Goal: Transaction & Acquisition: Purchase product/service

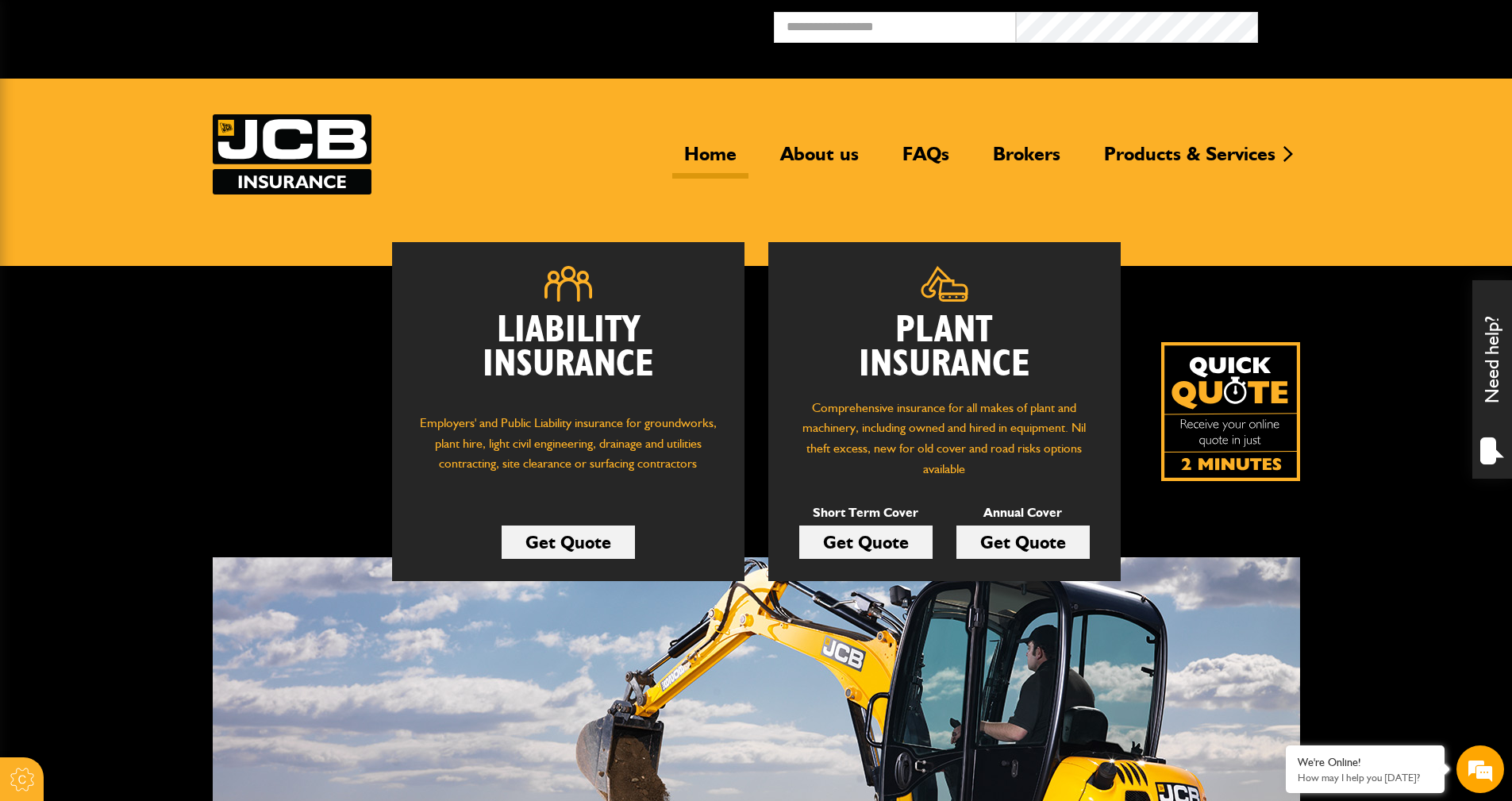
click at [724, 542] on link "Get Quote" at bounding box center [1022, 542] width 133 height 34
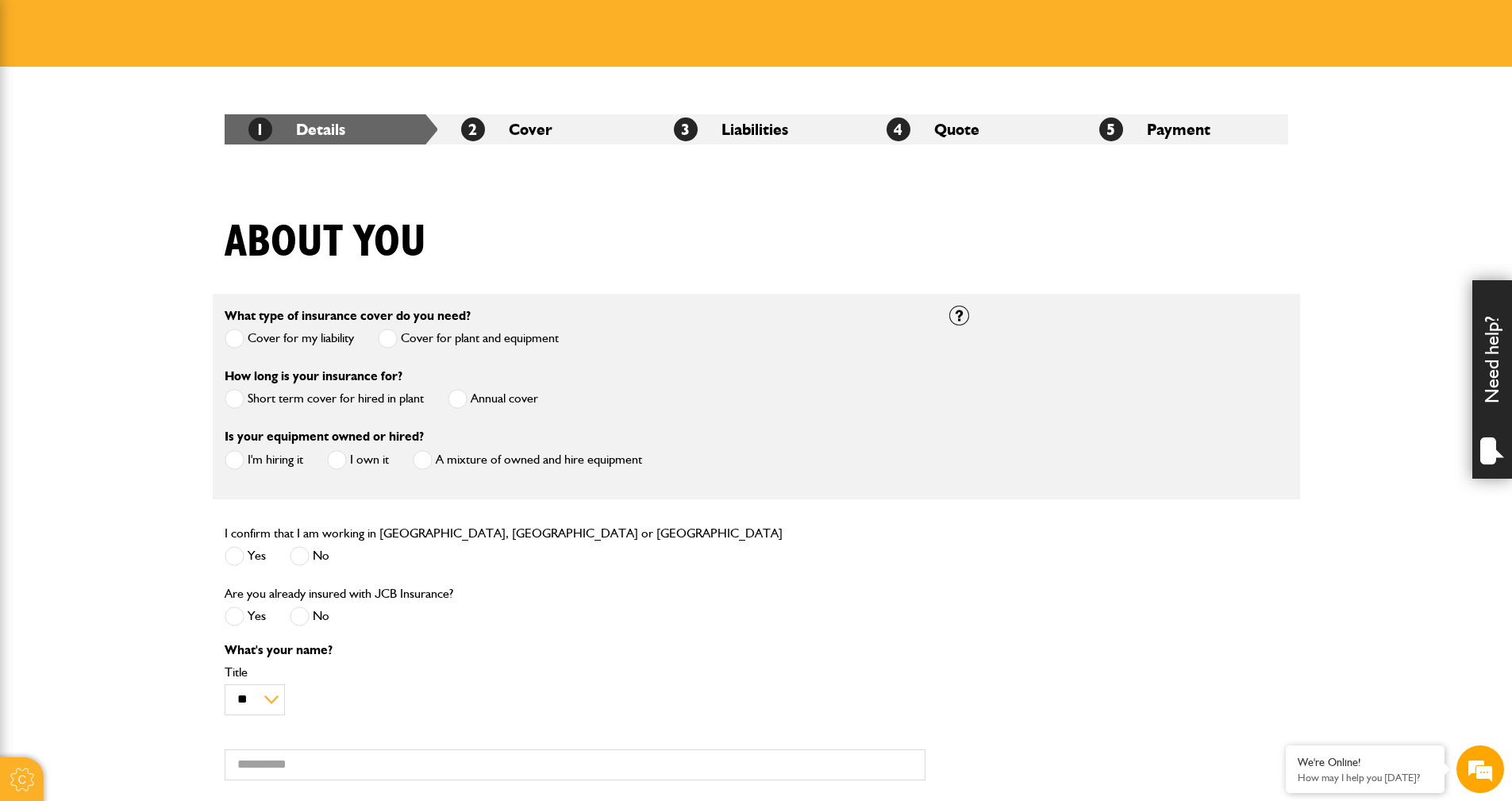
scroll to position [238, 0]
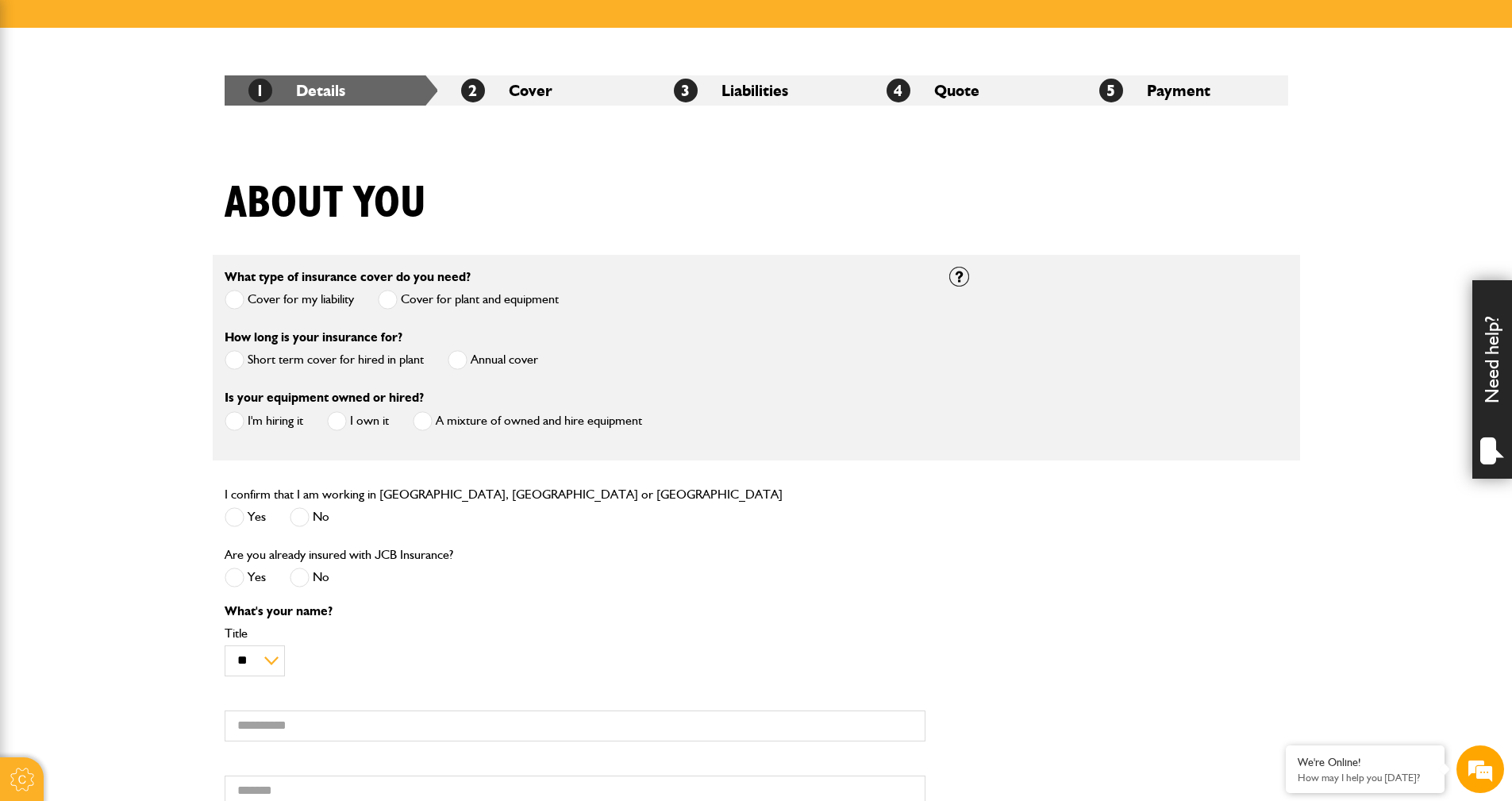
click at [471, 359] on label "Annual cover" at bounding box center [492, 360] width 90 height 20
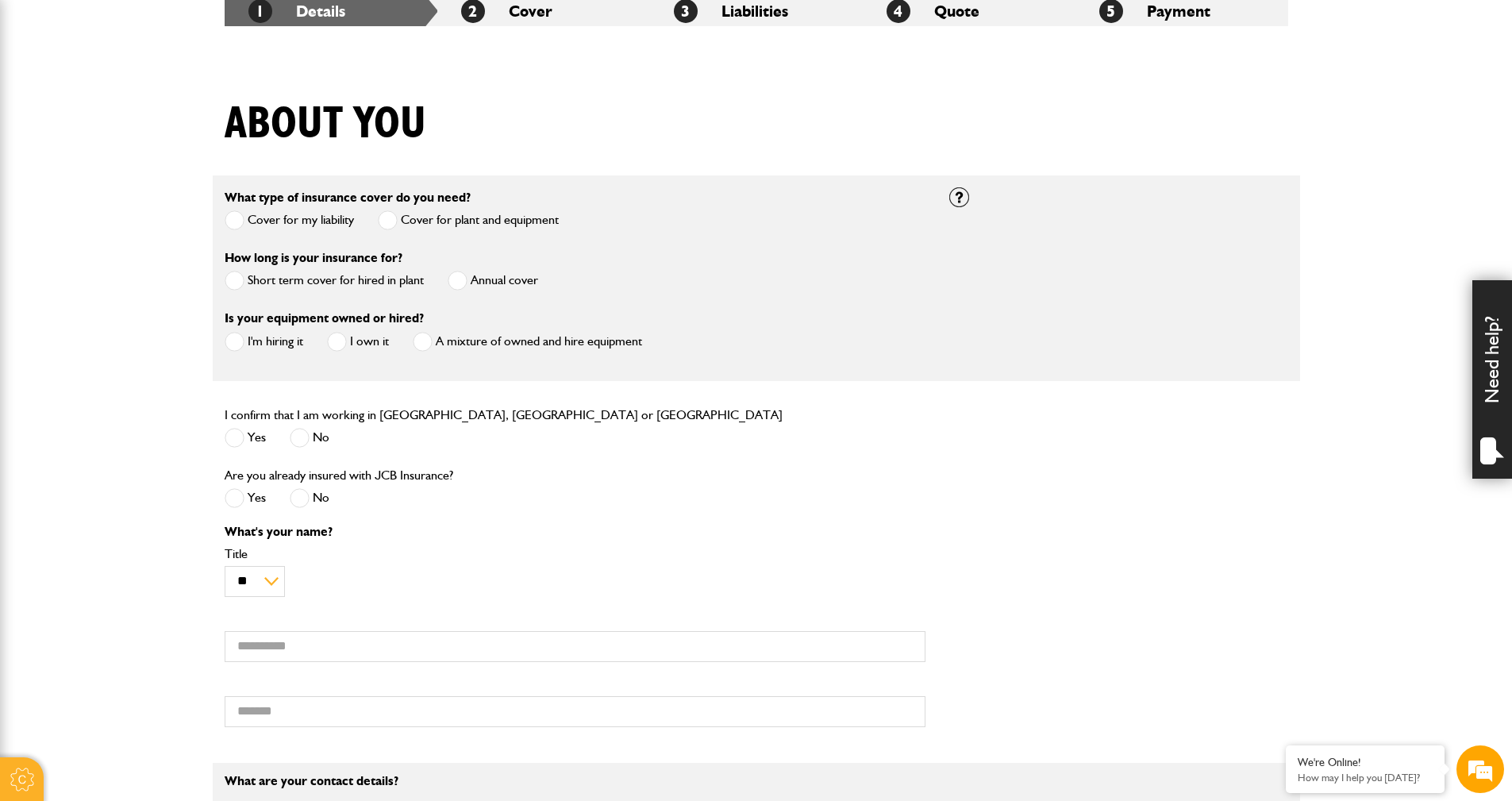
click at [344, 342] on span at bounding box center [337, 342] width 20 height 20
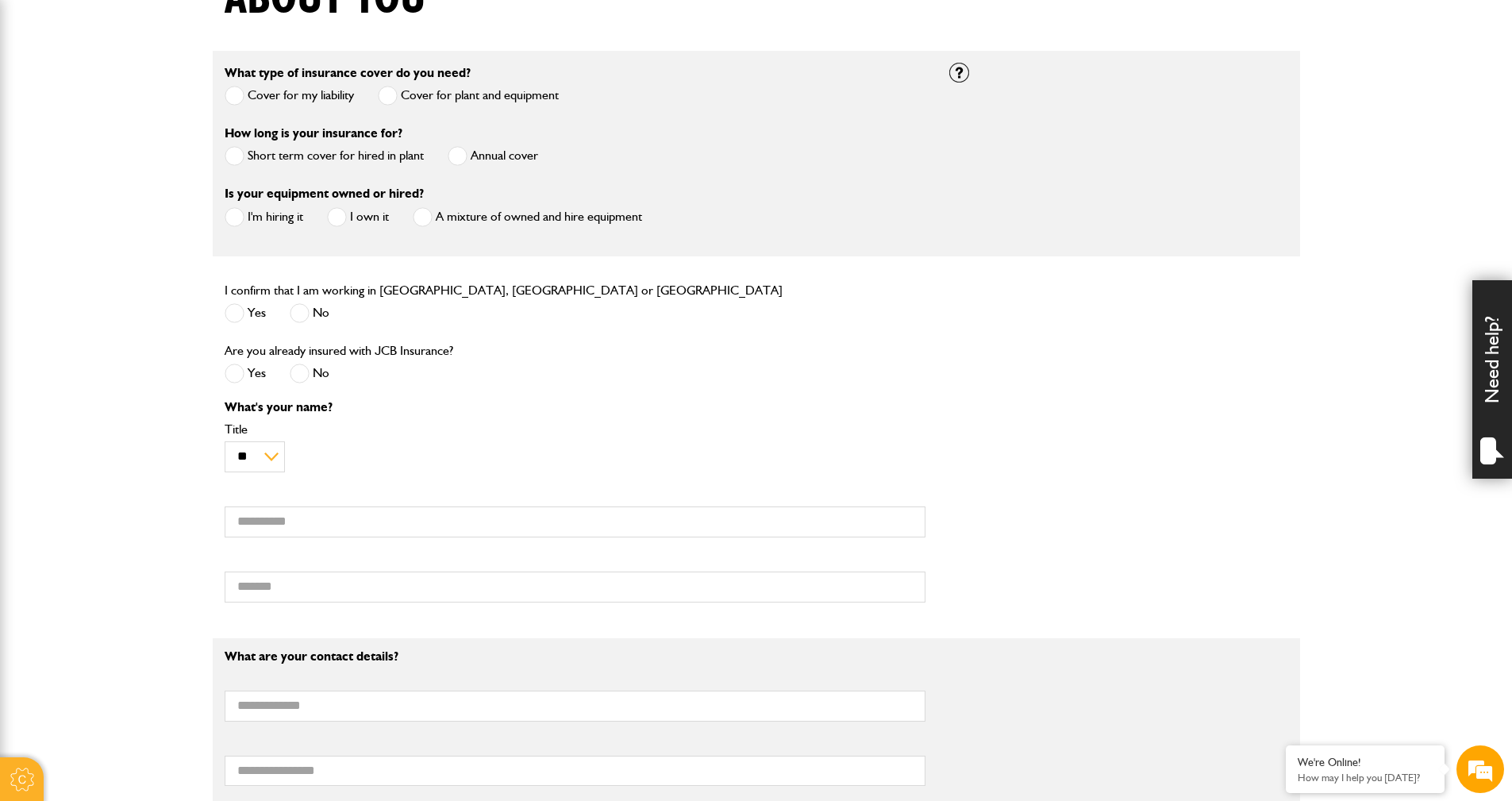
scroll to position [476, 0]
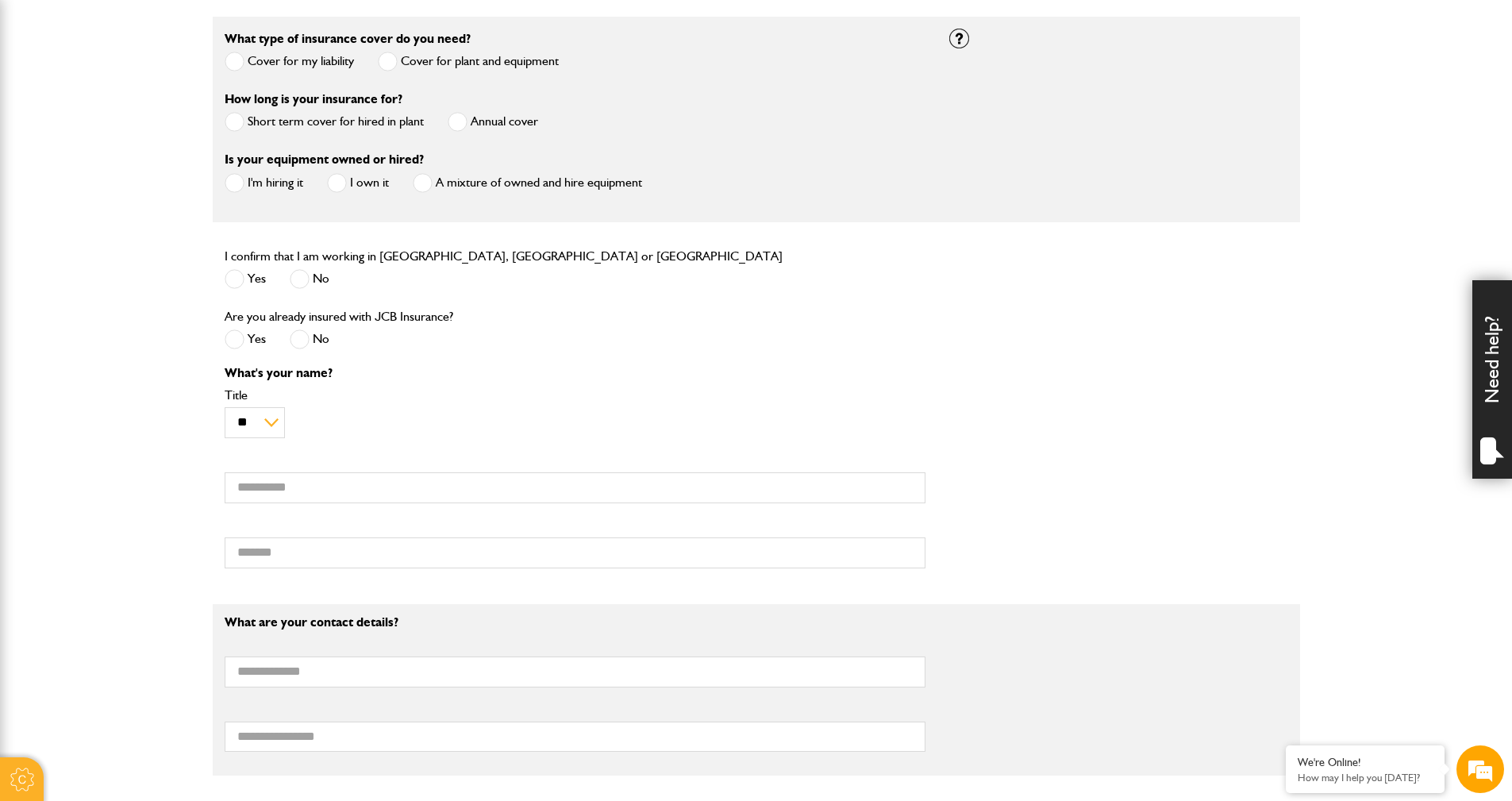
click at [231, 279] on span at bounding box center [234, 279] width 20 height 20
click at [303, 334] on span at bounding box center [300, 339] width 20 height 20
drag, startPoint x: 237, startPoint y: 484, endPoint x: 254, endPoint y: 499, distance: 22.7
click at [240, 489] on input "First name" at bounding box center [575, 488] width 700 height 31
type input "******"
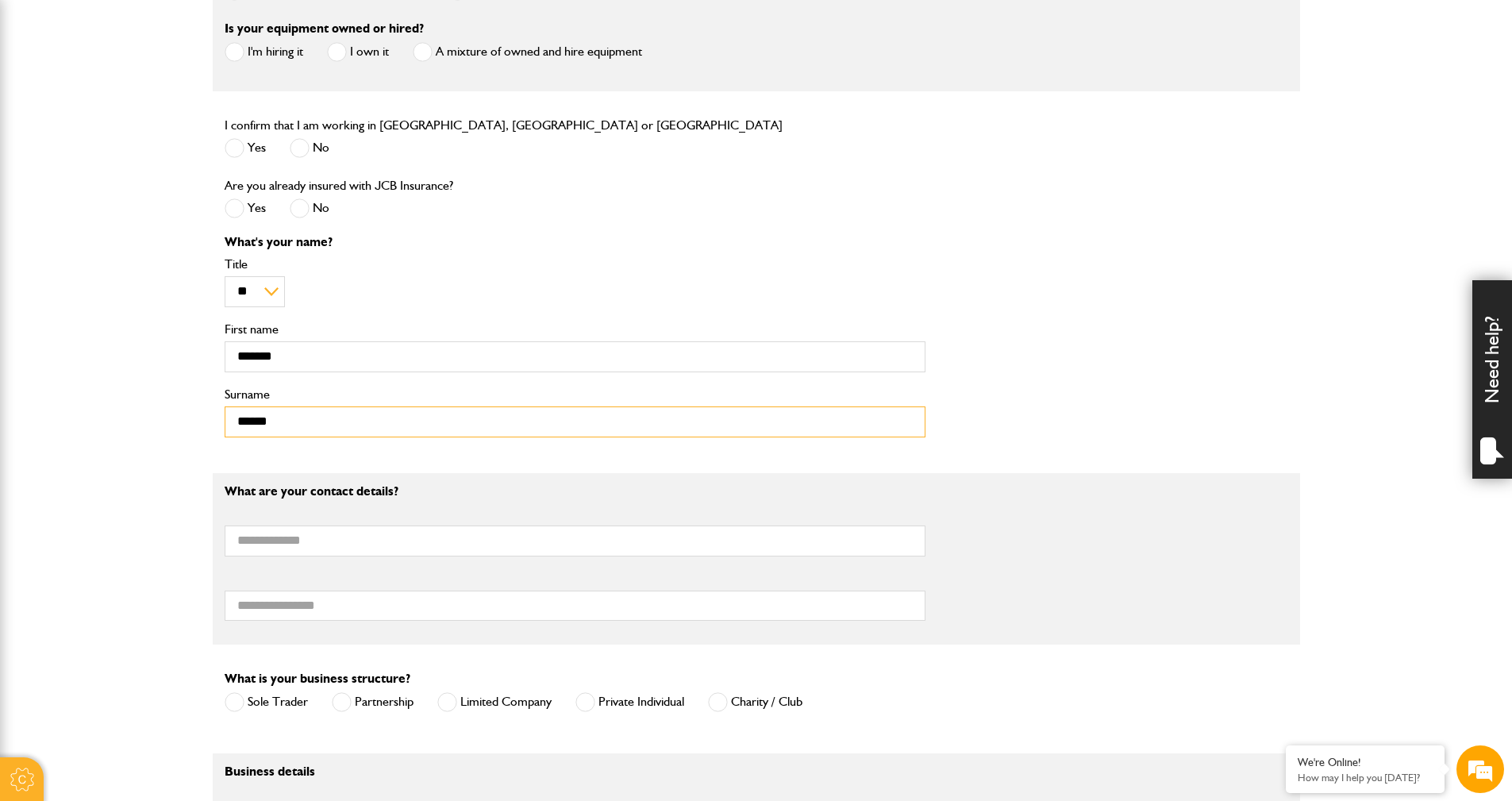
scroll to position [635, 0]
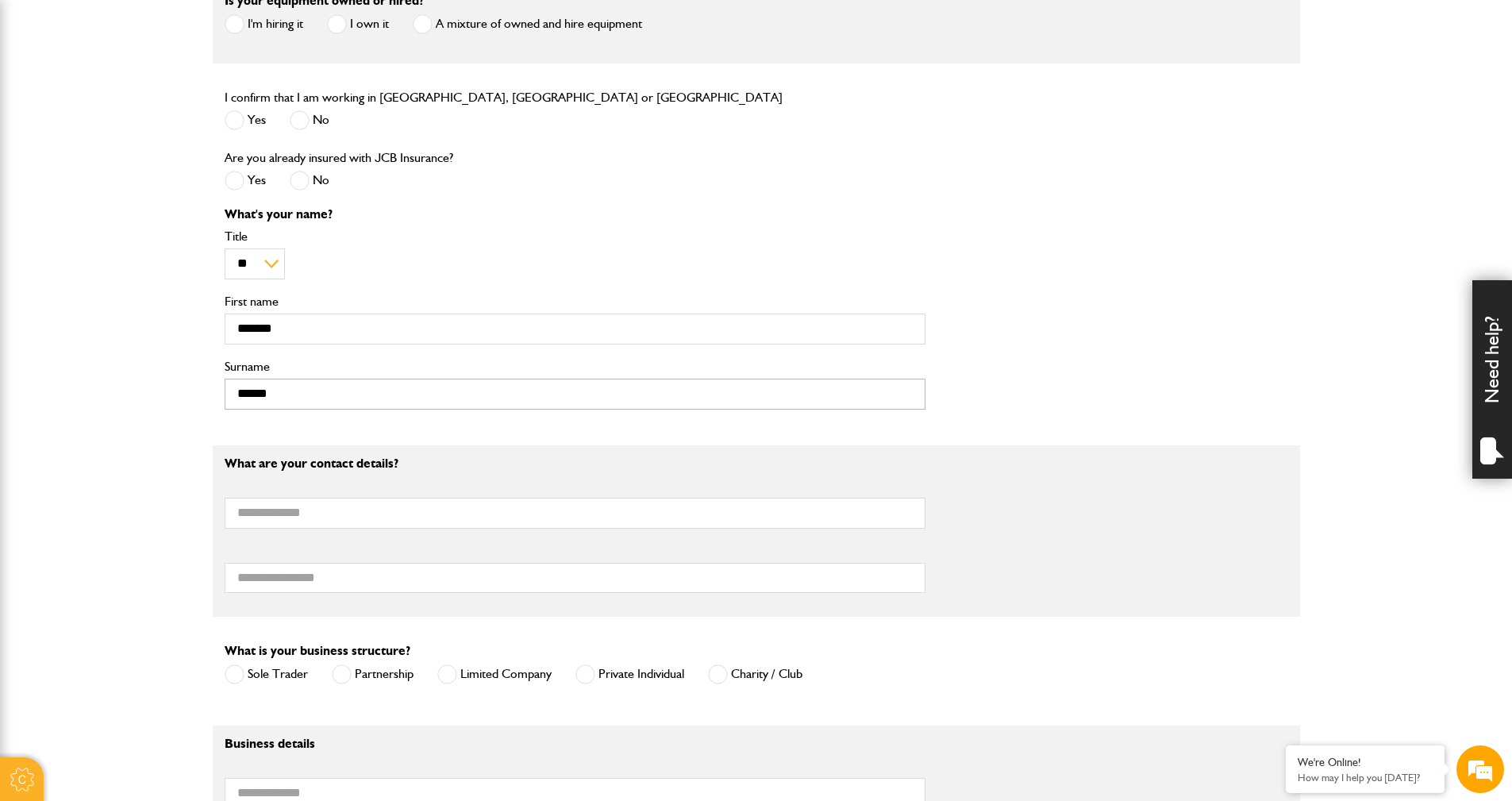
type input "******"
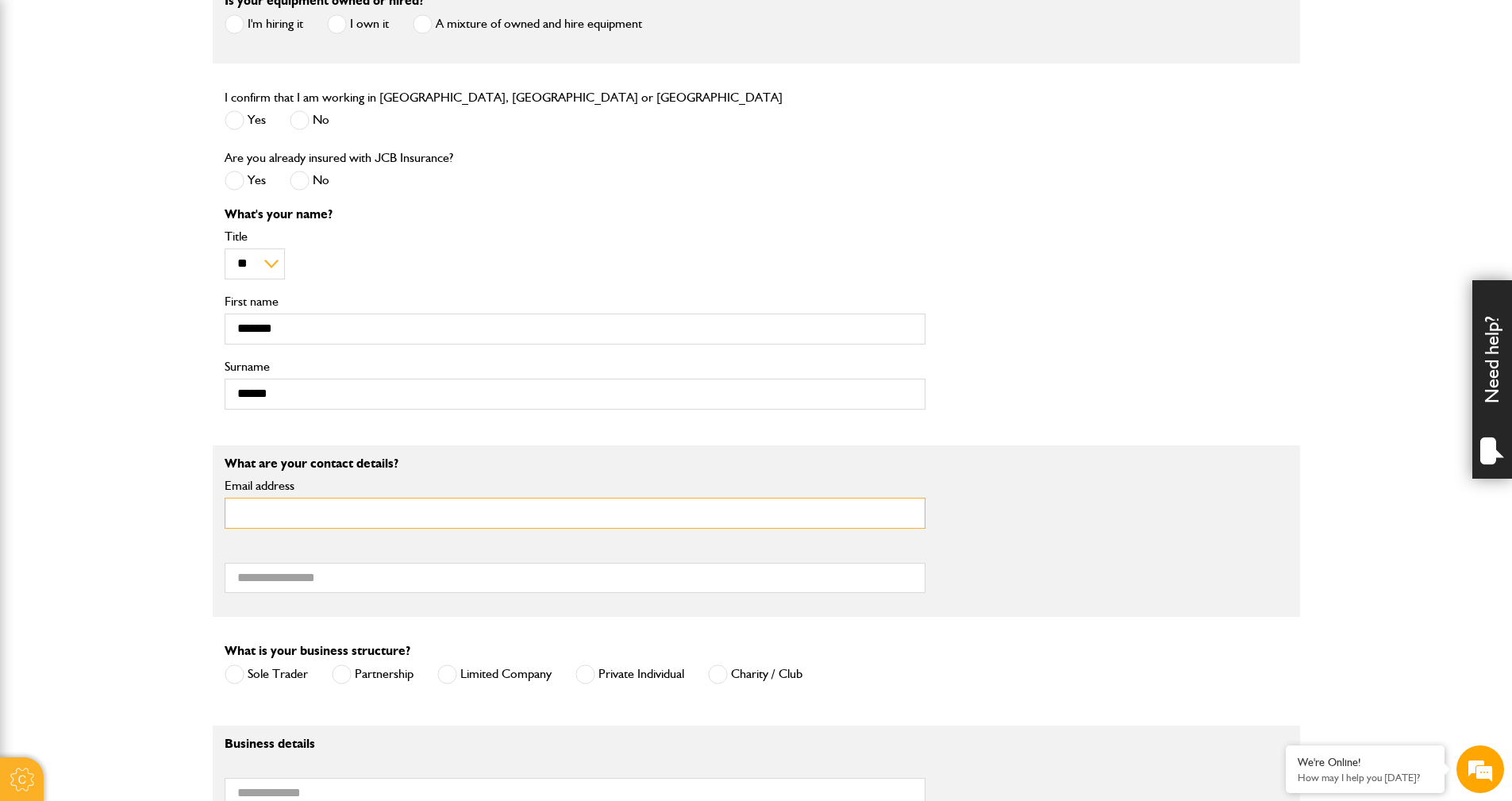
click at [240, 521] on input "Email address" at bounding box center [575, 514] width 700 height 31
type input "**********"
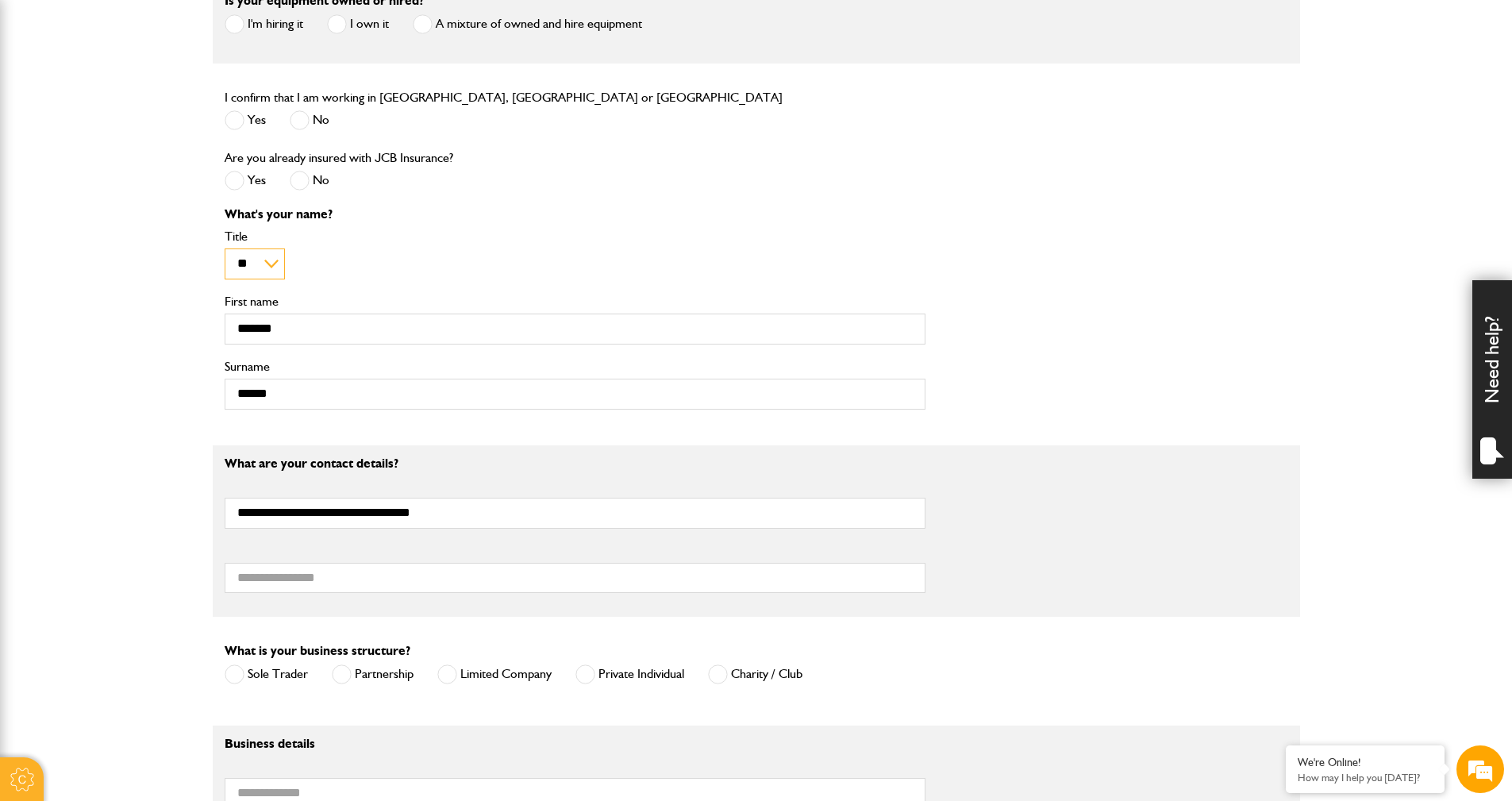
type input "**********"
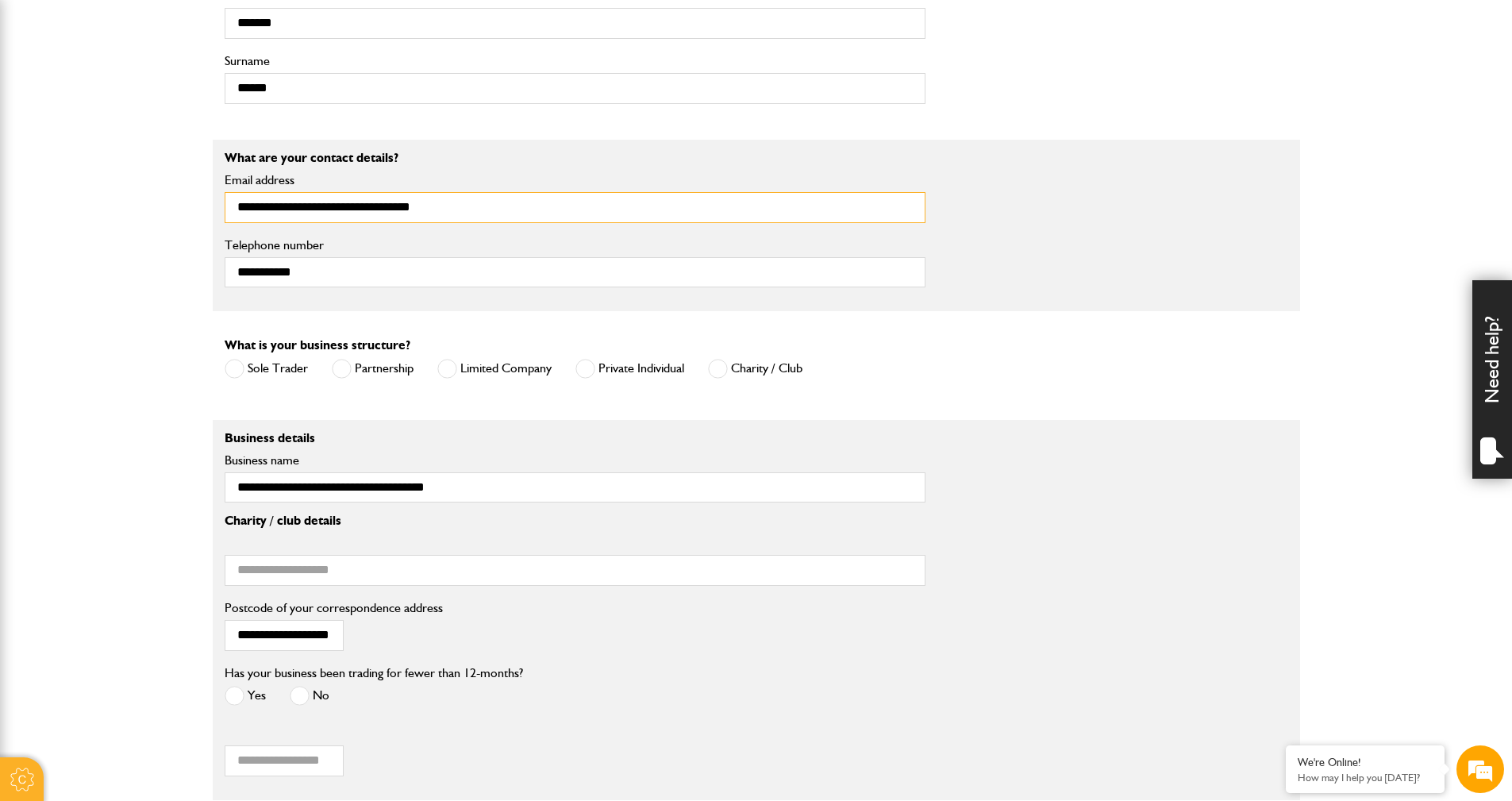
scroll to position [952, 0]
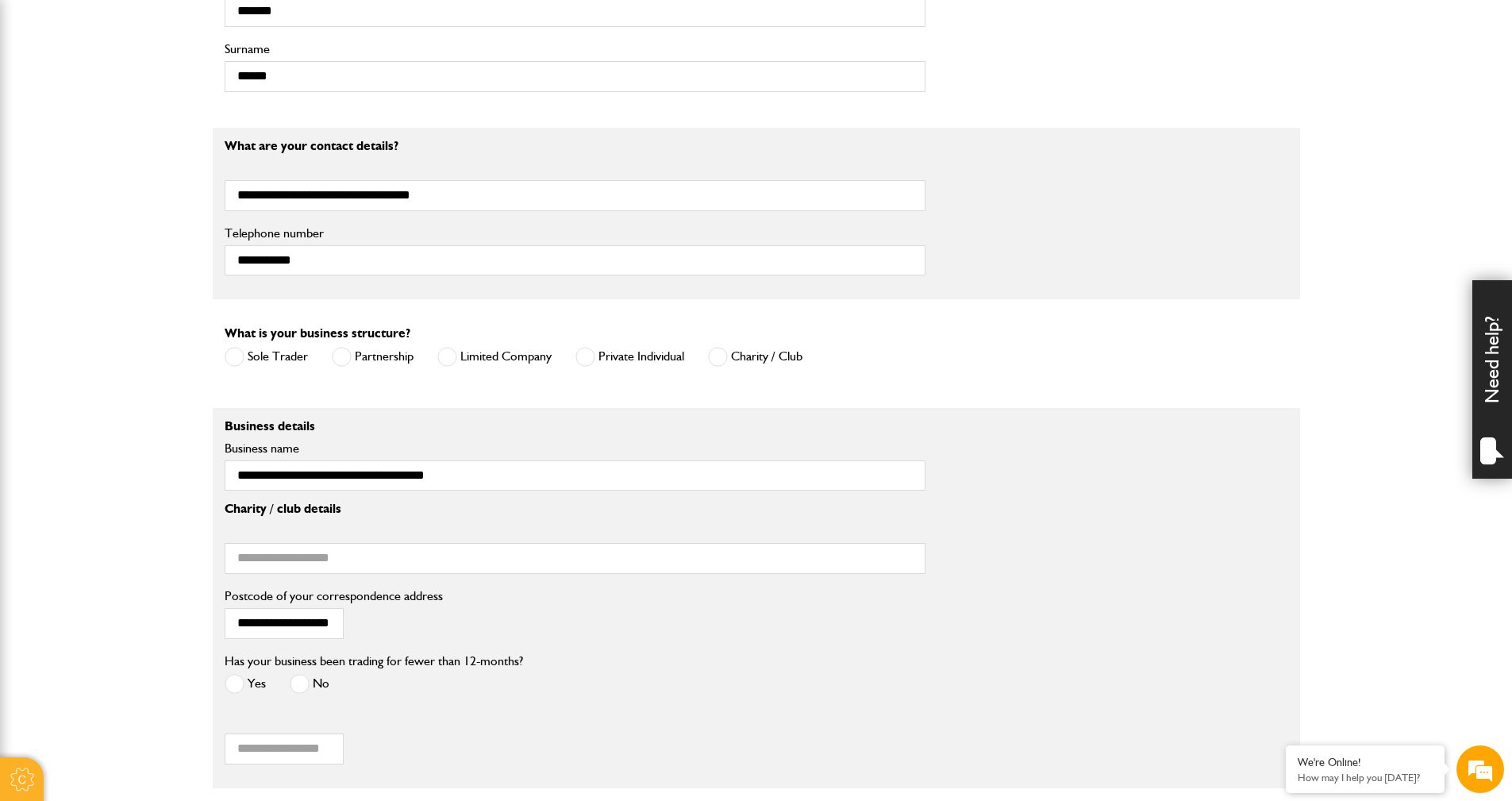
click at [719, 351] on span at bounding box center [718, 357] width 20 height 20
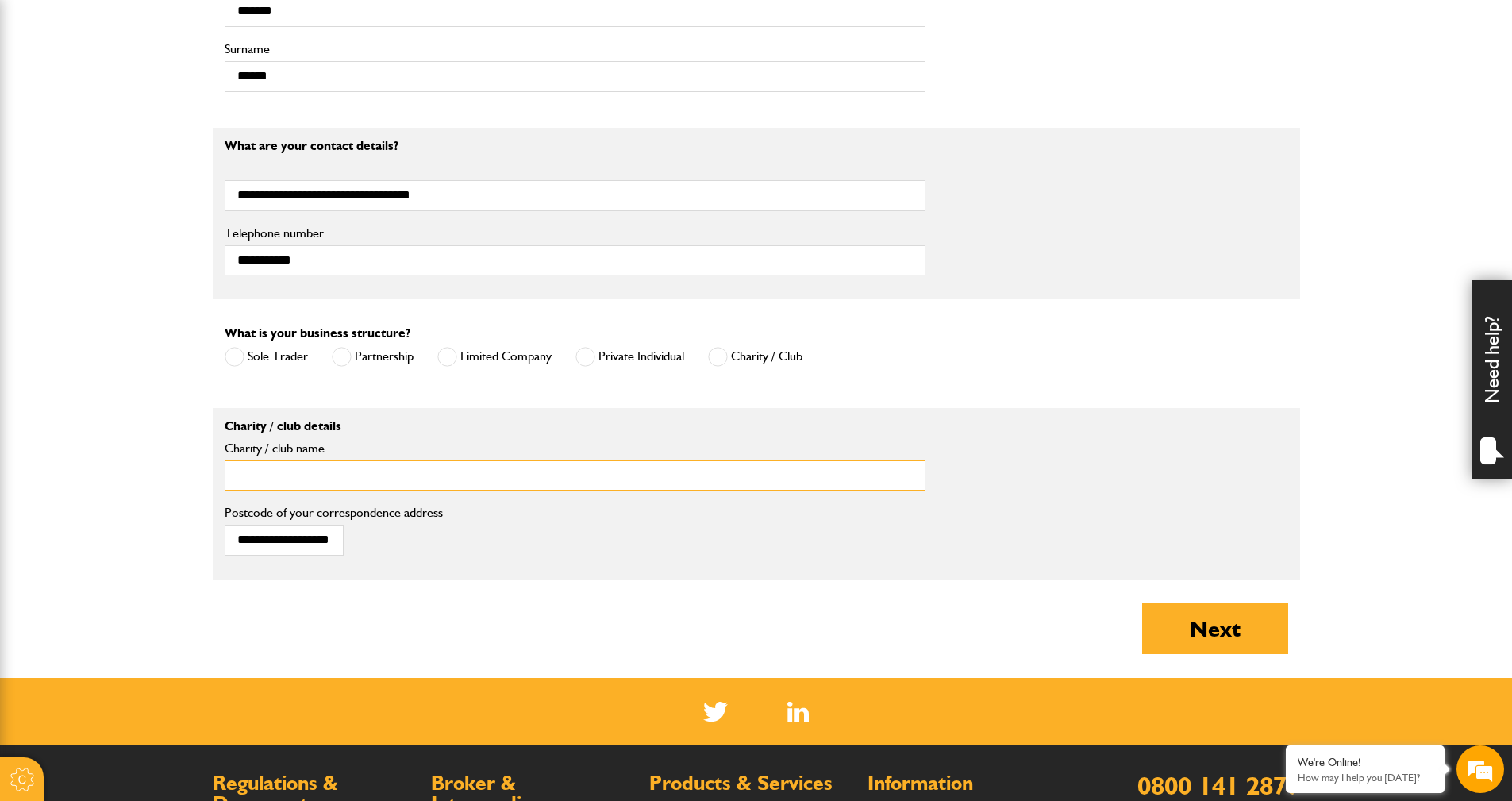
click at [253, 477] on input "Charity / club name" at bounding box center [575, 476] width 700 height 31
type input "**********"
click at [1233, 629] on button "Next" at bounding box center [1215, 629] width 146 height 51
type input "**********"
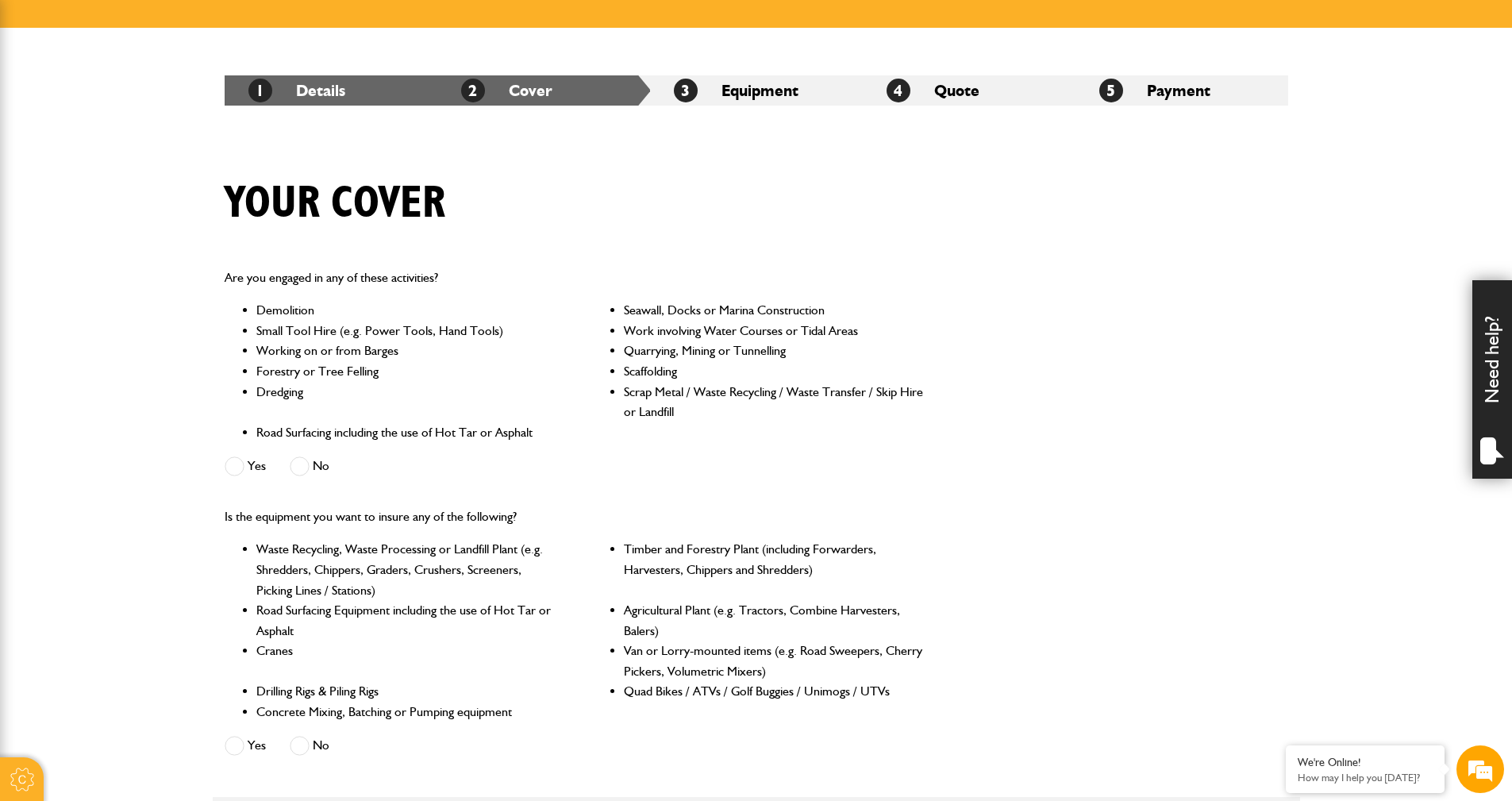
scroll to position [317, 0]
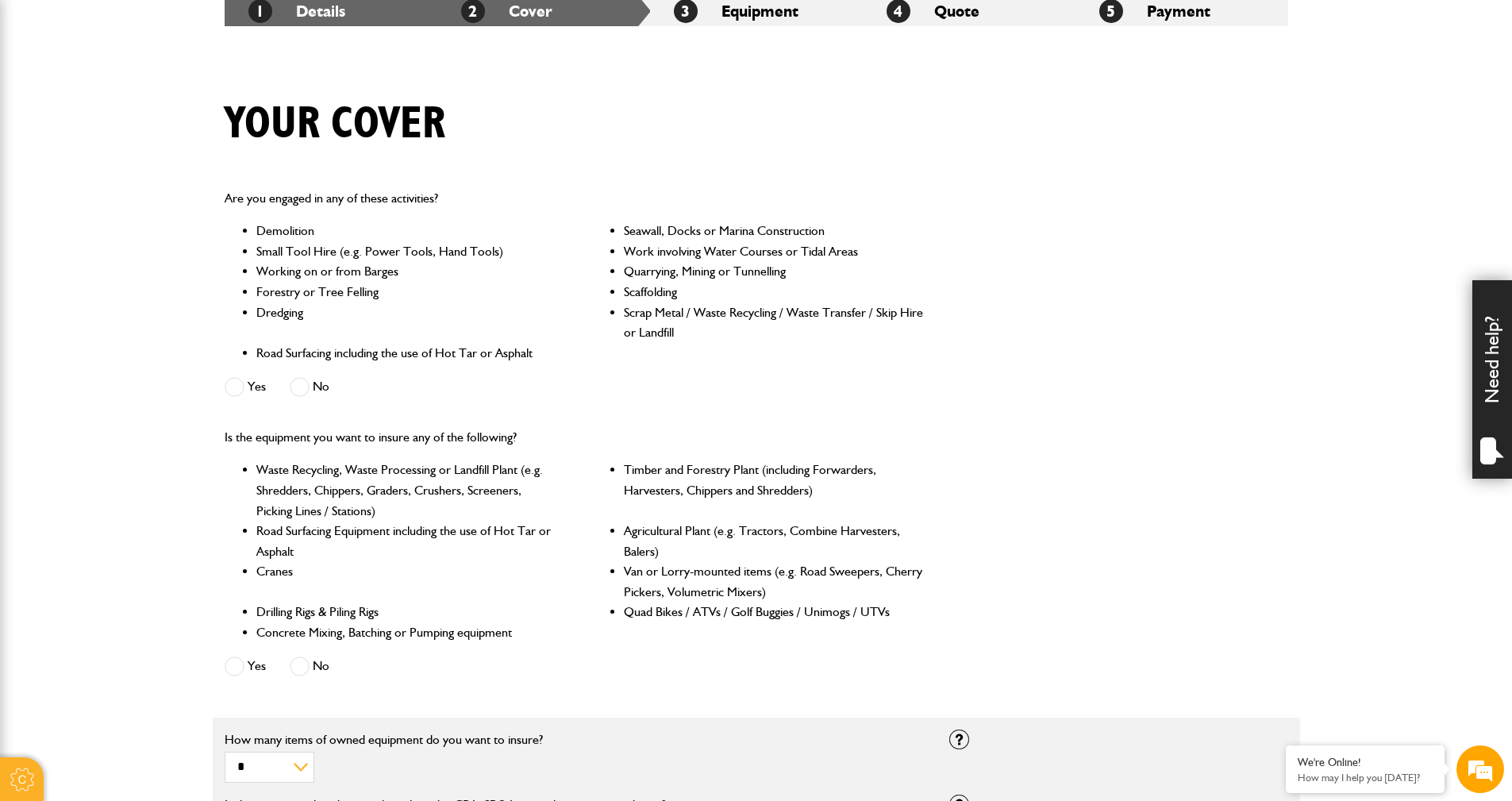
click at [302, 388] on span at bounding box center [300, 387] width 20 height 20
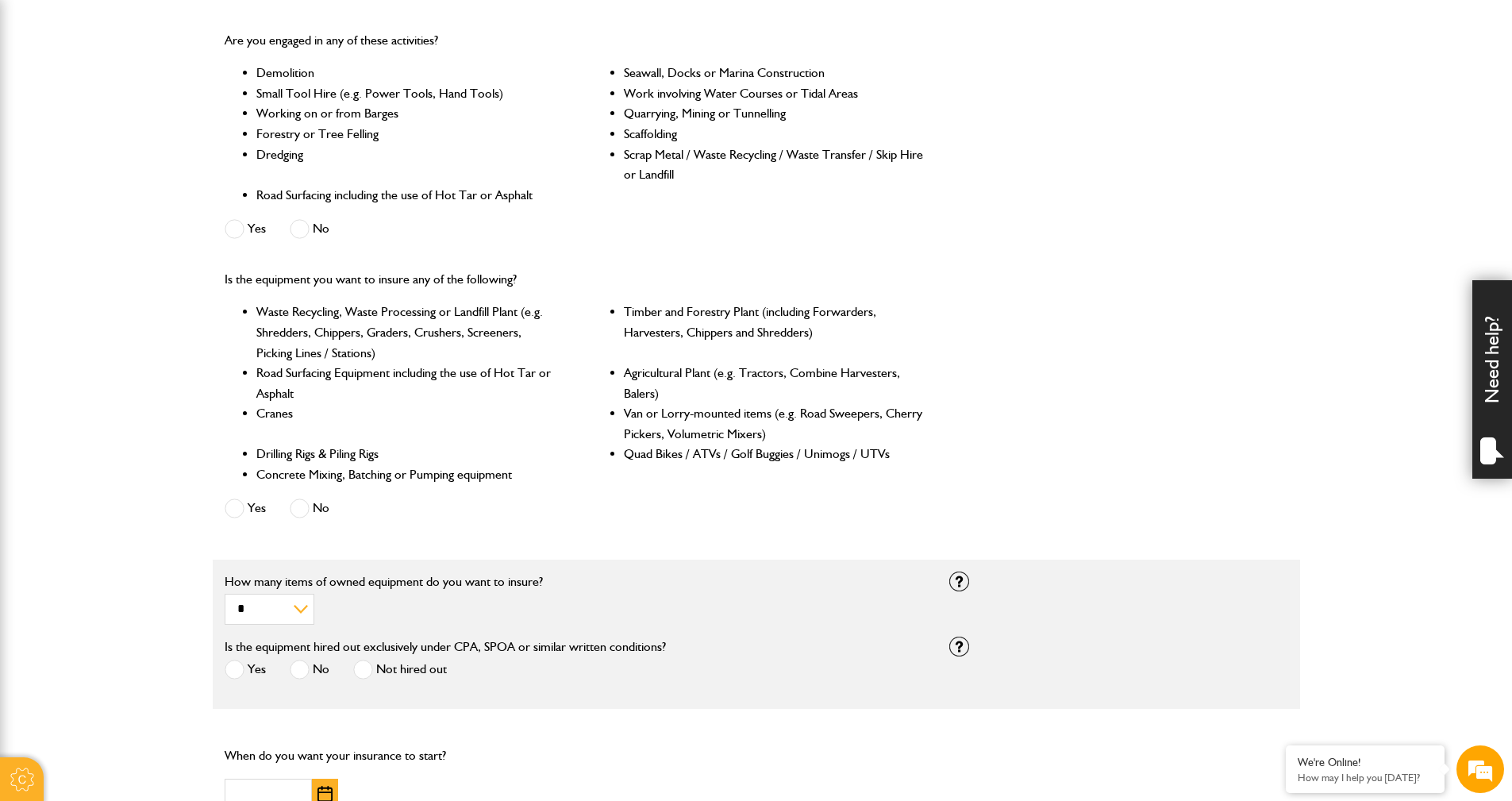
scroll to position [476, 0]
click at [306, 505] on span at bounding box center [300, 508] width 20 height 20
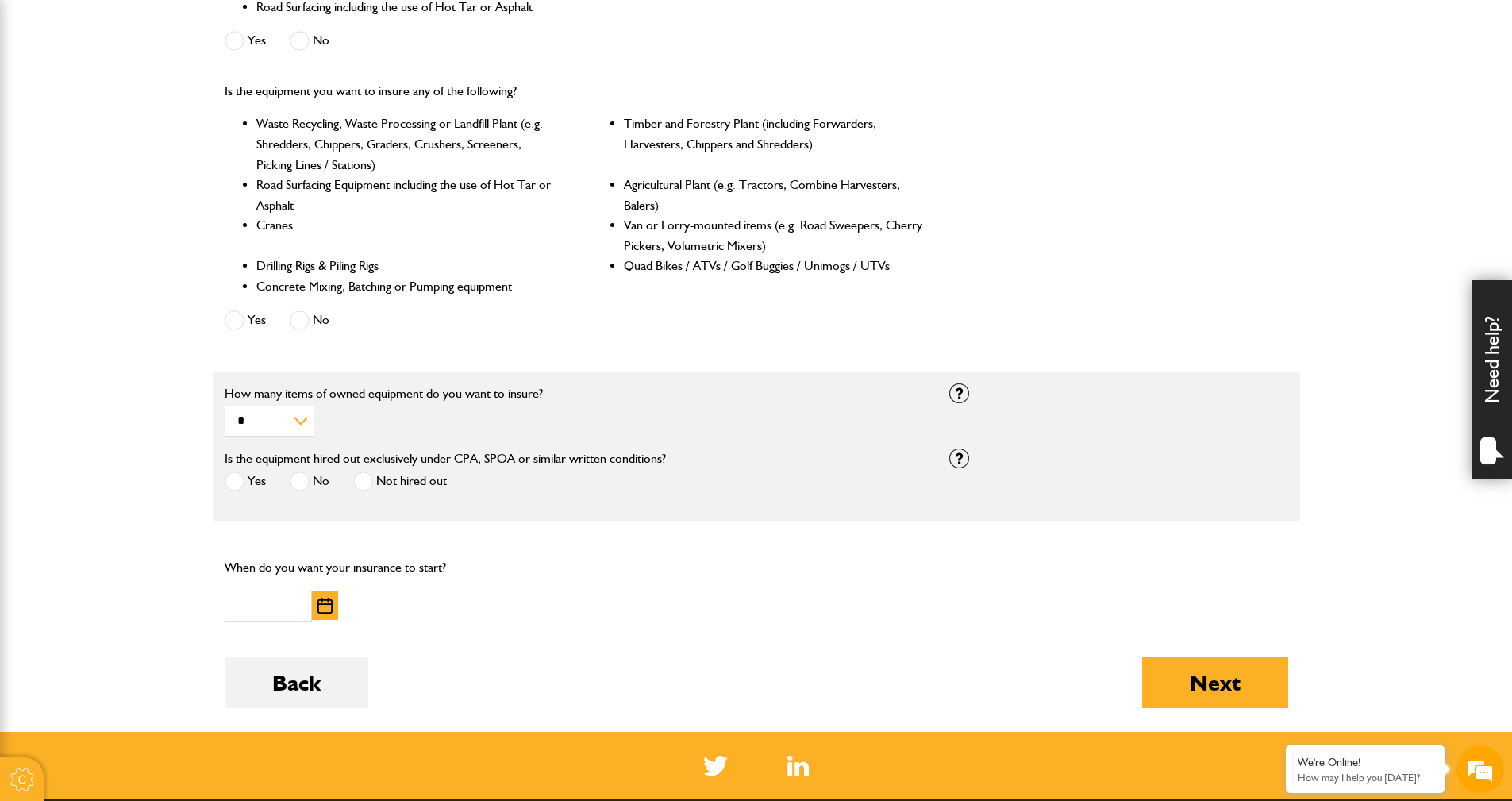
scroll to position [714, 0]
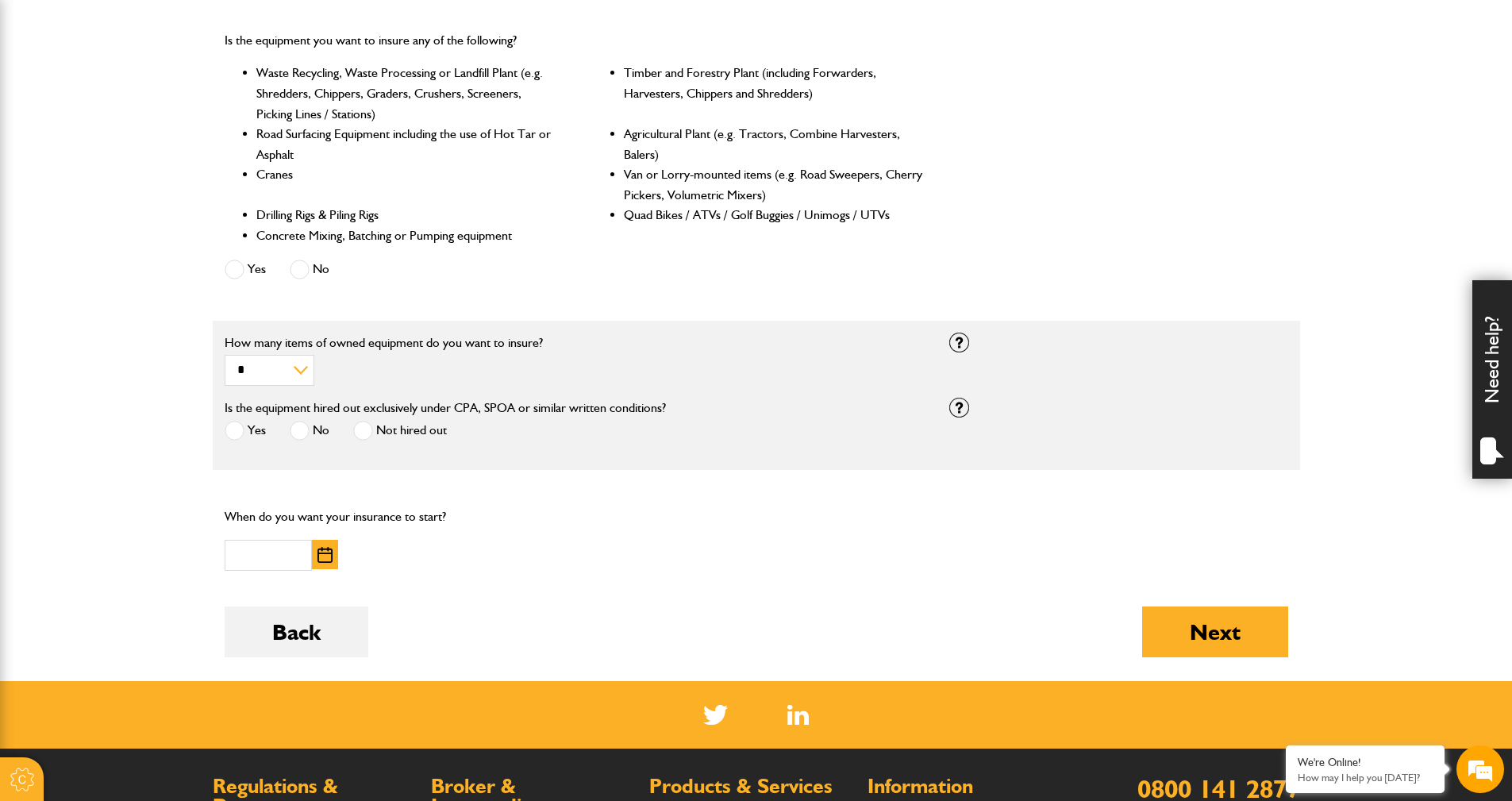
click at [368, 432] on span at bounding box center [363, 431] width 20 height 20
click at [322, 557] on img "button" at bounding box center [325, 555] width 16 height 16
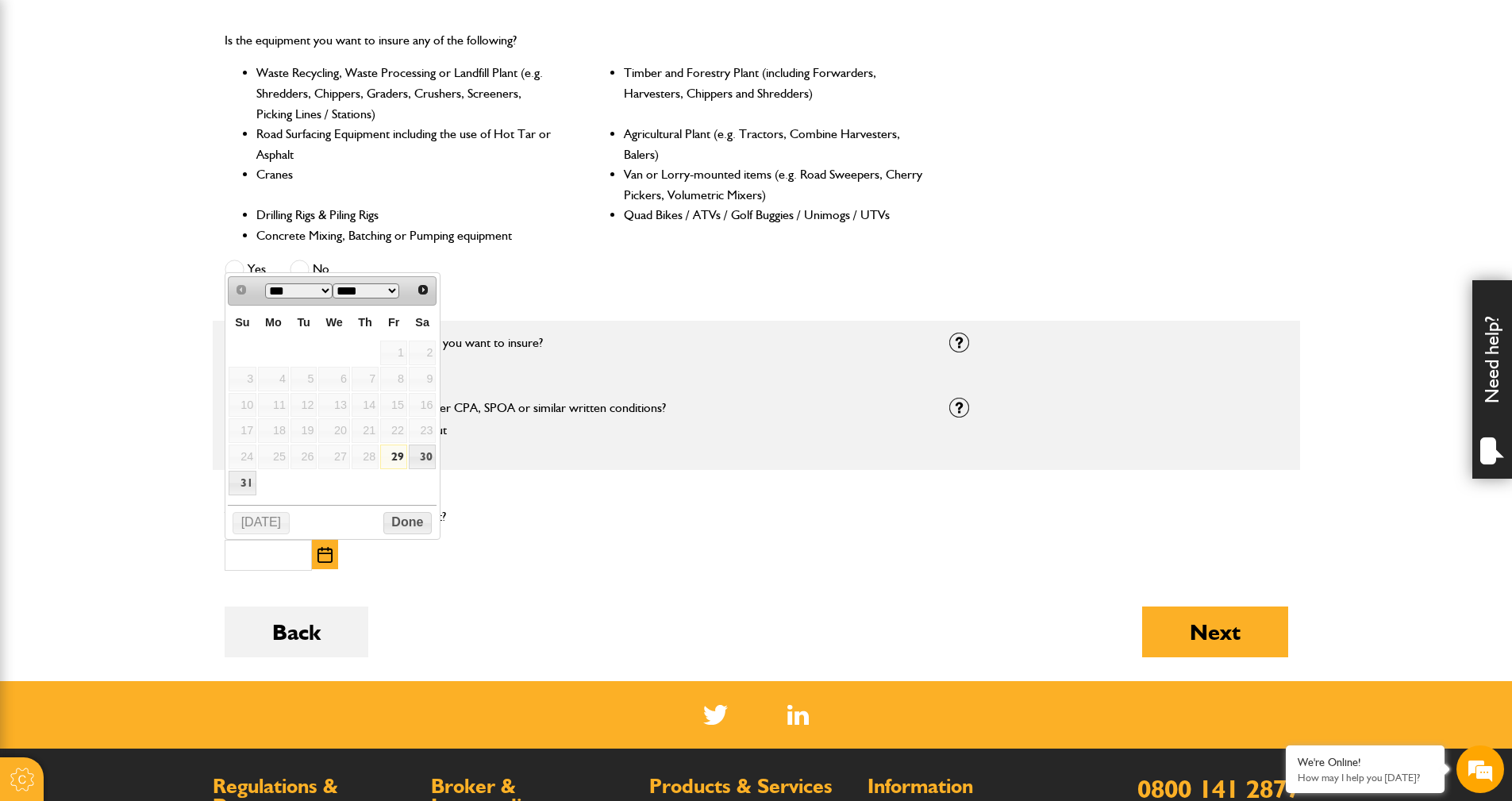
click at [393, 452] on link "29" at bounding box center [394, 456] width 27 height 25
type input "**********"
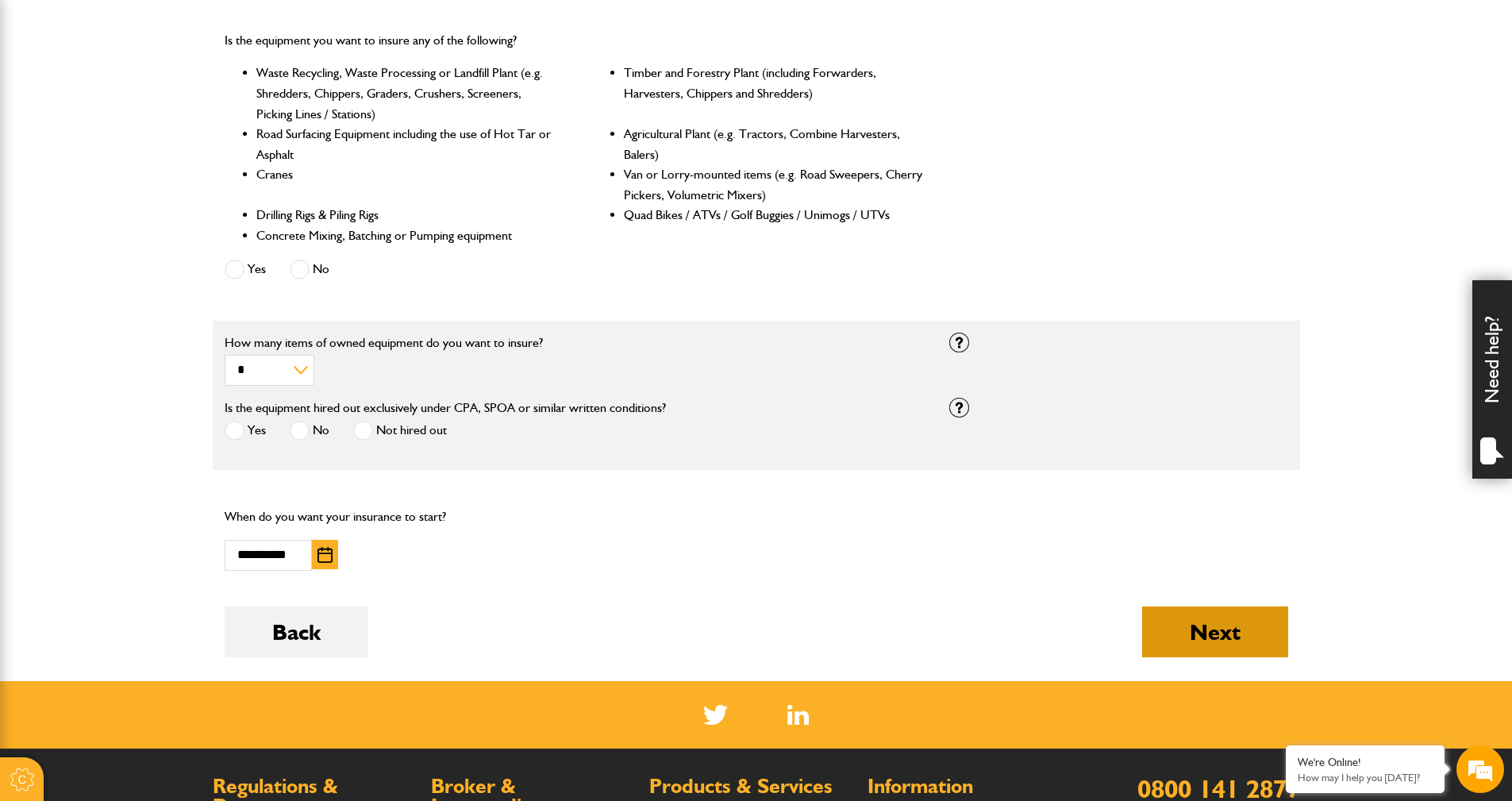
click at [1208, 627] on button "Next" at bounding box center [1215, 632] width 146 height 51
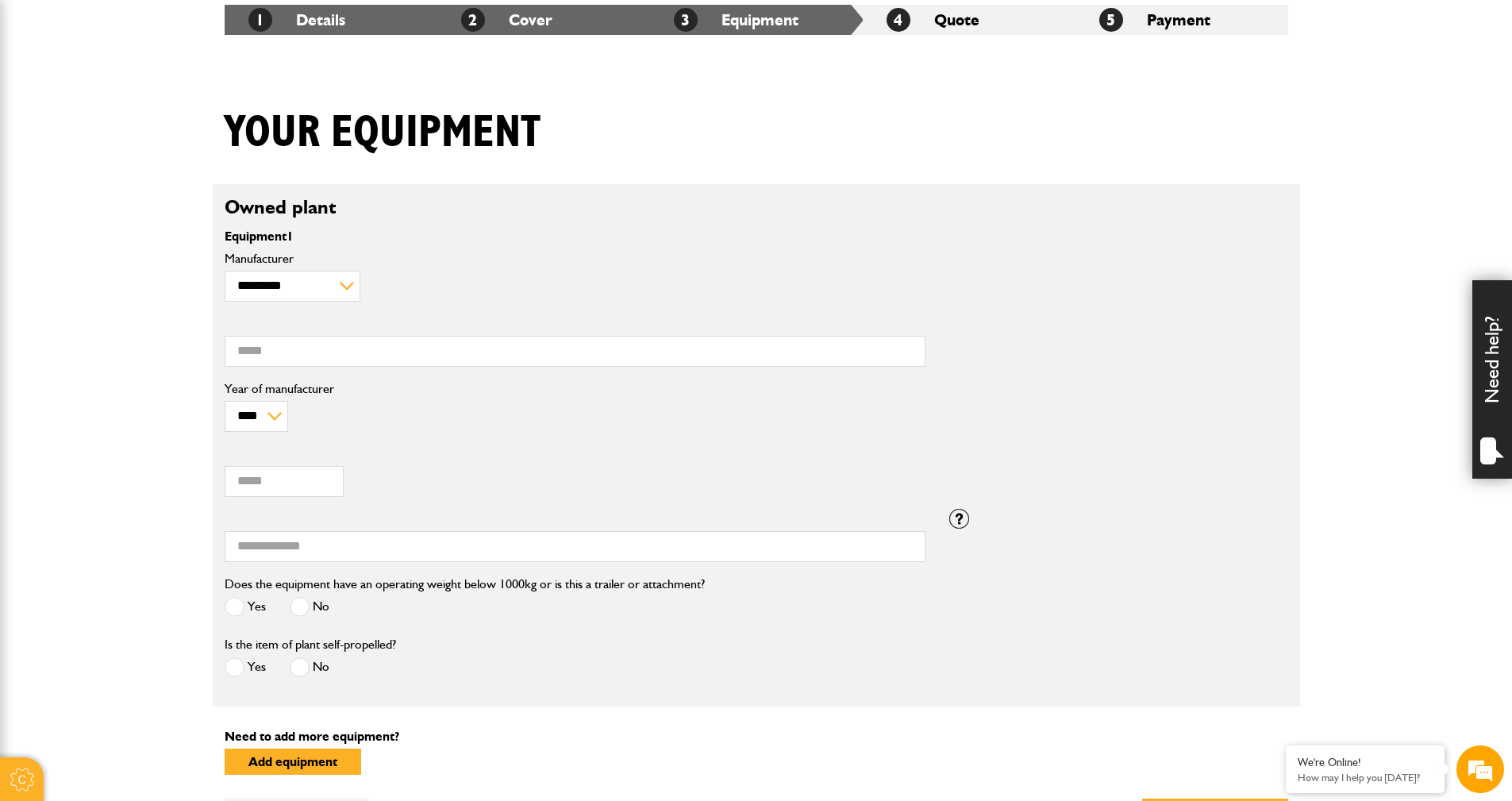
scroll to position [317, 0]
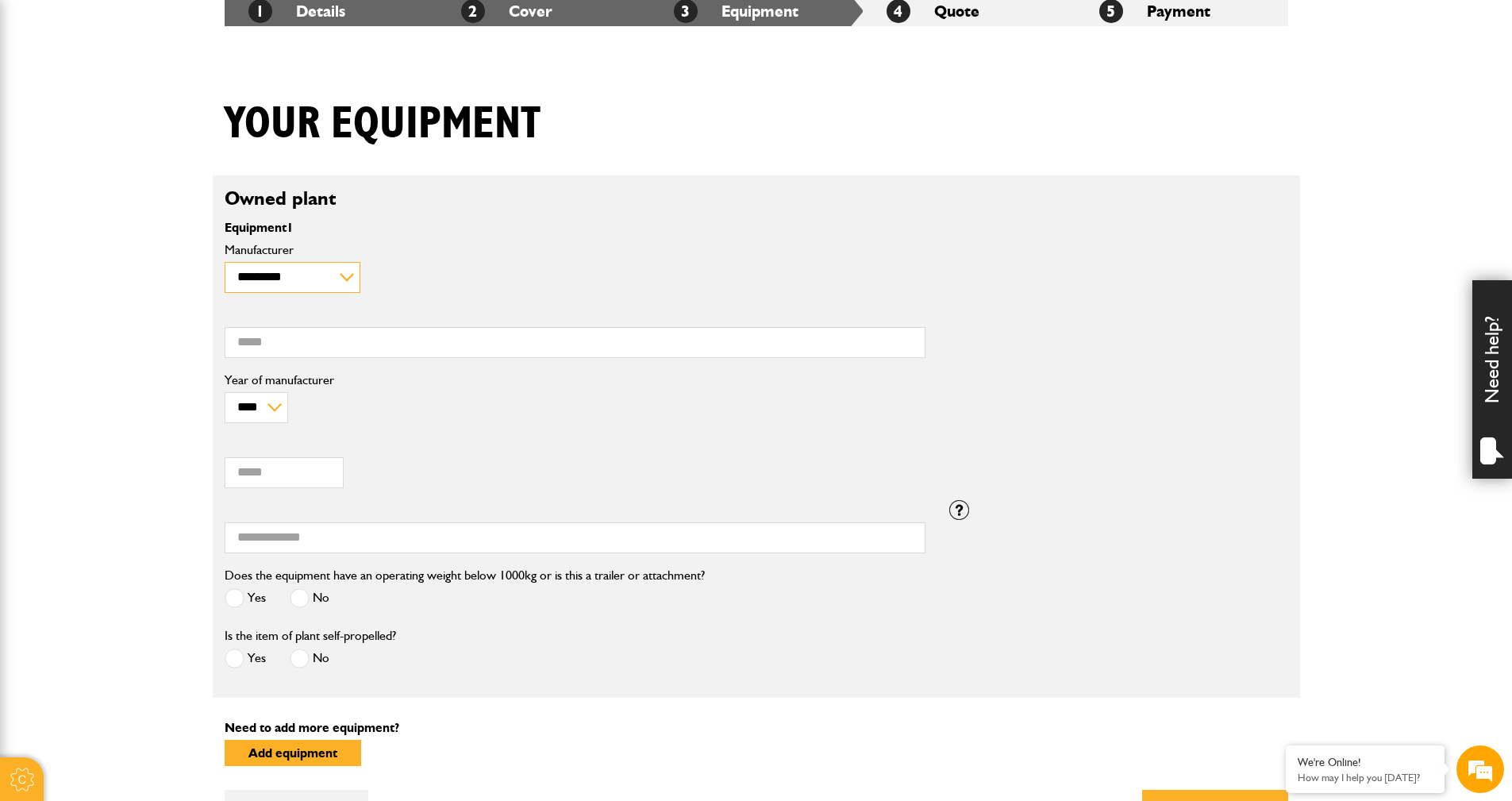
click at [347, 277] on select "**********" at bounding box center [292, 277] width 136 height 31
select select "**"
click at [224, 262] on select "**********" at bounding box center [292, 277] width 136 height 31
click at [274, 347] on input "Model" at bounding box center [575, 342] width 700 height 31
type input "****"
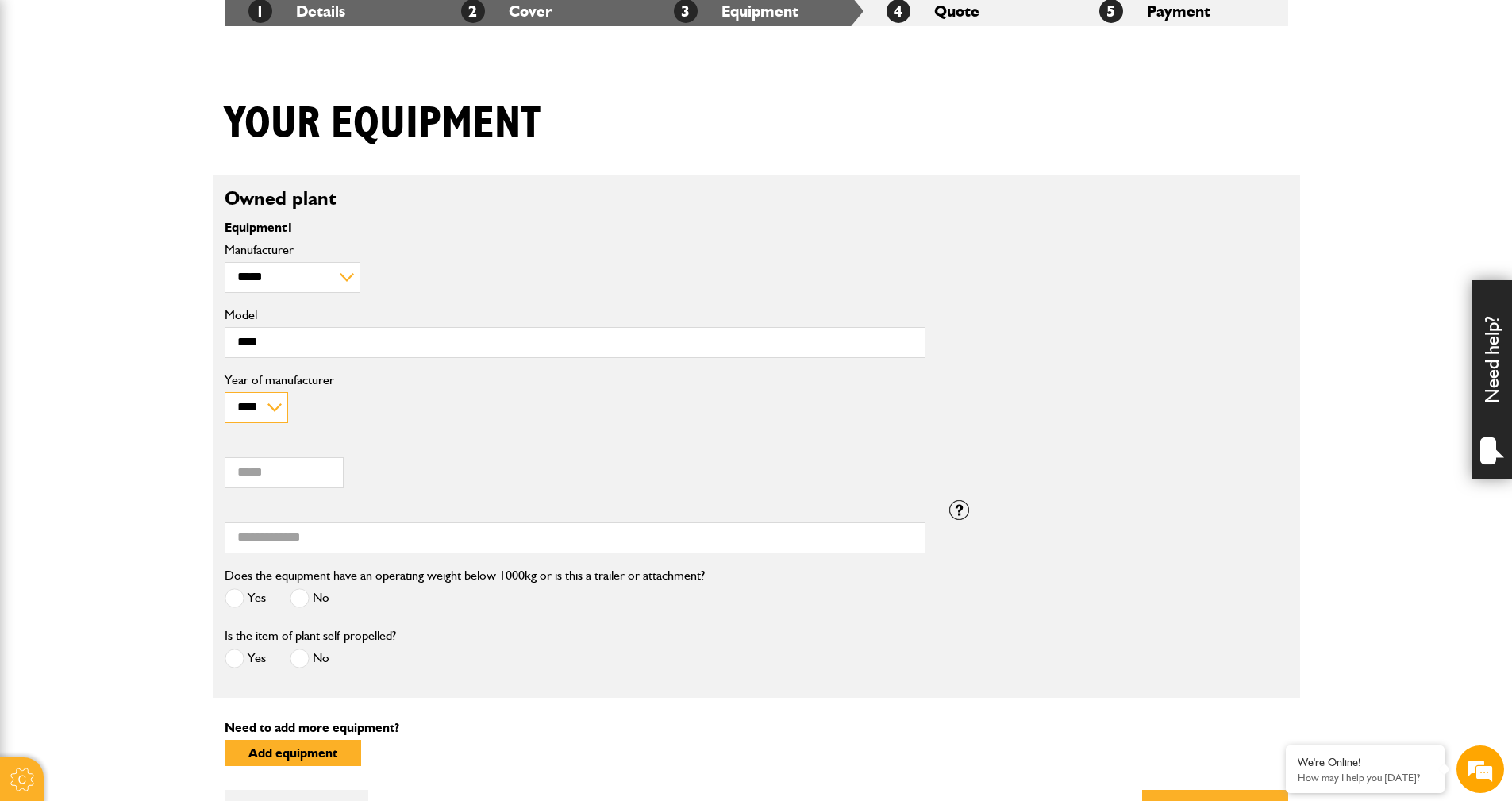
type input "*****"
type input "**********"
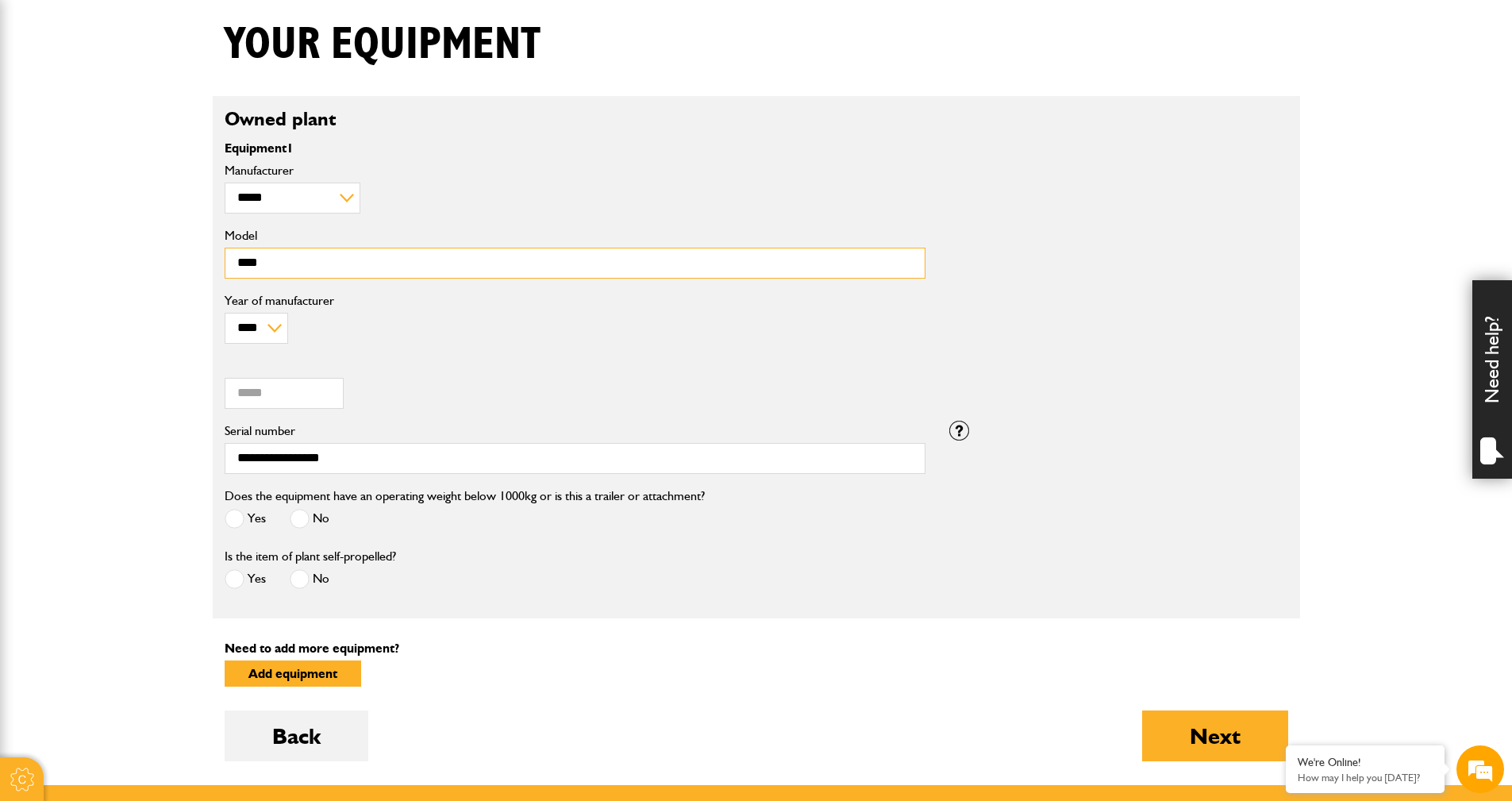
scroll to position [476, 0]
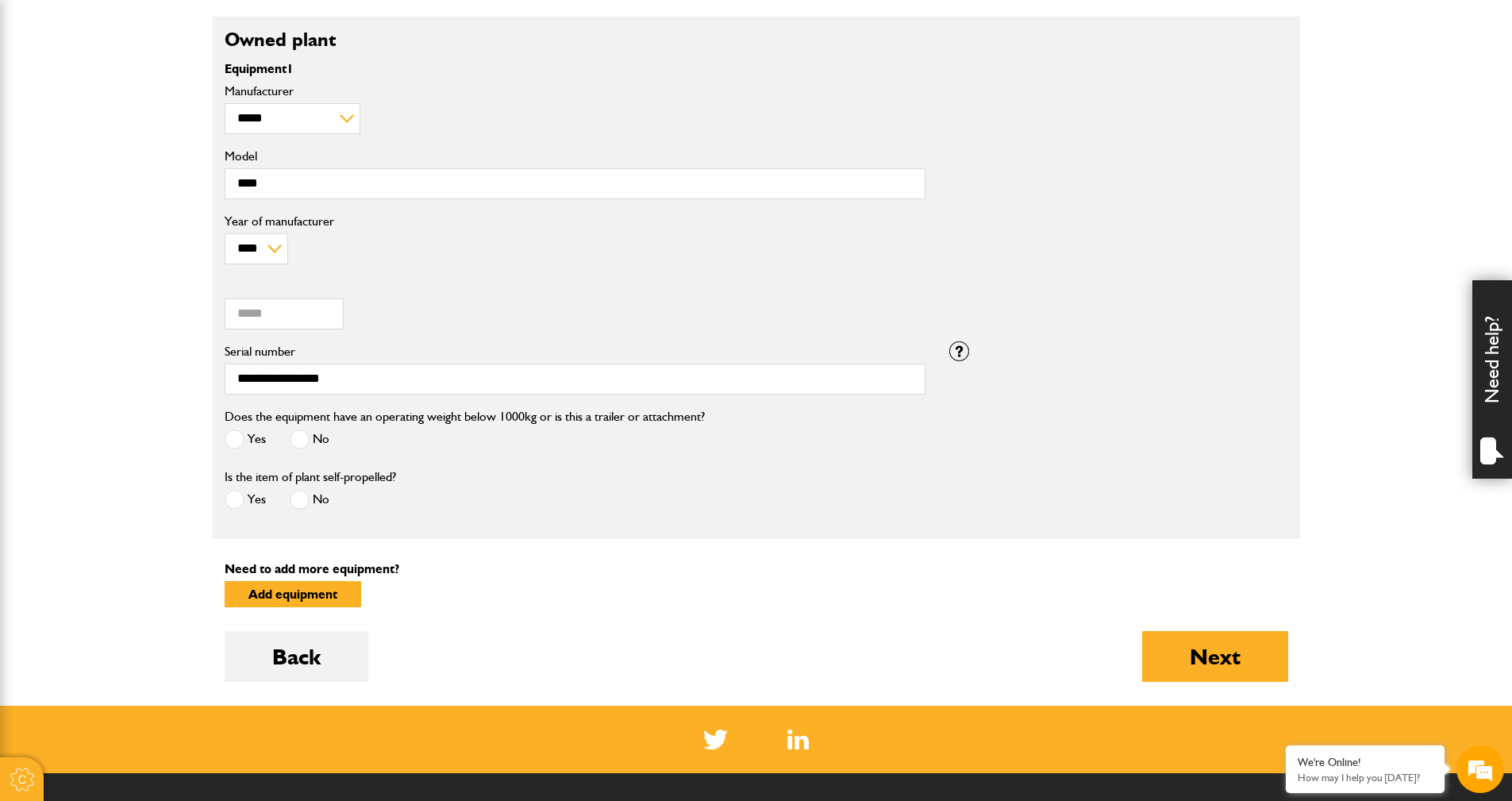
click at [295, 437] on span at bounding box center [300, 440] width 20 height 20
click at [299, 501] on span at bounding box center [300, 500] width 20 height 20
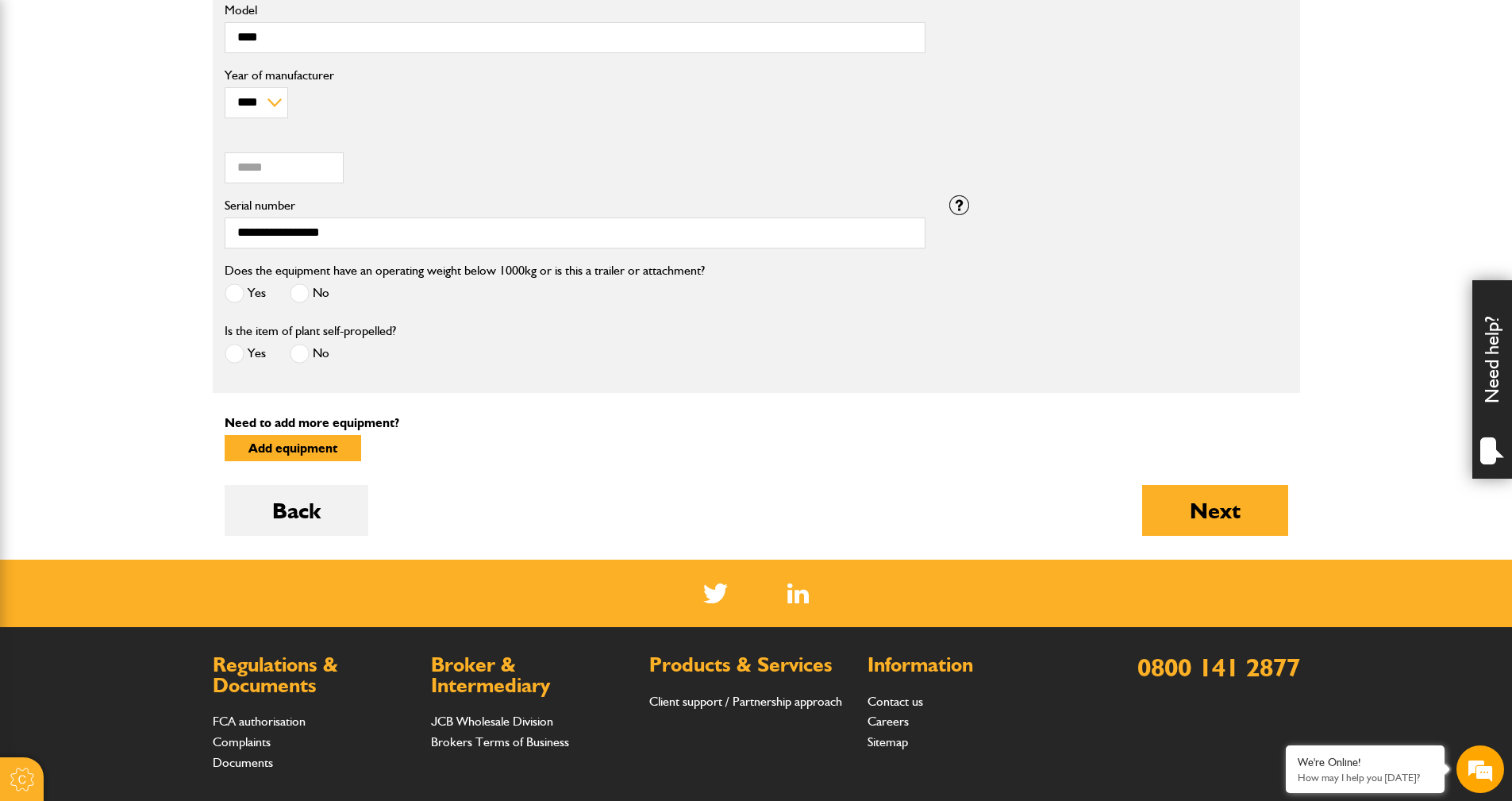
scroll to position [635, 0]
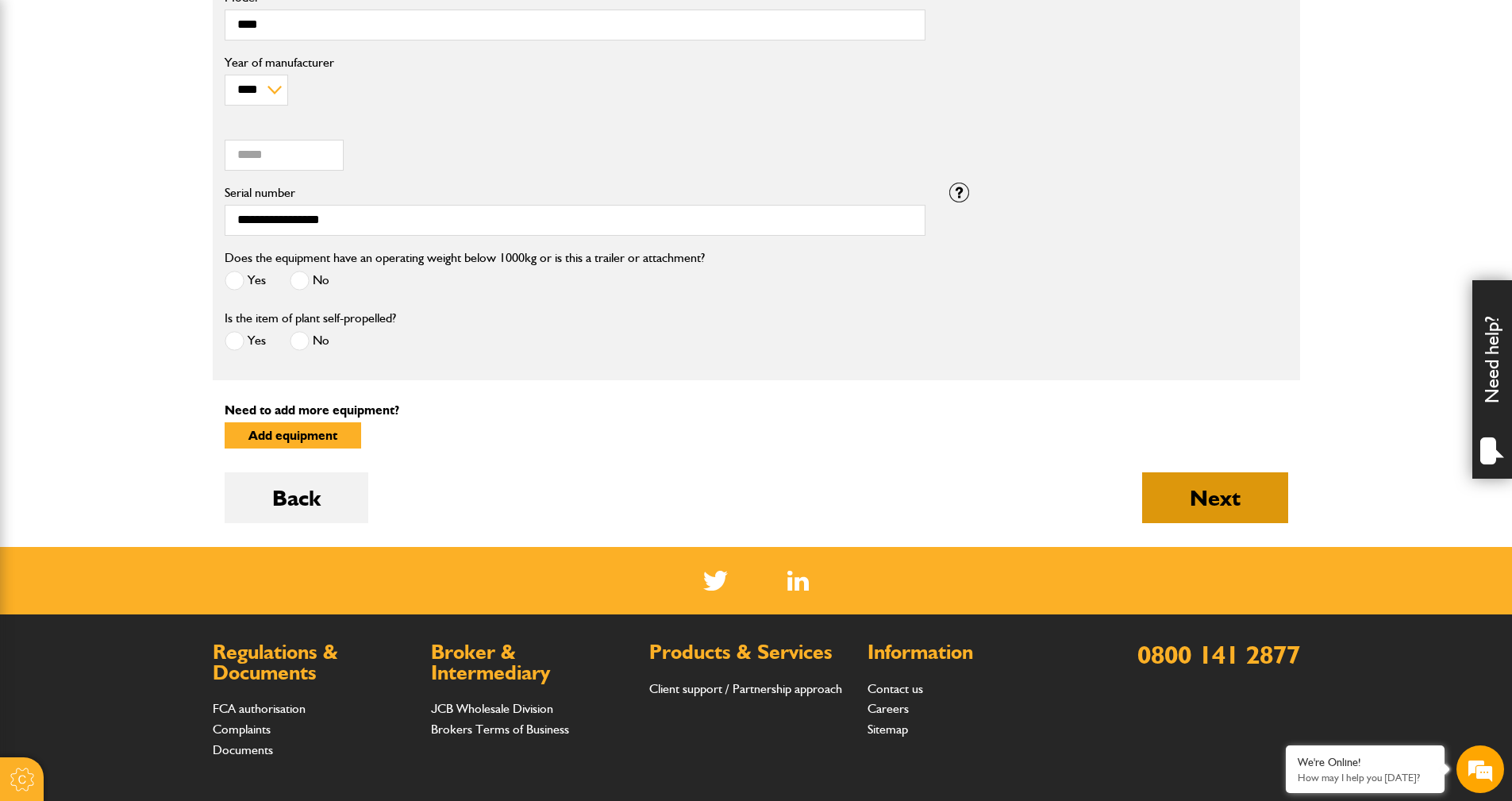
click at [1201, 503] on button "Next" at bounding box center [1215, 498] width 146 height 51
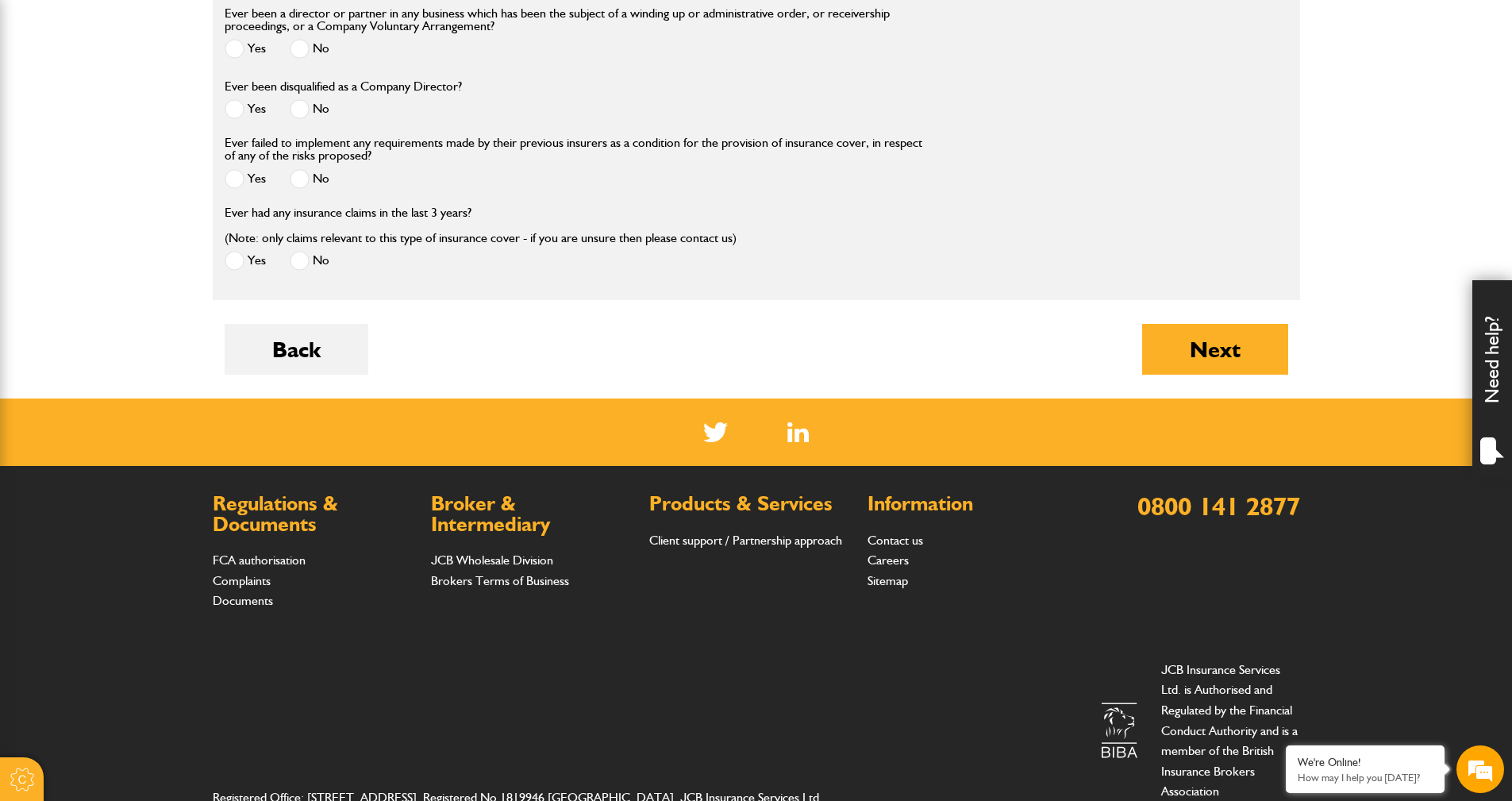
scroll to position [2138, 0]
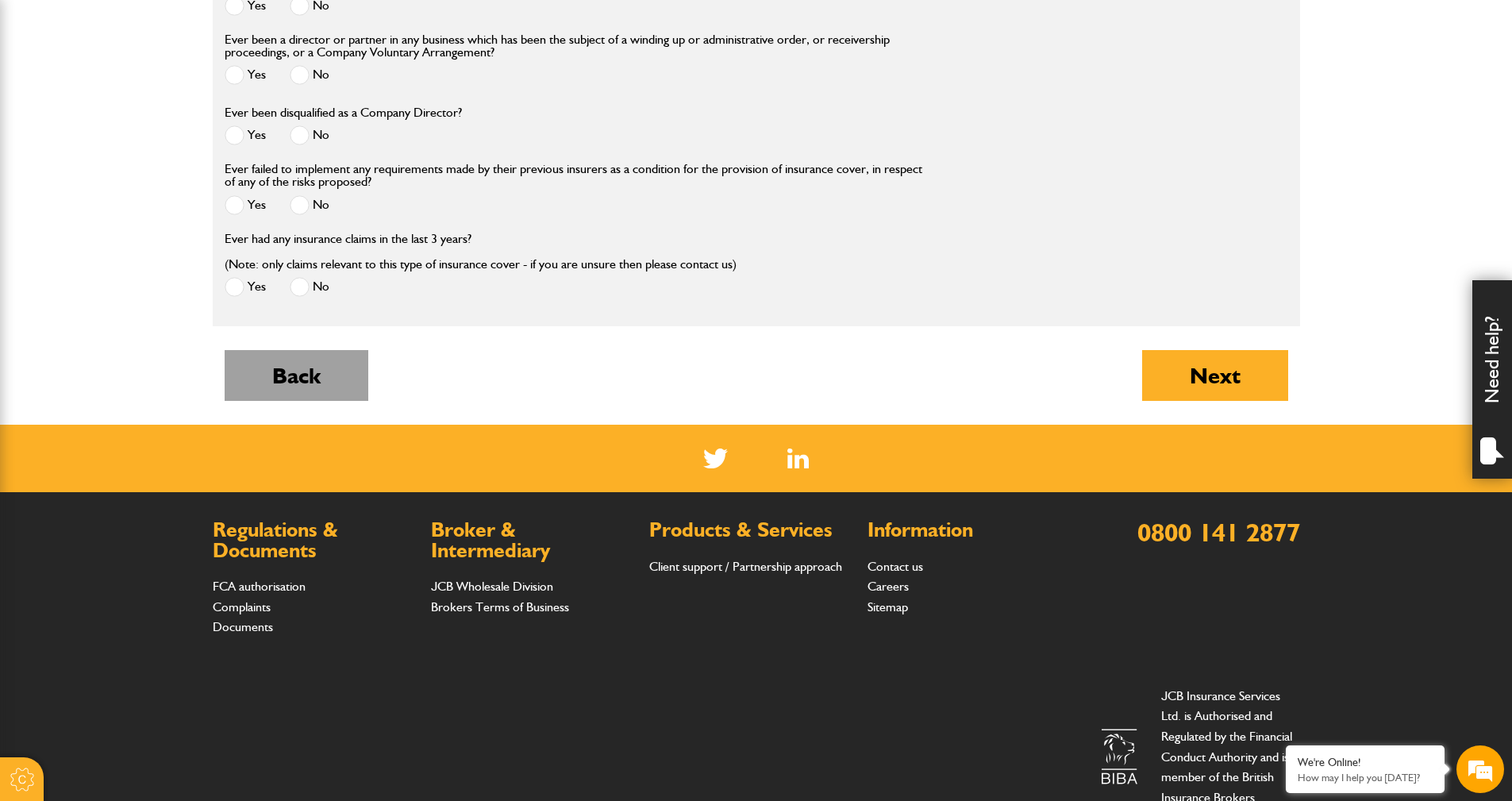
click at [290, 388] on button "Back" at bounding box center [295, 376] width 143 height 51
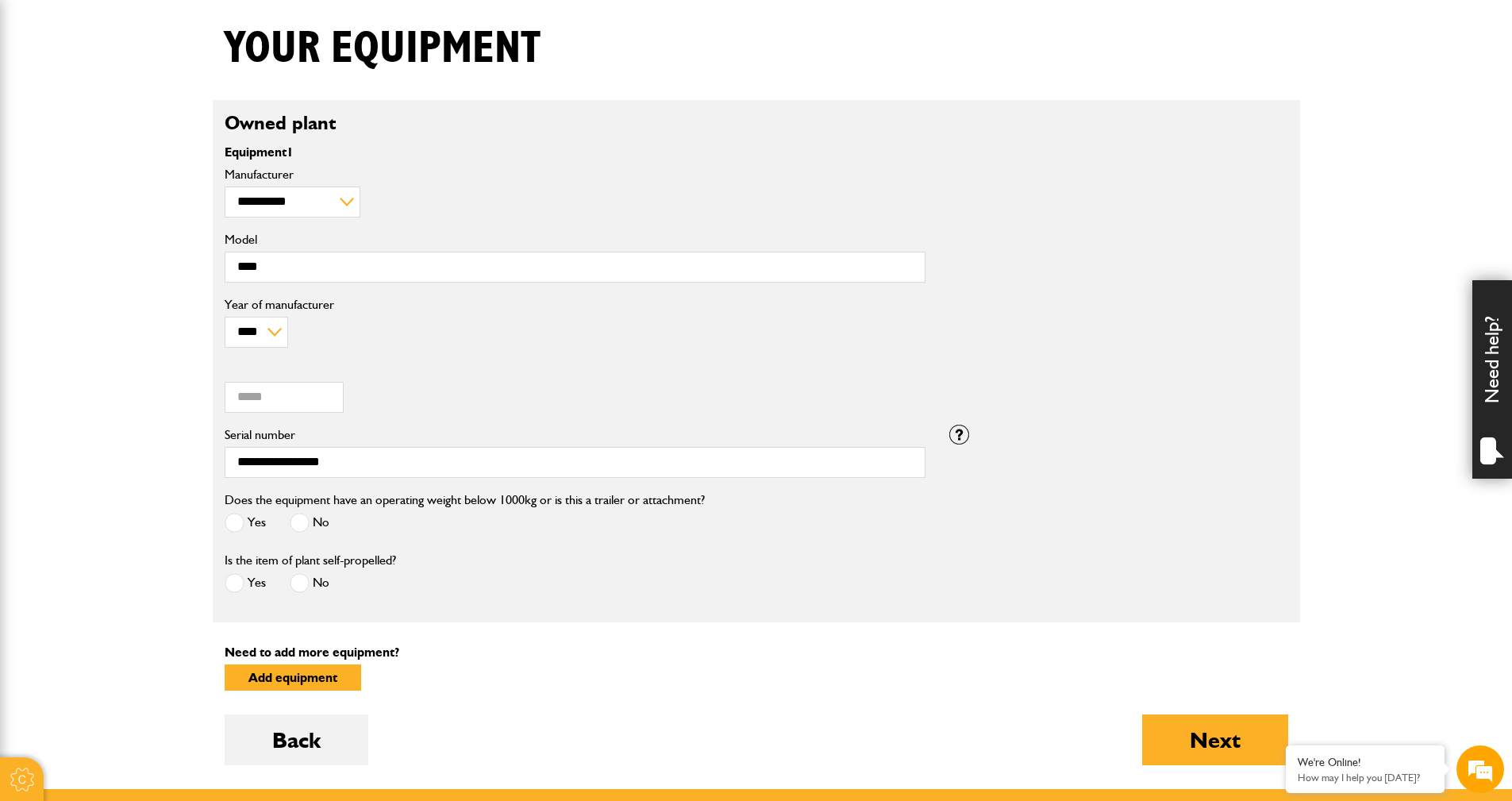
scroll to position [476, 0]
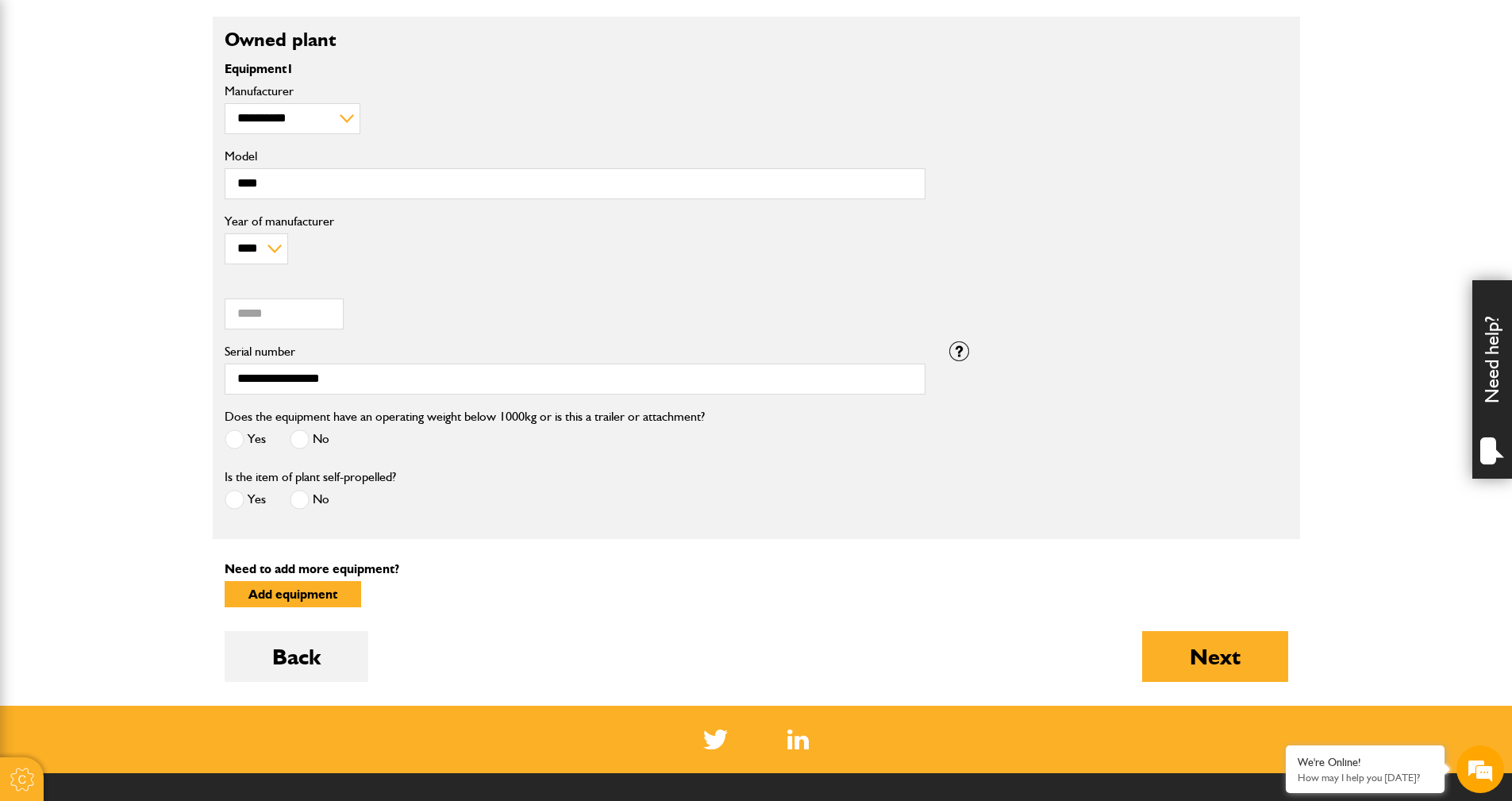
click at [243, 493] on span at bounding box center [234, 500] width 20 height 20
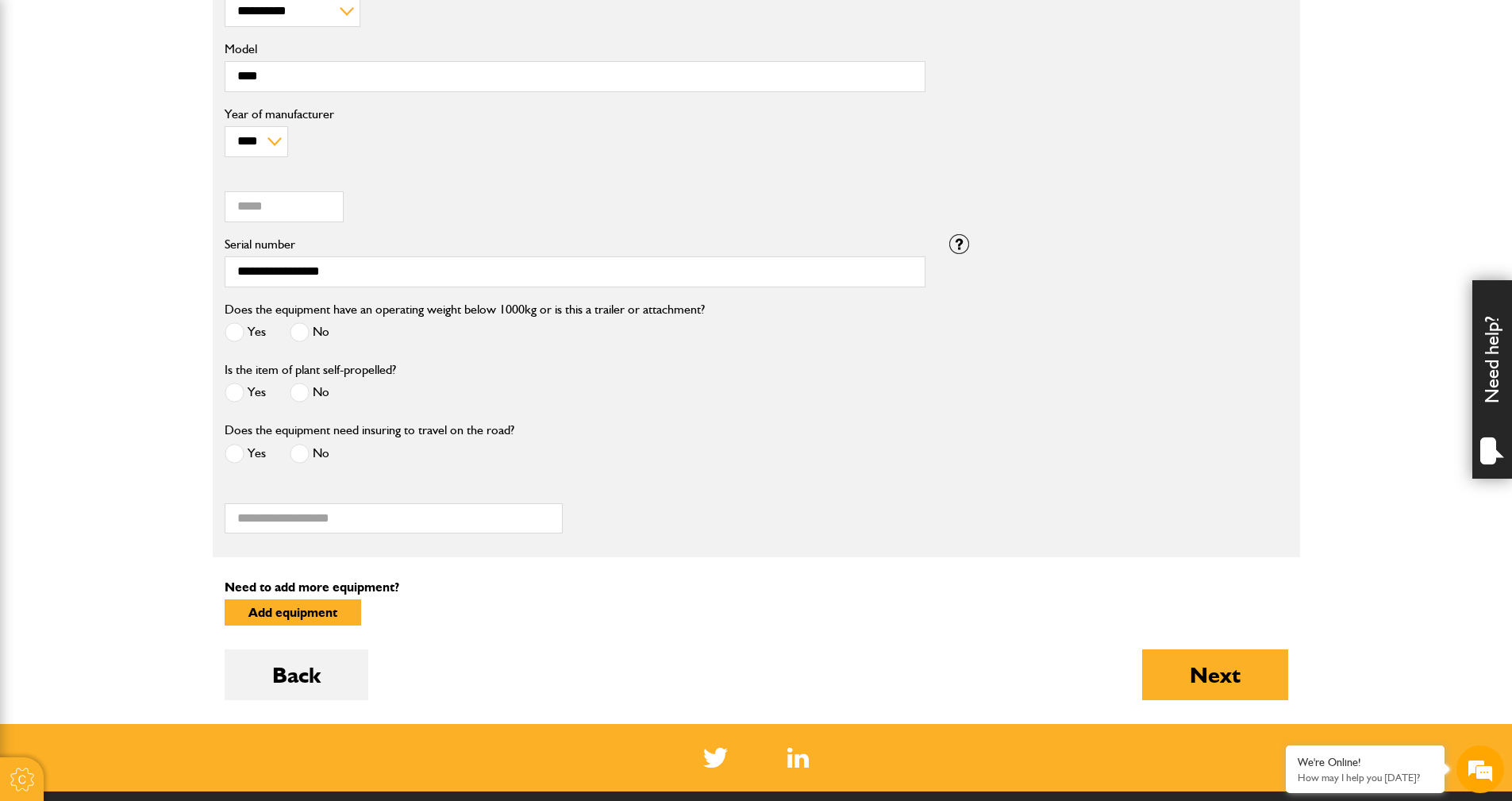
scroll to position [556, 0]
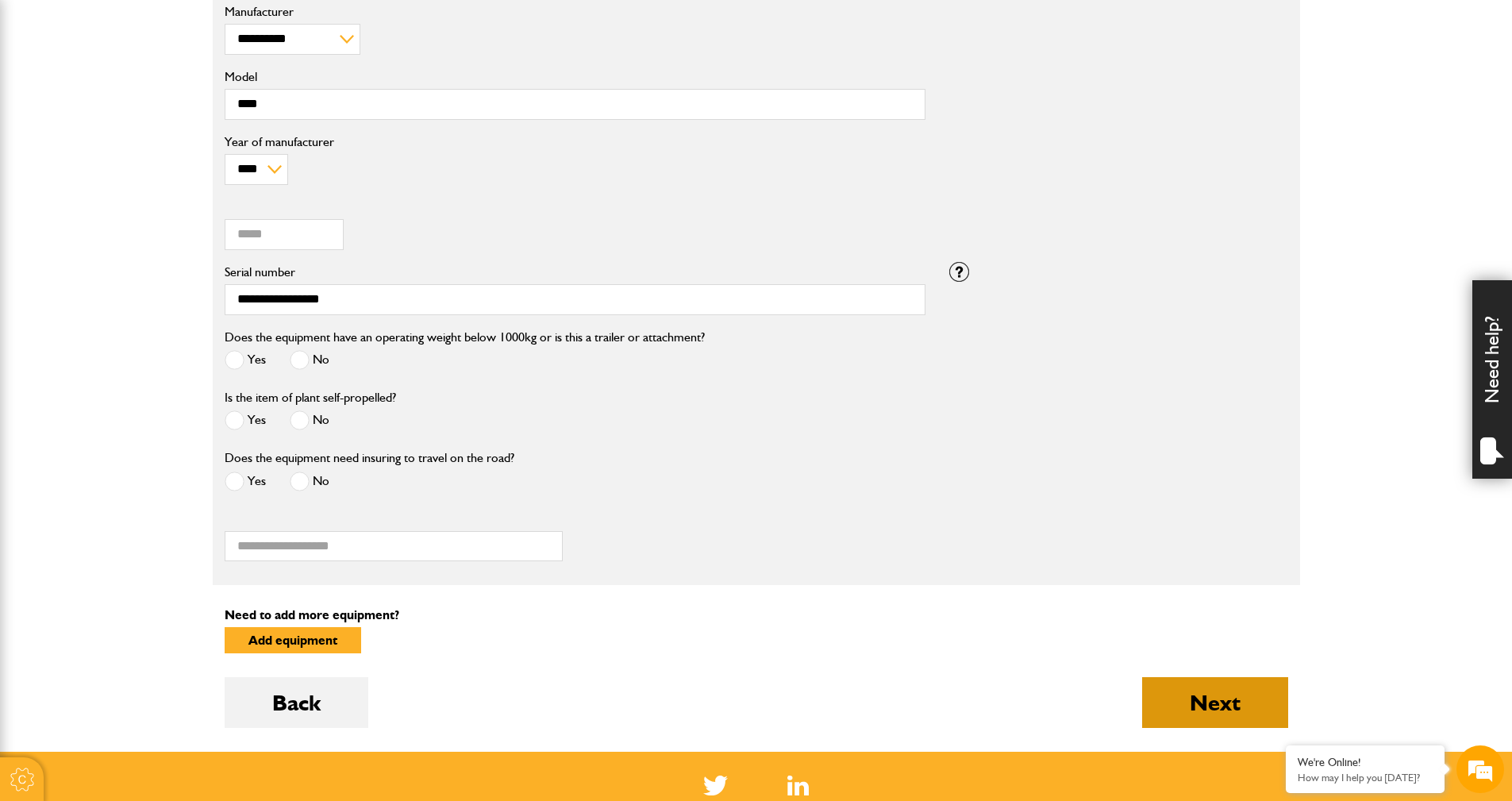
click at [1200, 702] on button "Next" at bounding box center [1215, 702] width 146 height 51
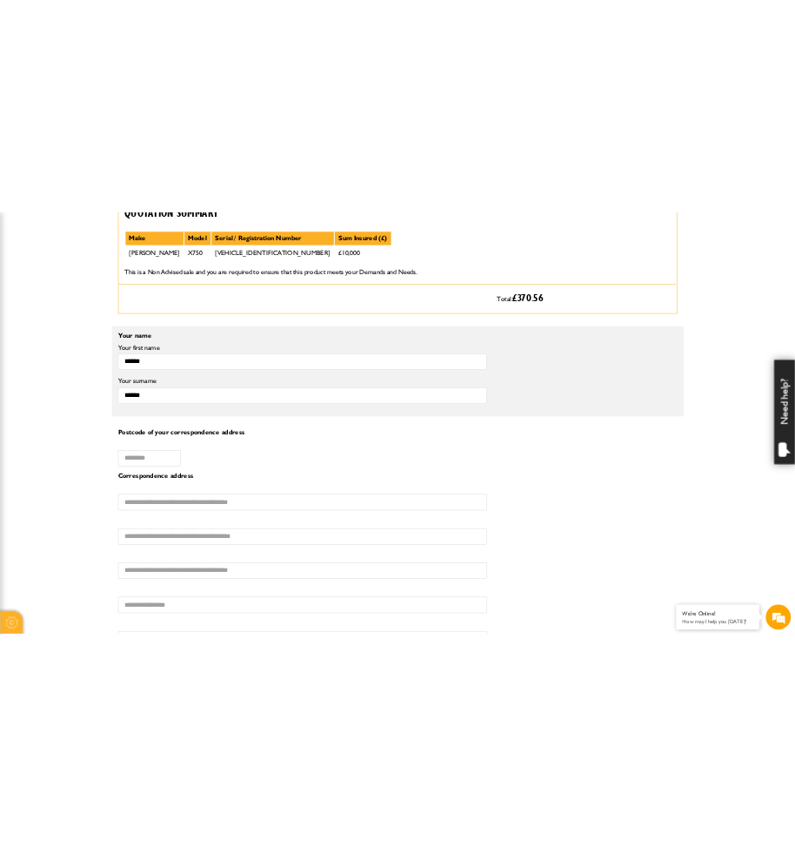
scroll to position [957, 0]
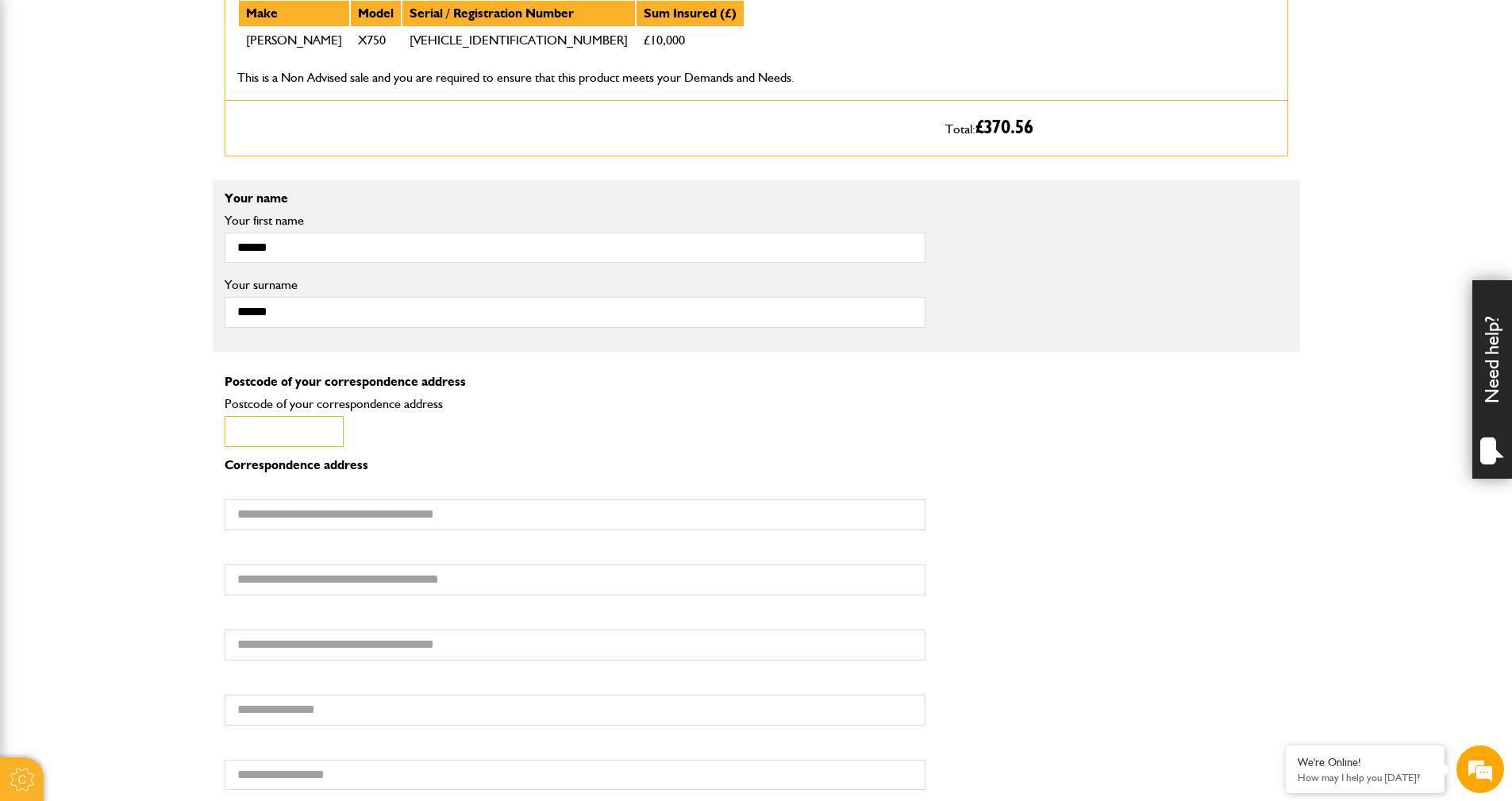
click at [262, 432] on input "Postcode of your correspondence address" at bounding box center [284, 432] width 119 height 31
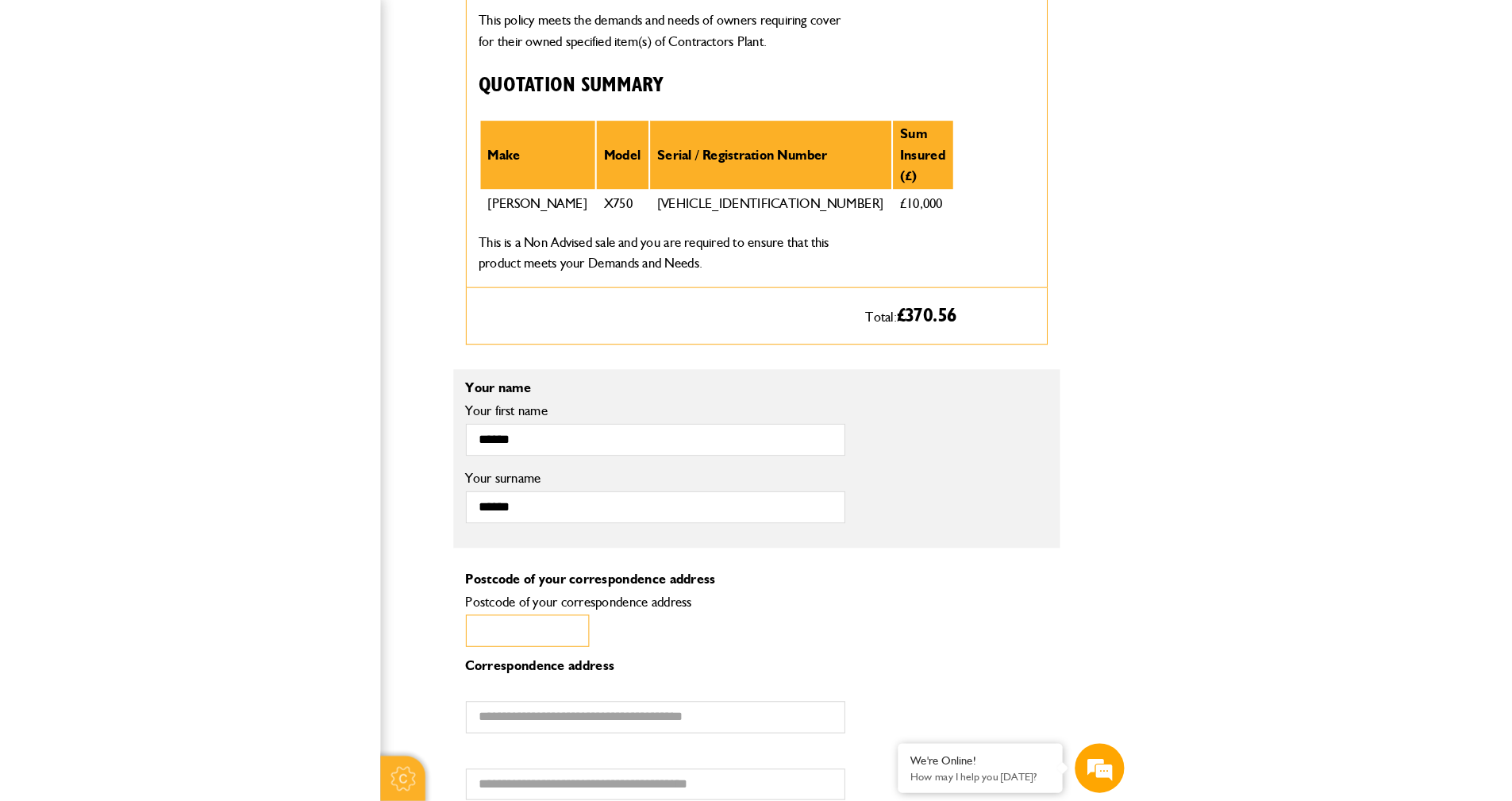
scroll to position [0, 0]
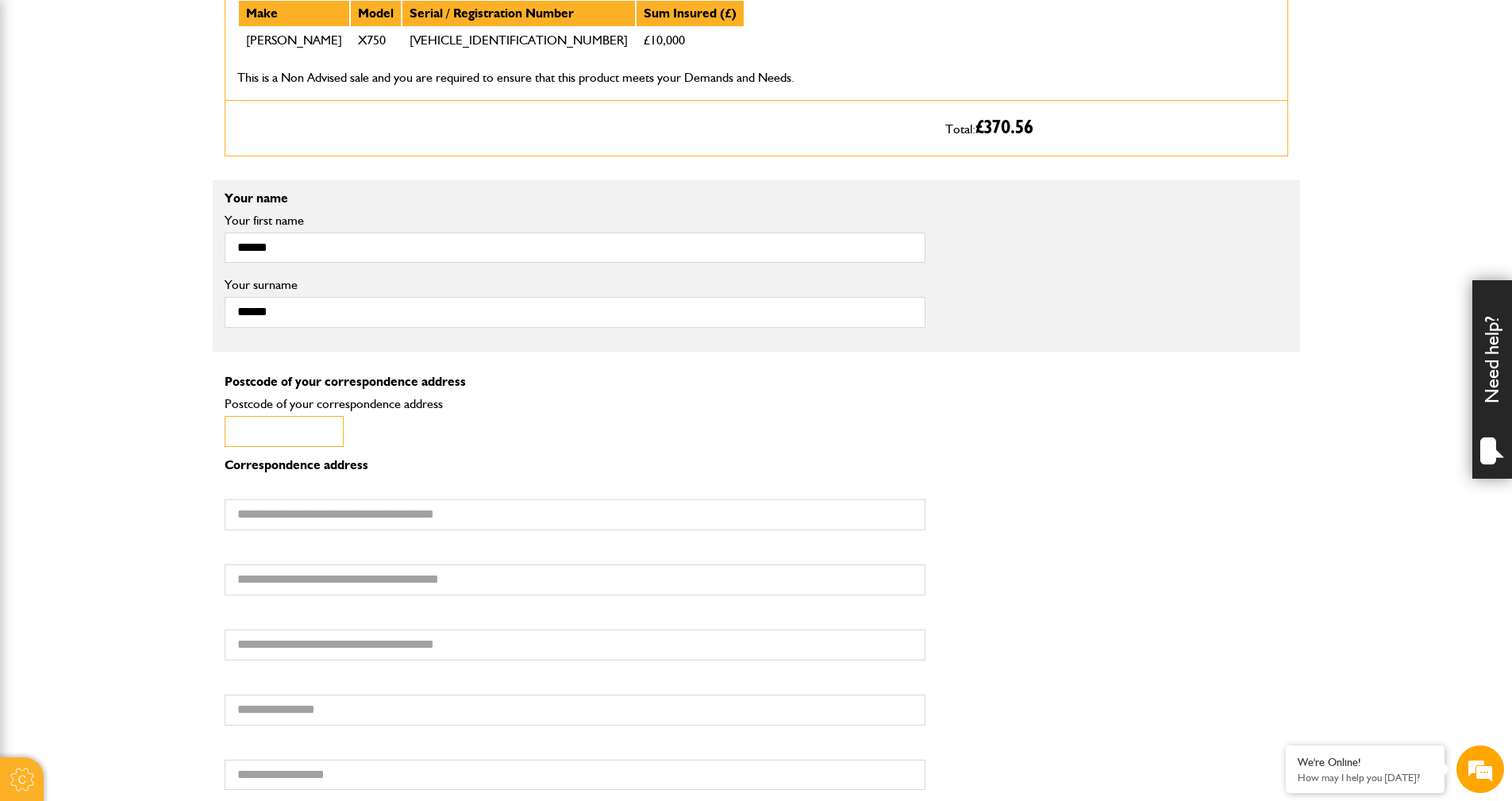
click at [242, 432] on input "Postcode of your correspondence address" at bounding box center [284, 432] width 119 height 31
drag, startPoint x: 247, startPoint y: 430, endPoint x: 246, endPoint y: 442, distance: 12.0
click at [247, 437] on input "Postcode of your correspondence address" at bounding box center [284, 432] width 119 height 31
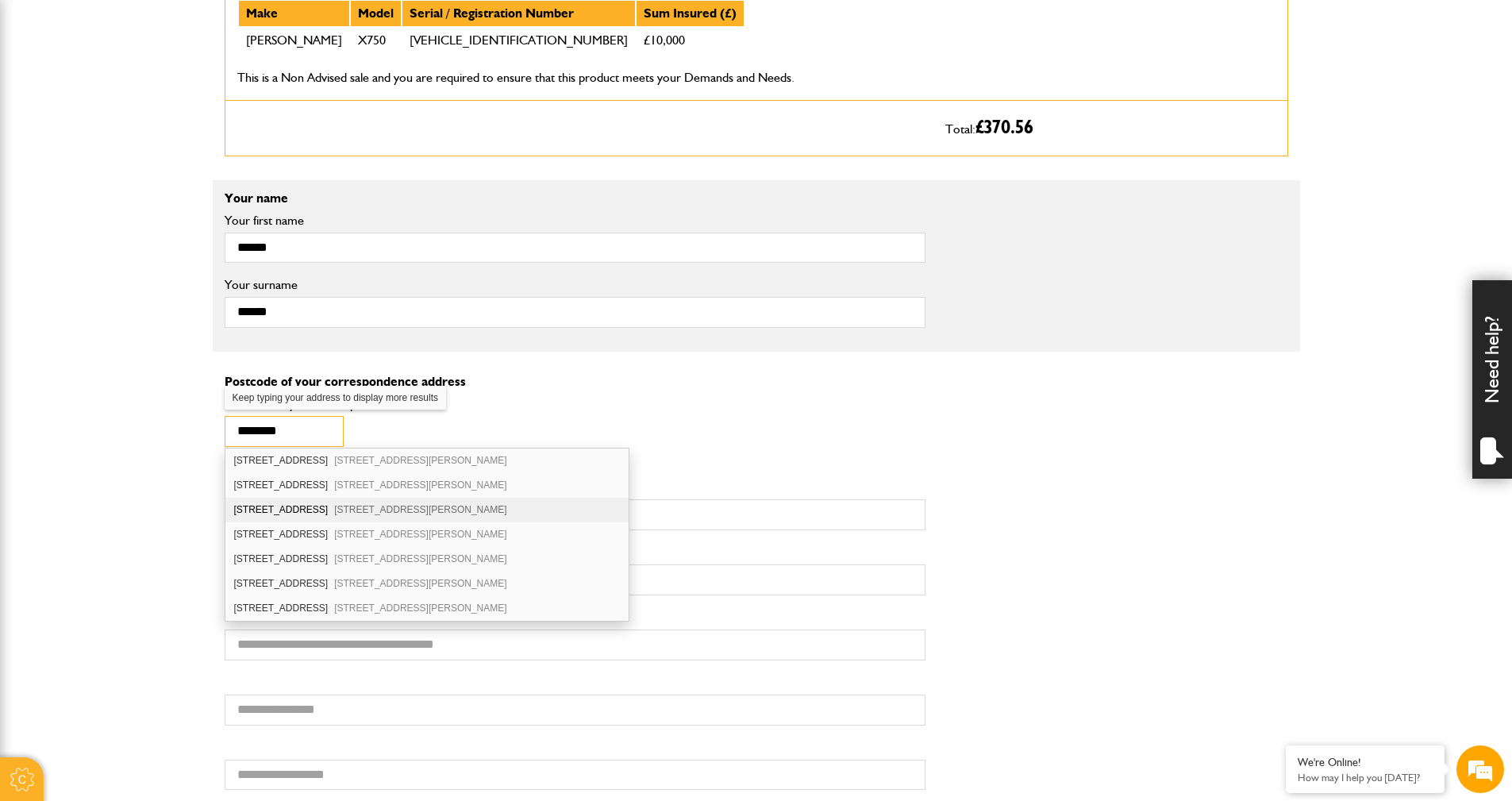
scroll to position [79, 0]
type input "********"
click at [277, 600] on div "10 Elsdon Place St. Georges Wood Morpeth NE61 2GY" at bounding box center [427, 602] width 403 height 25
type input "**********"
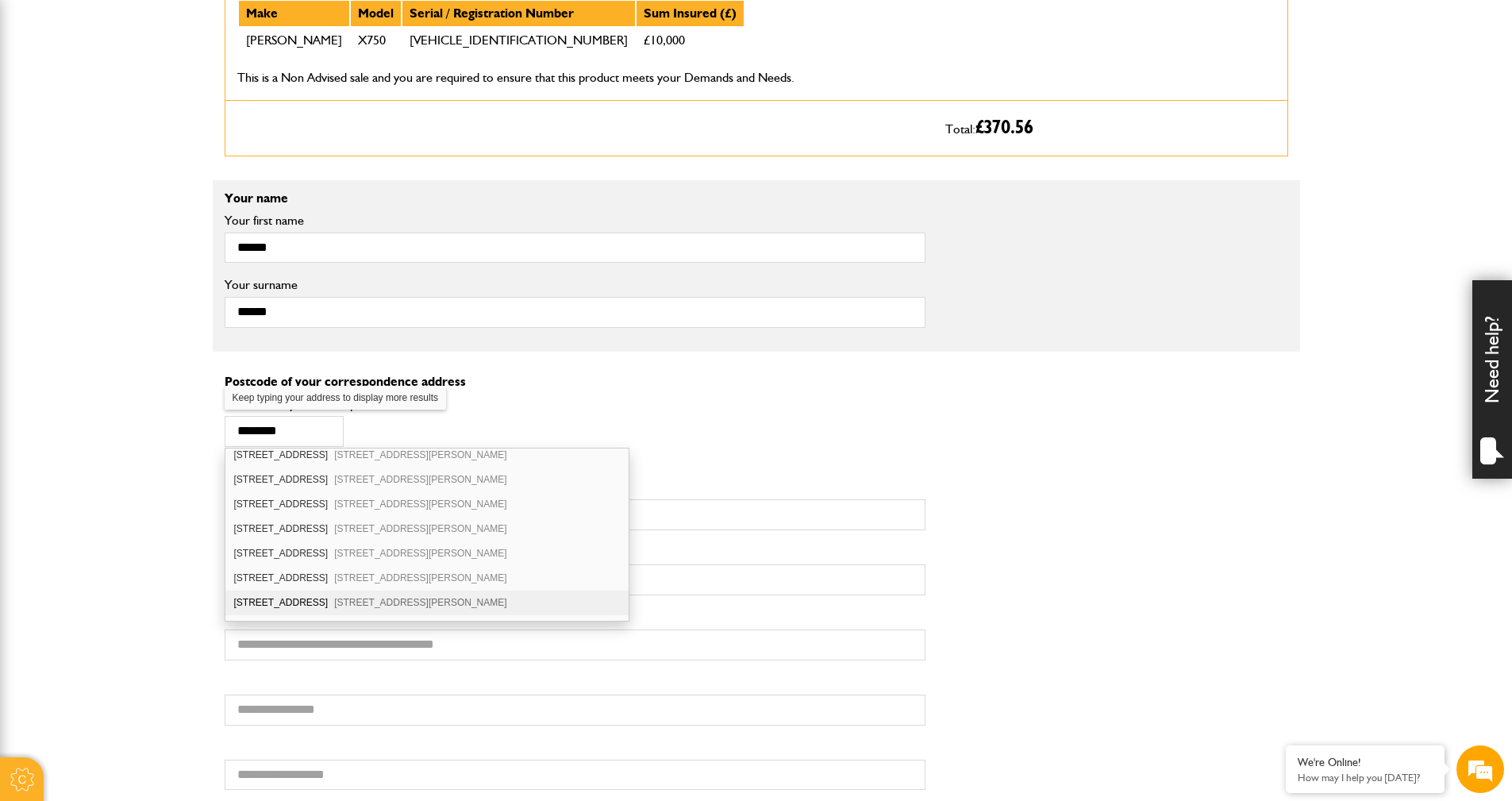
type input "*******"
type input "**********"
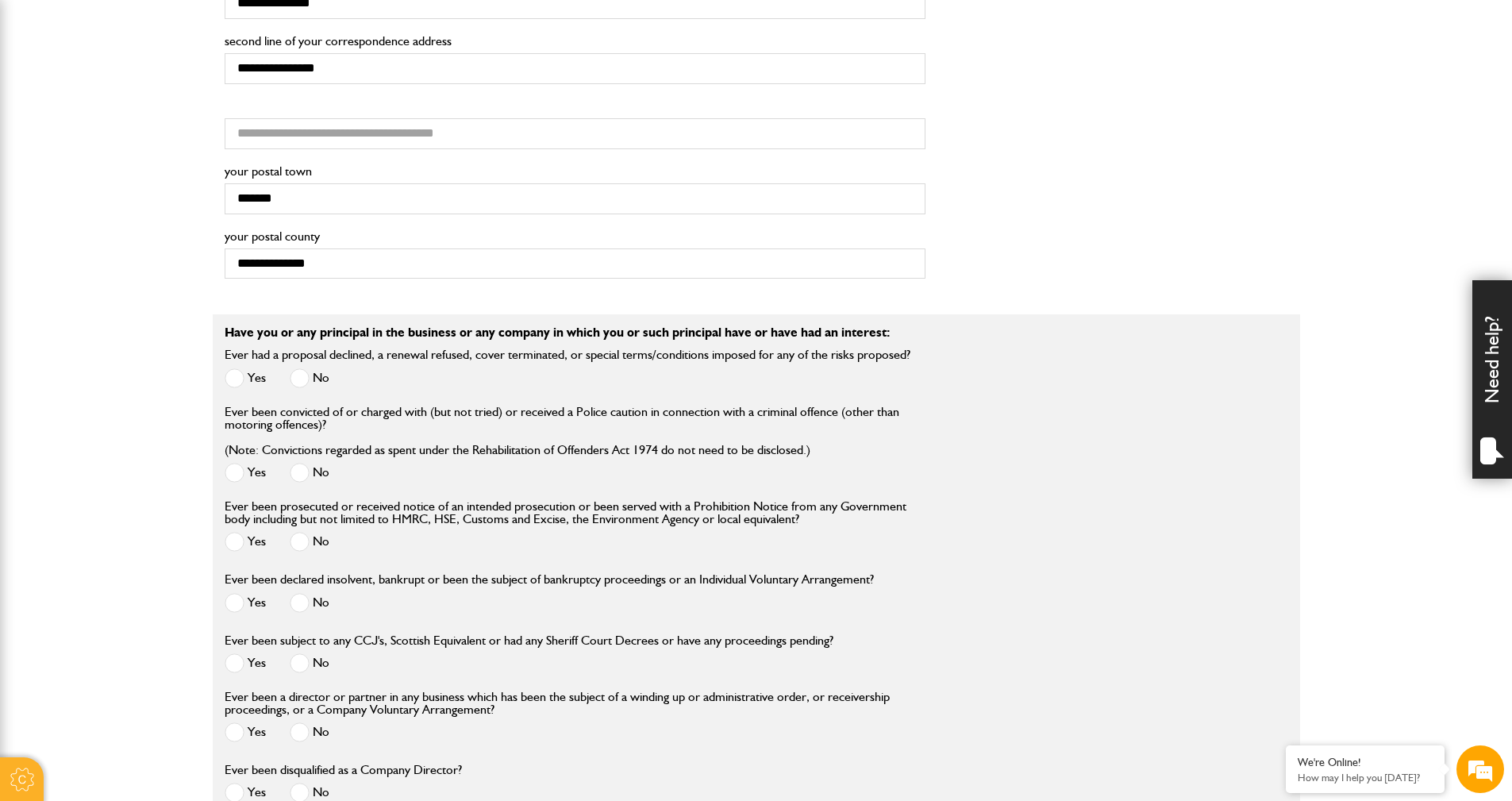
scroll to position [1349, 0]
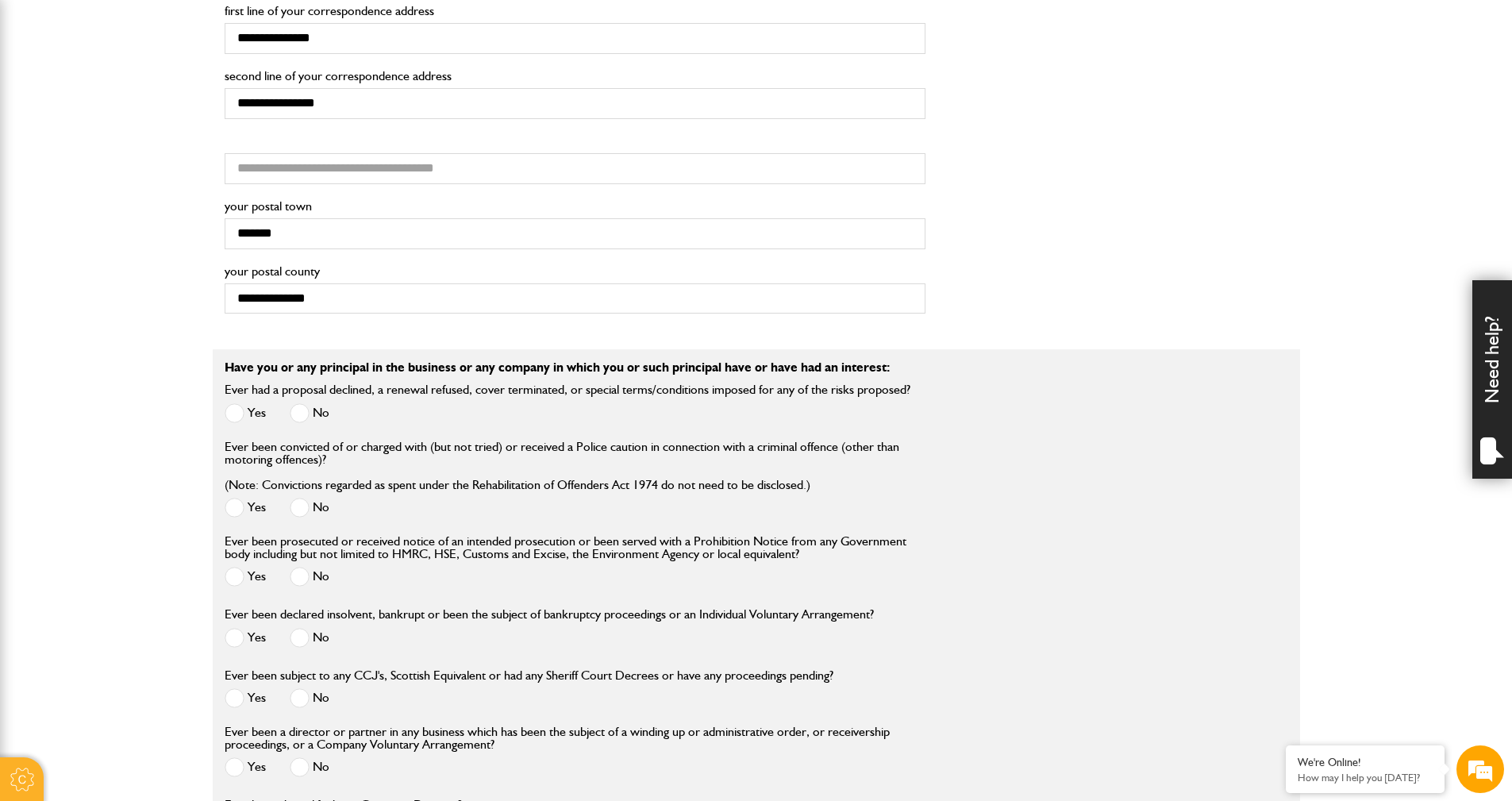
click at [302, 408] on span at bounding box center [300, 413] width 20 height 20
click at [296, 505] on span at bounding box center [300, 508] width 20 height 20
click at [297, 577] on span at bounding box center [300, 577] width 20 height 20
click at [305, 677] on fieldset "Have you or any principal in the business or any company in which you or such p…" at bounding box center [756, 683] width 1087 height 669
drag, startPoint x: 305, startPoint y: 677, endPoint x: 296, endPoint y: 629, distance: 48.8
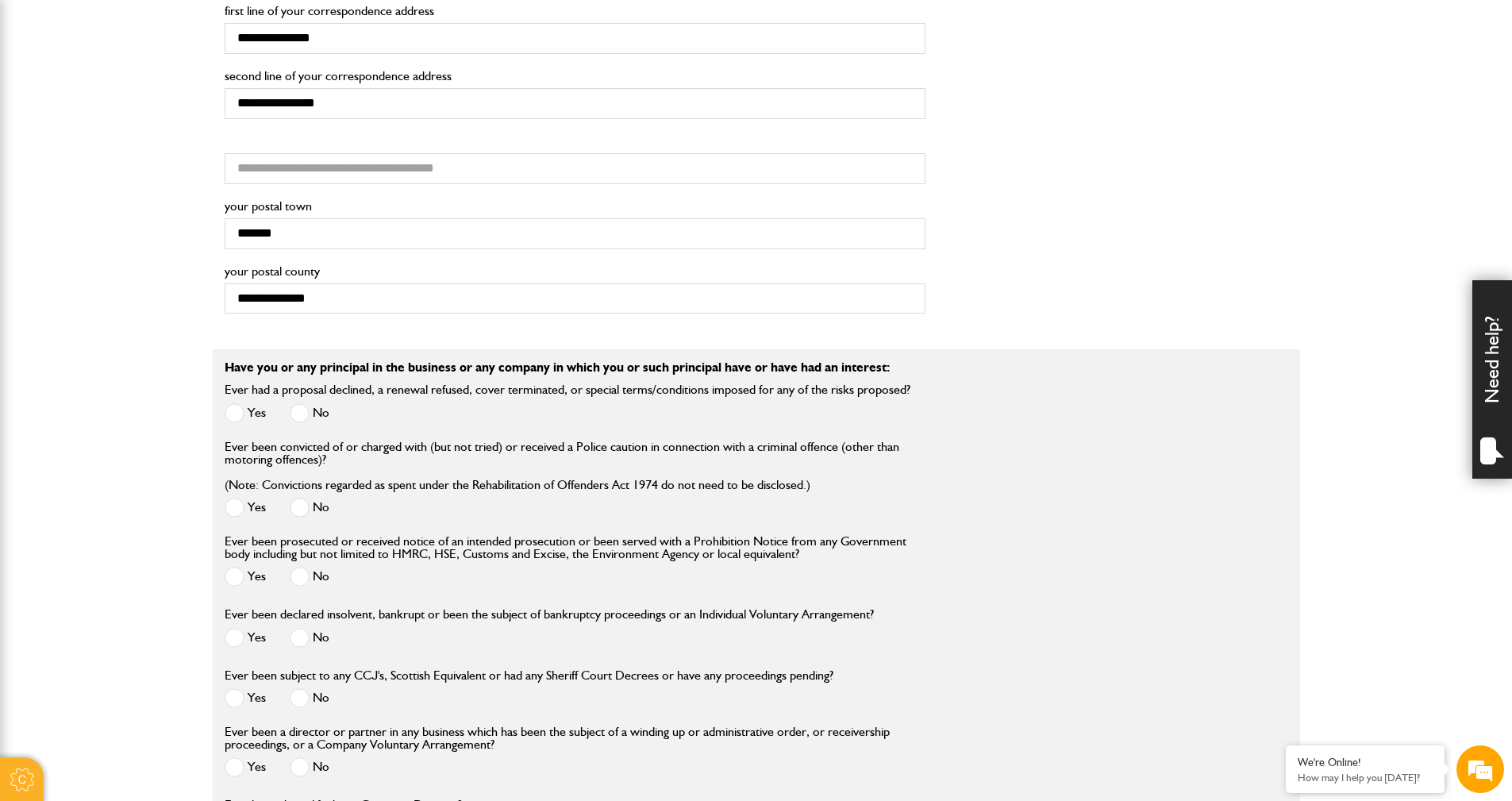
click at [296, 629] on span at bounding box center [300, 638] width 20 height 20
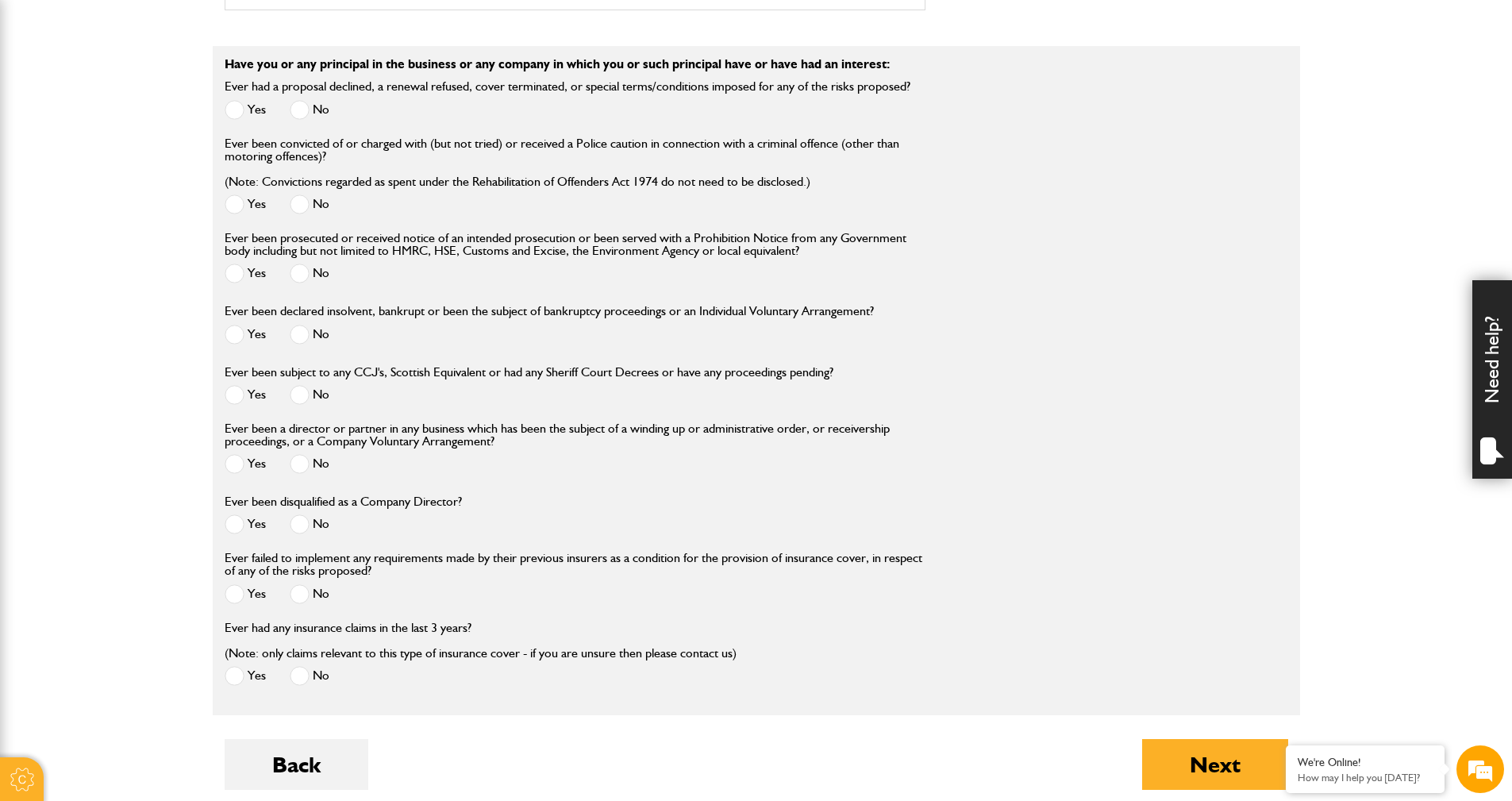
scroll to position [1746, 0]
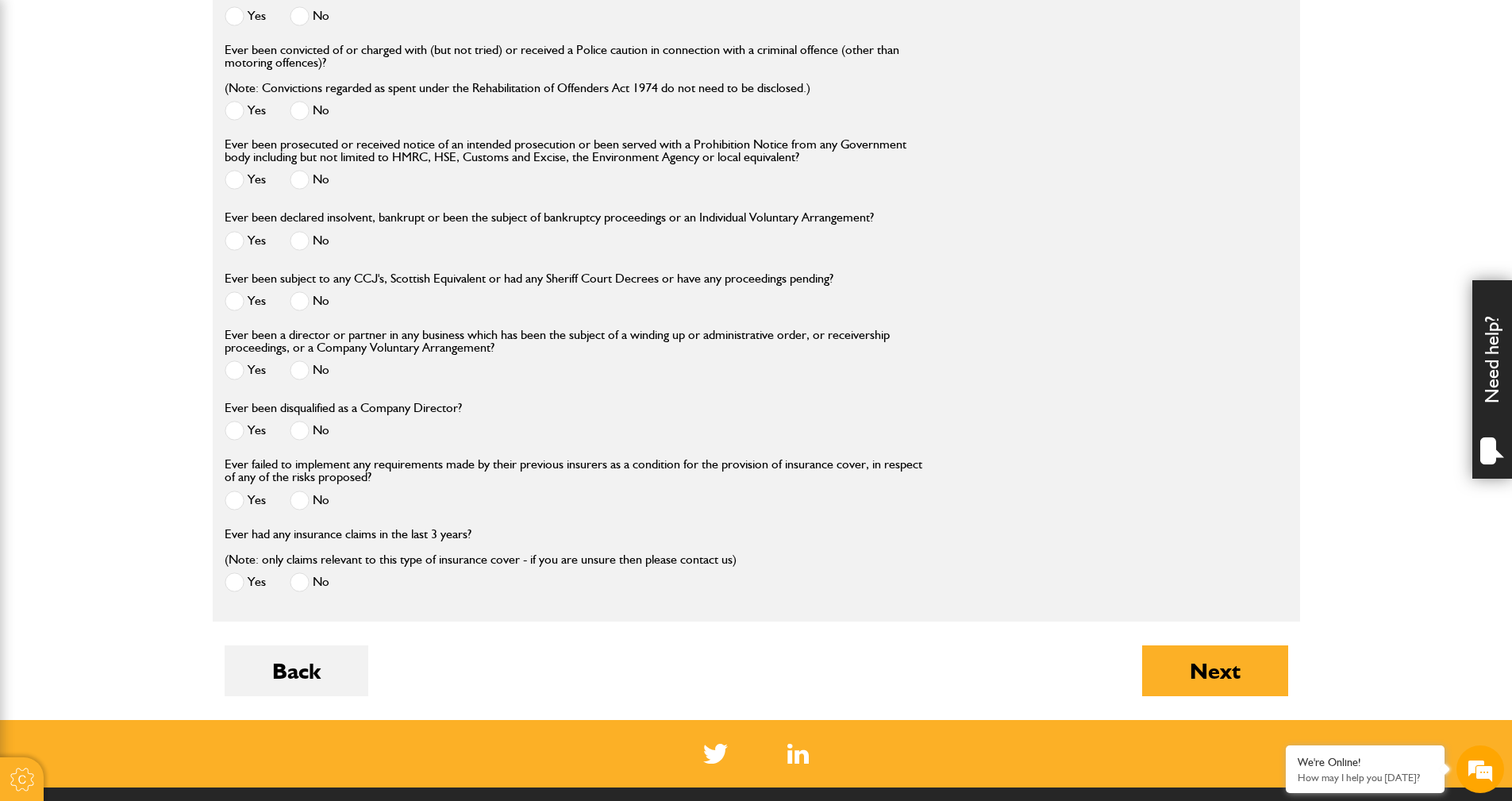
click at [302, 303] on span at bounding box center [300, 301] width 20 height 20
click at [298, 375] on span at bounding box center [300, 370] width 20 height 20
click at [297, 434] on span at bounding box center [300, 431] width 20 height 20
click at [293, 505] on span at bounding box center [300, 501] width 20 height 20
drag, startPoint x: 295, startPoint y: 580, endPoint x: 301, endPoint y: 596, distance: 17.1
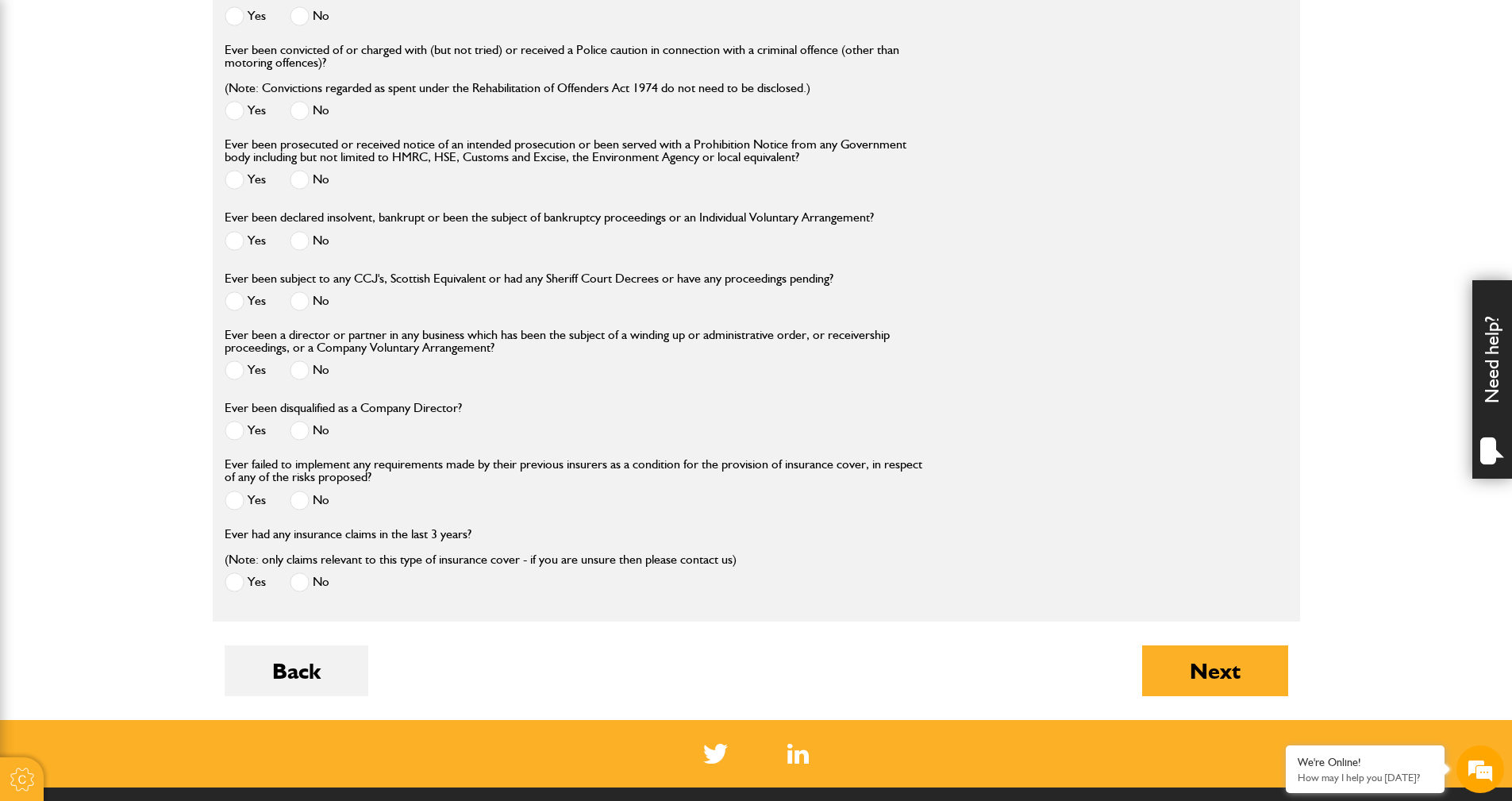
click at [296, 582] on span at bounding box center [300, 582] width 20 height 20
click at [1220, 671] on button "Next" at bounding box center [1215, 671] width 146 height 51
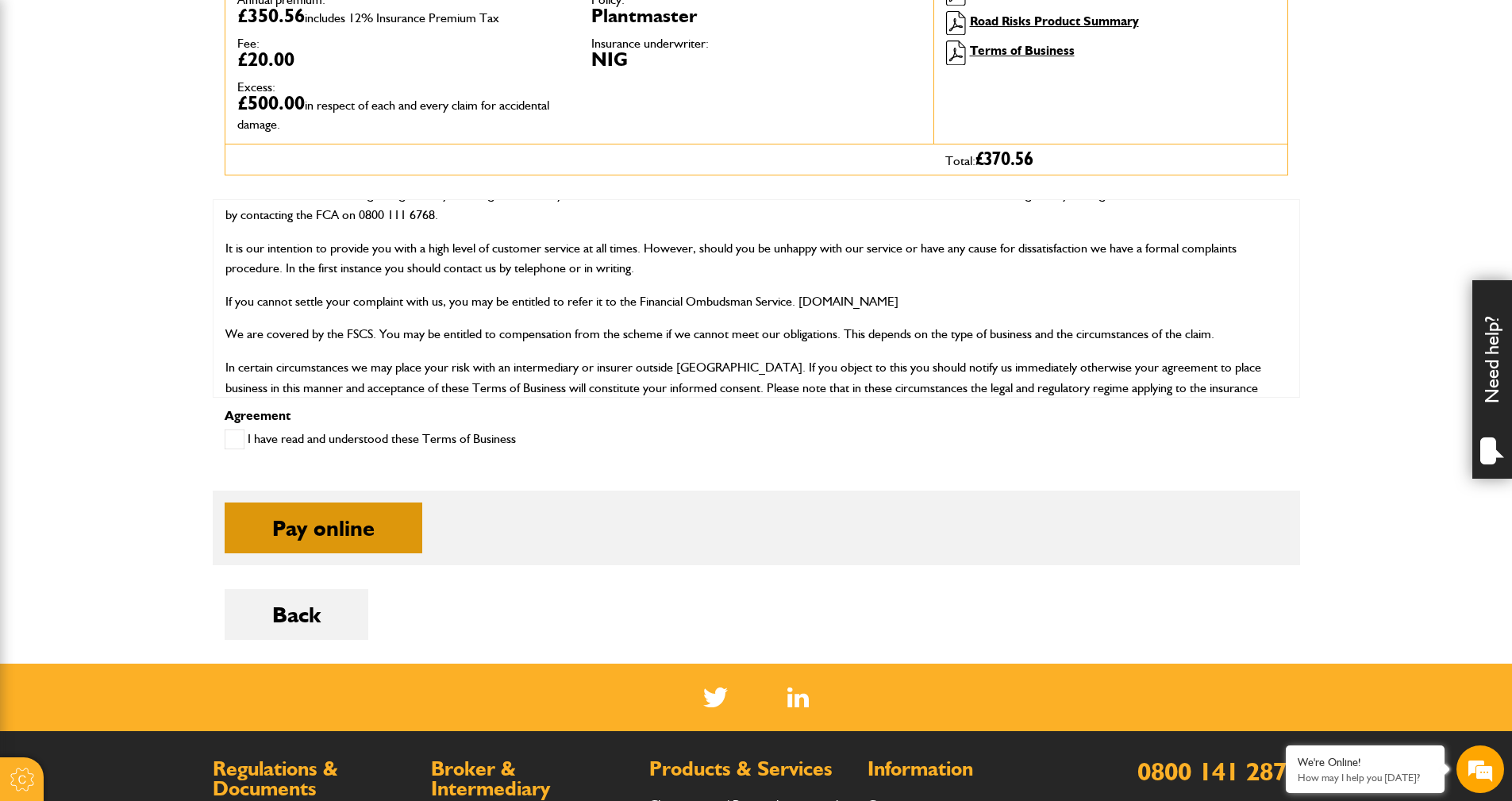
scroll to position [556, 0]
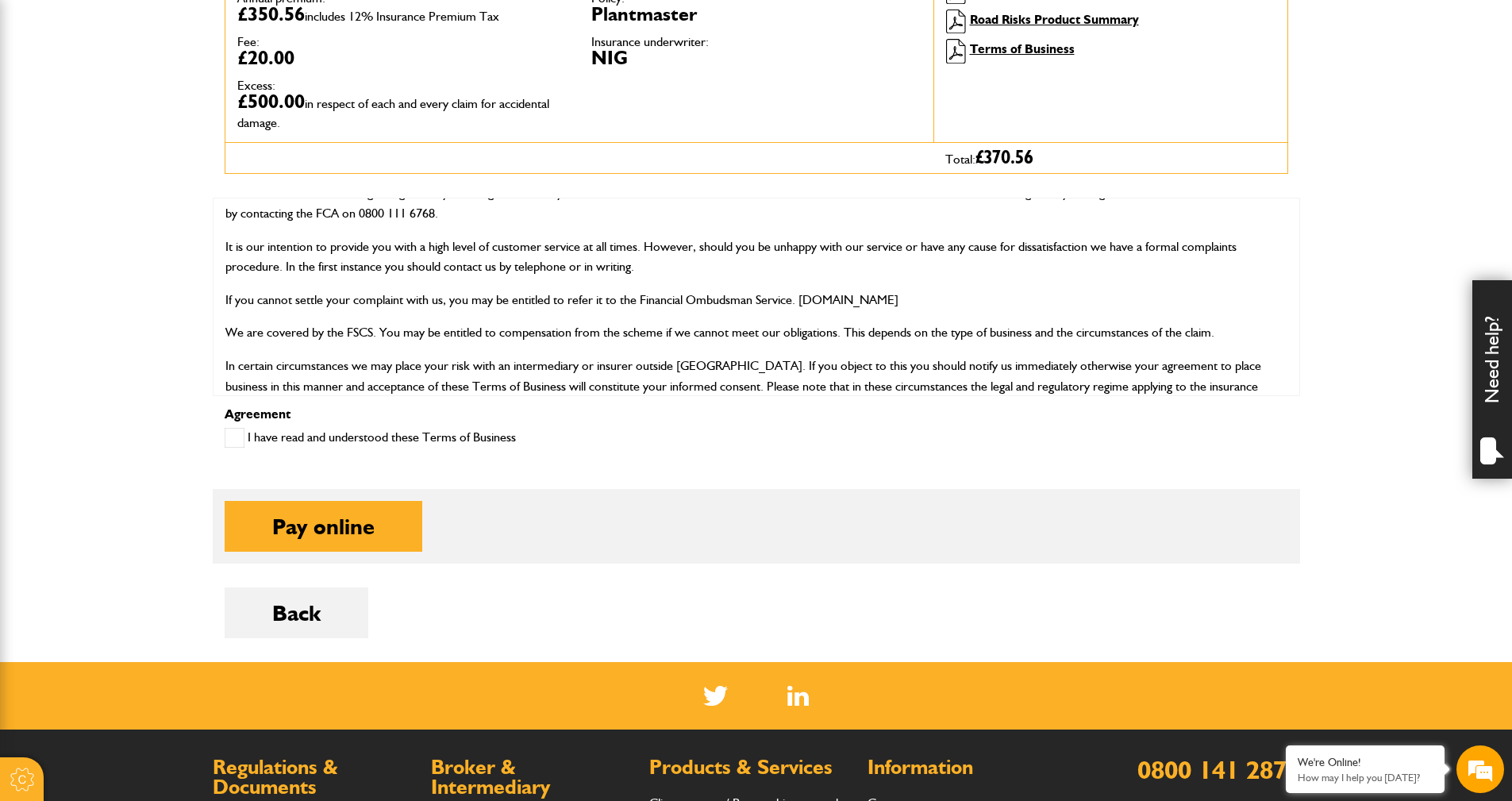
click at [242, 433] on span at bounding box center [234, 438] width 20 height 20
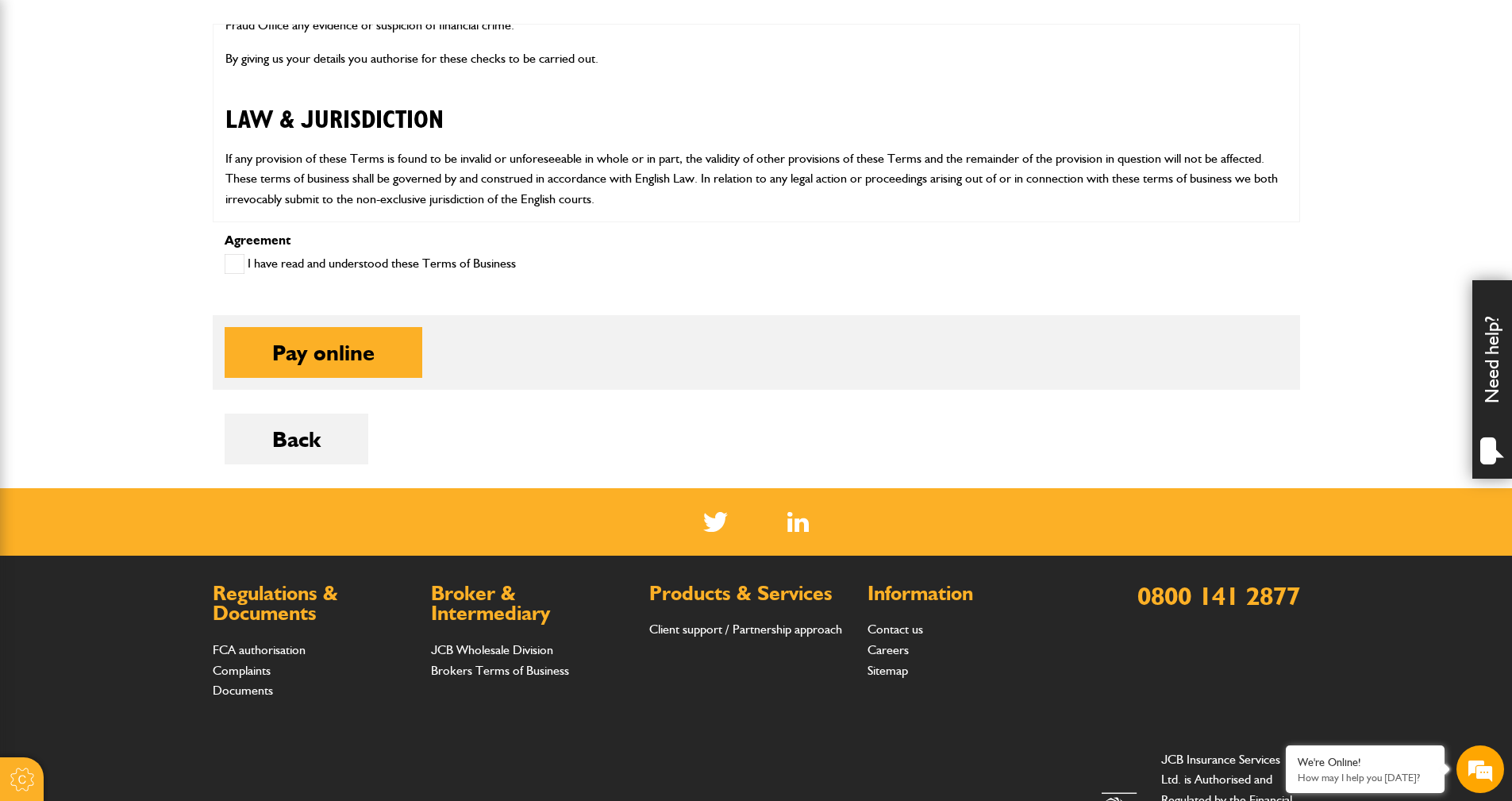
scroll to position [869, 0]
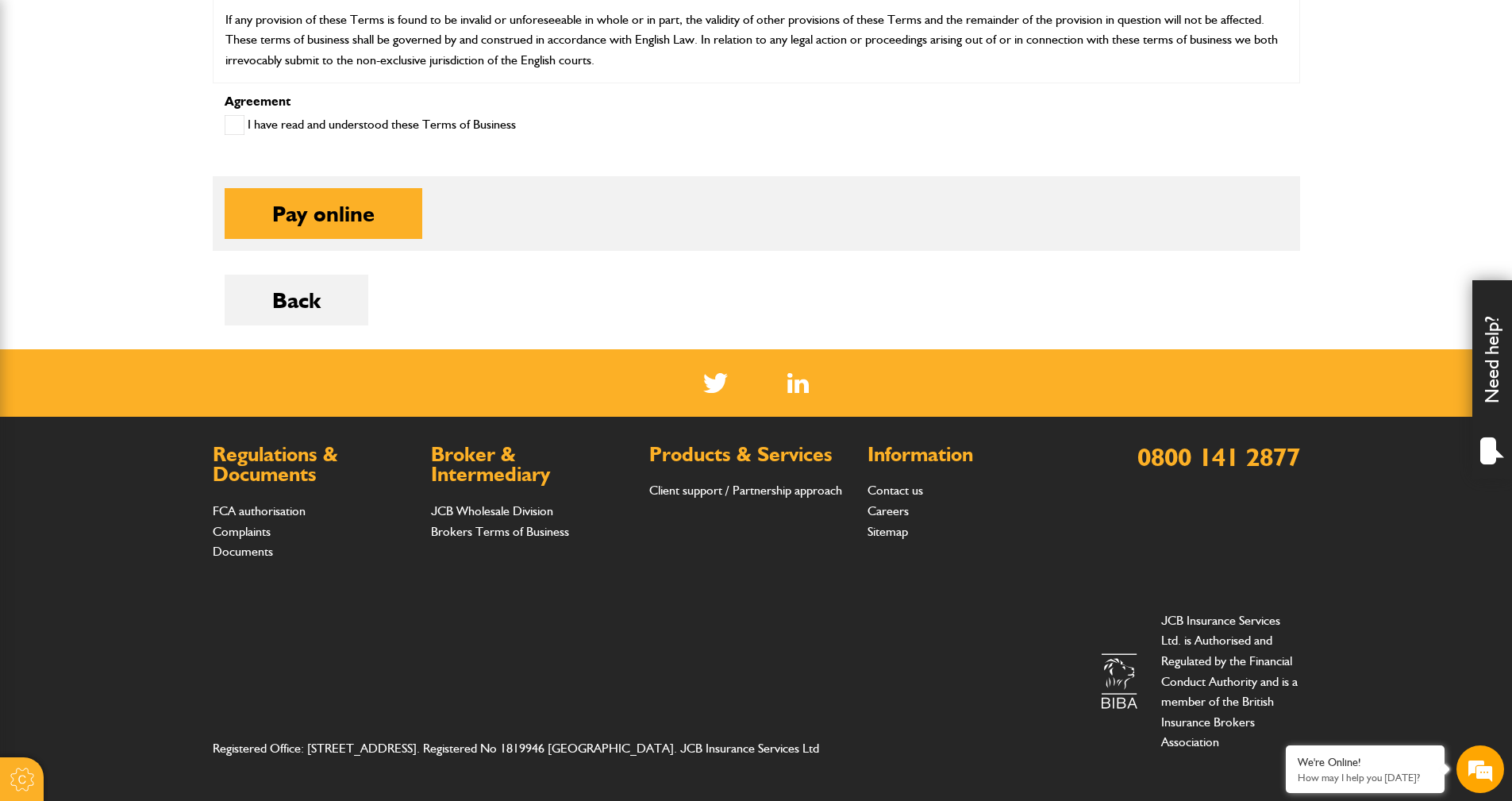
click at [804, 312] on div "Back" at bounding box center [756, 312] width 1063 height 75
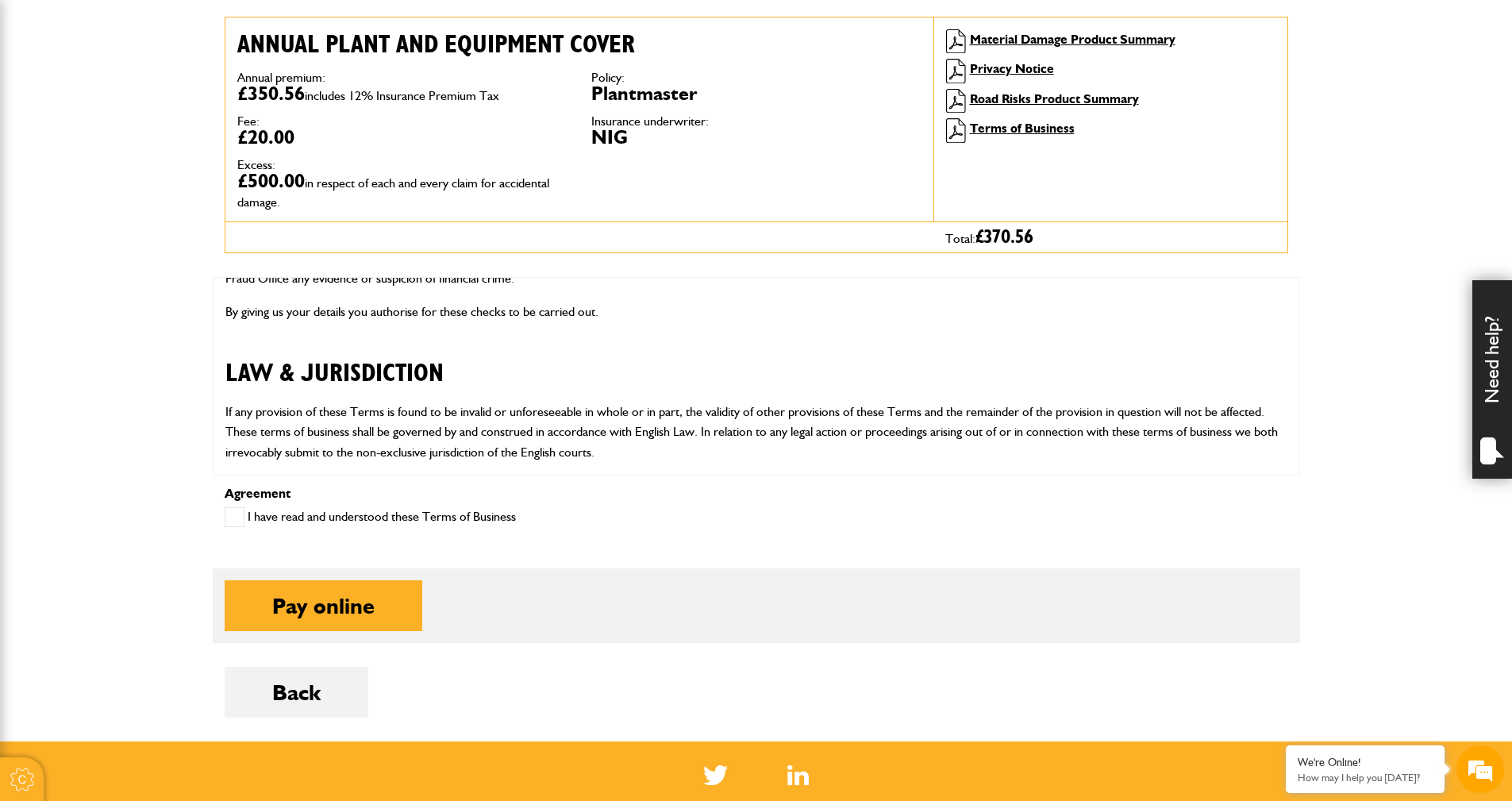
scroll to position [556, 0]
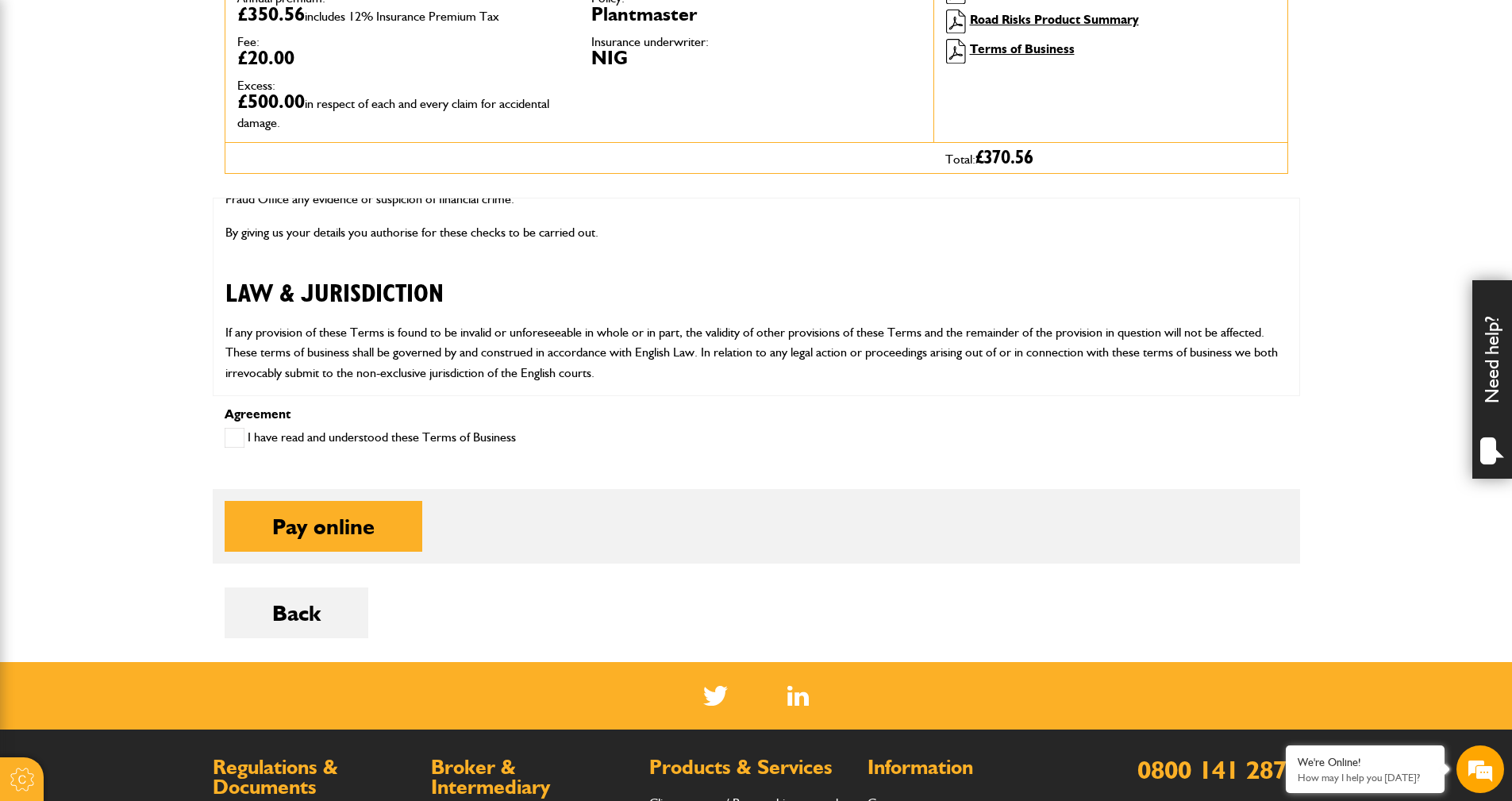
click at [804, 431] on div "Agreement I have read and understood these Terms of Business" at bounding box center [756, 436] width 1087 height 57
click at [1335, 558] on body "Cookie Options You can control which cookies we use with the form below. Please…" at bounding box center [756, 279] width 1512 height 1670
click at [1382, 765] on div "We're Online!" at bounding box center [1365, 762] width 135 height 14
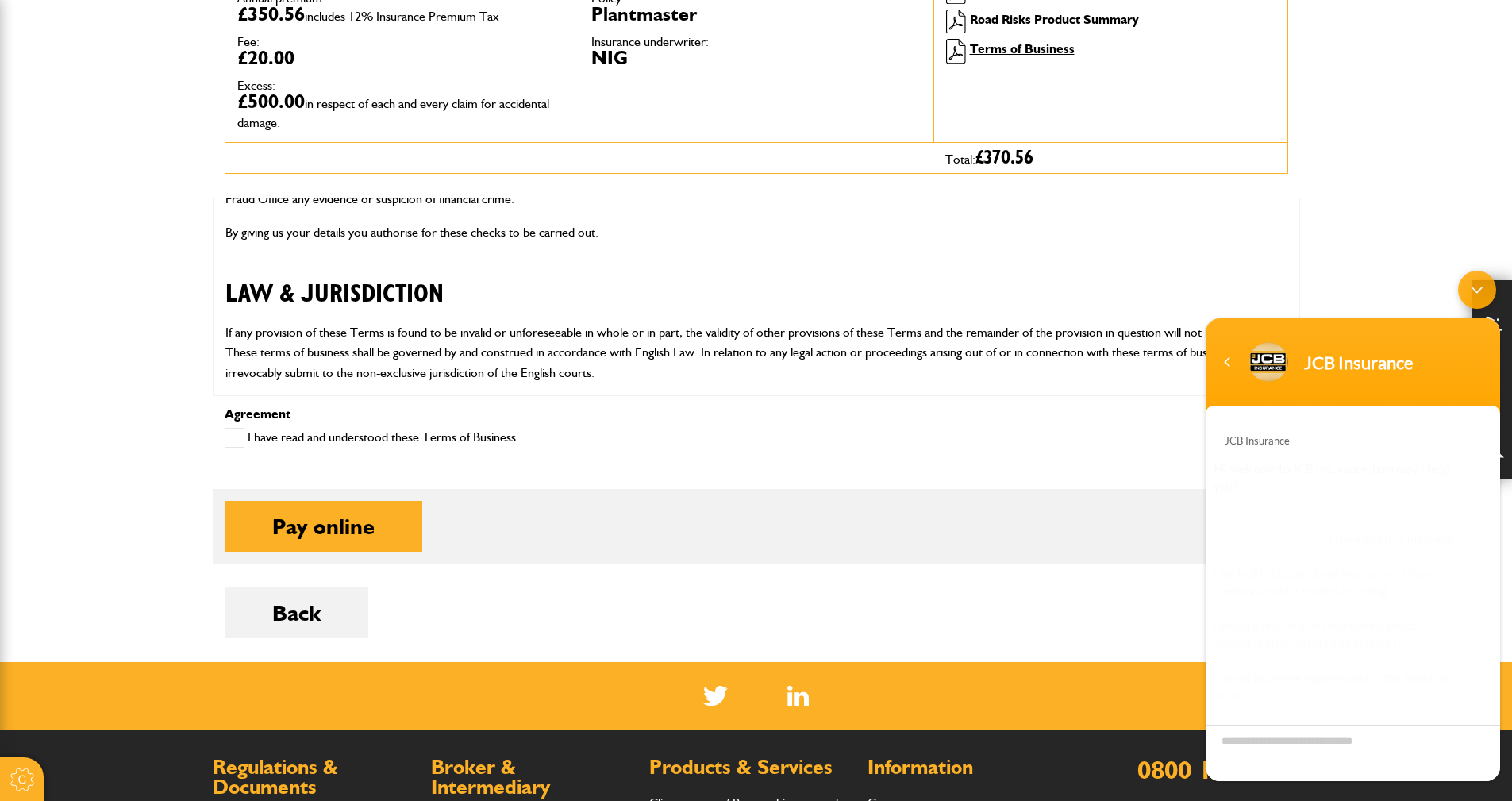
scroll to position [107, 0]
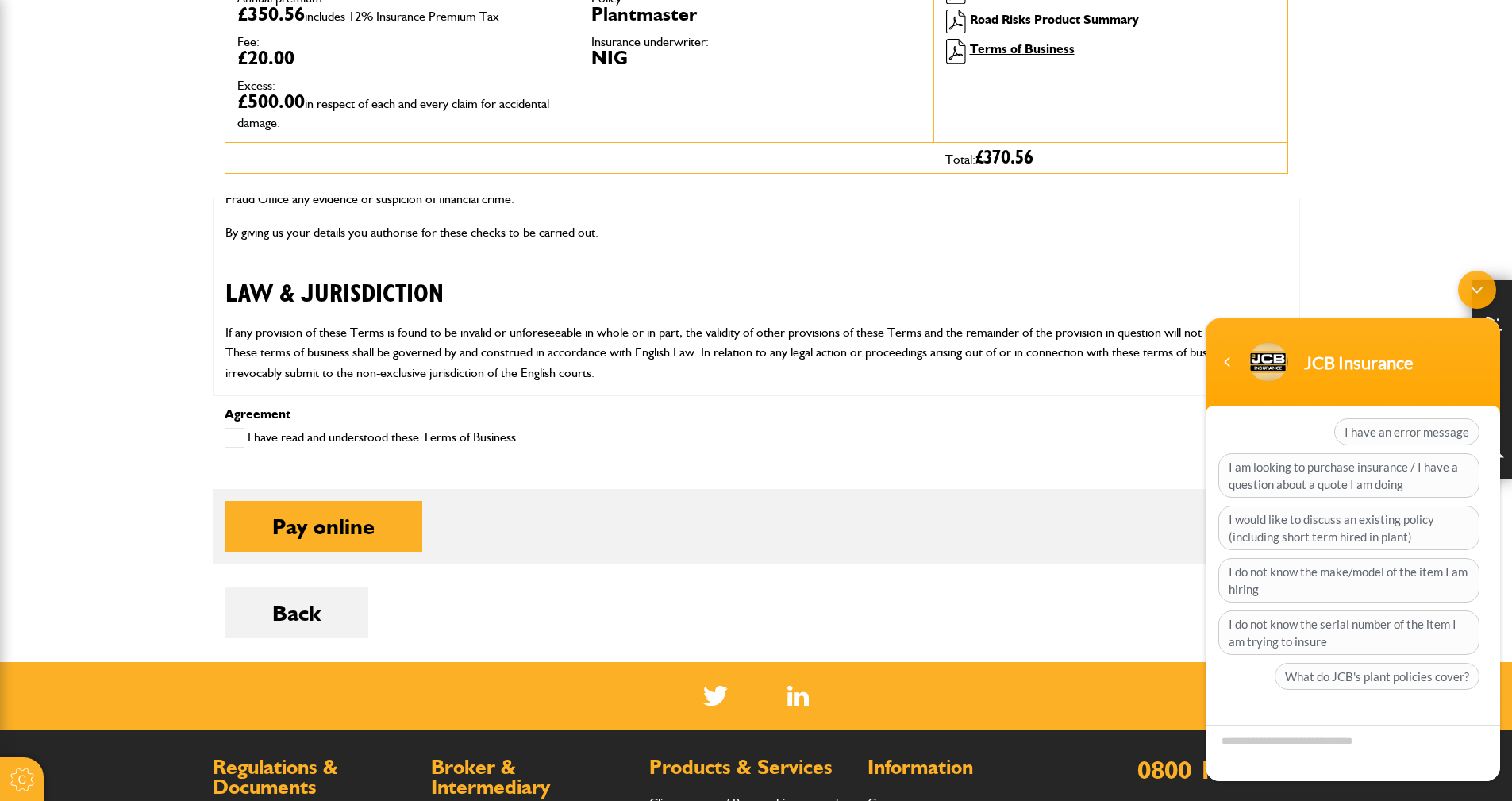
click at [889, 658] on div "Back" at bounding box center [756, 625] width 1063 height 75
click at [972, 620] on div "Back" at bounding box center [756, 625] width 1063 height 75
click at [1479, 288] on div "Minimize live chat window" at bounding box center [1476, 290] width 38 height 38
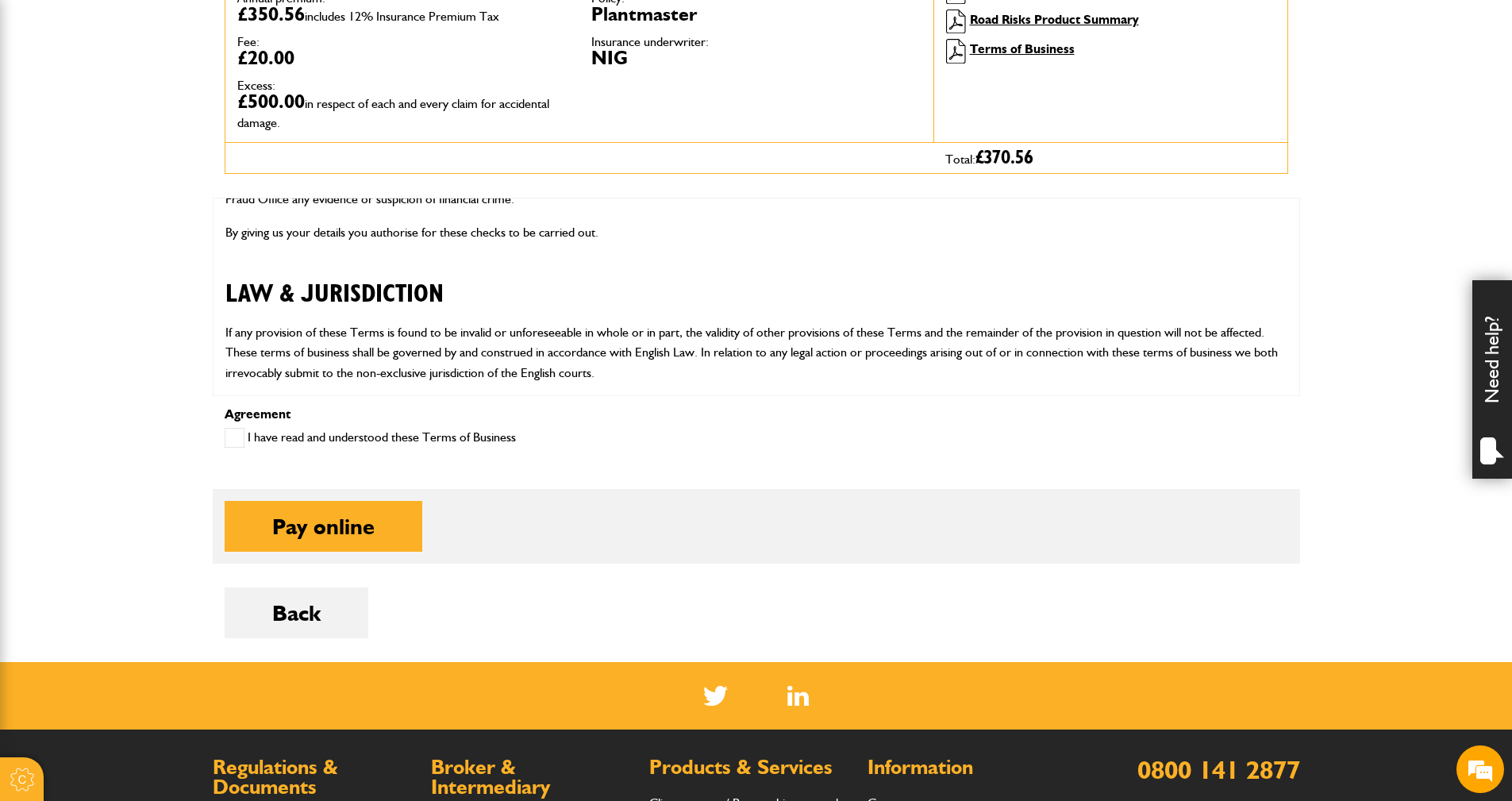
click at [1329, 345] on body "Cookie Options You can control which cookies we use with the form below. Please…" at bounding box center [756, 279] width 1512 height 1670
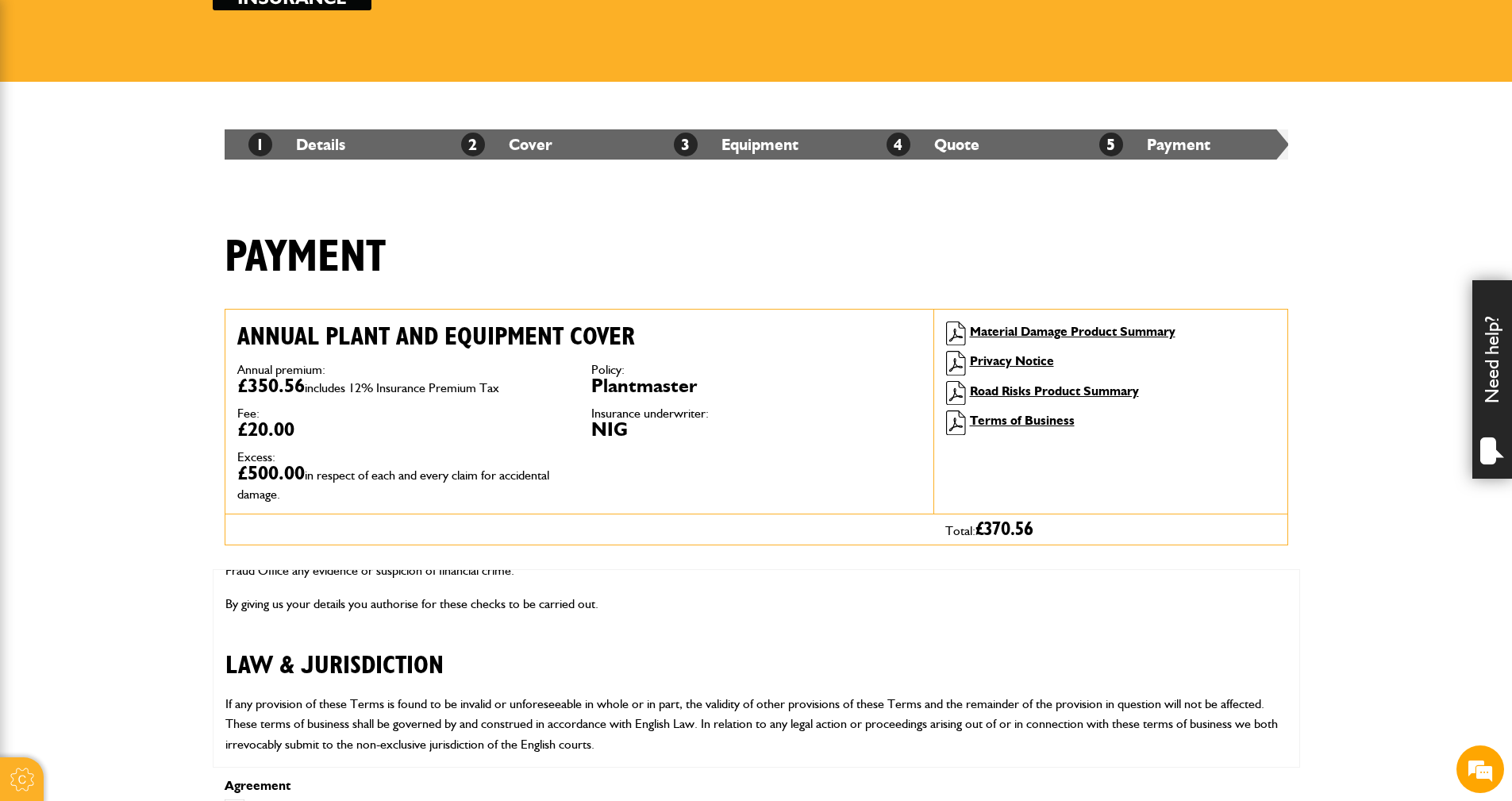
scroll to position [0, 0]
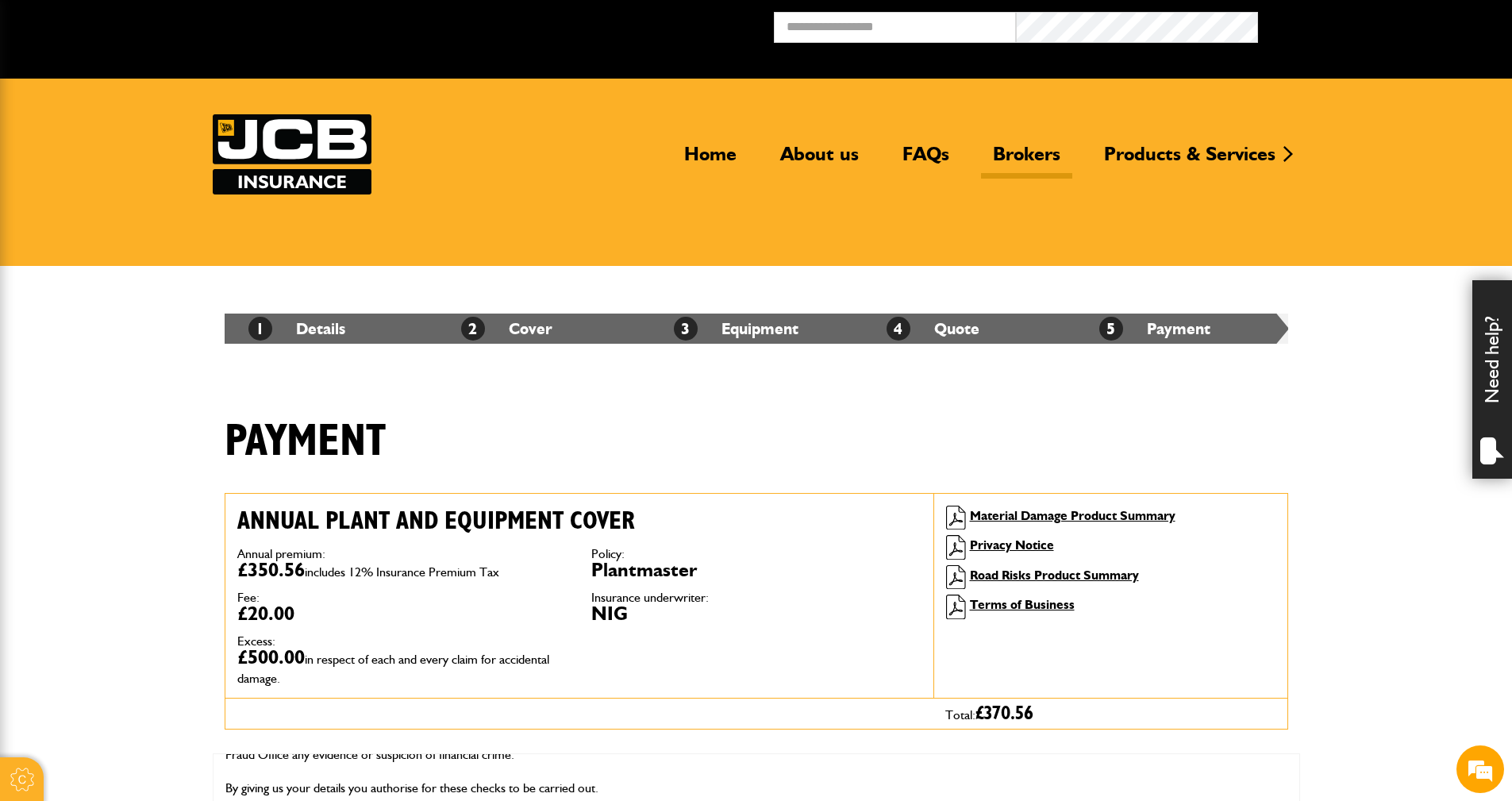
click at [1030, 151] on link "Brokers" at bounding box center [1026, 161] width 91 height 36
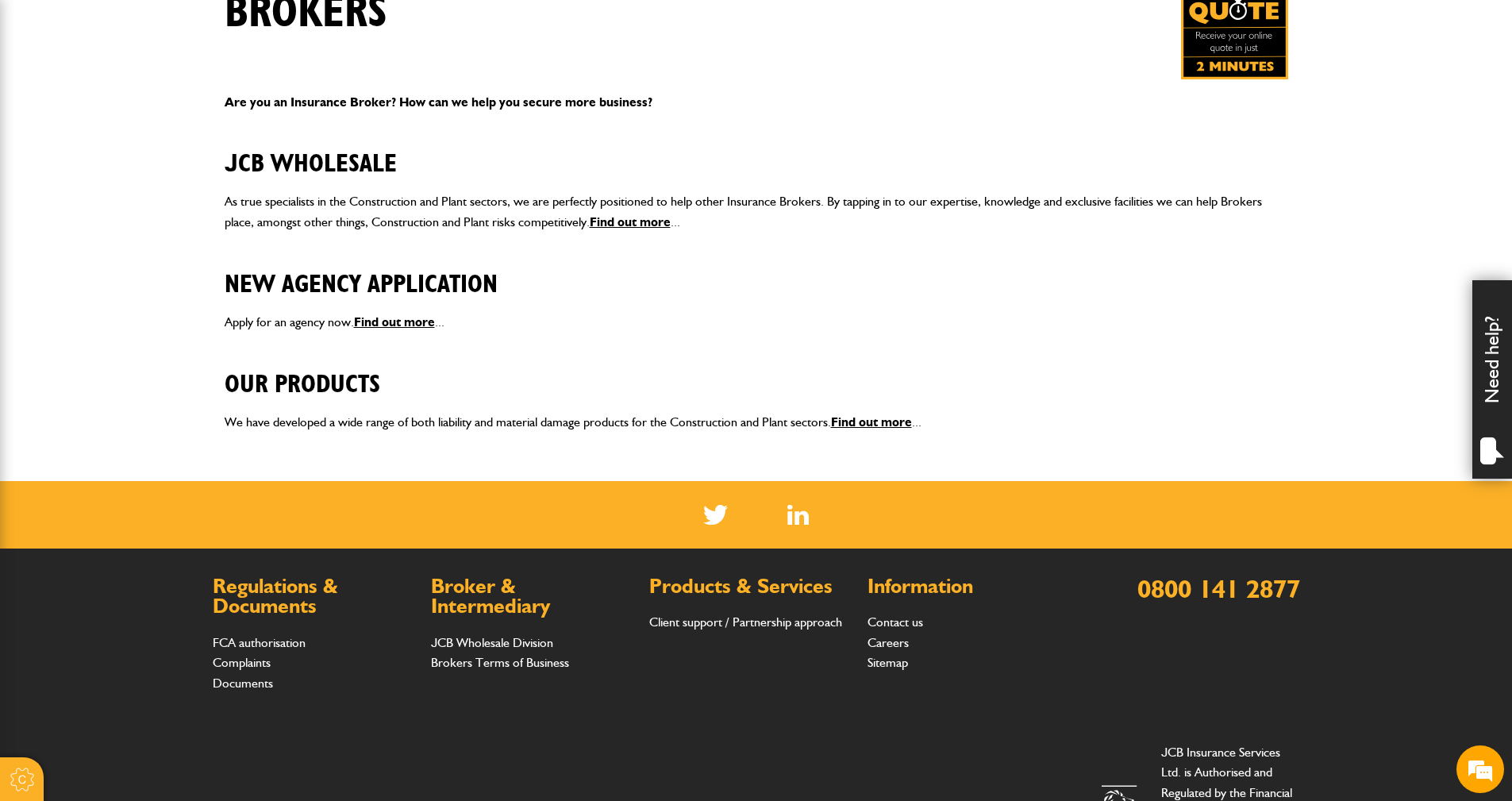
scroll to position [238, 0]
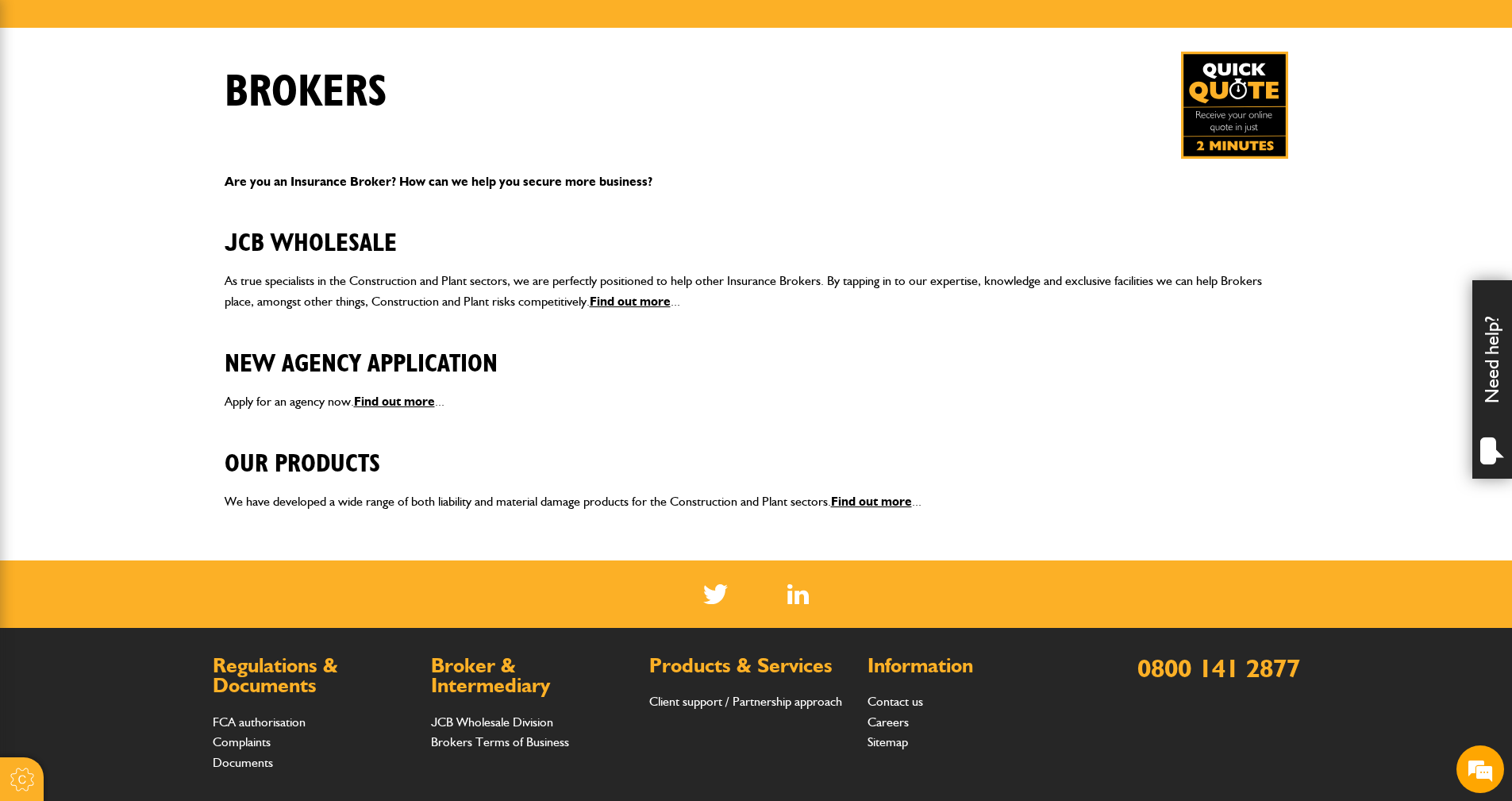
click at [1248, 438] on h2 "Our Products" at bounding box center [756, 452] width 1063 height 54
click at [1244, 143] on img at bounding box center [1234, 105] width 107 height 107
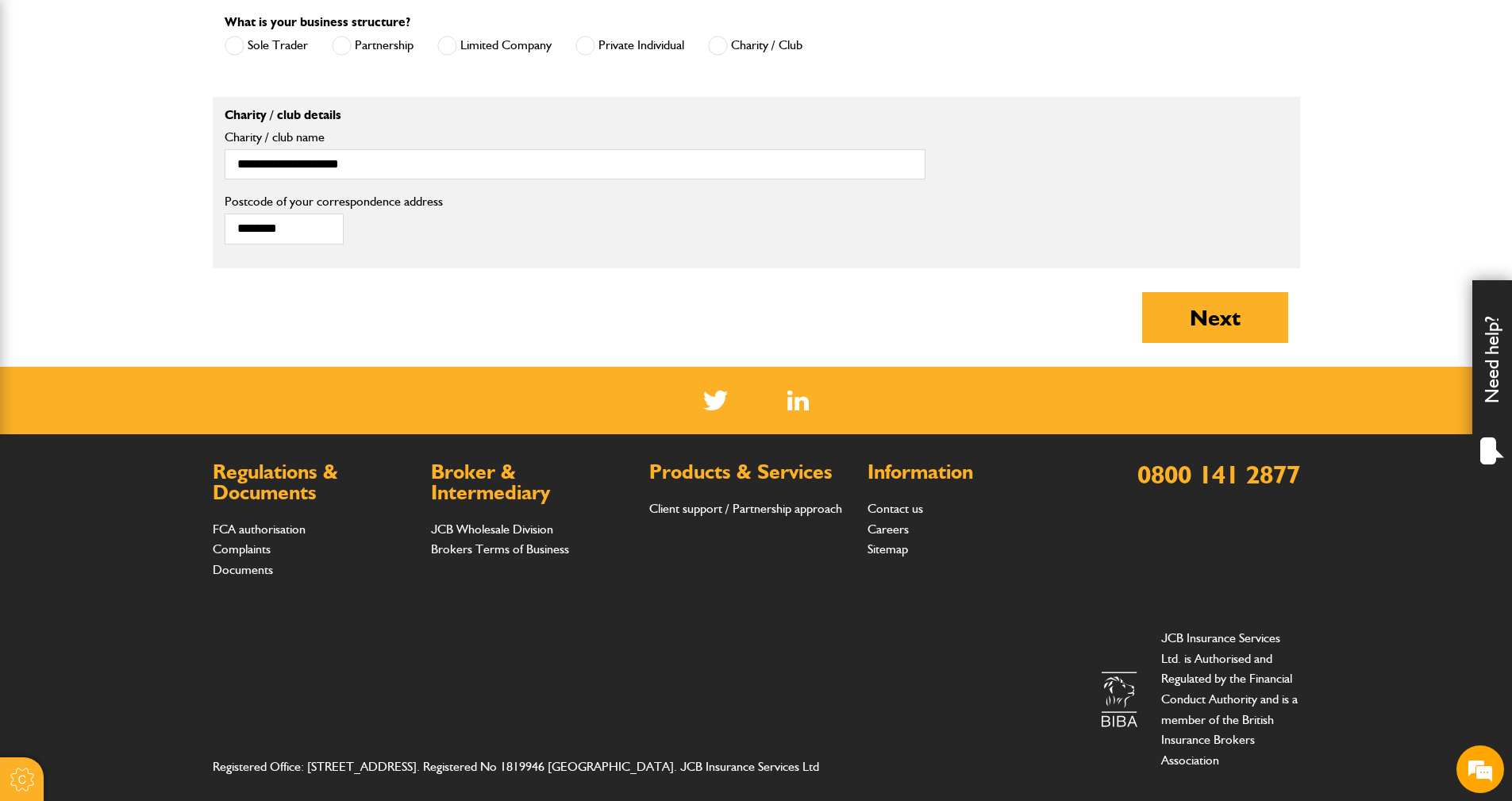
scroll to position [1270, 0]
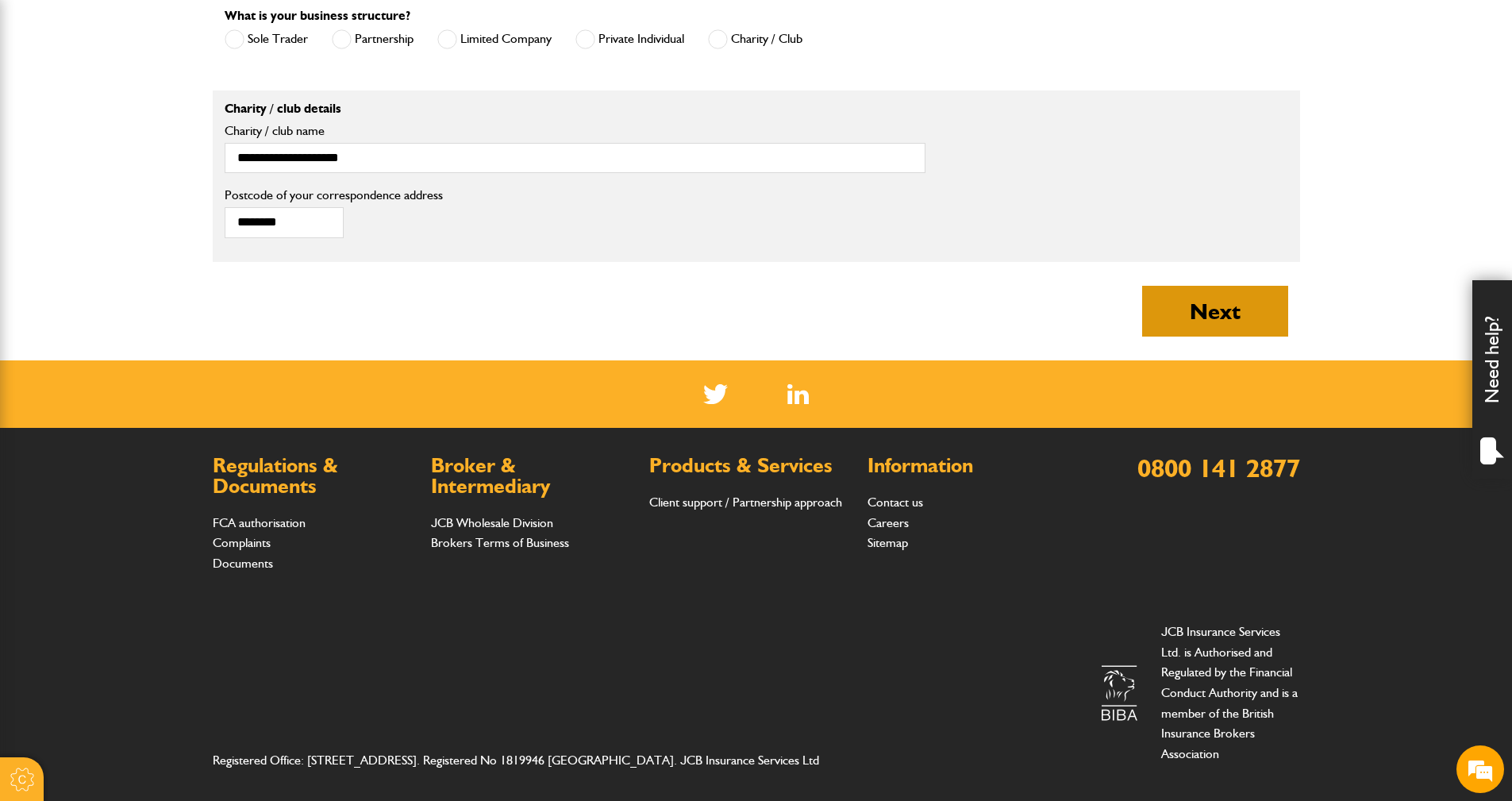
click at [1216, 325] on button "Next" at bounding box center [1215, 311] width 146 height 51
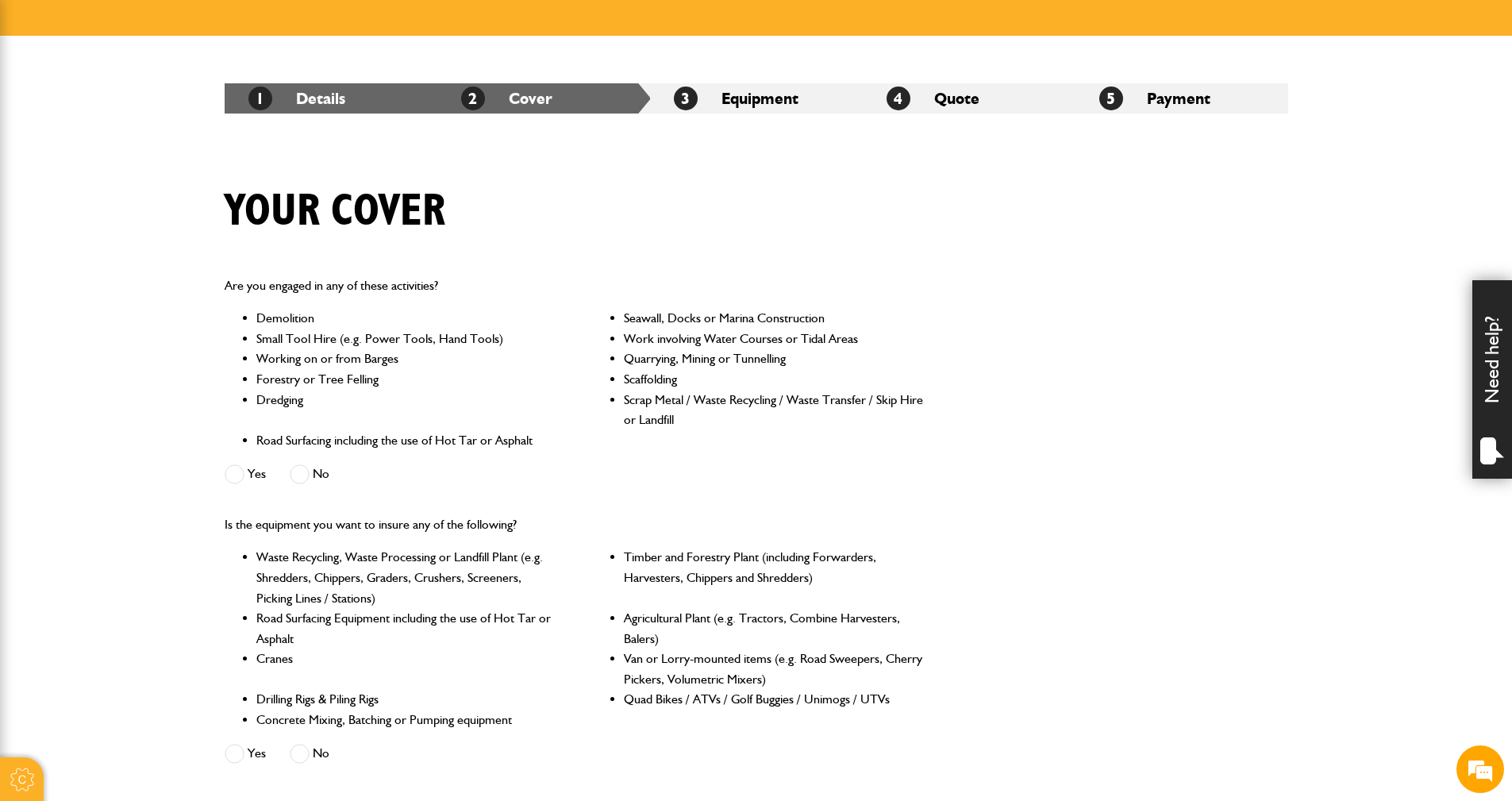
scroll to position [635, 0]
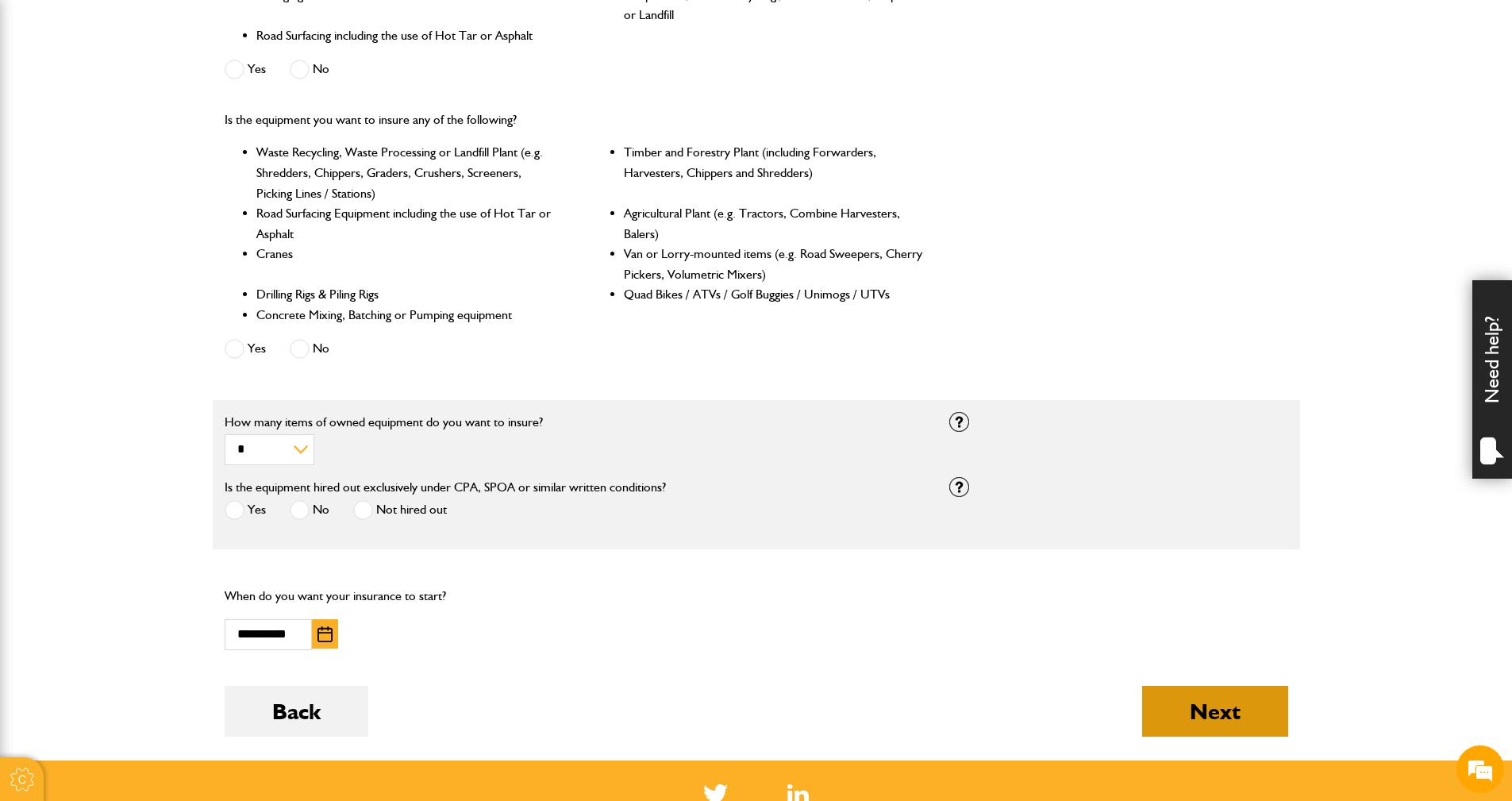
click at [1228, 724] on button "Next" at bounding box center [1215, 712] width 146 height 51
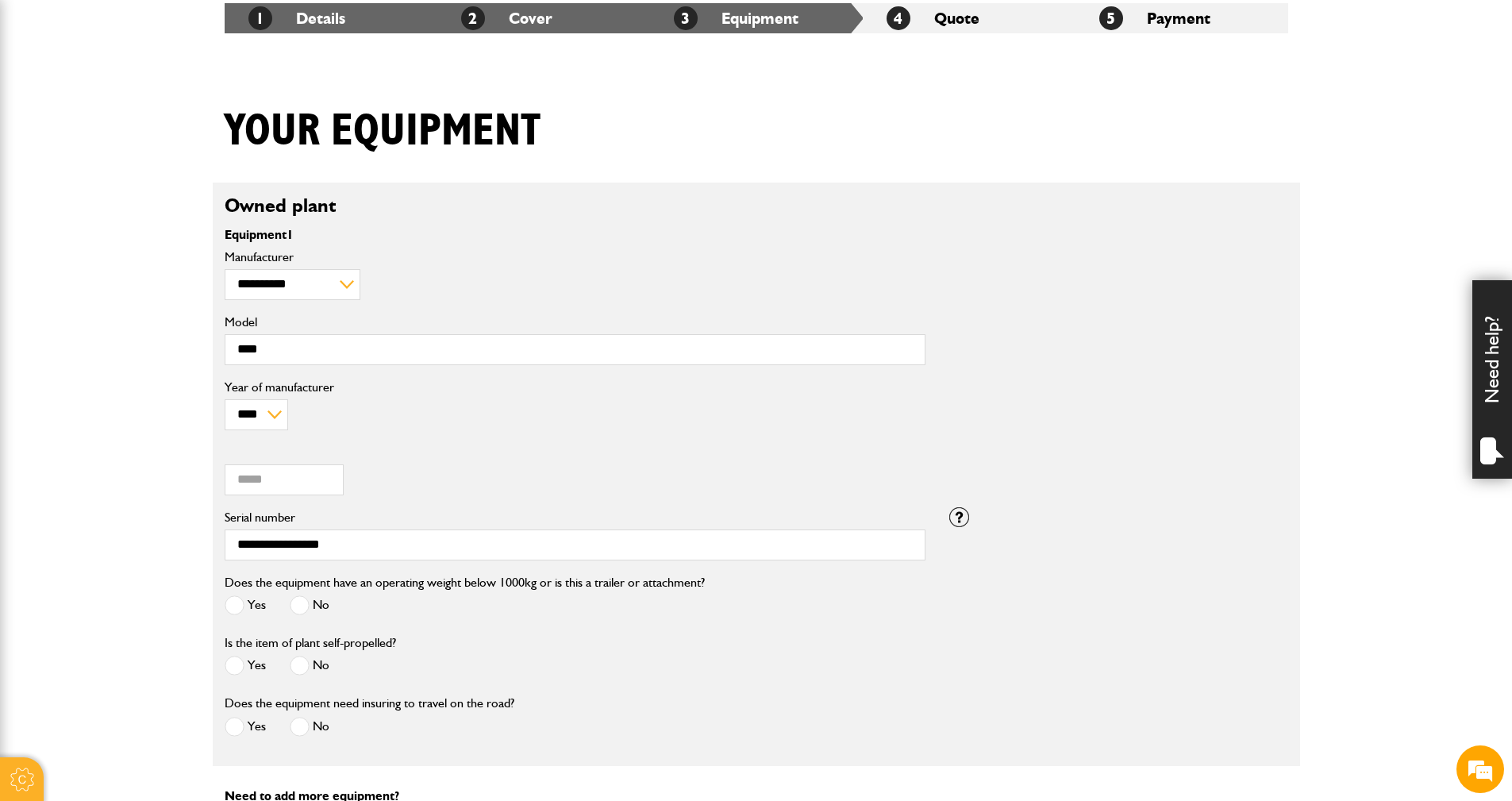
scroll to position [635, 0]
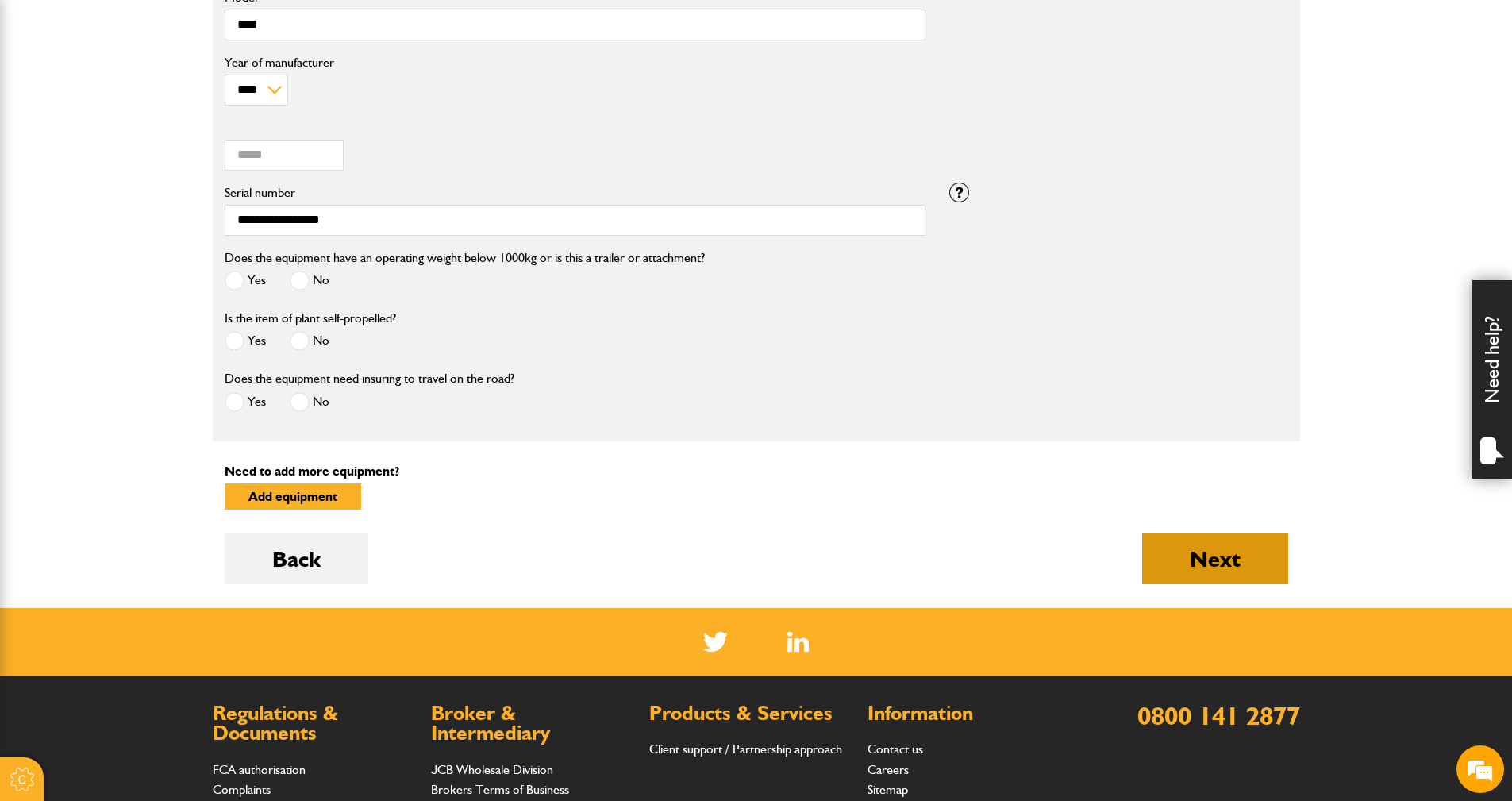
click at [1248, 553] on button "Next" at bounding box center [1215, 559] width 146 height 51
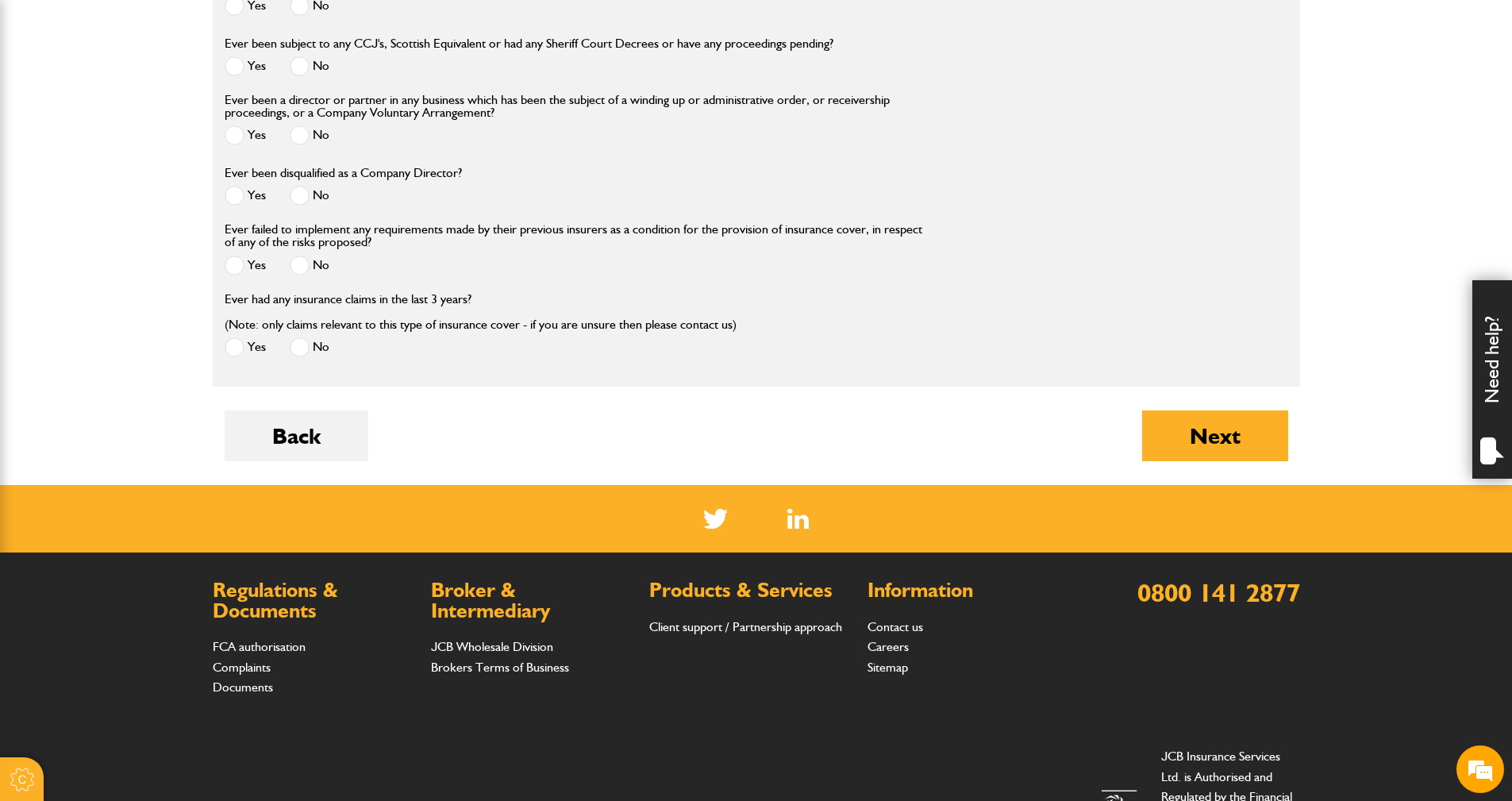
scroll to position [1984, 0]
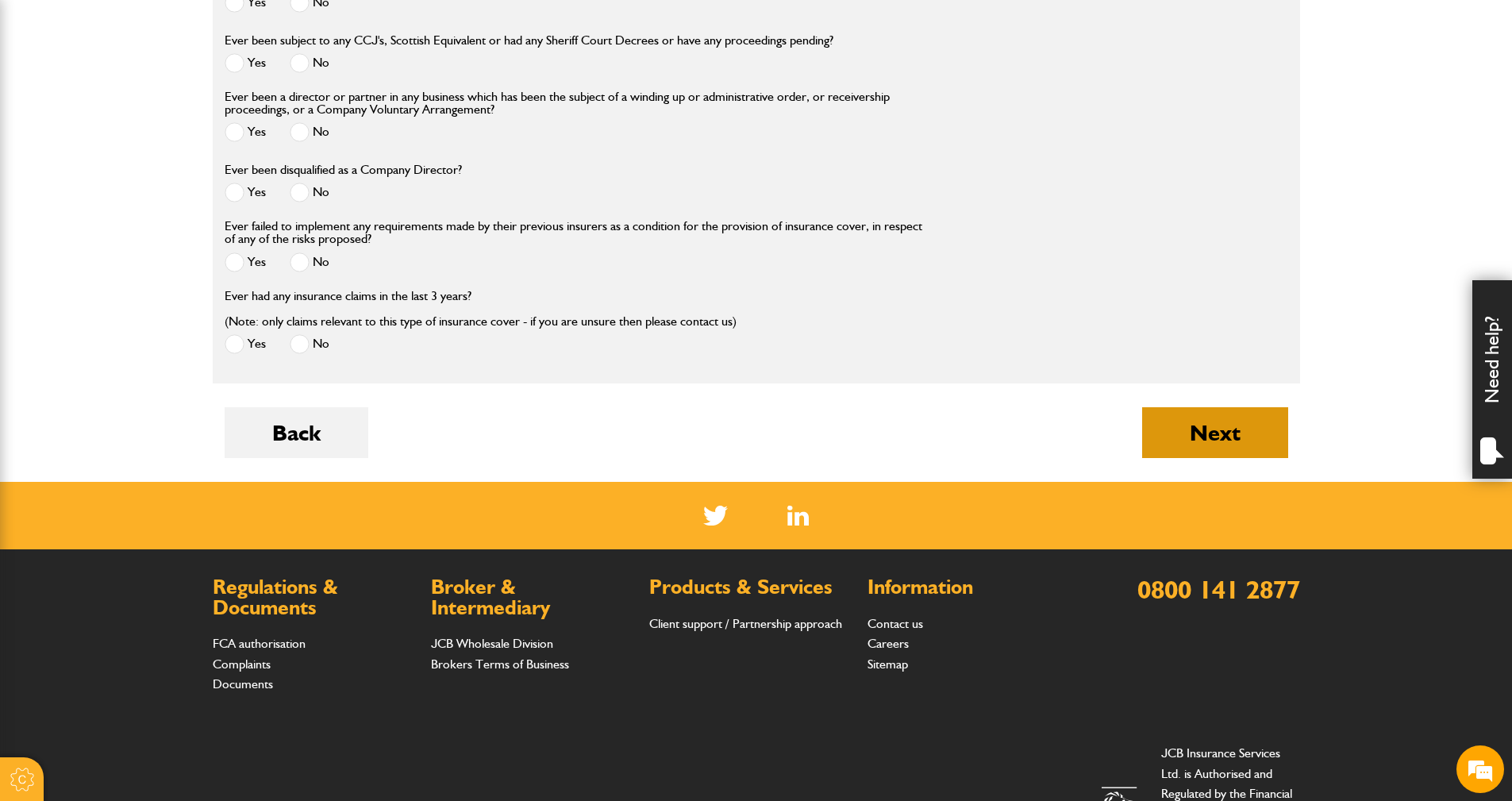
click at [1197, 436] on button "Next" at bounding box center [1215, 432] width 146 height 51
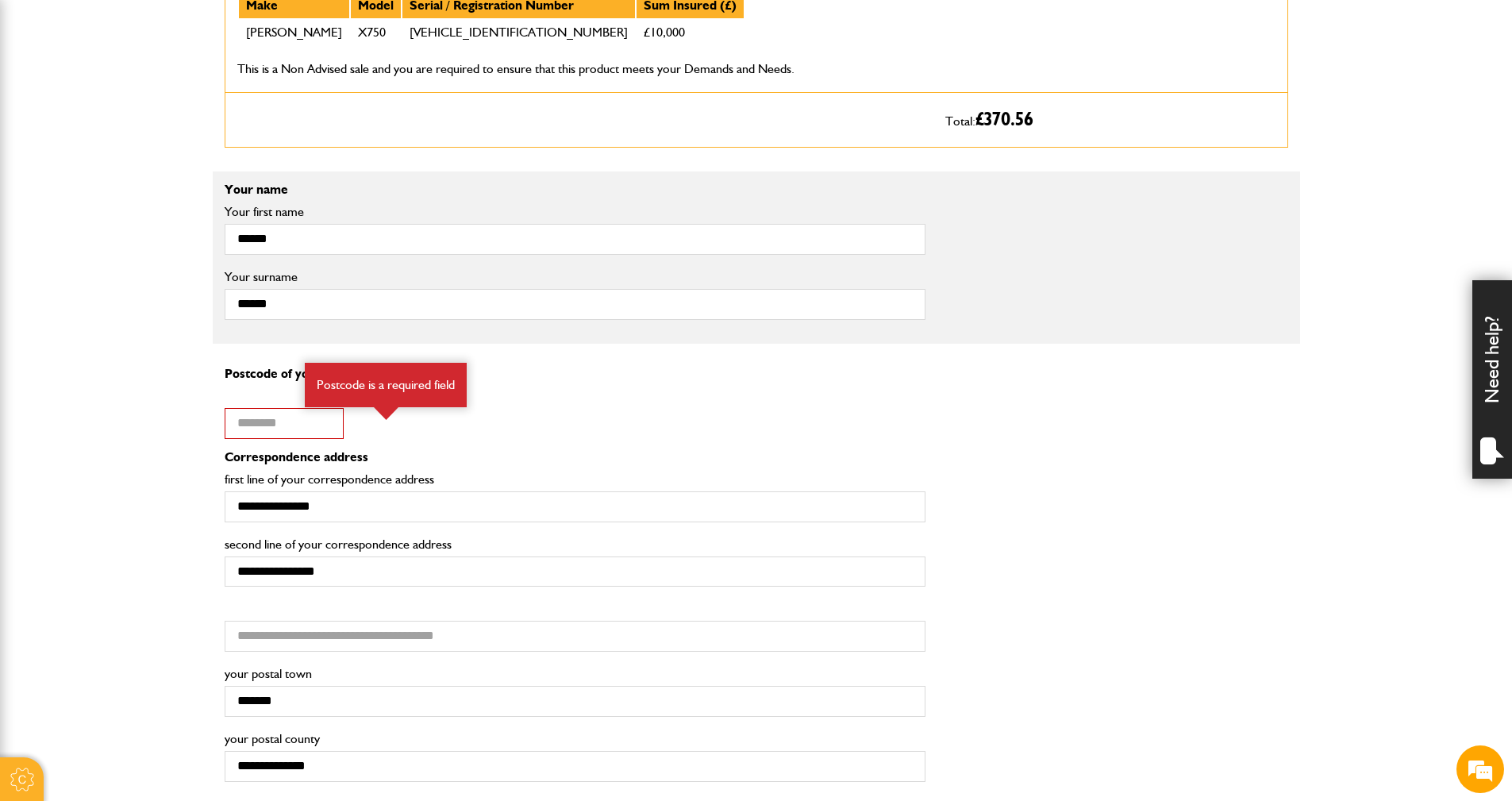
scroll to position [1032, 0]
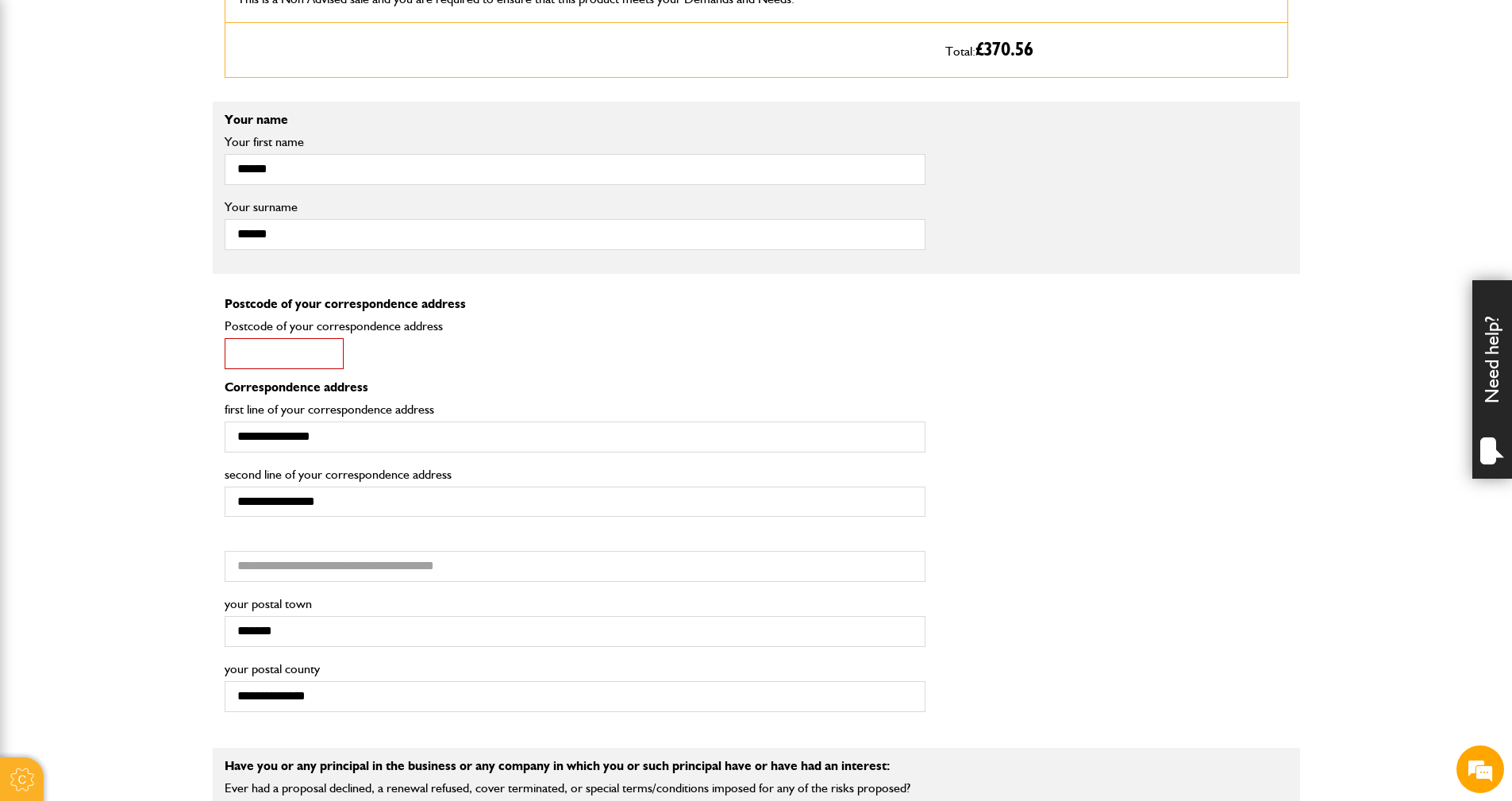
drag, startPoint x: 244, startPoint y: 356, endPoint x: 276, endPoint y: 357, distance: 32.0
click at [244, 358] on input "Postcode of your correspondence address" at bounding box center [284, 354] width 119 height 31
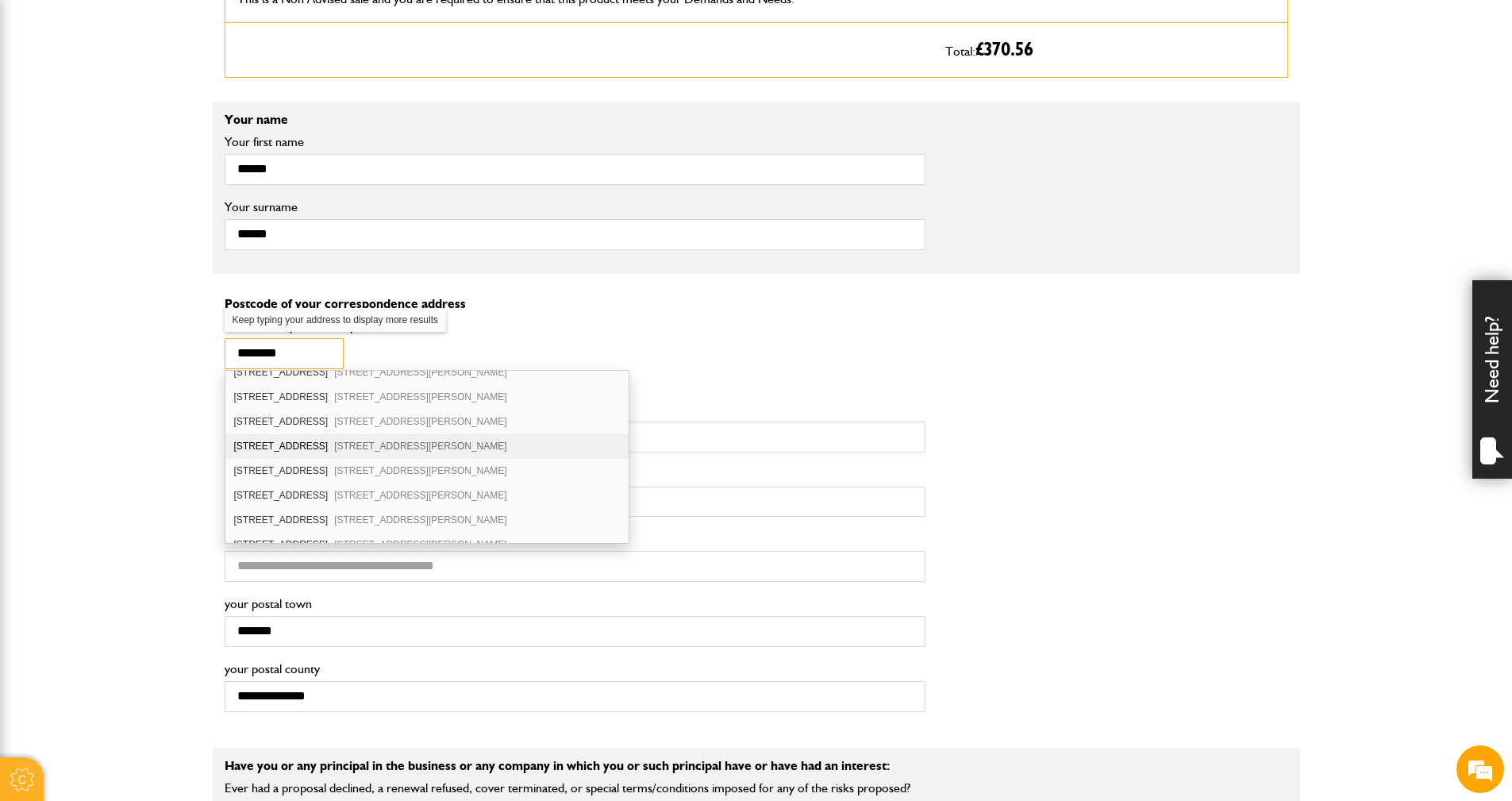
scroll to position [159, 0]
type input "********"
click at [286, 446] on div "[STREET_ADDRESS][PERSON_NAME]" at bounding box center [427, 445] width 403 height 25
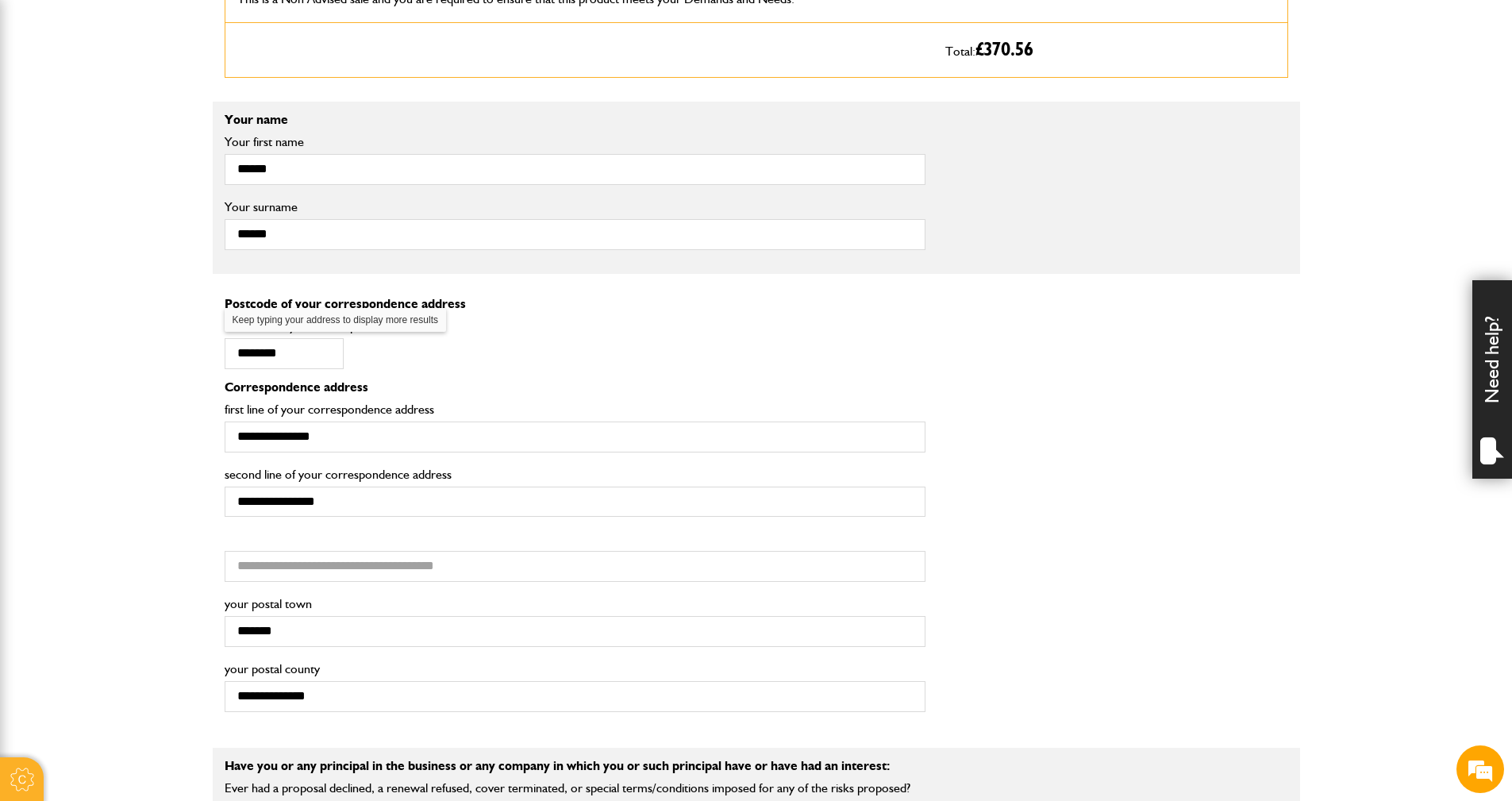
click at [1153, 449] on div "**********" at bounding box center [756, 422] width 1087 height 83
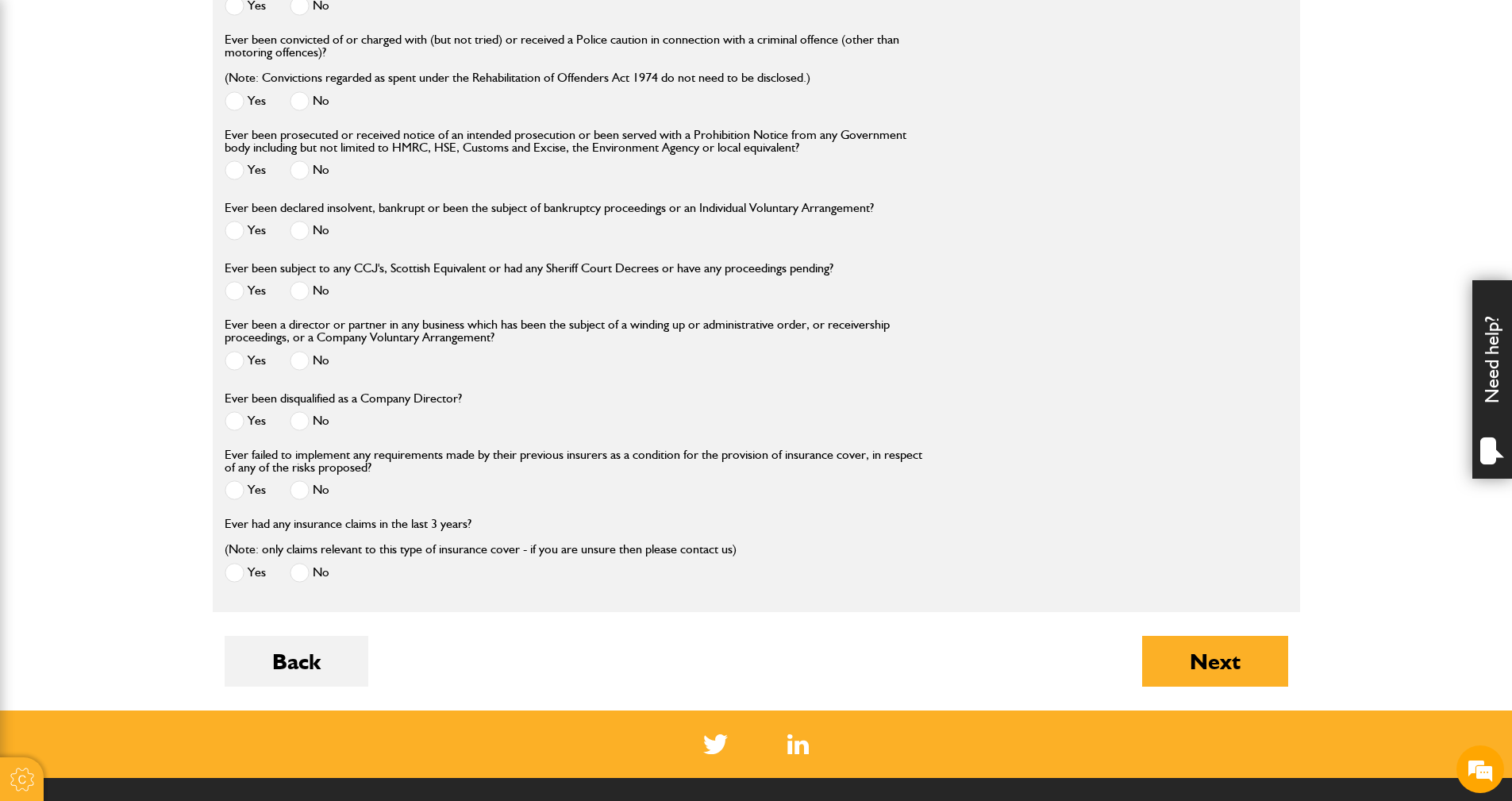
scroll to position [2202, 0]
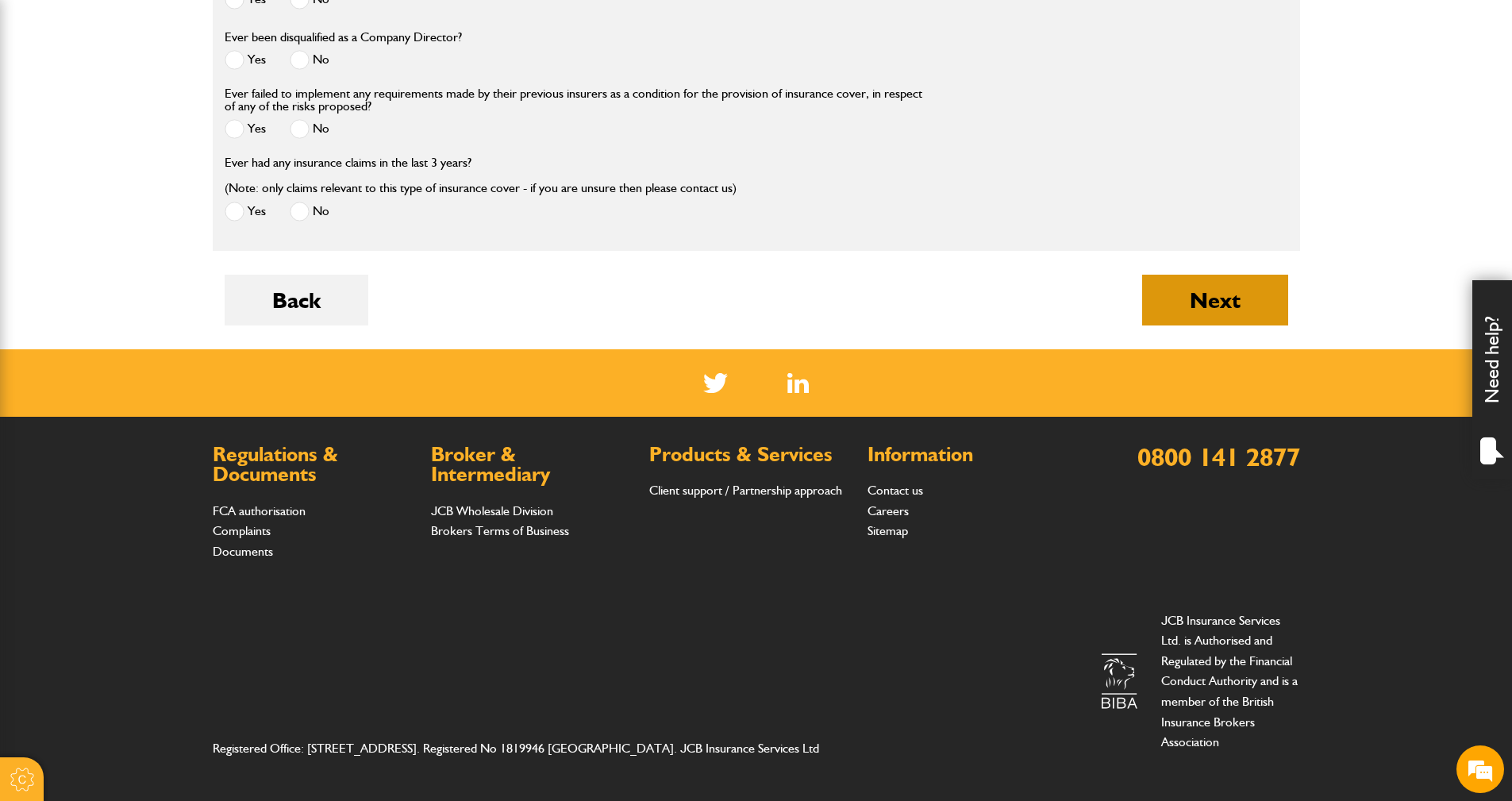
click at [1225, 306] on button "Next" at bounding box center [1215, 300] width 146 height 51
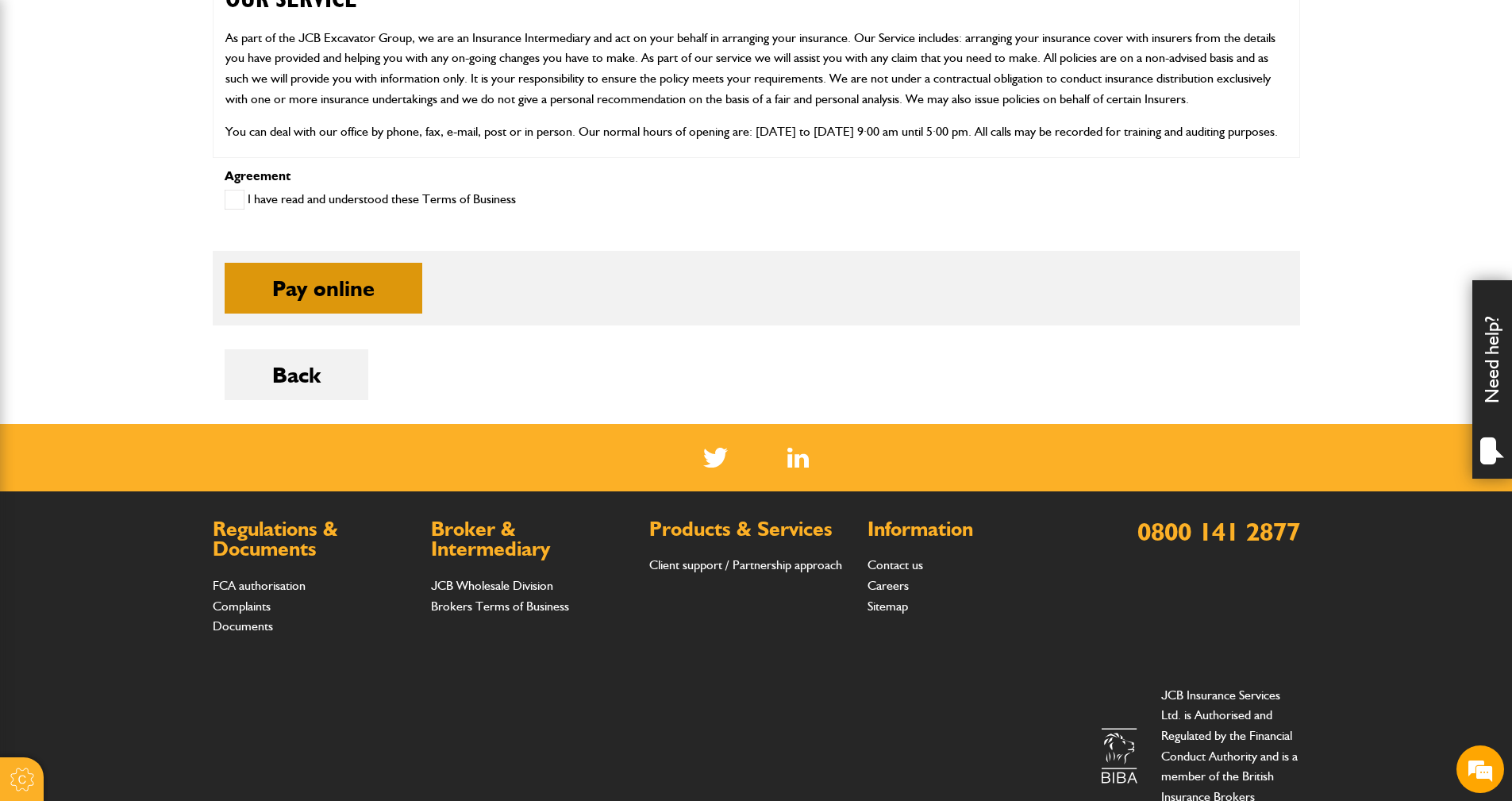
scroll to position [106, 0]
drag, startPoint x: 361, startPoint y: 308, endPoint x: 230, endPoint y: 228, distance: 153.5
click at [230, 228] on form "Annual plant and equipment cover Annual premium: £350.56 includes 12% Insurance…" at bounding box center [756, 61] width 1063 height 724
click at [237, 202] on span at bounding box center [234, 200] width 20 height 20
click at [366, 283] on button "Pay online" at bounding box center [323, 288] width 198 height 51
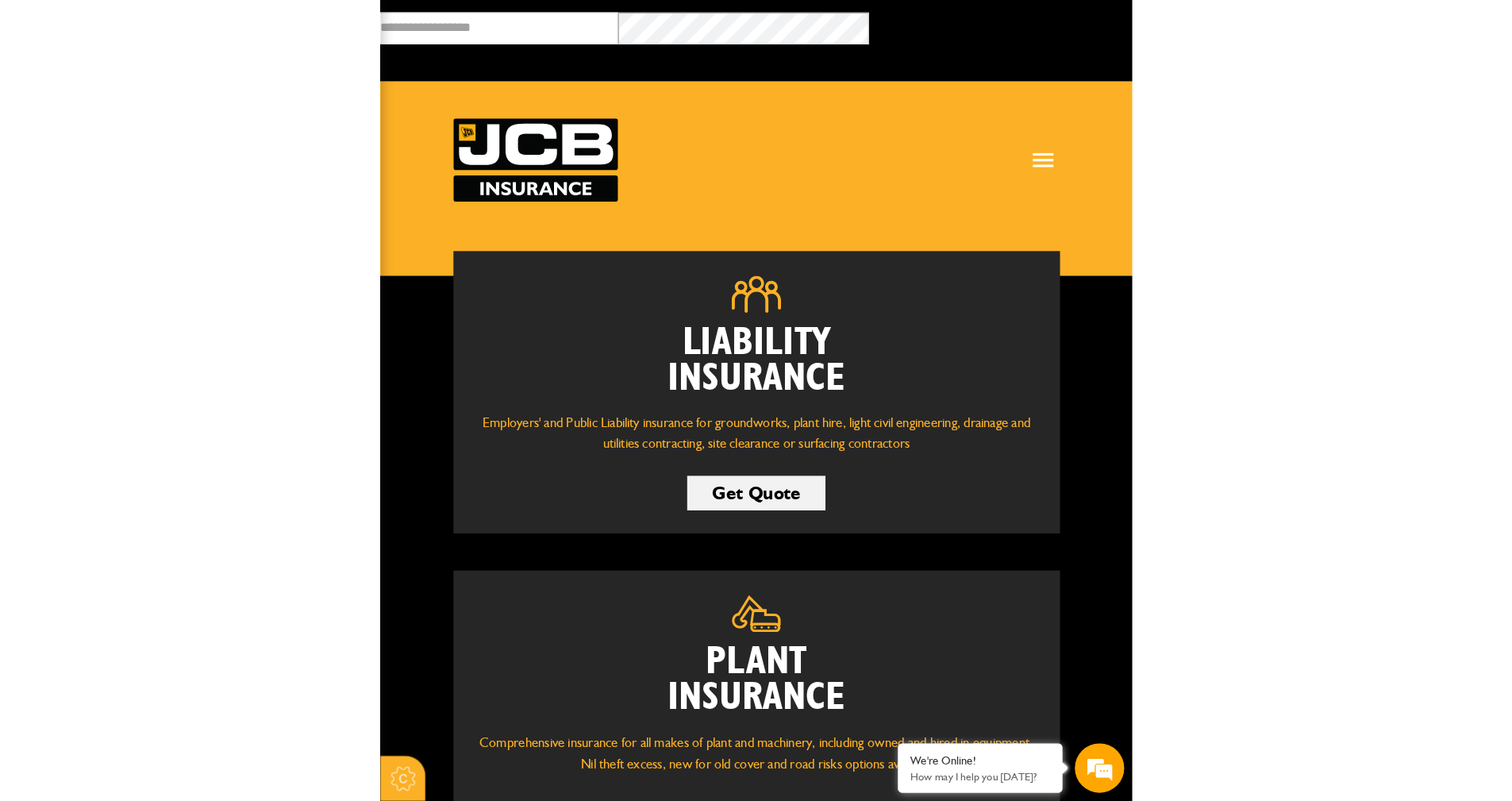
scroll to position [106, 0]
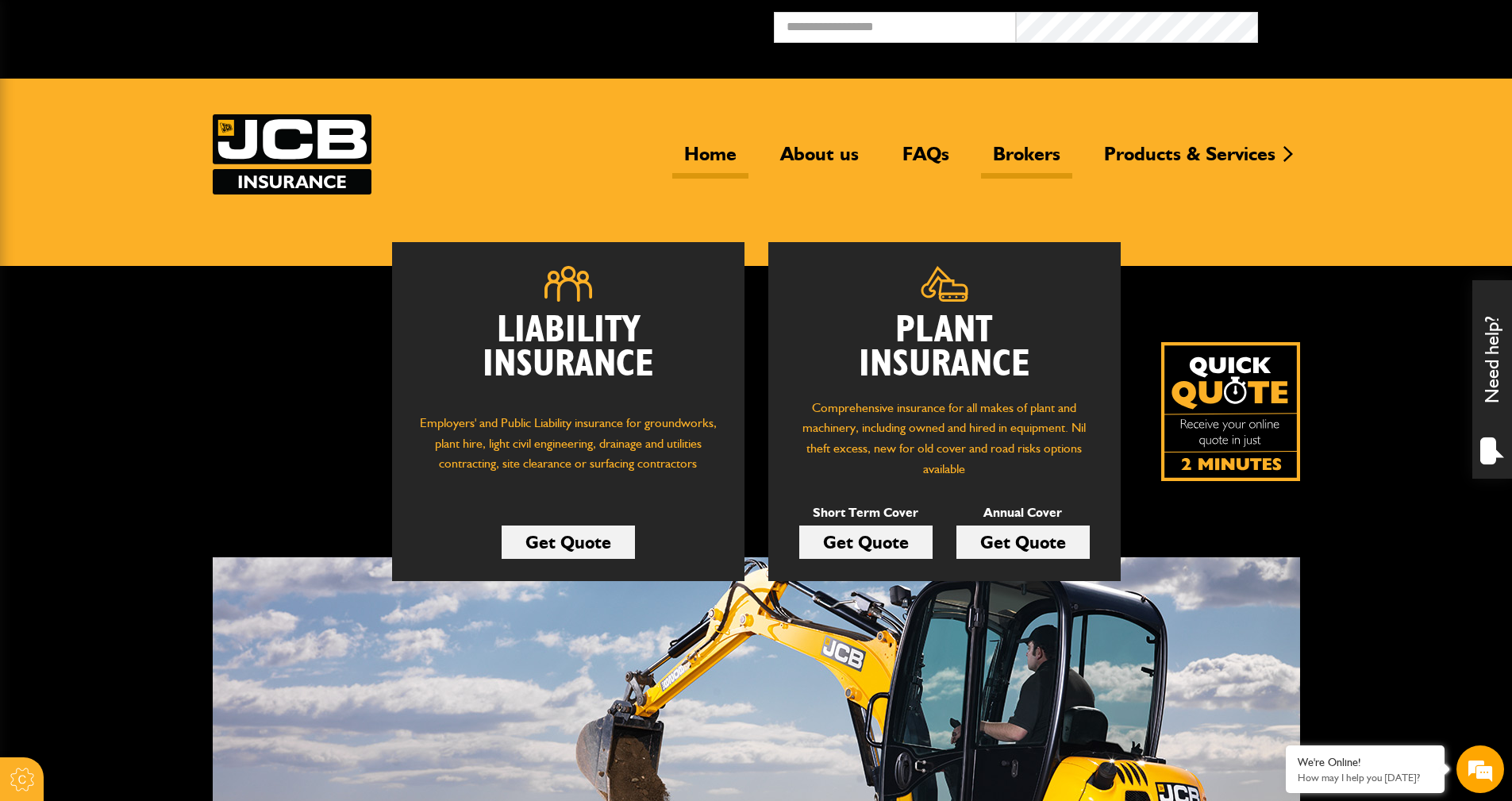
click at [724, 152] on link "Brokers" at bounding box center [1026, 161] width 91 height 36
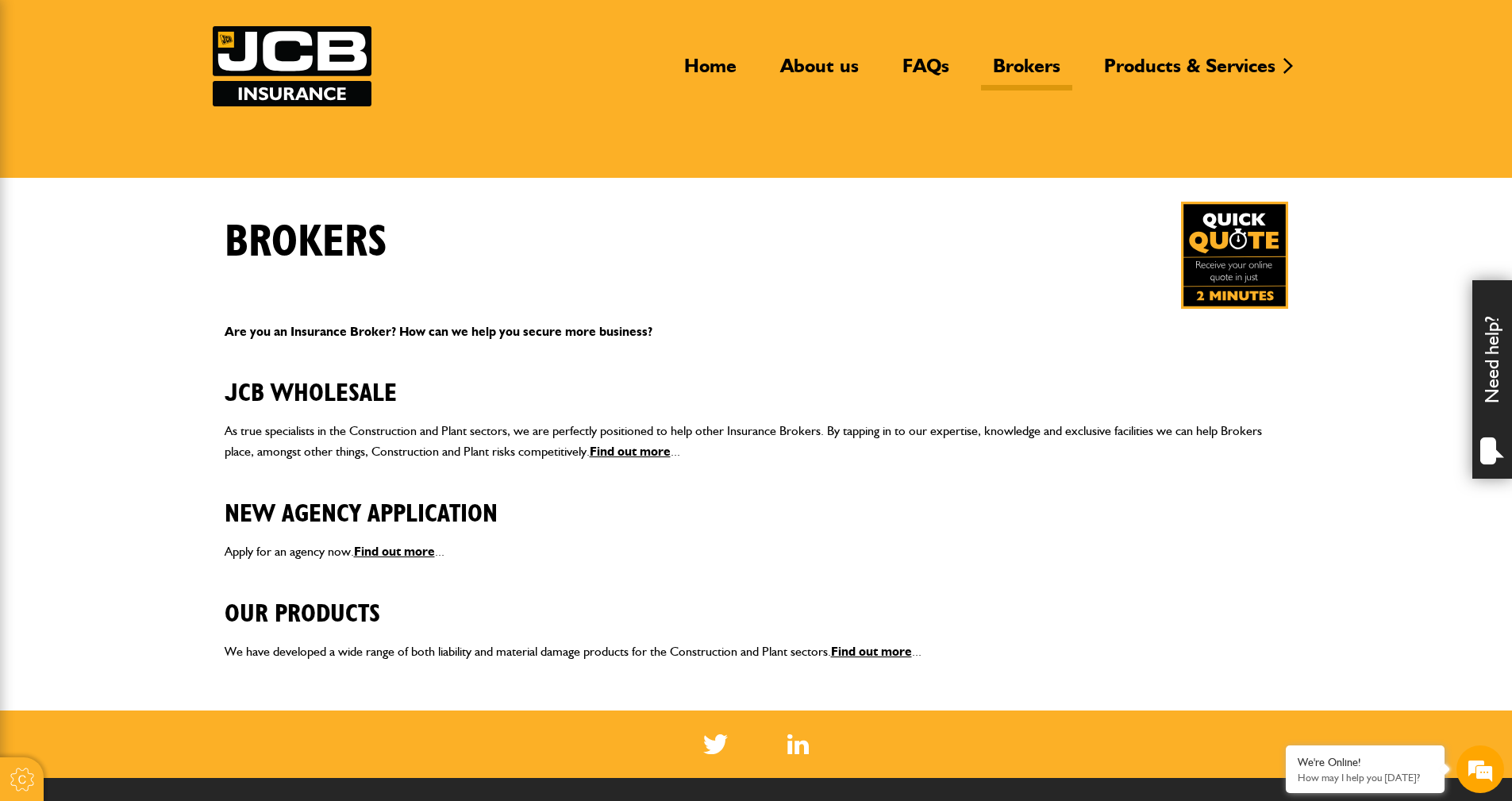
scroll to position [52, 0]
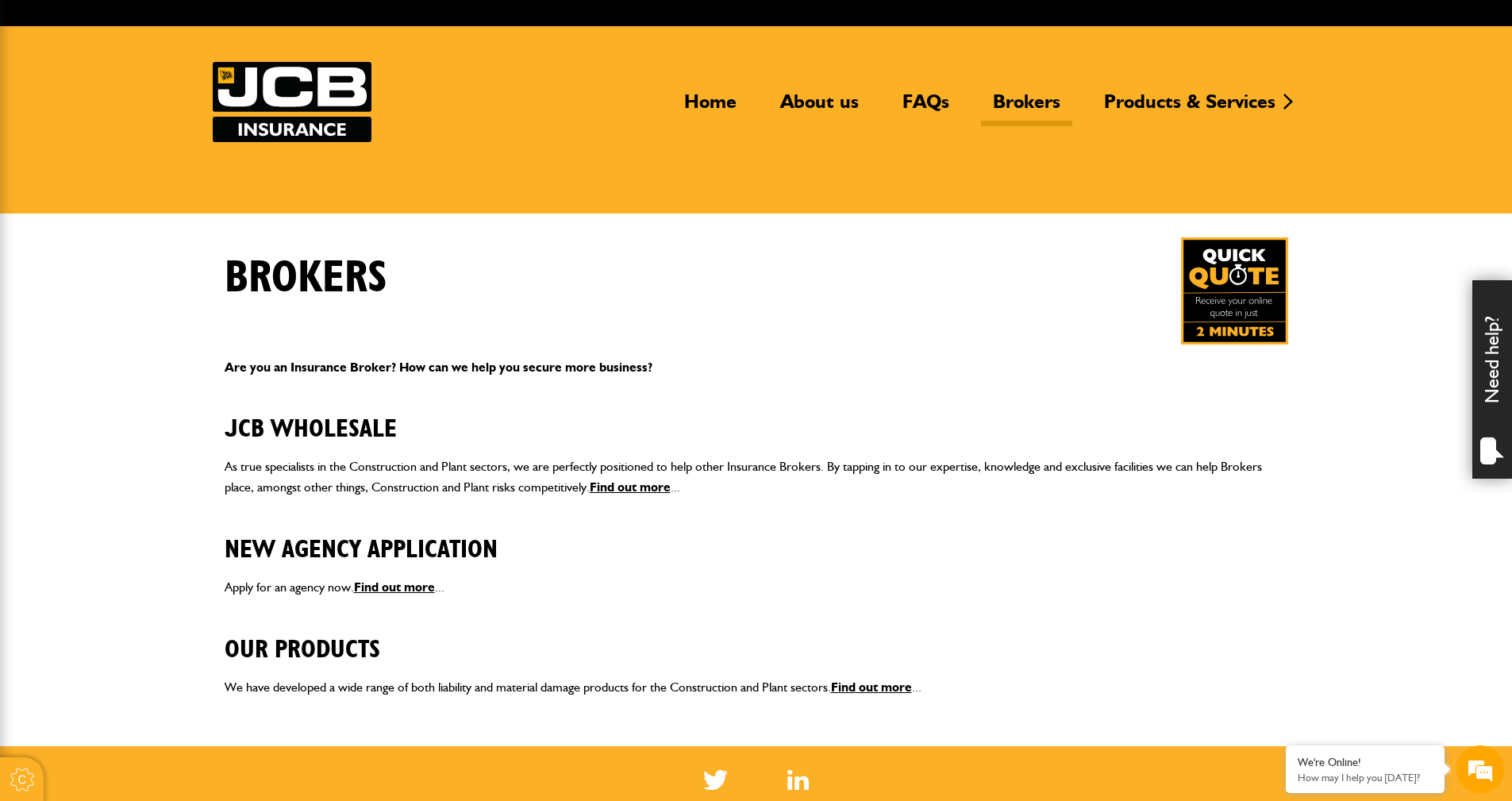
drag, startPoint x: 1243, startPoint y: 287, endPoint x: 1220, endPoint y: 323, distance: 42.7
click at [1242, 287] on img at bounding box center [1234, 290] width 107 height 107
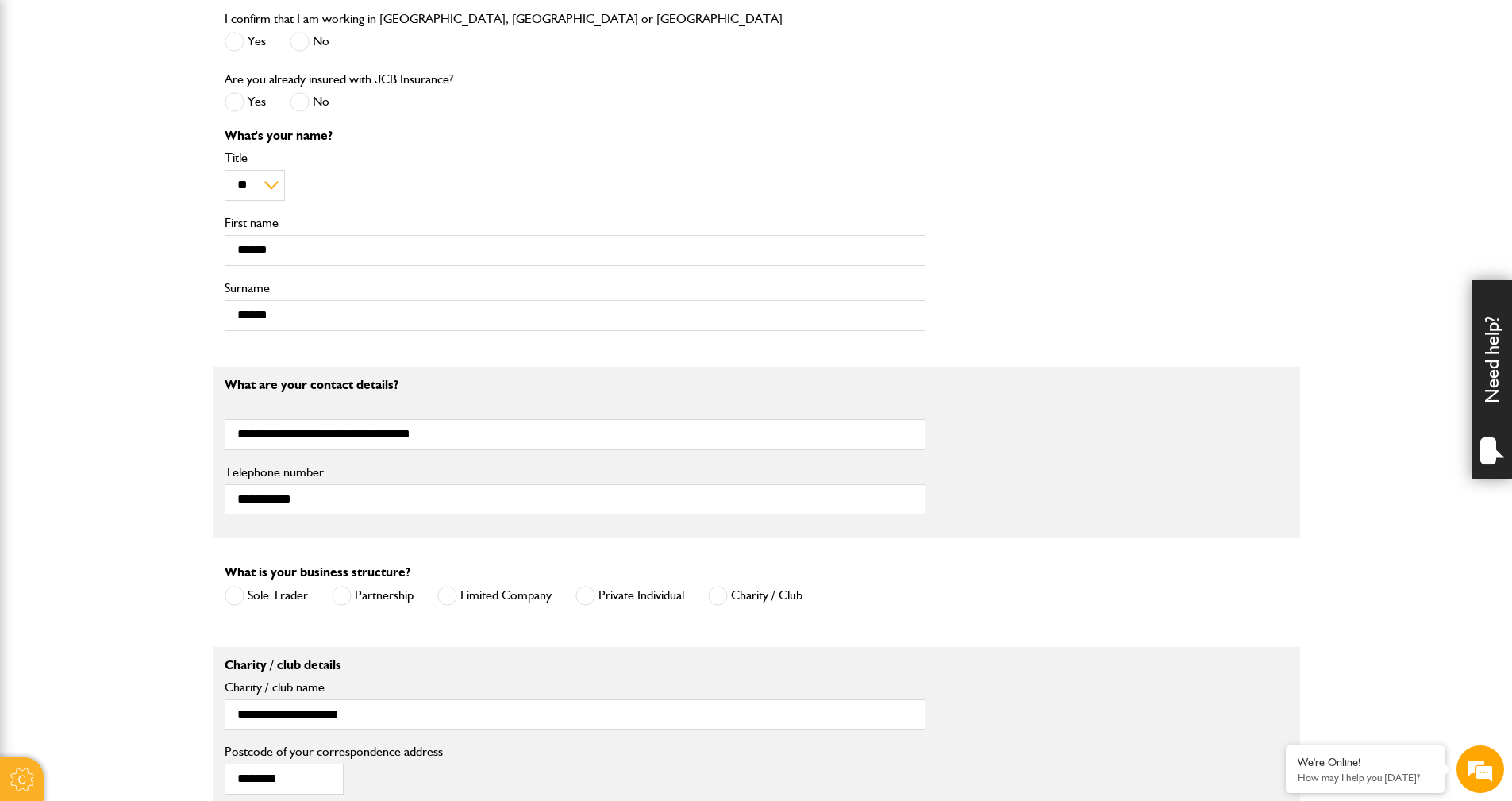
scroll to position [714, 0]
click at [484, 440] on input "**********" at bounding box center [575, 434] width 700 height 31
drag, startPoint x: 327, startPoint y: 434, endPoint x: 143, endPoint y: 453, distance: 185.0
click at [143, 453] on body "Cookie Options You can control which cookies we use with the form below. Please…" at bounding box center [756, 327] width 1512 height 2082
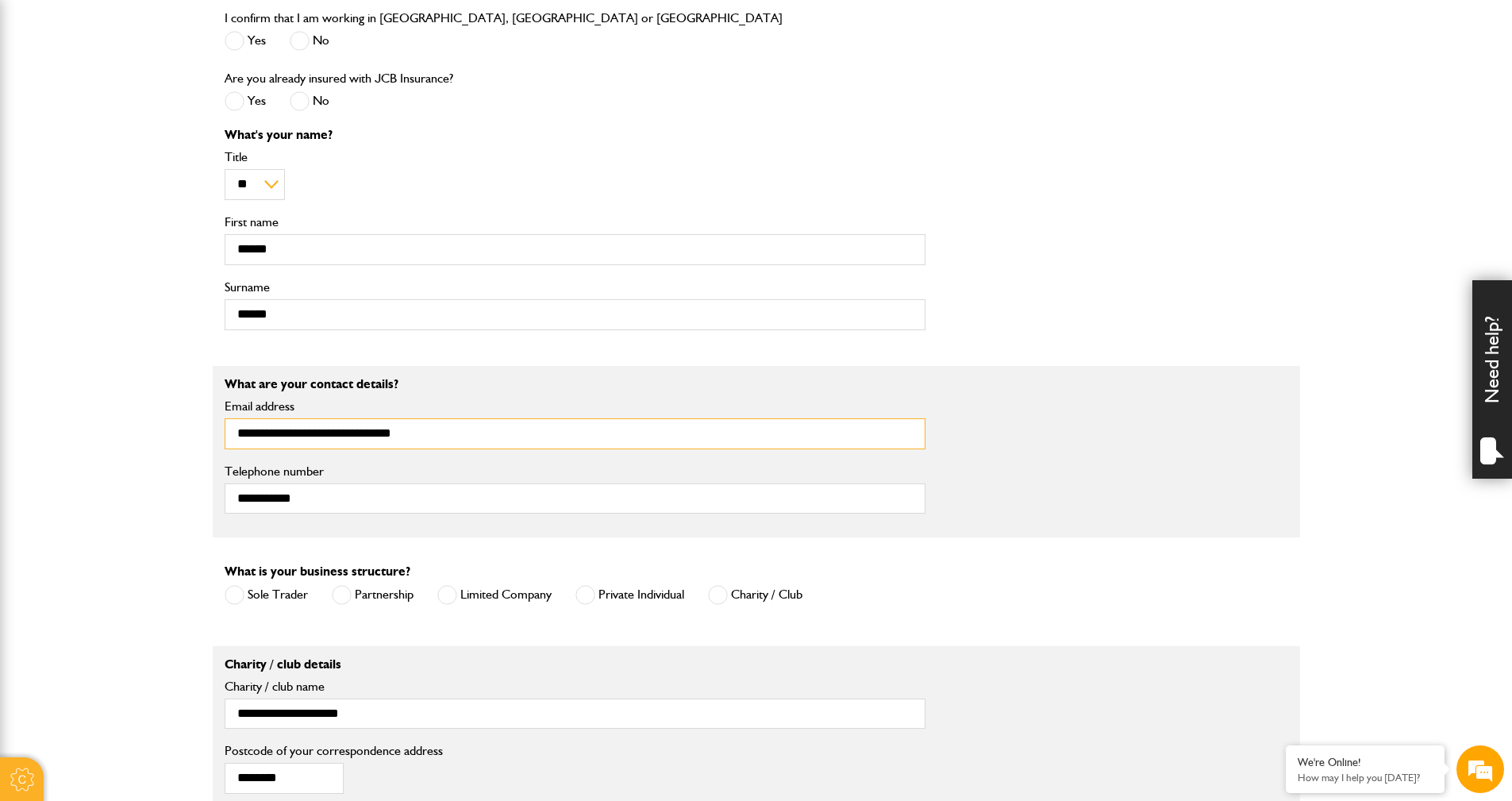
click at [470, 443] on input "**********" at bounding box center [575, 434] width 700 height 31
type input "**********"
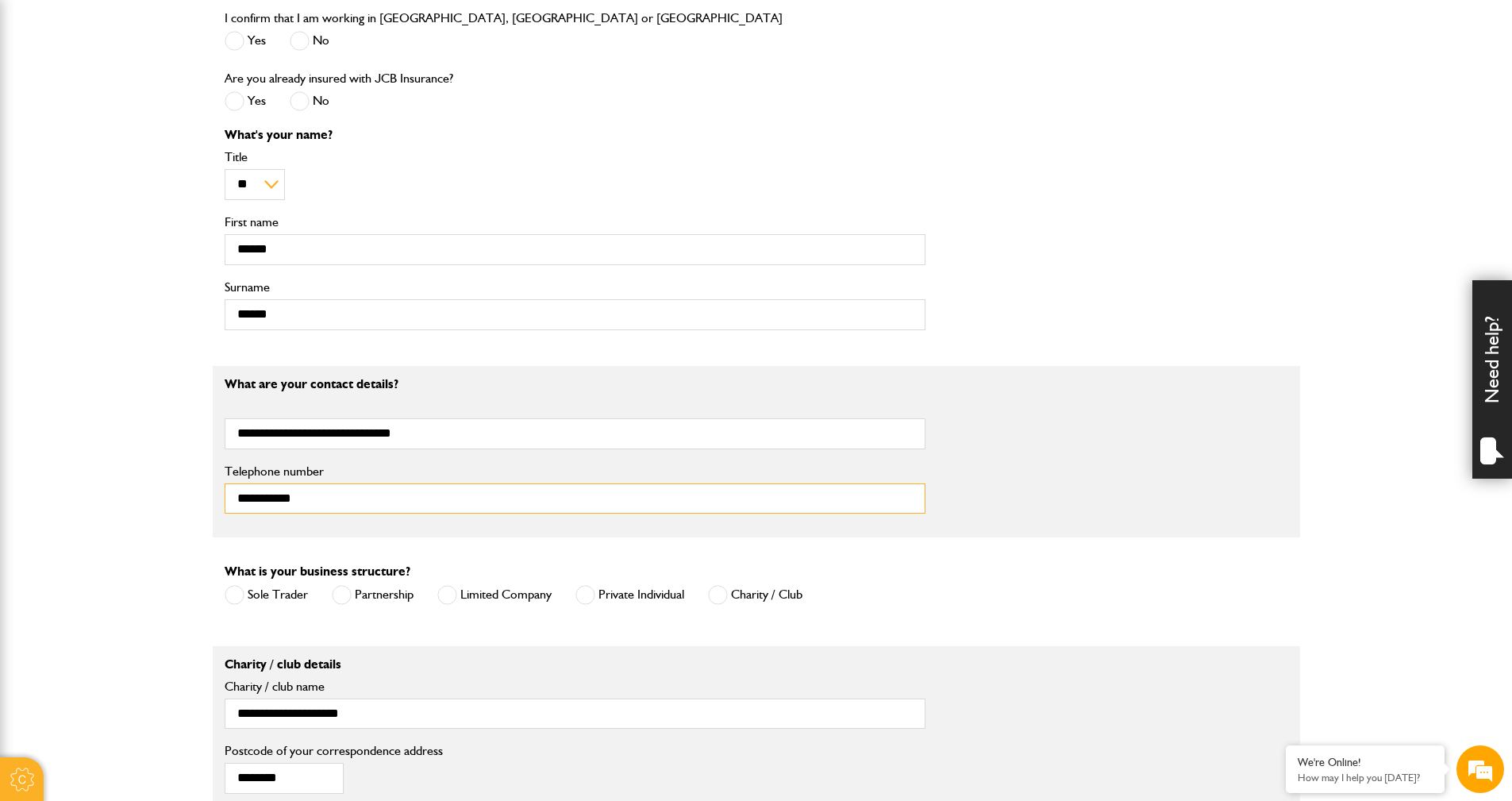
click at [452, 508] on input "**********" at bounding box center [575, 499] width 700 height 31
click at [1006, 446] on div "**********" at bounding box center [756, 452] width 1087 height 149
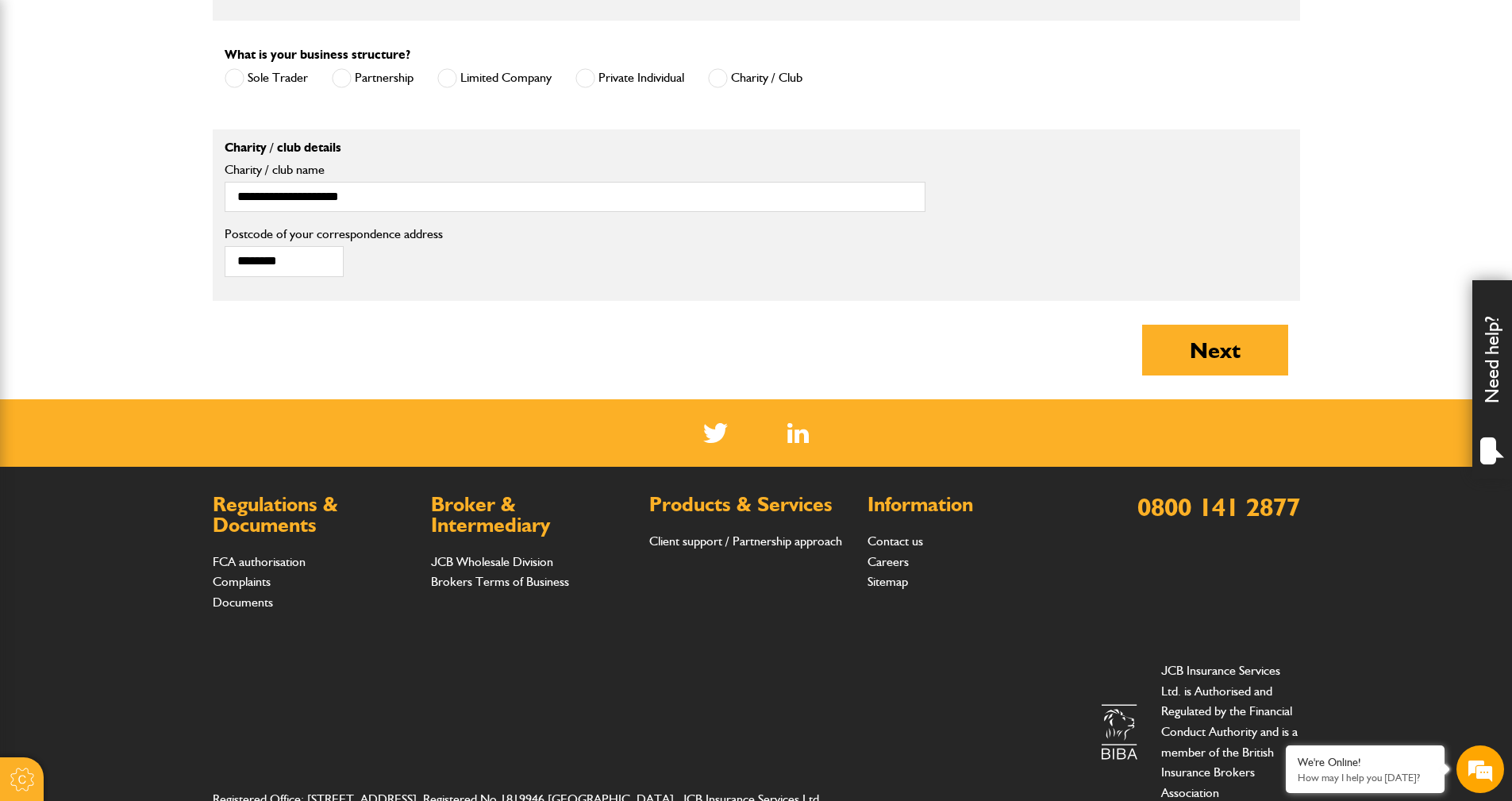
scroll to position [1285, 0]
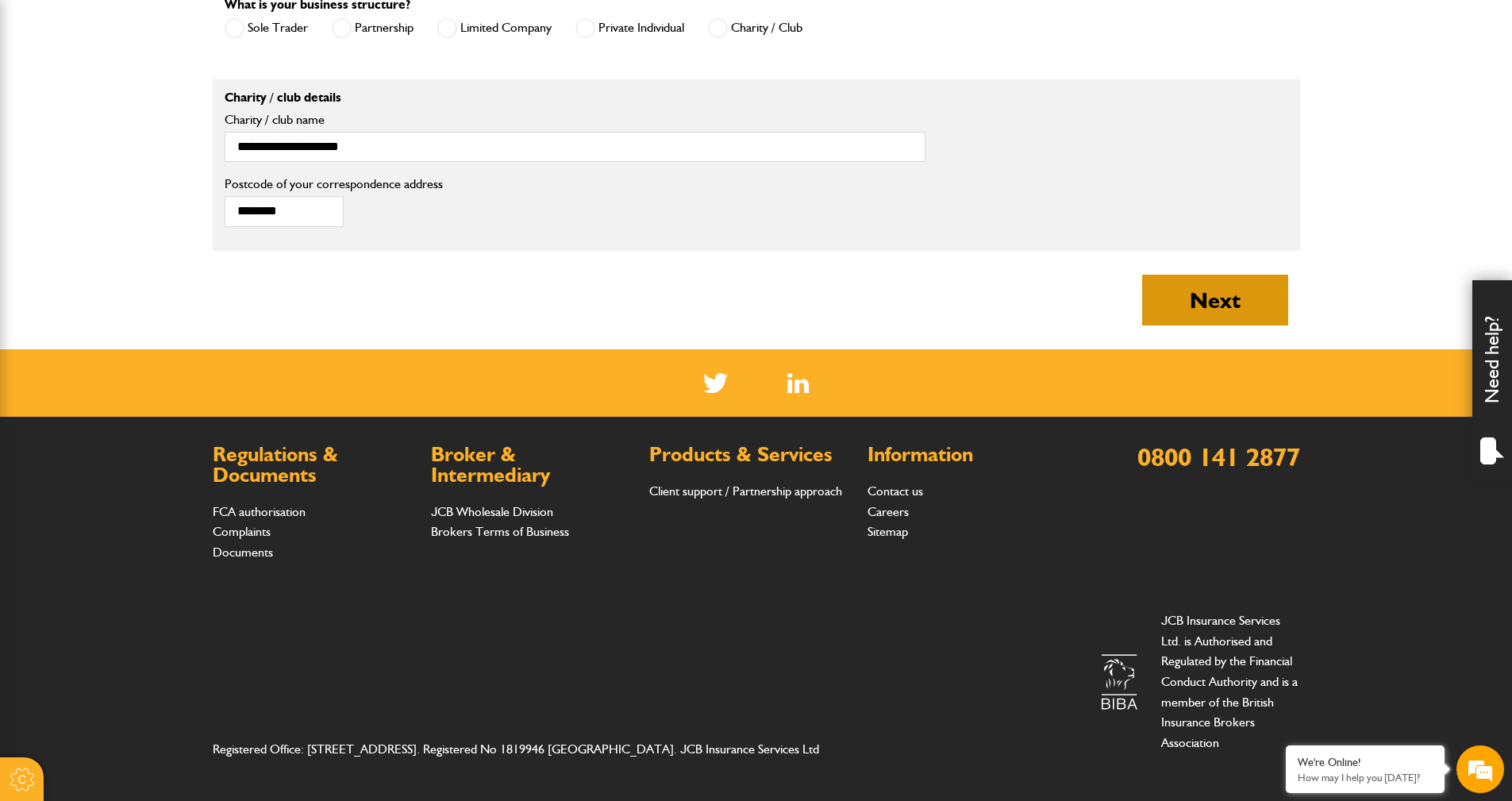
click at [1214, 311] on button "Next" at bounding box center [1215, 300] width 146 height 51
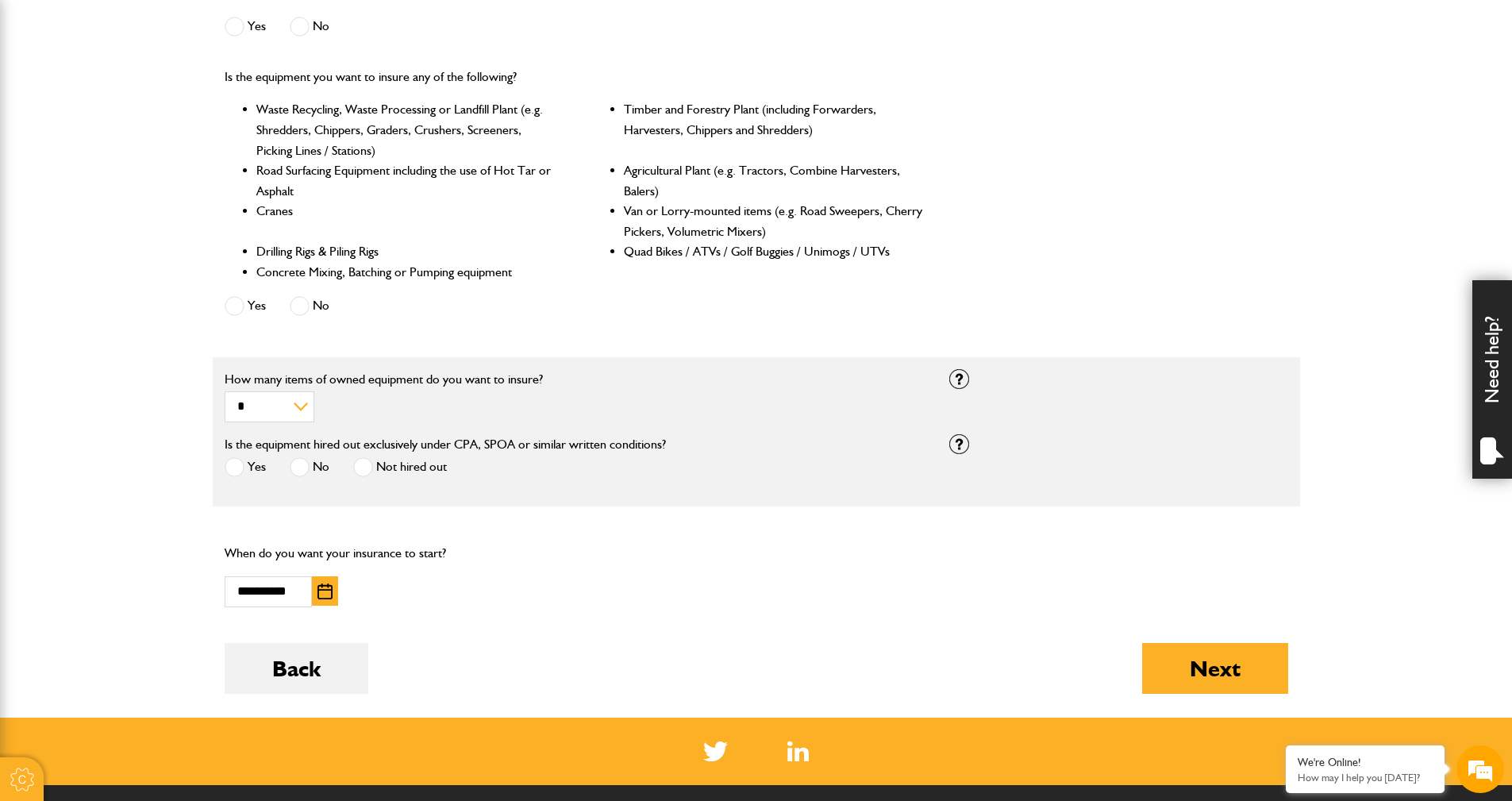
scroll to position [714, 0]
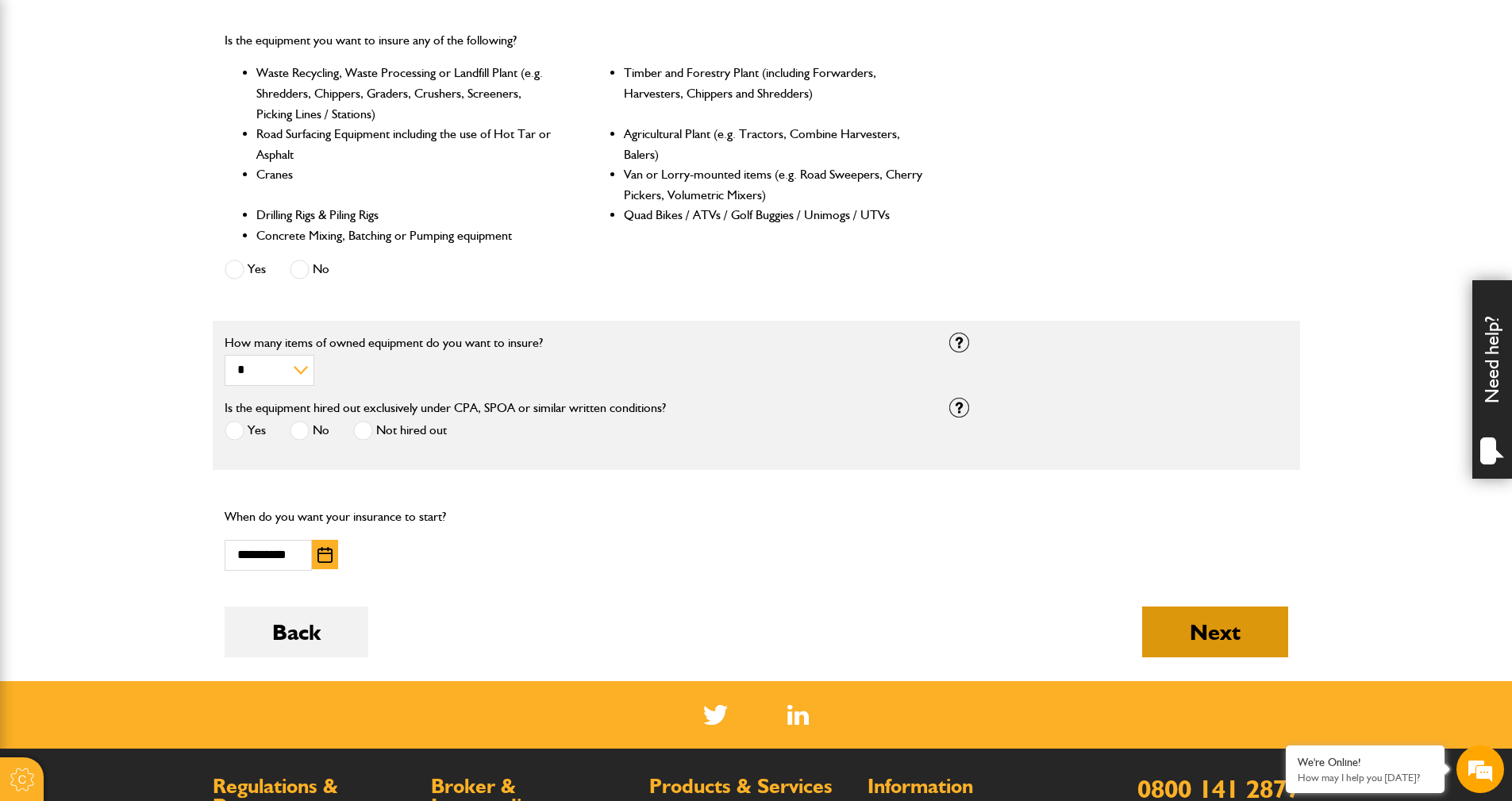
click at [1209, 623] on button "Next" at bounding box center [1215, 632] width 146 height 51
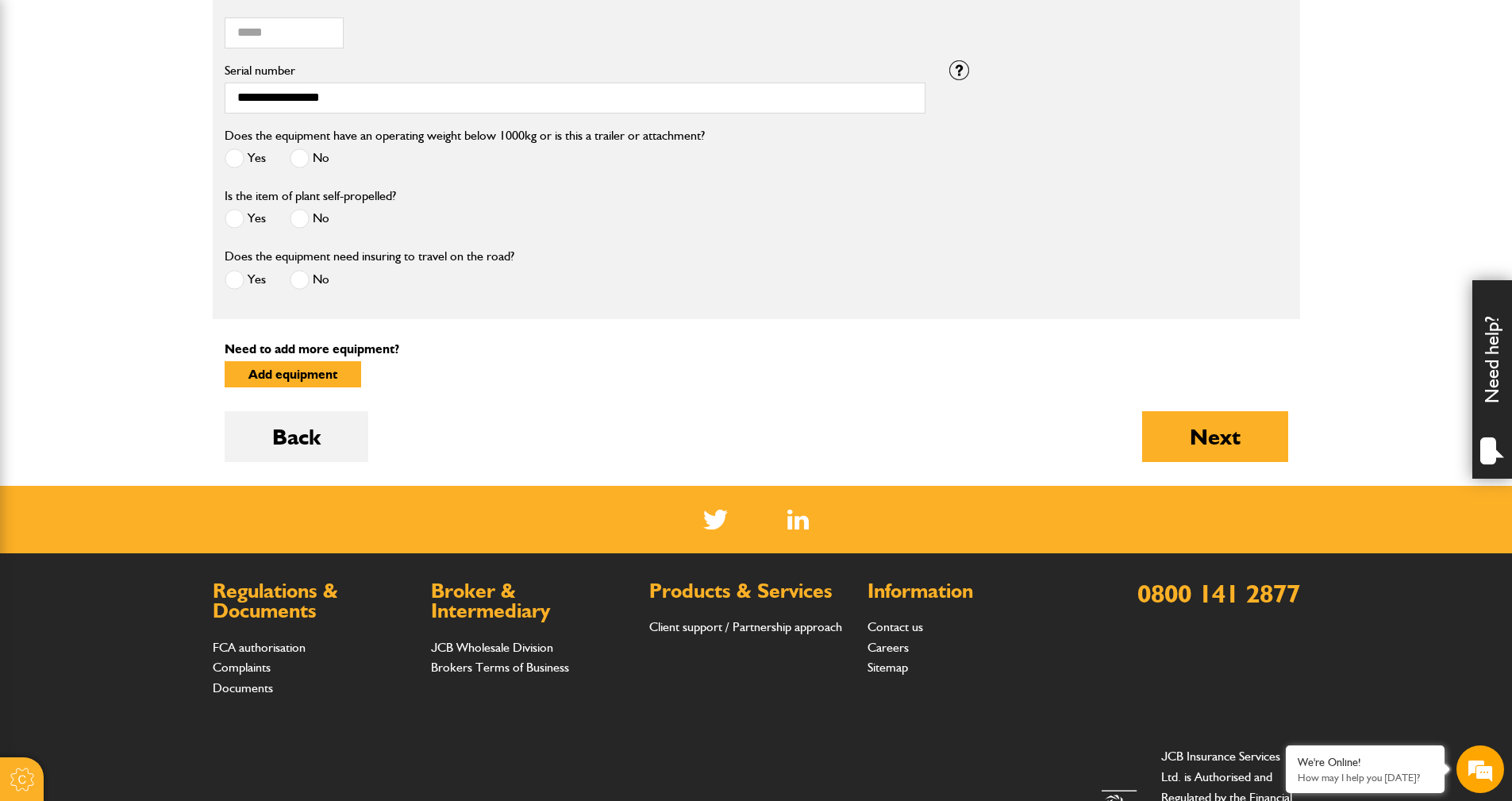
scroll to position [794, 0]
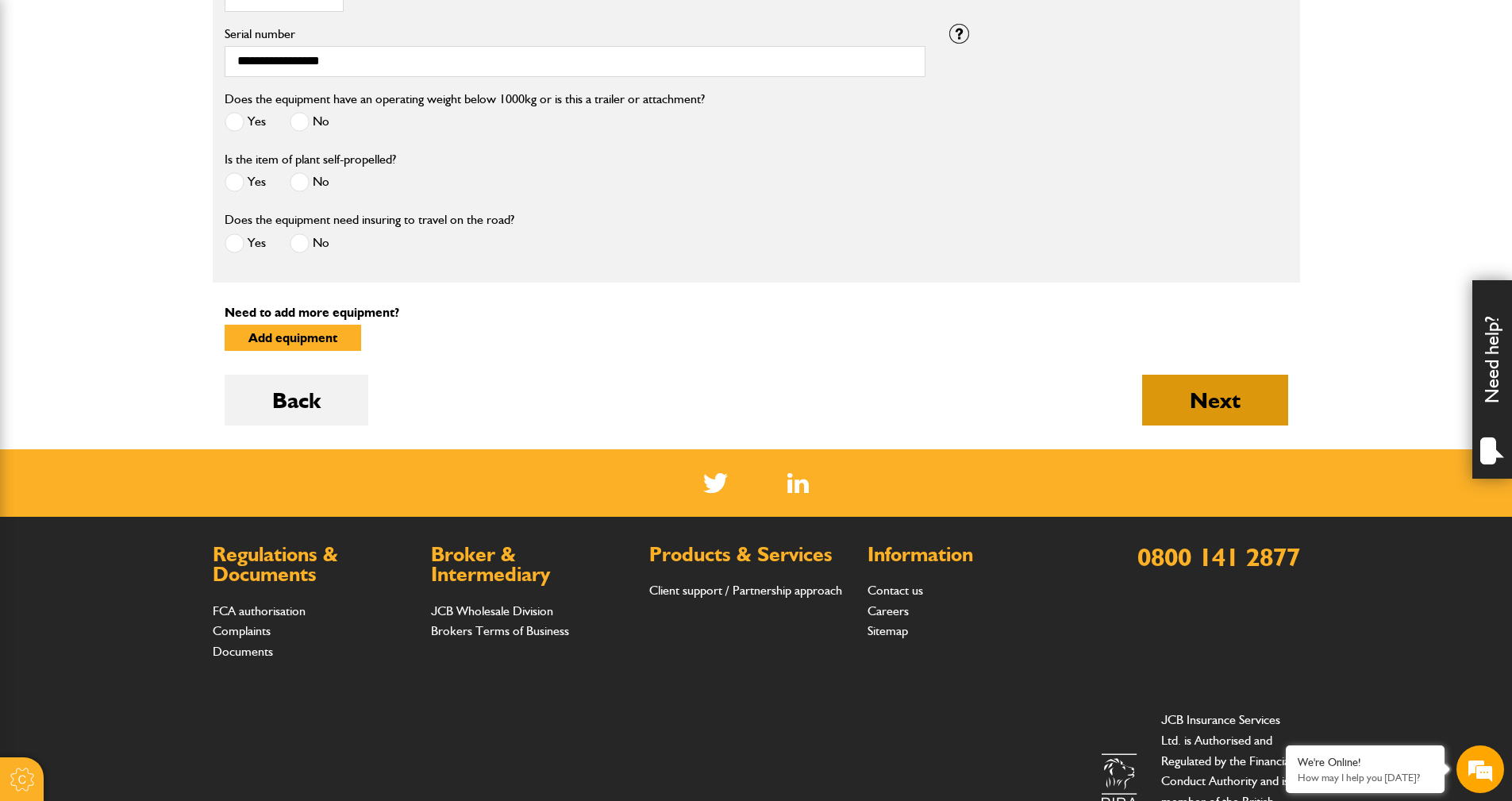
click at [1222, 389] on button "Next" at bounding box center [1215, 400] width 146 height 51
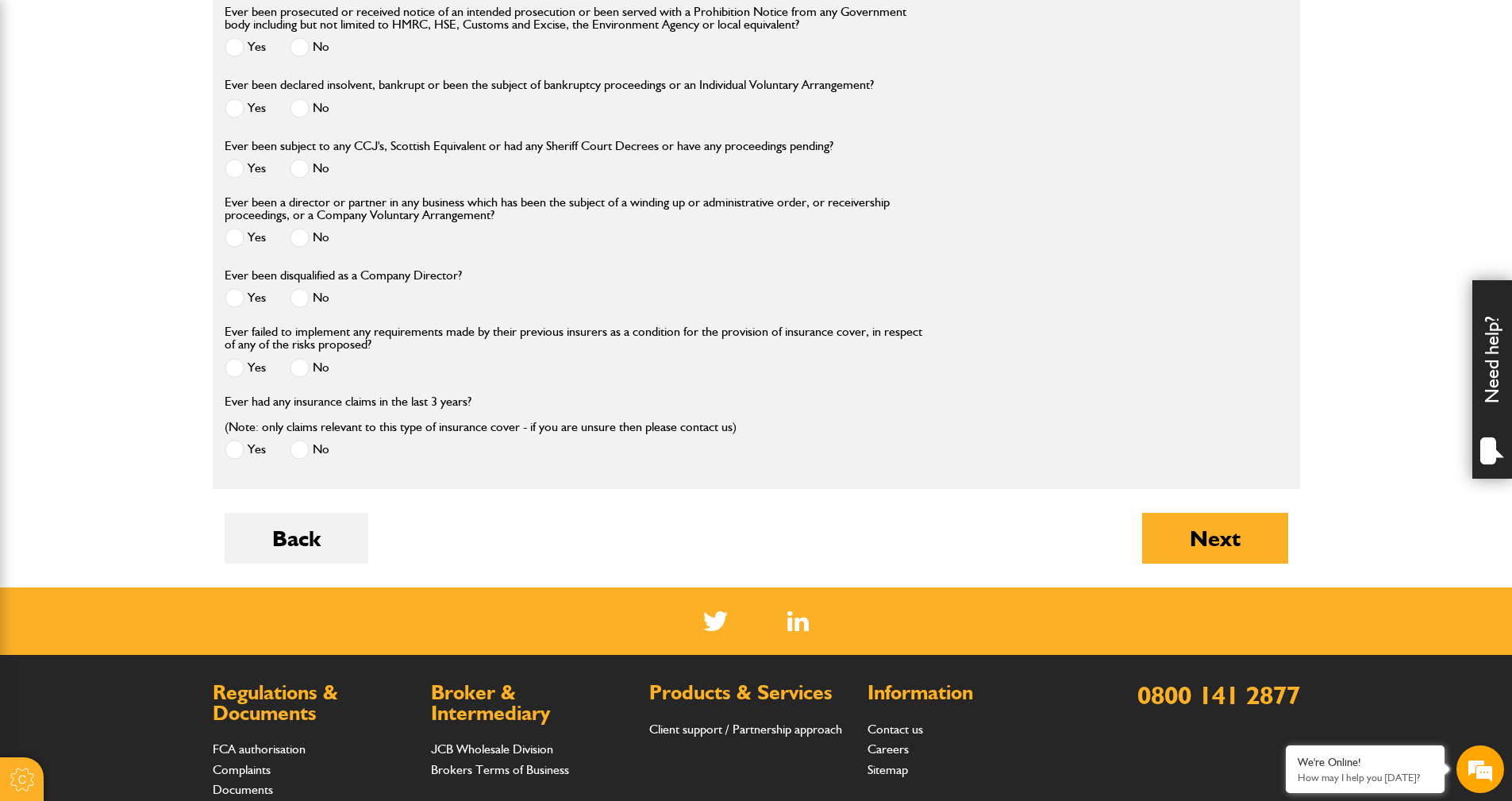
scroll to position [1905, 0]
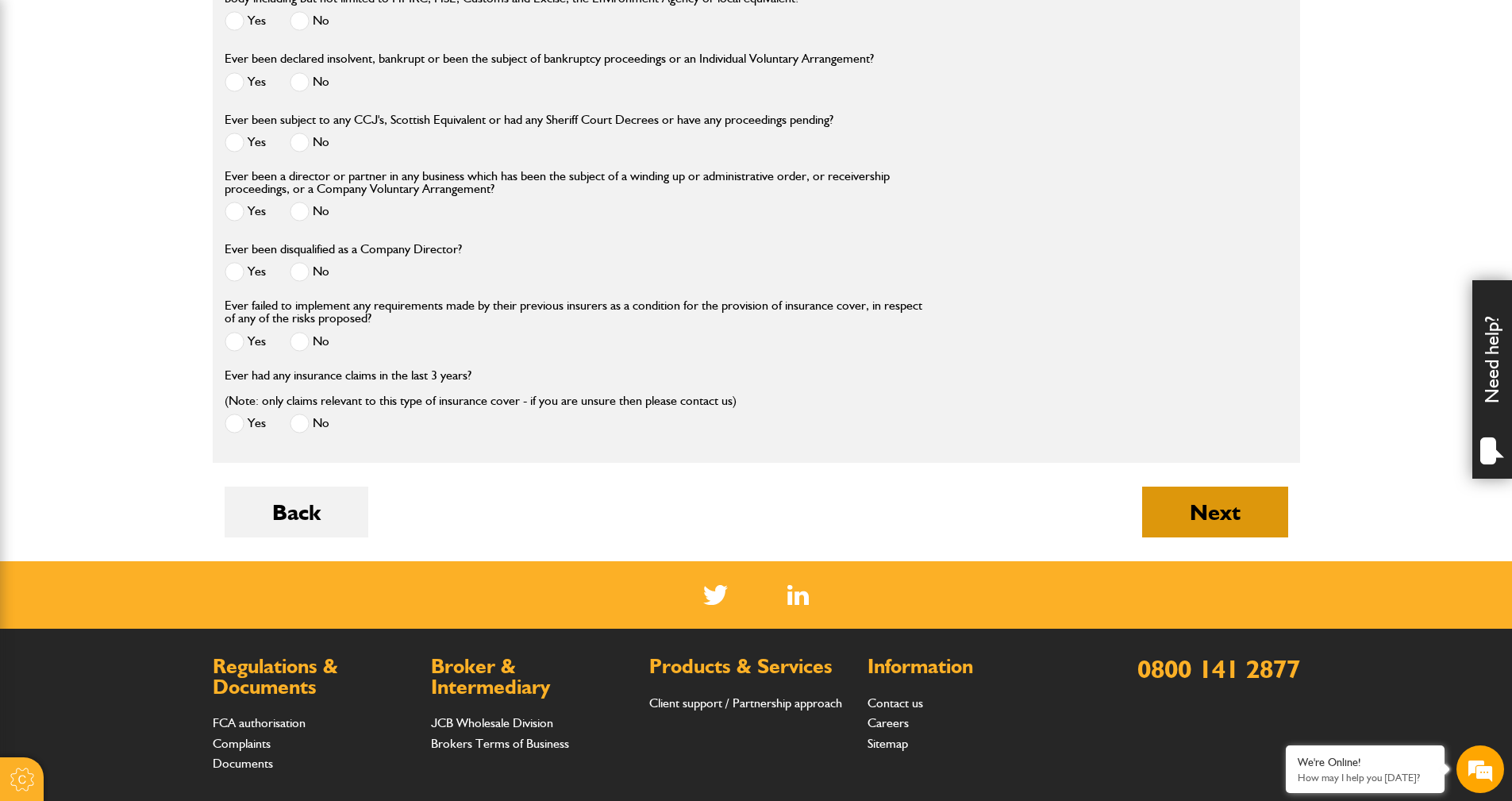
click at [1199, 513] on button "Next" at bounding box center [1215, 512] width 146 height 51
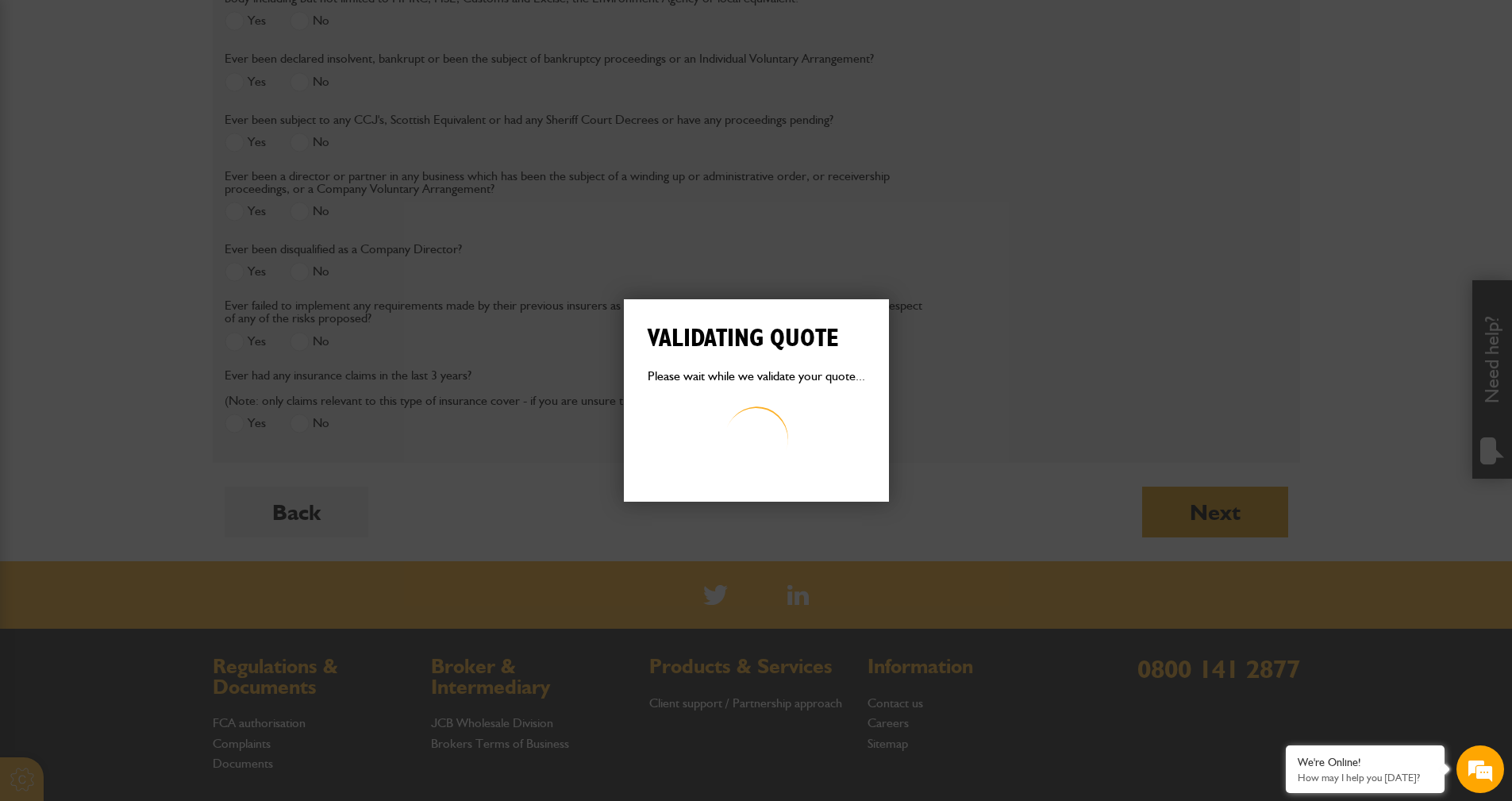
scroll to position [106, 0]
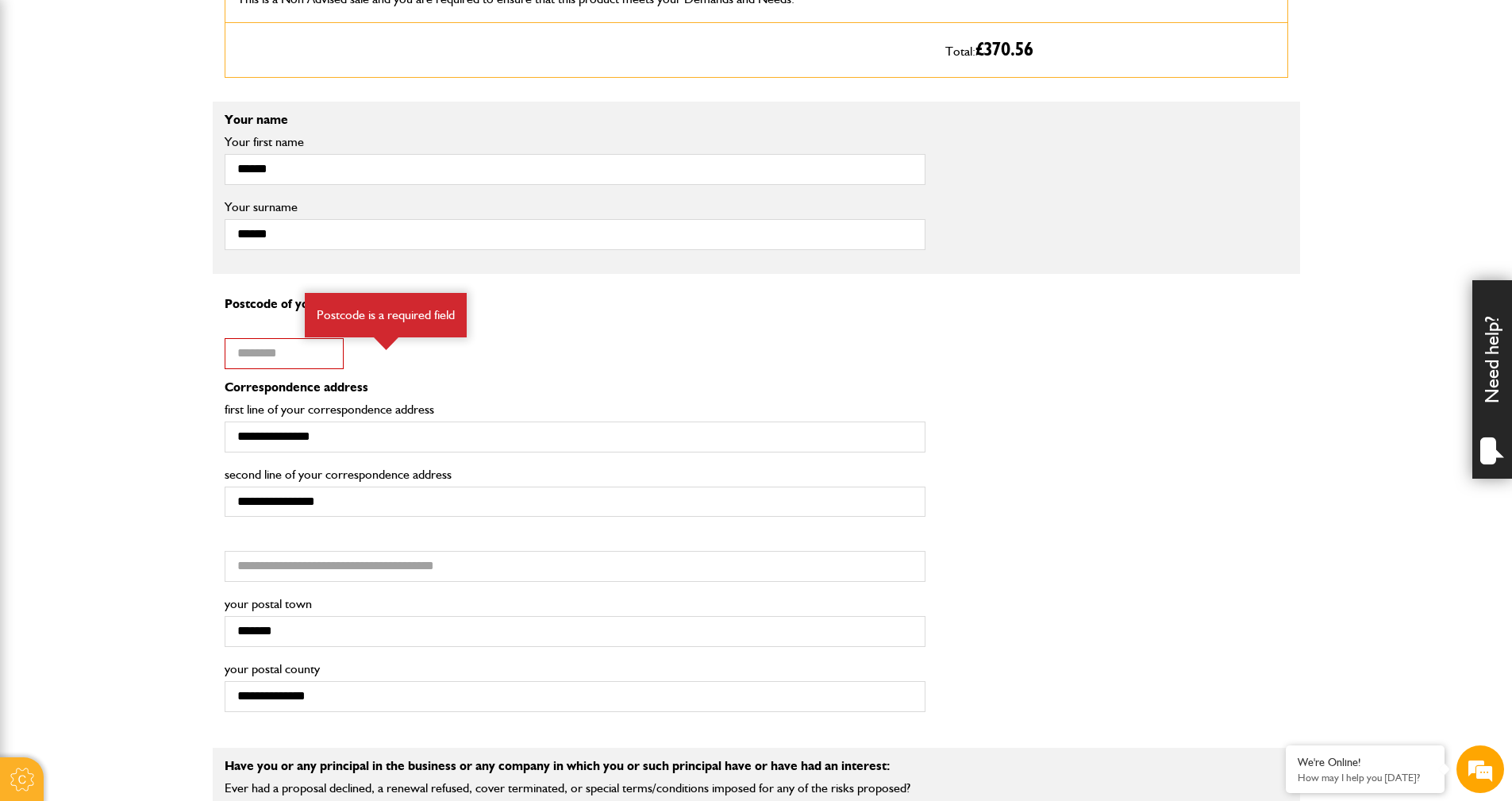
scroll to position [106, 0]
click at [236, 359] on input "Postcode of your correspondence address" at bounding box center [284, 354] width 119 height 31
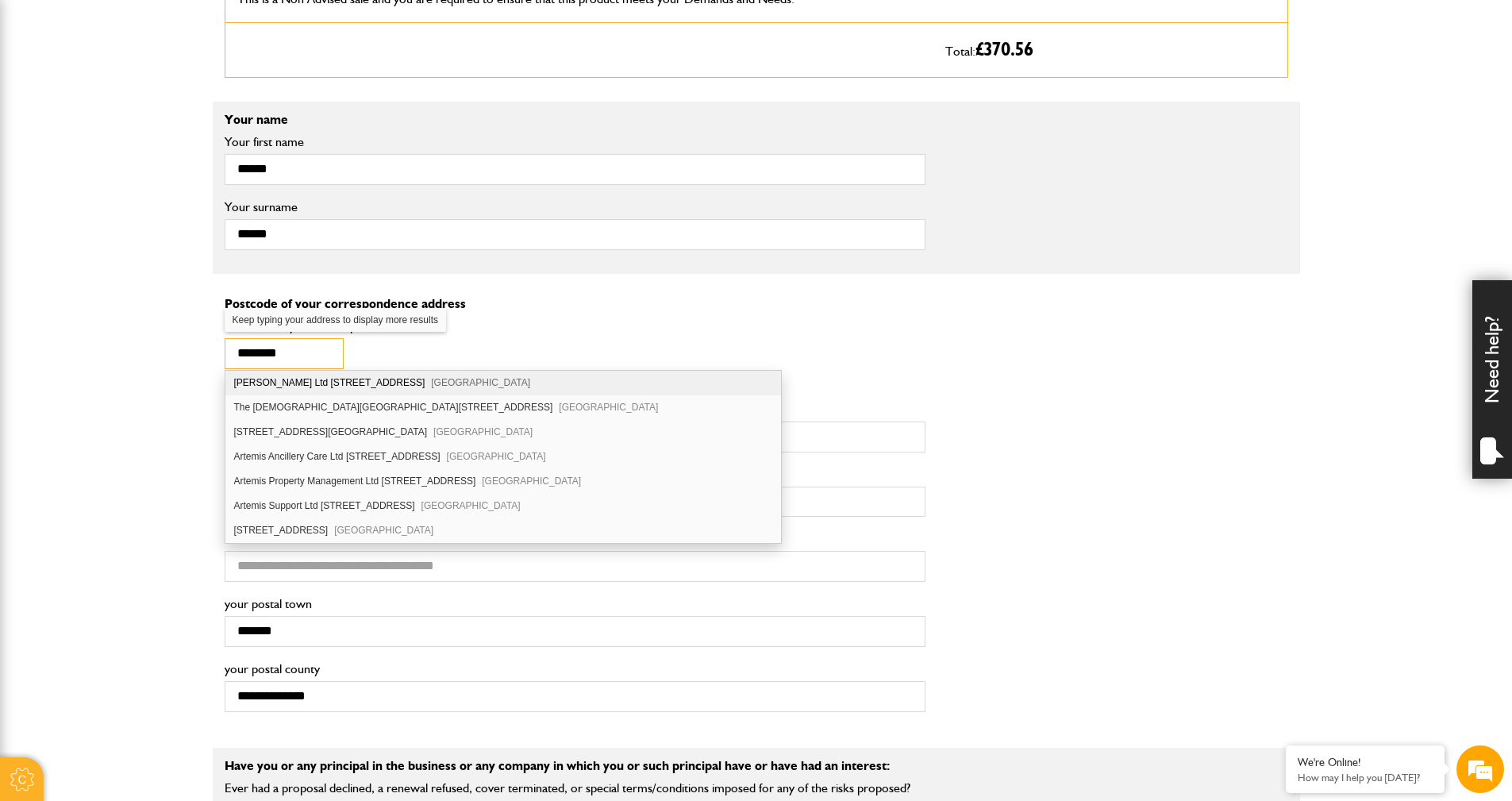
type input "********"
click at [429, 378] on div "J M Glendinning Ltd 1 Park Road Gosforth Business Park Newcastle upon Tyne NE12…" at bounding box center [502, 382] width 555 height 25
type input "**********"
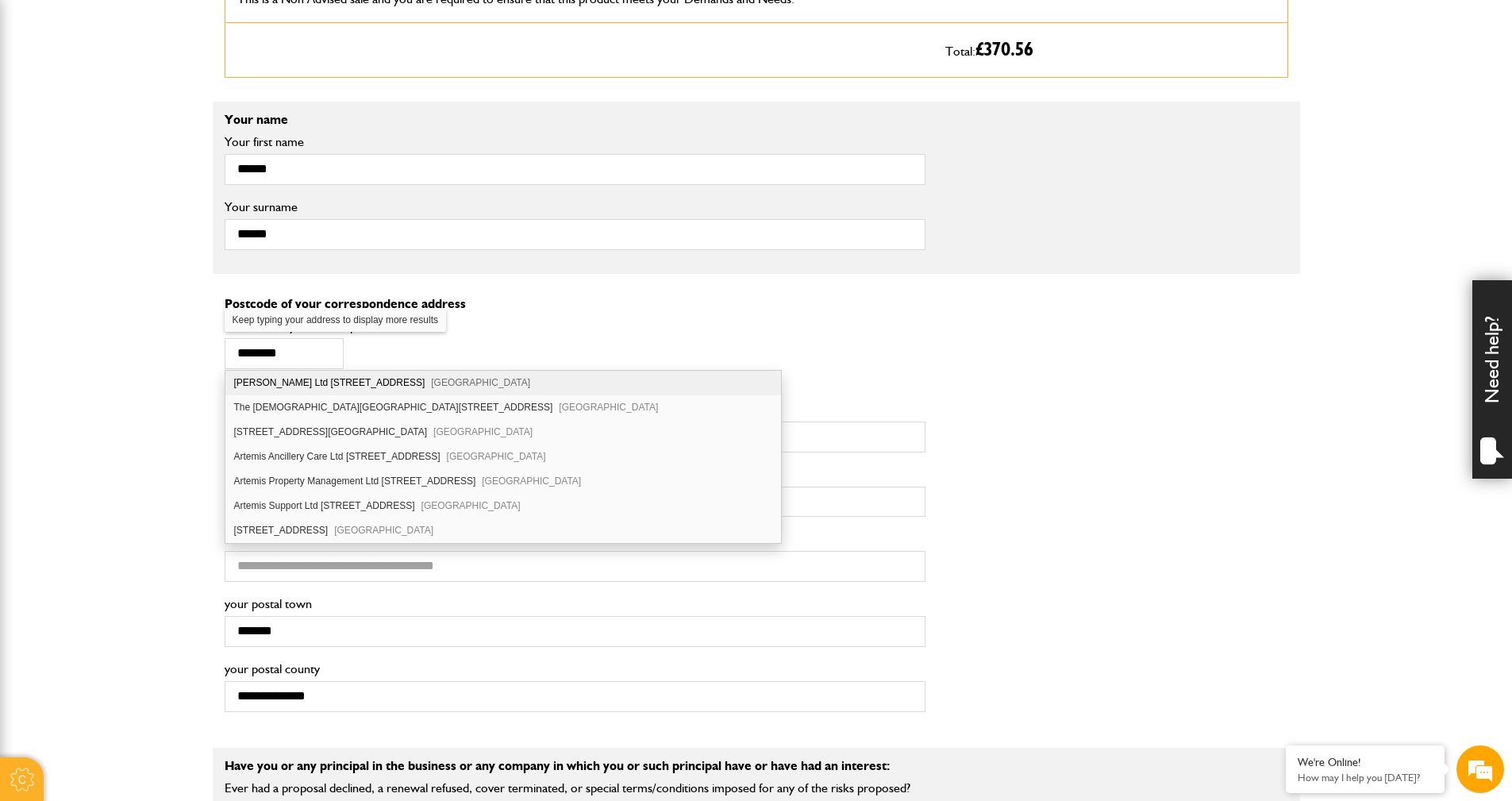
type input "**********"
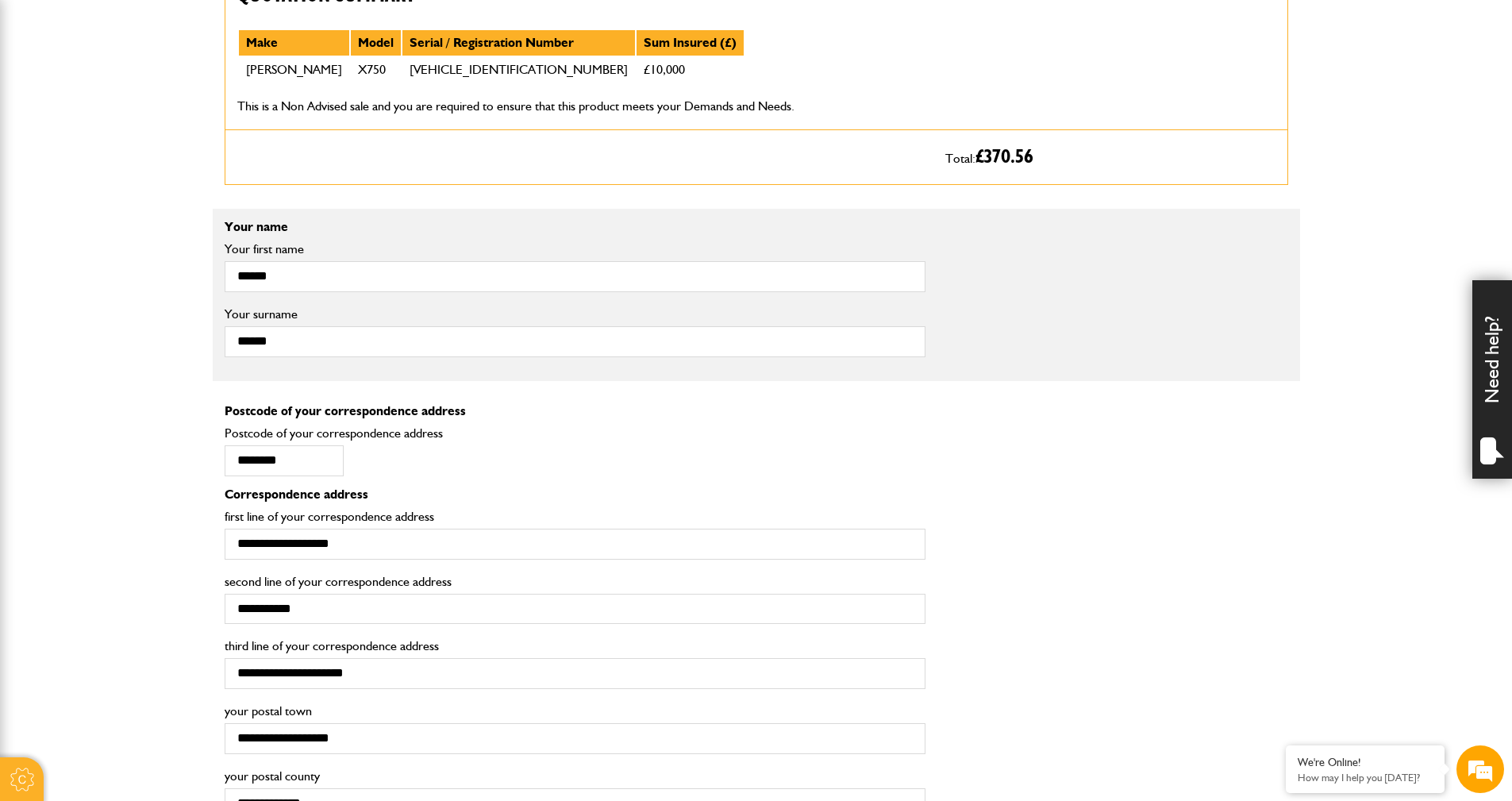
scroll to position [952, 0]
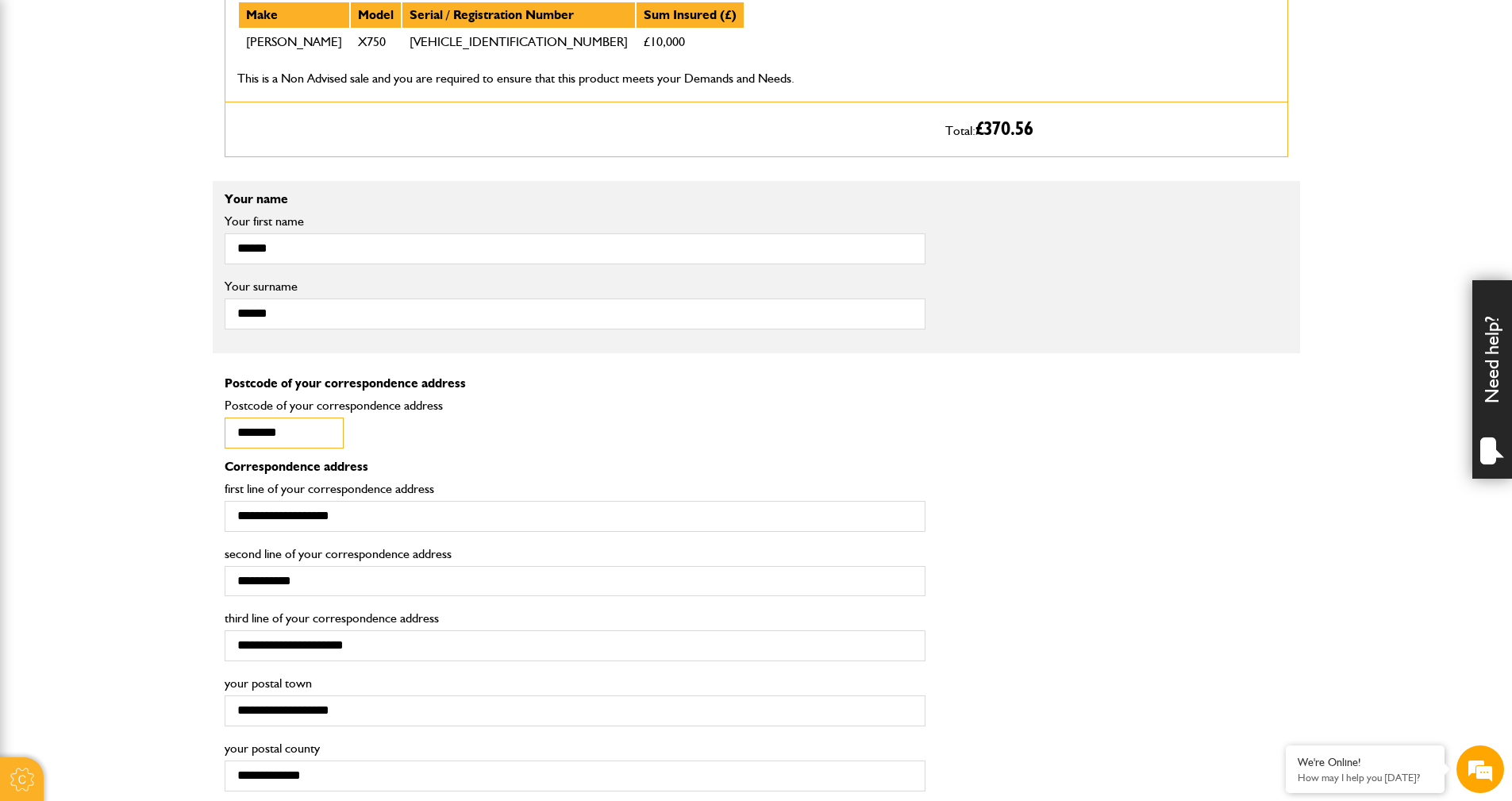
drag, startPoint x: 299, startPoint y: 429, endPoint x: 202, endPoint y: 432, distance: 97.0
click at [202, 432] on body "Cookie Options You can control which cookies we use with the form below. Please…" at bounding box center [756, 546] width 1512 height 2999
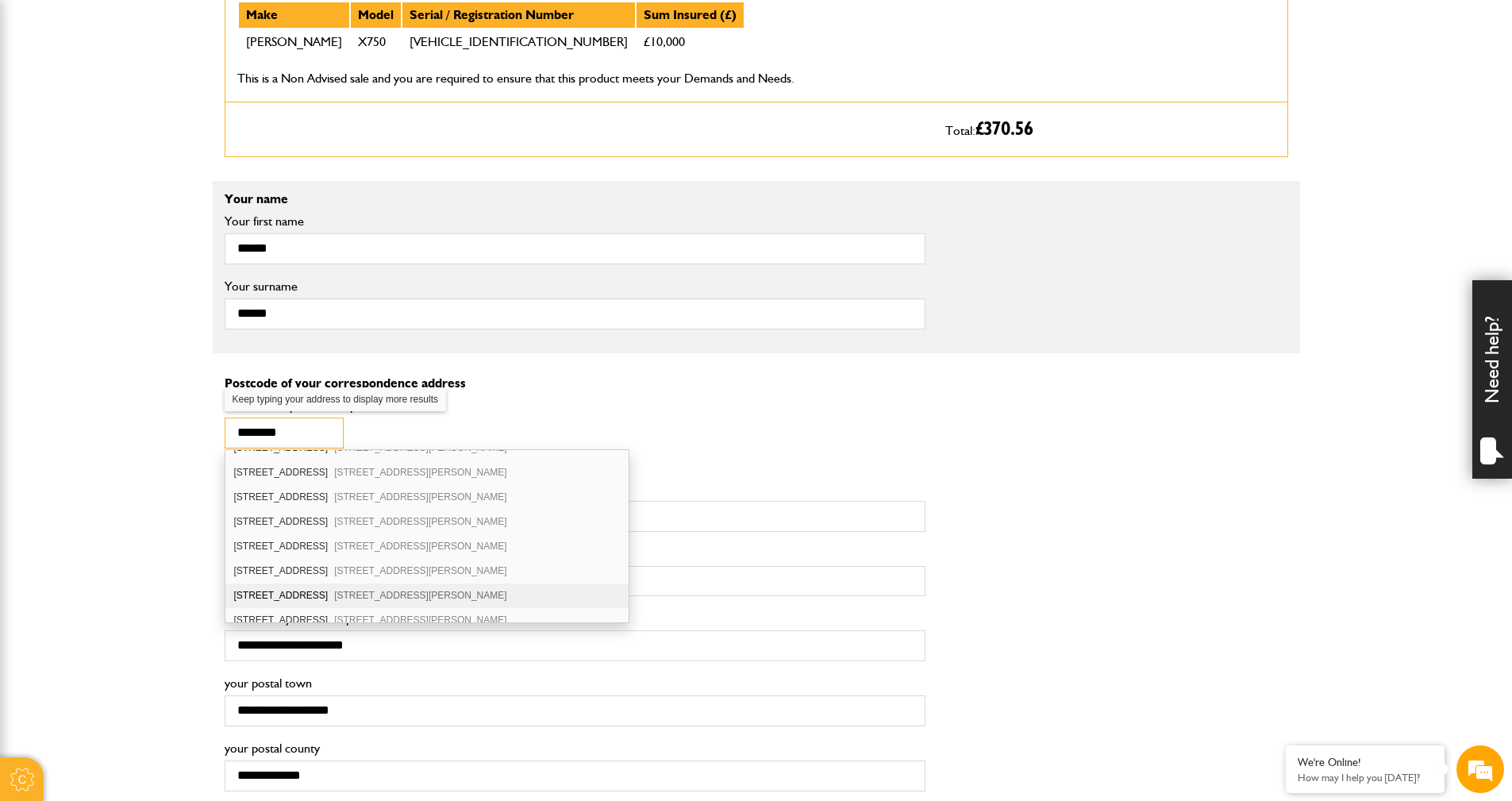
scroll to position [159, 0]
type input "********"
click at [290, 523] on div "10 Elsdon Place St. Georges Wood Morpeth NE61 2GY" at bounding box center [427, 525] width 403 height 25
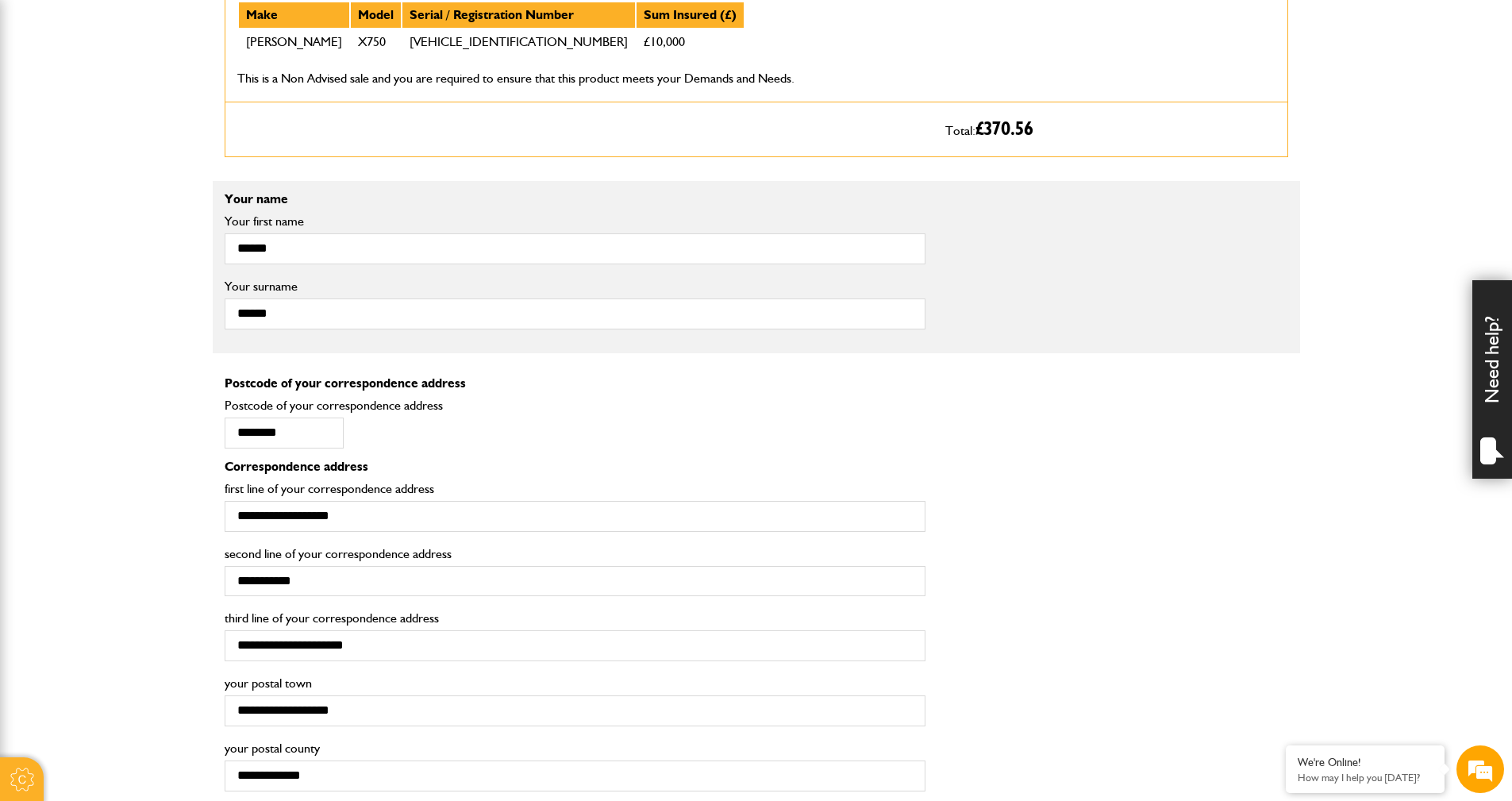
type input "**********"
type input "*******"
type input "**********"
click at [1103, 504] on div "**********" at bounding box center [756, 502] width 1087 height 83
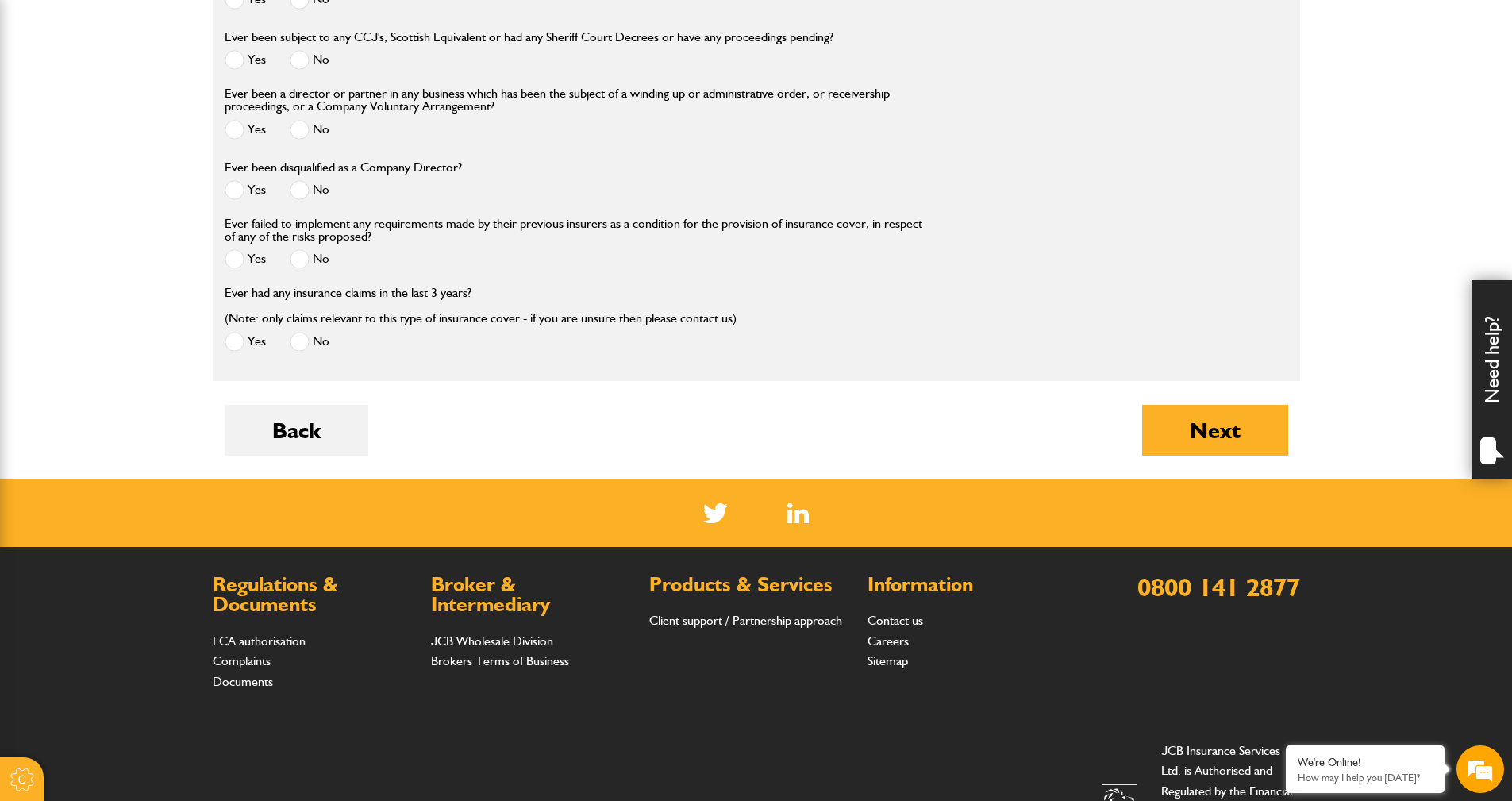
scroll to position [2202, 0]
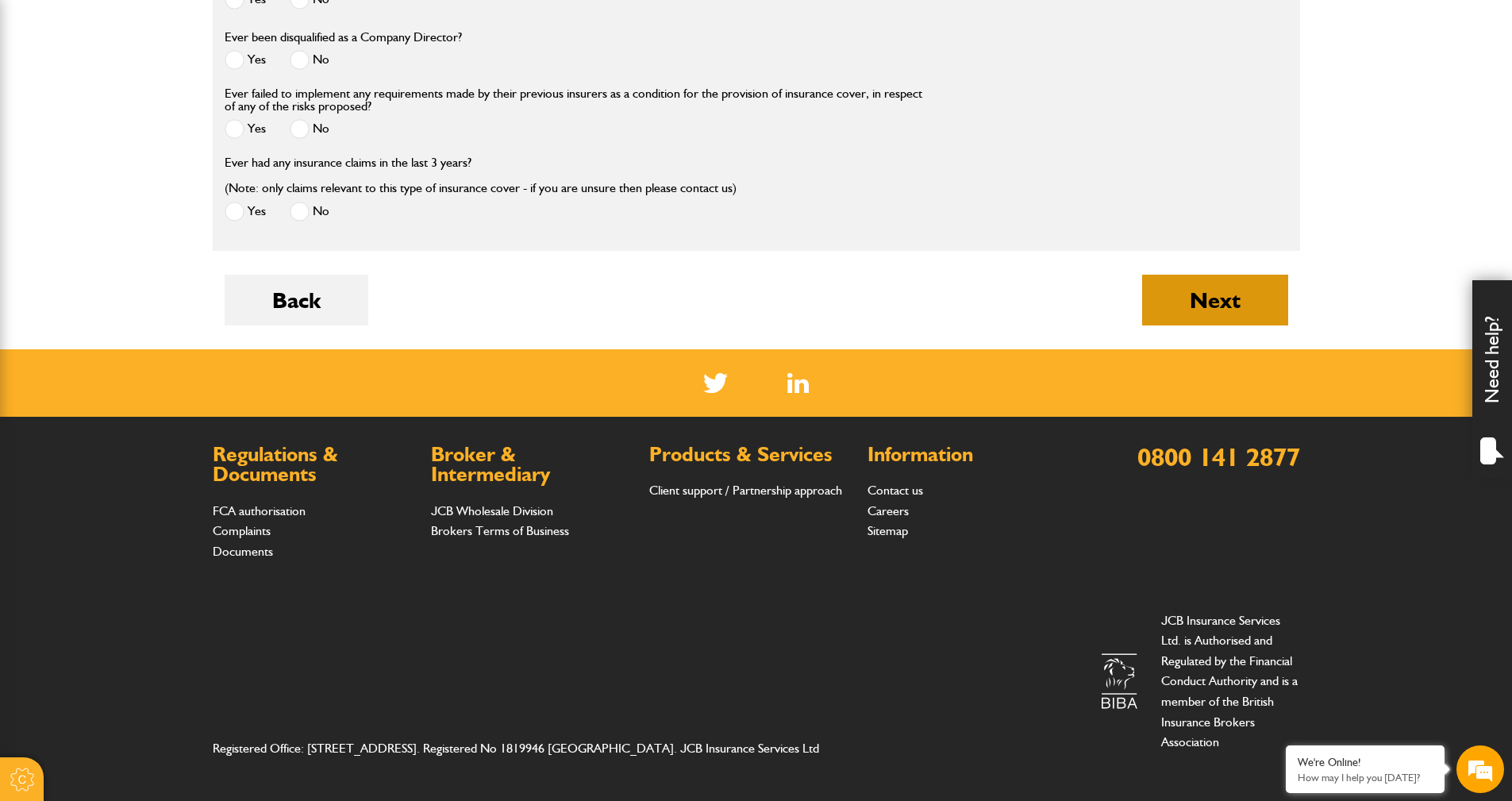
click at [1217, 302] on button "Next" at bounding box center [1215, 300] width 146 height 51
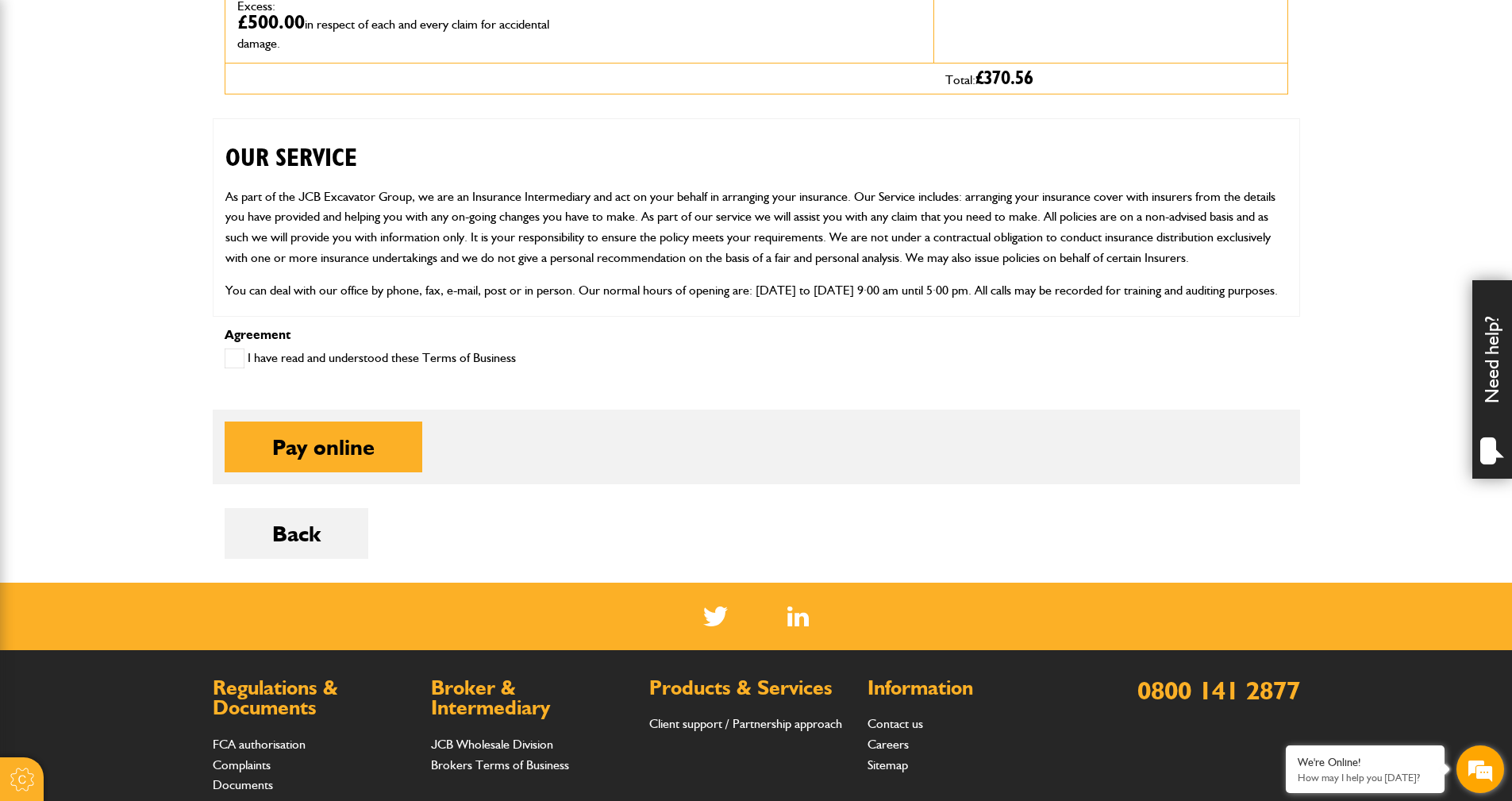
scroll to position [106, 0]
drag, startPoint x: 1496, startPoint y: 369, endPoint x: 1486, endPoint y: 382, distance: 16.4
click at [1496, 369] on div "Need help?" at bounding box center [1492, 380] width 40 height 199
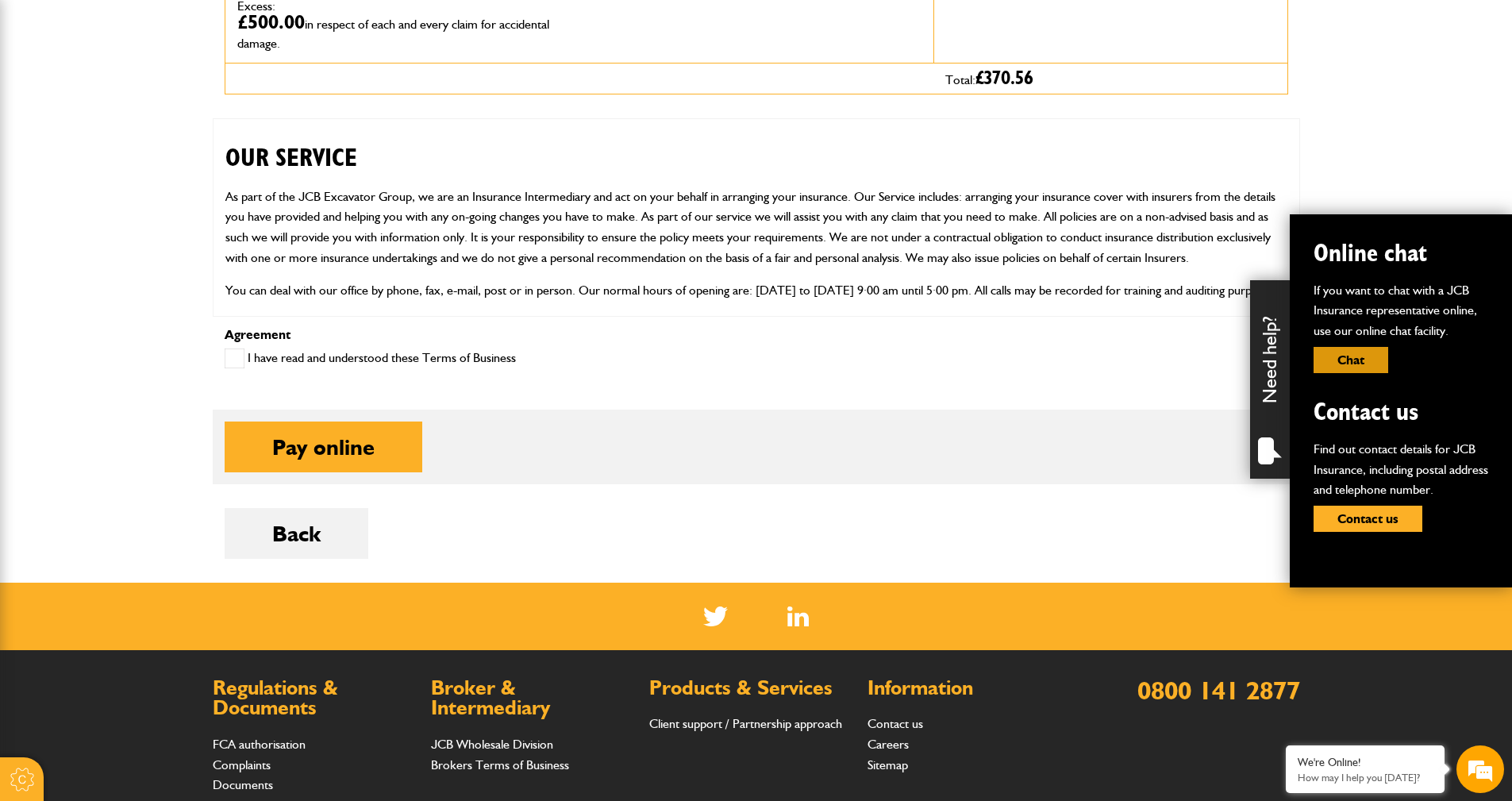
click at [1334, 360] on button "Chat" at bounding box center [1351, 359] width 75 height 26
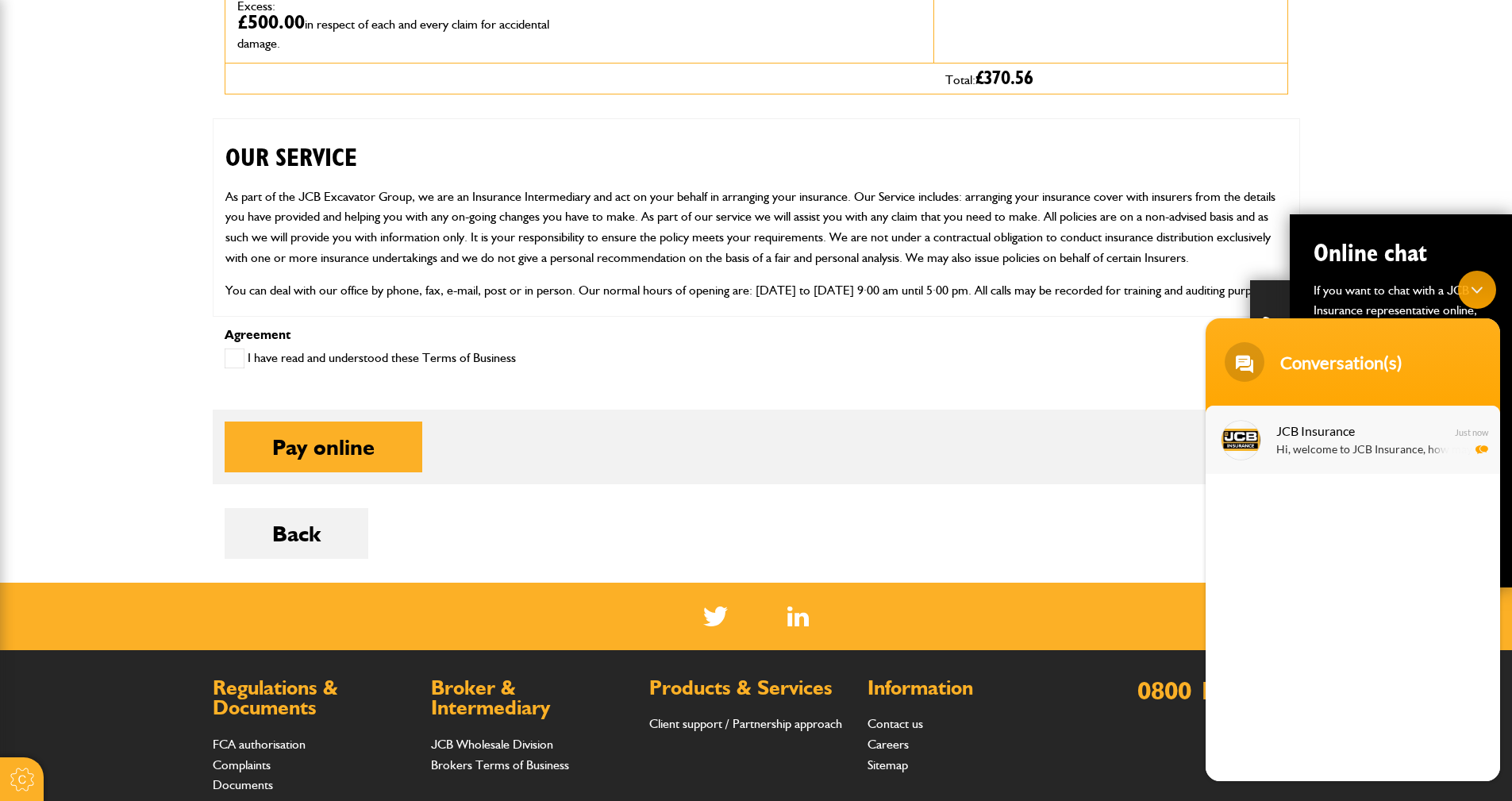
click at [1403, 455] on p "Hi, welcome to JCB Insurance, how may I help you?" at bounding box center [1375, 451] width 200 height 18
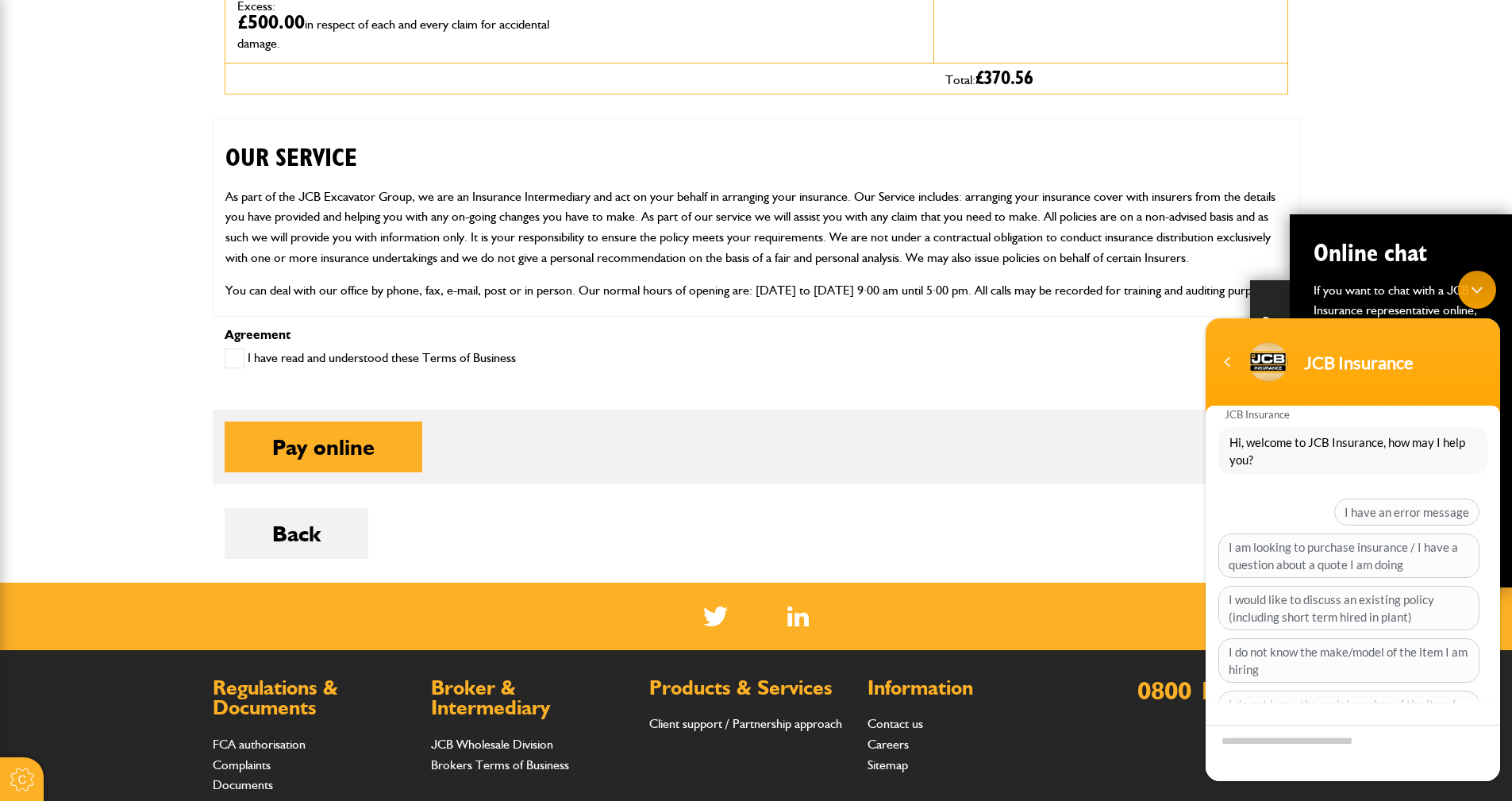
scroll to position [78, 0]
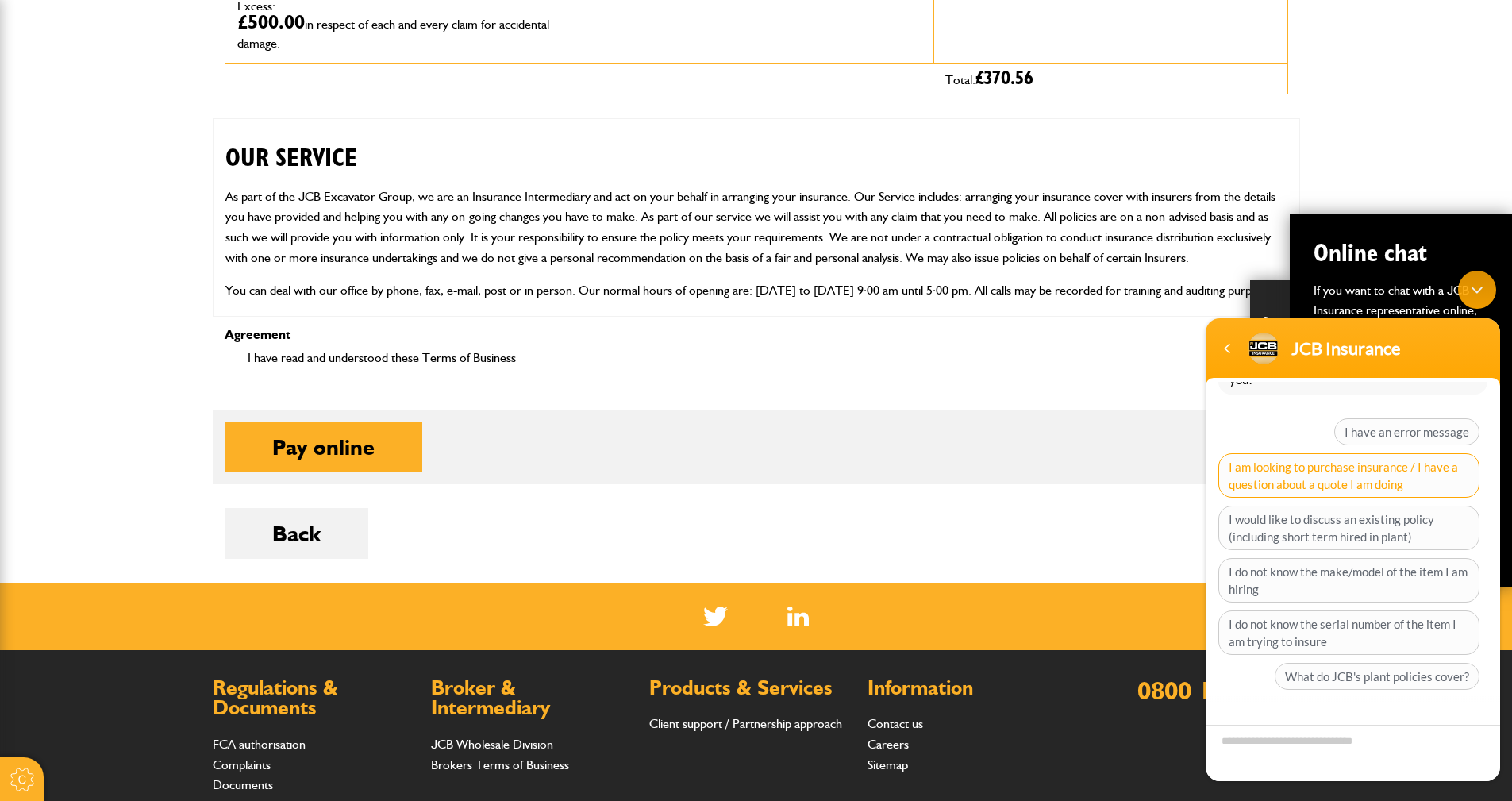
click at [1435, 488] on span "I am looking to purchase insurance / I have a question about a quote I am doing" at bounding box center [1349, 475] width 261 height 45
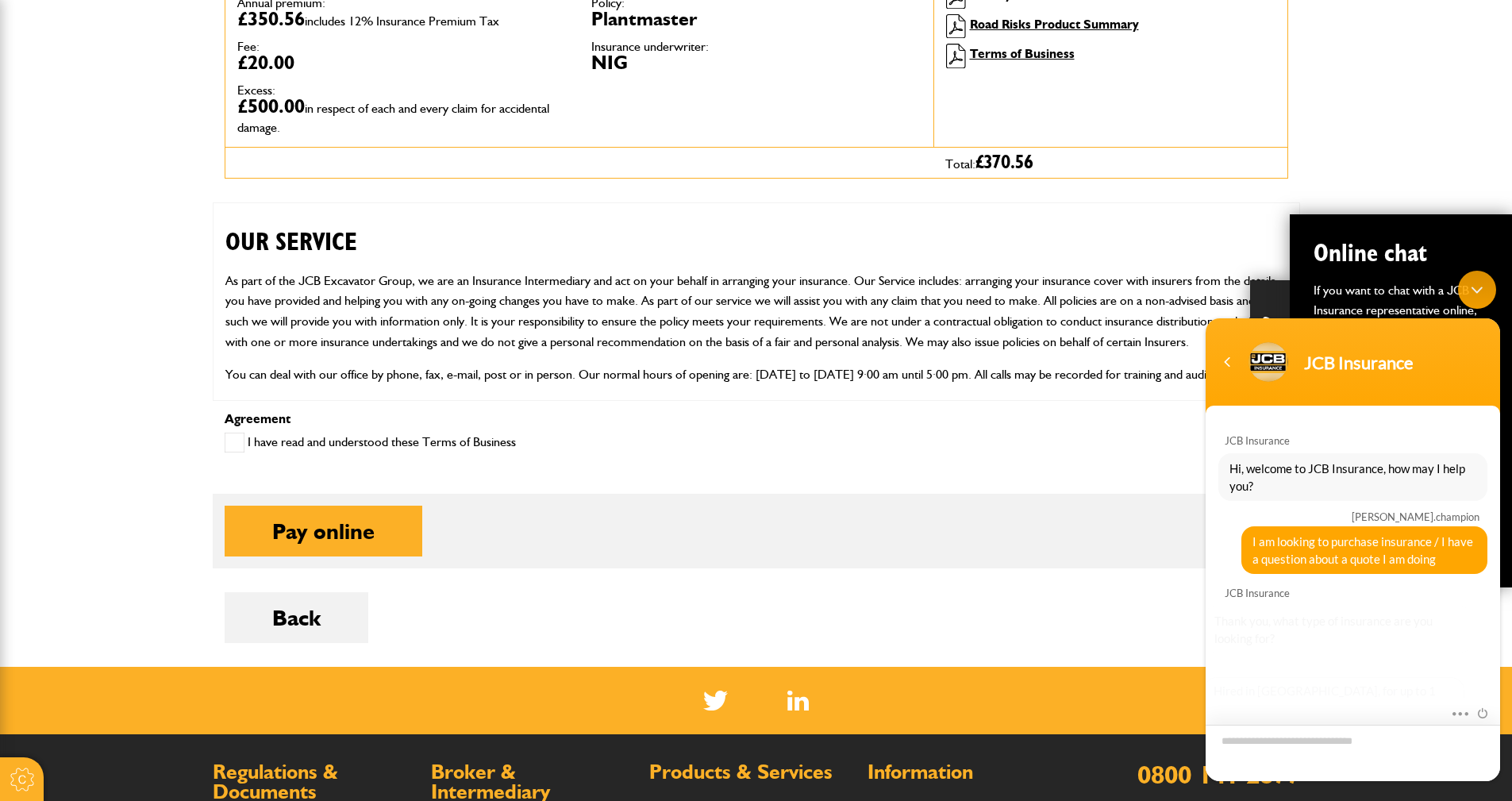
scroll to position [134, 0]
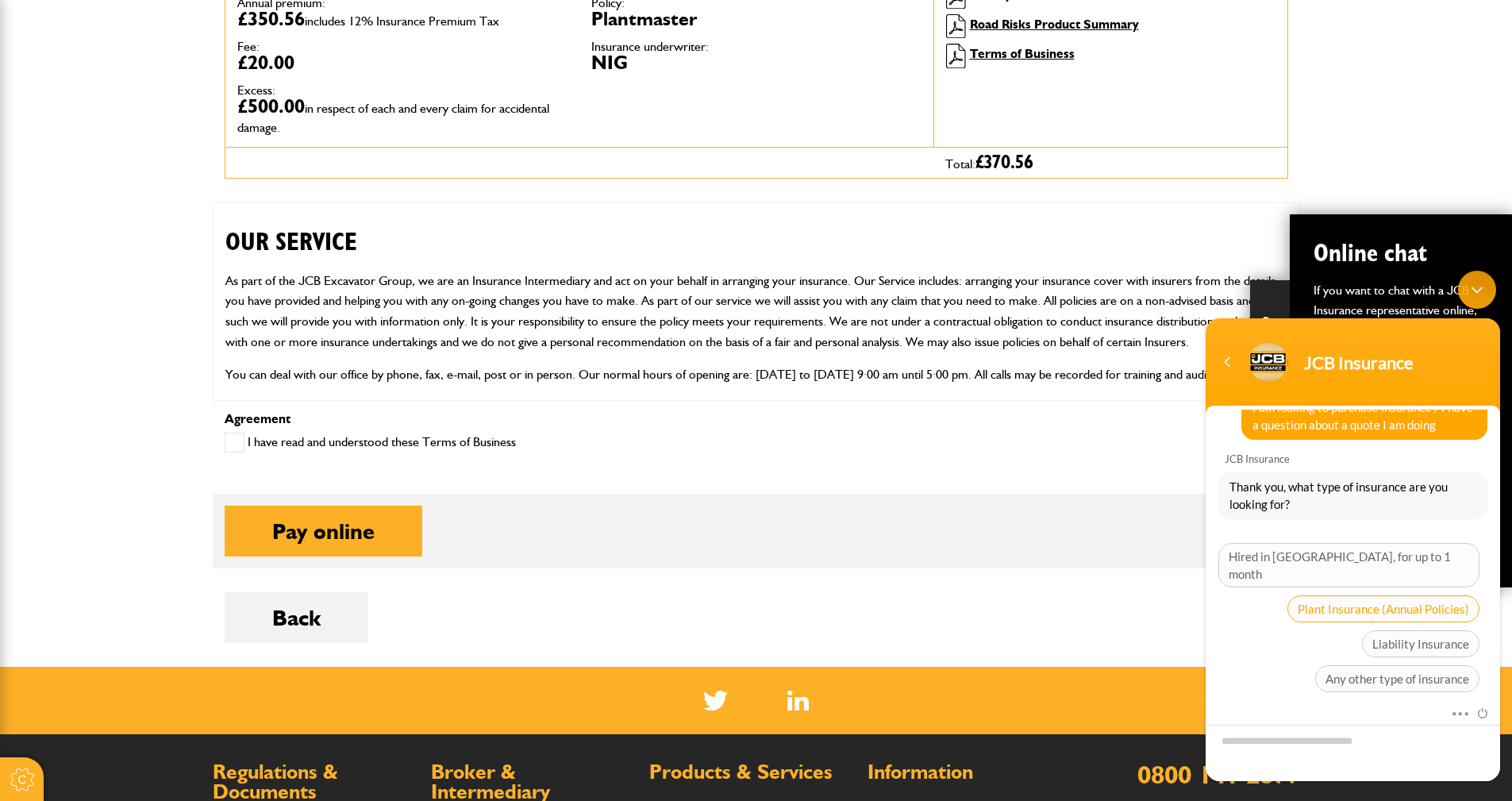
click at [1335, 600] on span "Plant Insurance (Annual Policies)" at bounding box center [1383, 609] width 192 height 27
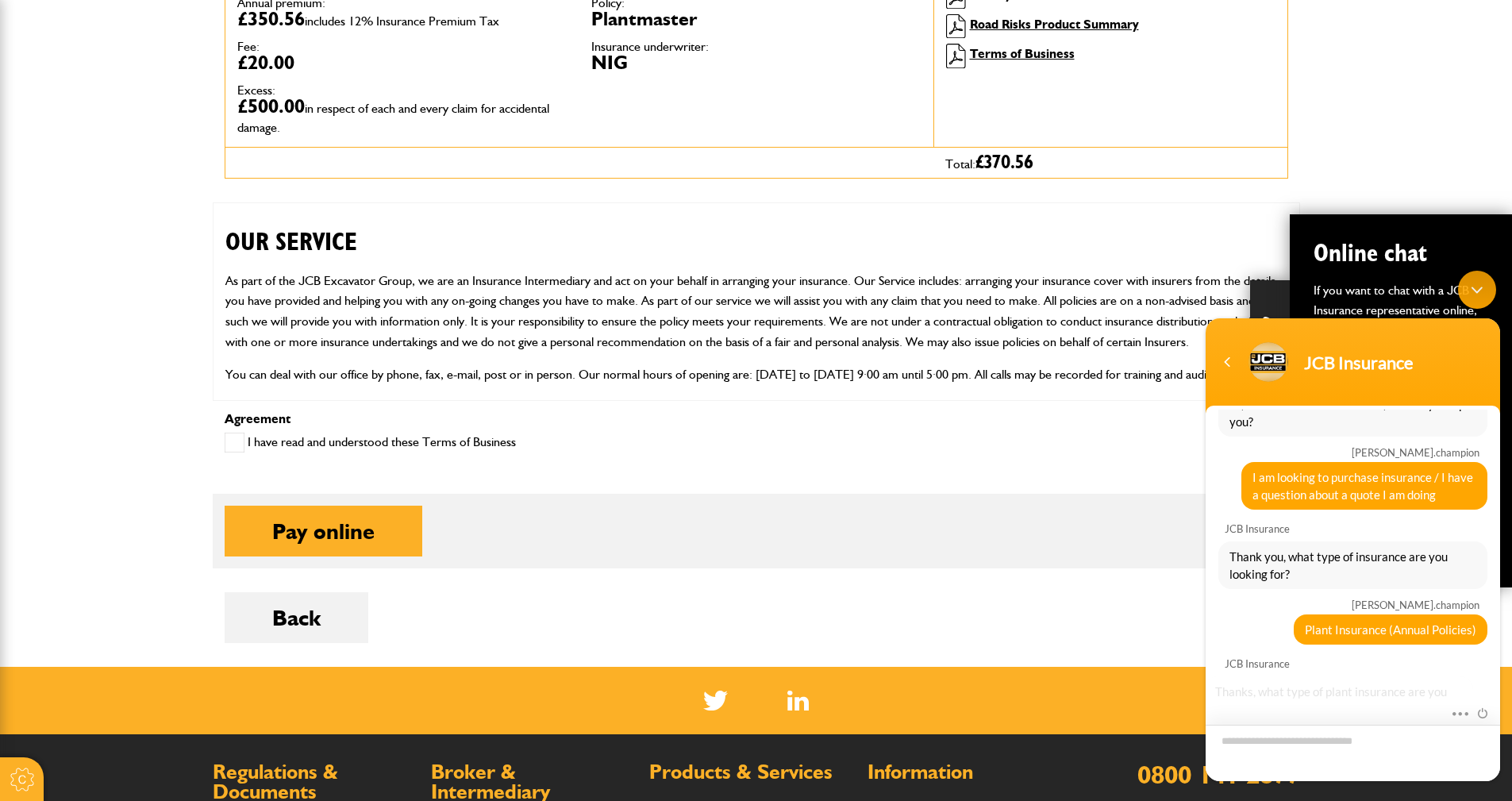
scroll to position [269, 0]
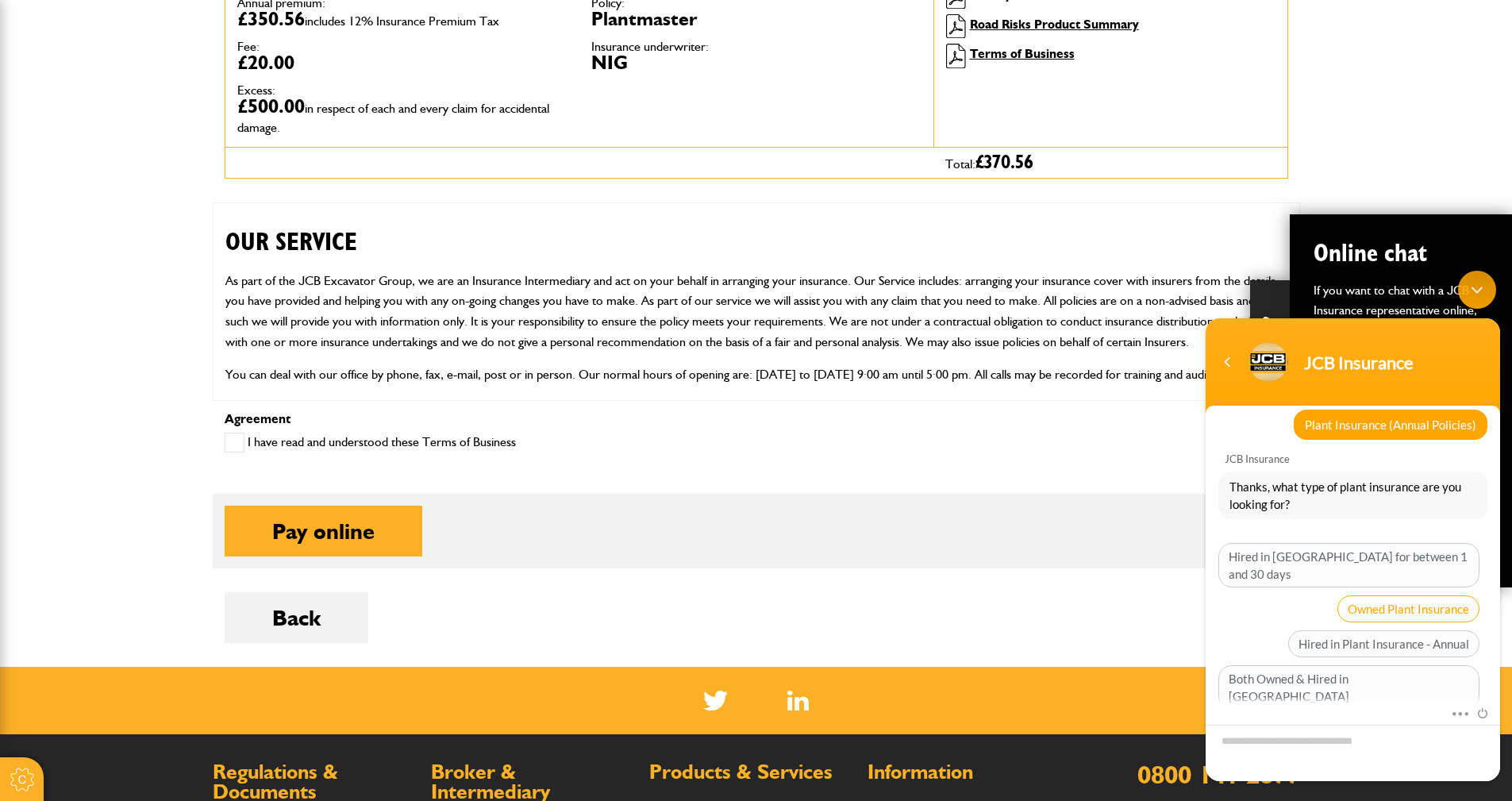
click at [1399, 598] on span "Owned Plant Insurance" at bounding box center [1408, 609] width 142 height 27
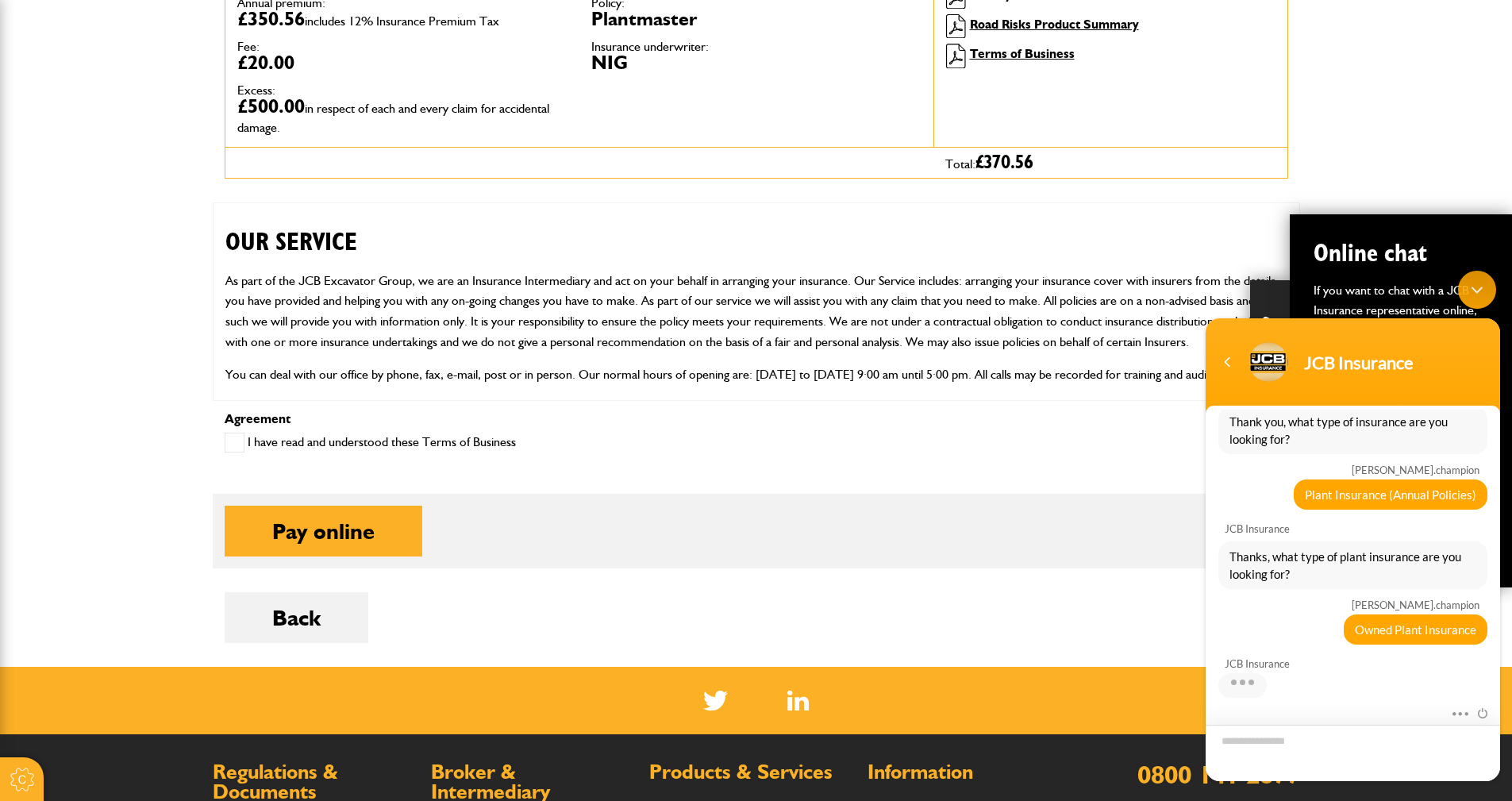
scroll to position [317, 0]
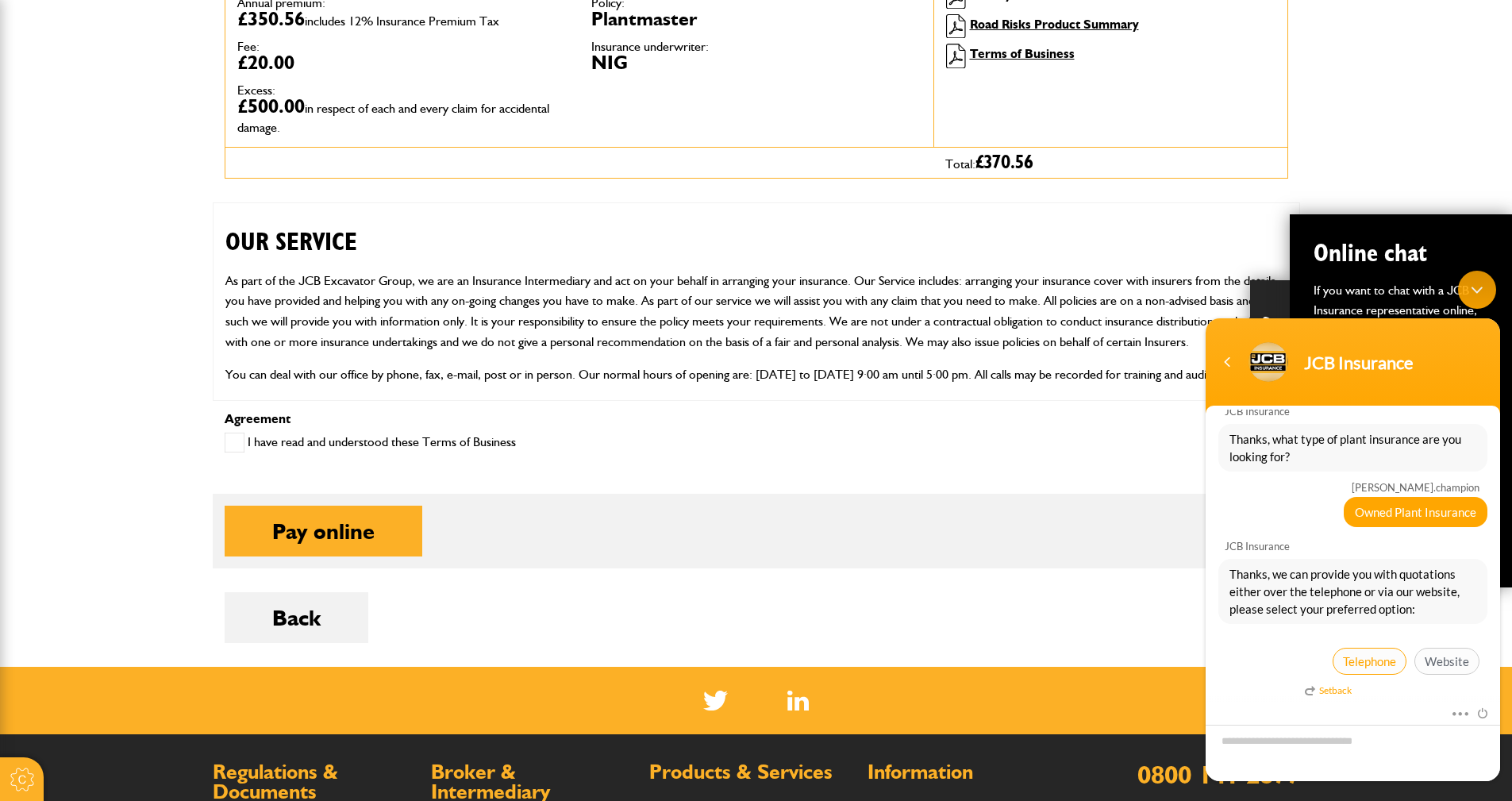
click at [1371, 660] on span "Telephone" at bounding box center [1369, 661] width 74 height 27
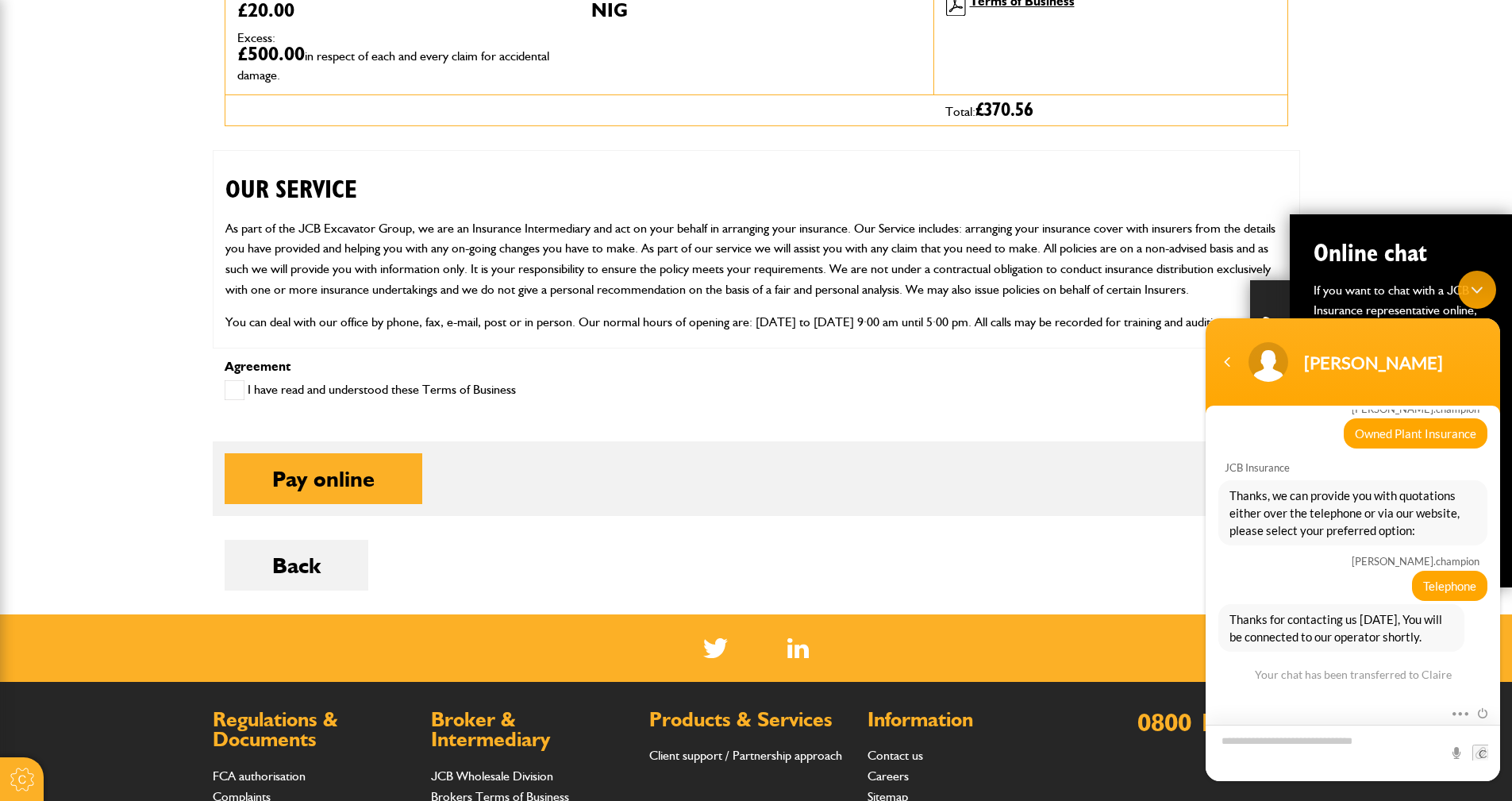
scroll to position [630, 0]
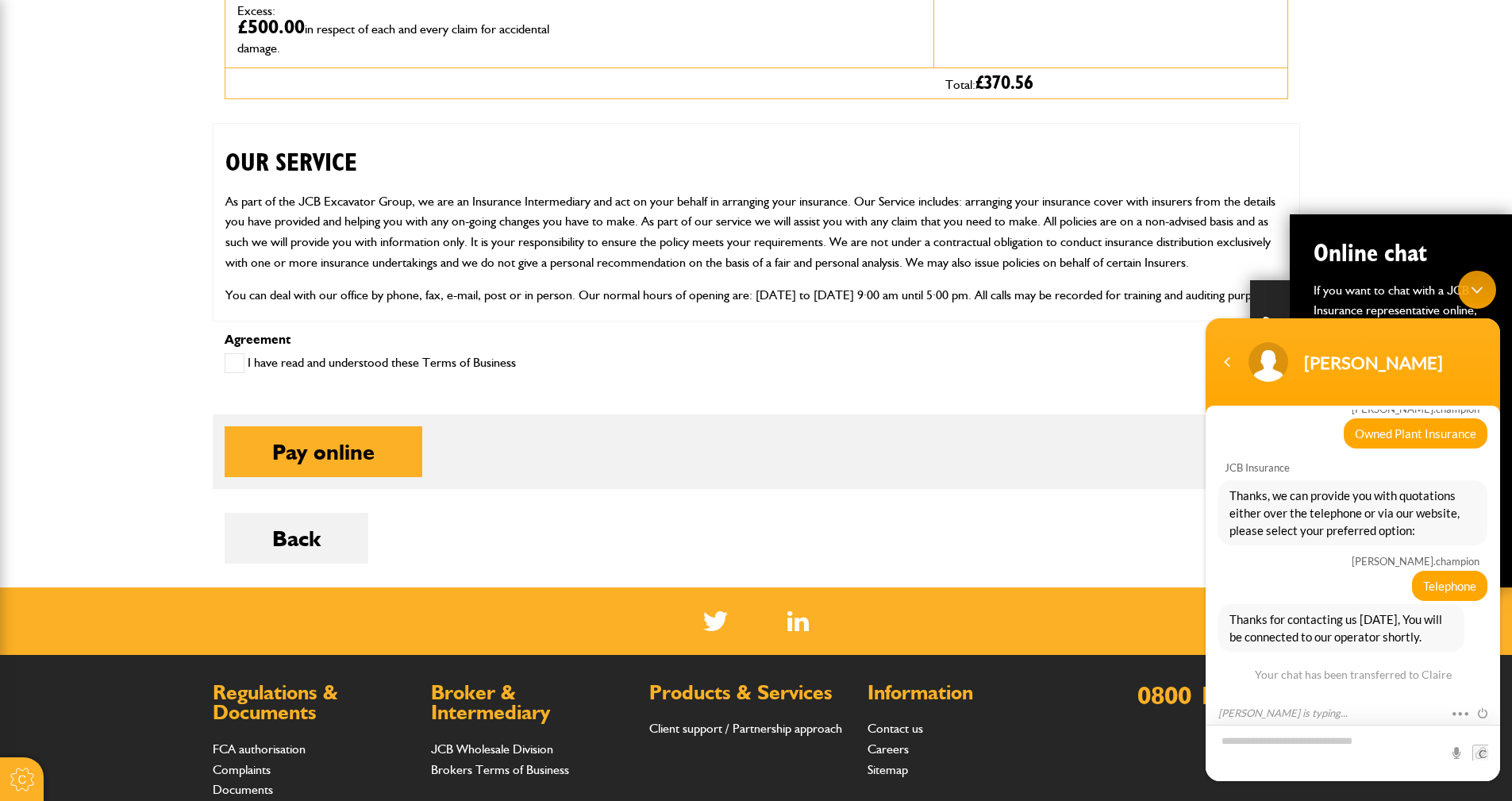
click at [1225, 744] on textarea "Type your message and hit 'Enter'" at bounding box center [1352, 753] width 295 height 57
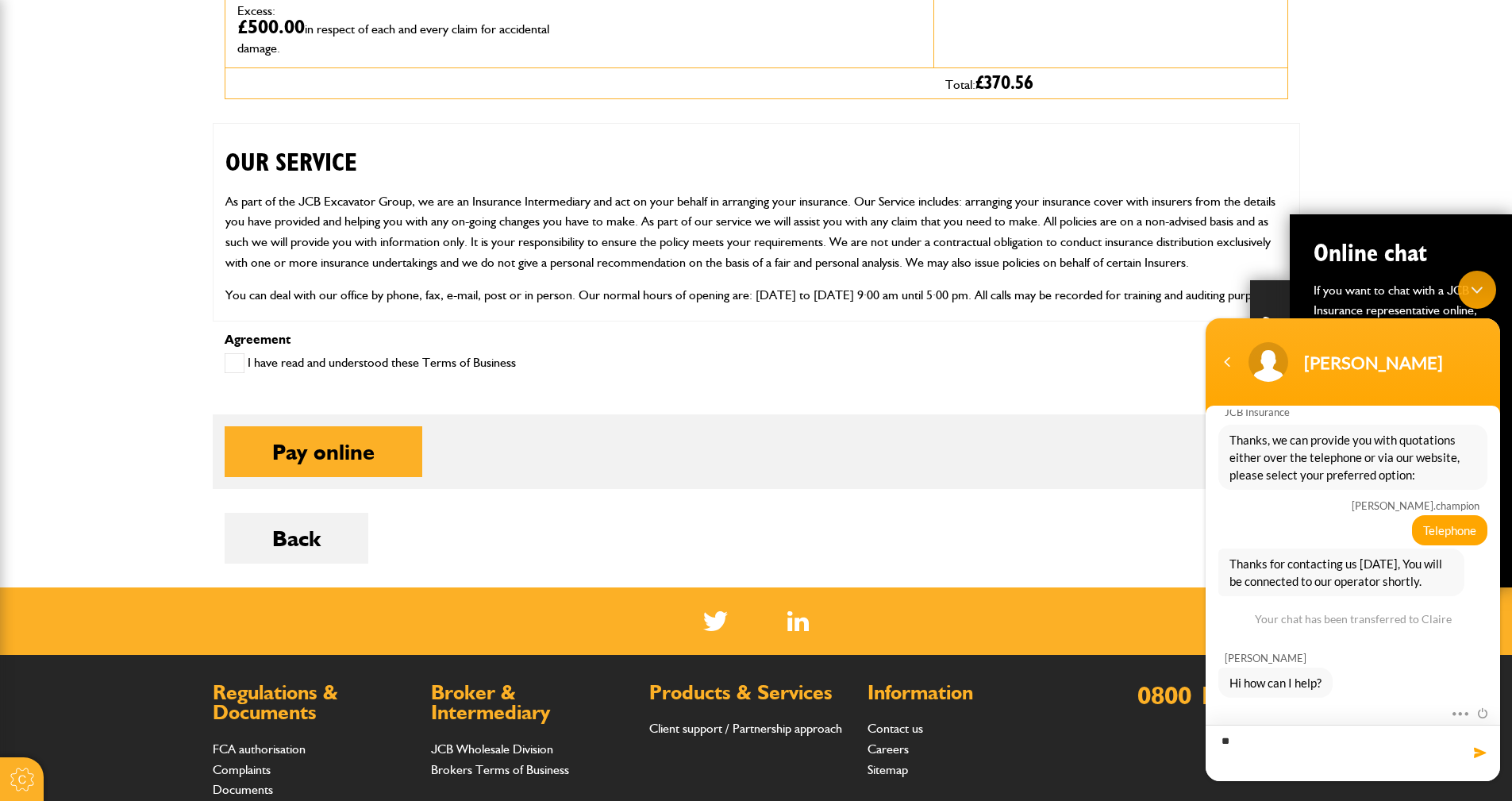
type textarea "*"
type textarea "**********"
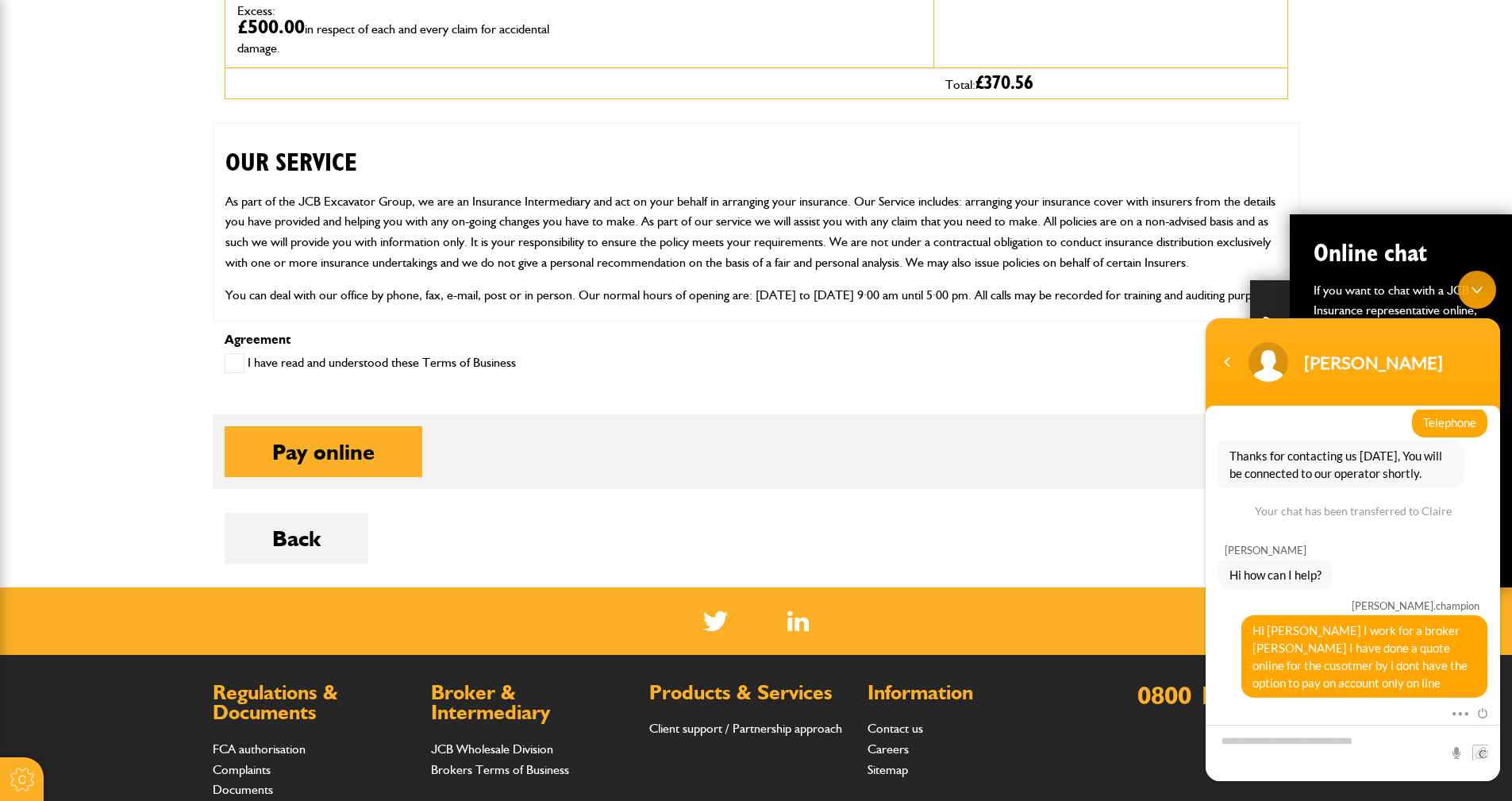
click at [235, 360] on span at bounding box center [234, 363] width 20 height 20
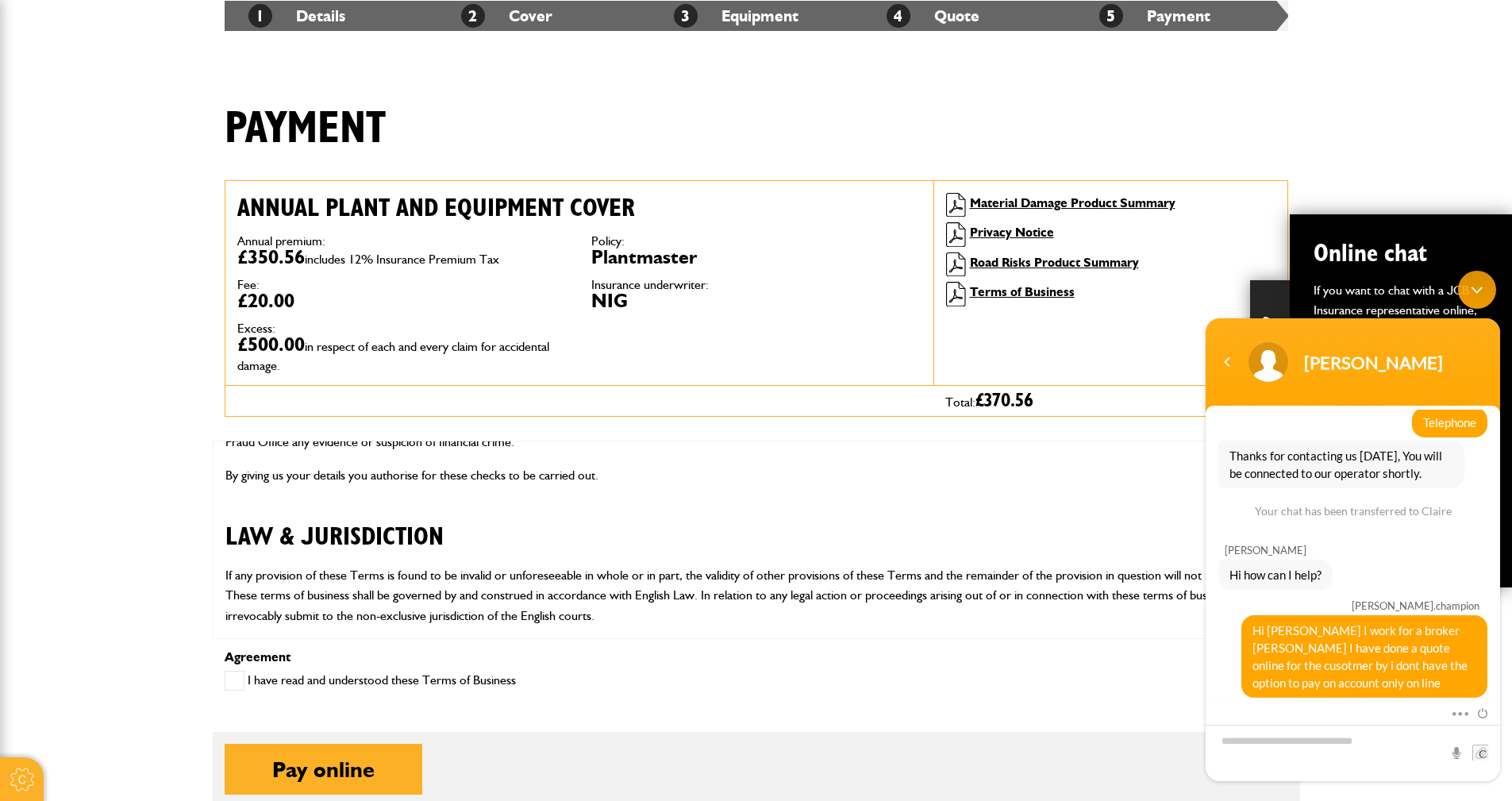
scroll to position [632, 0]
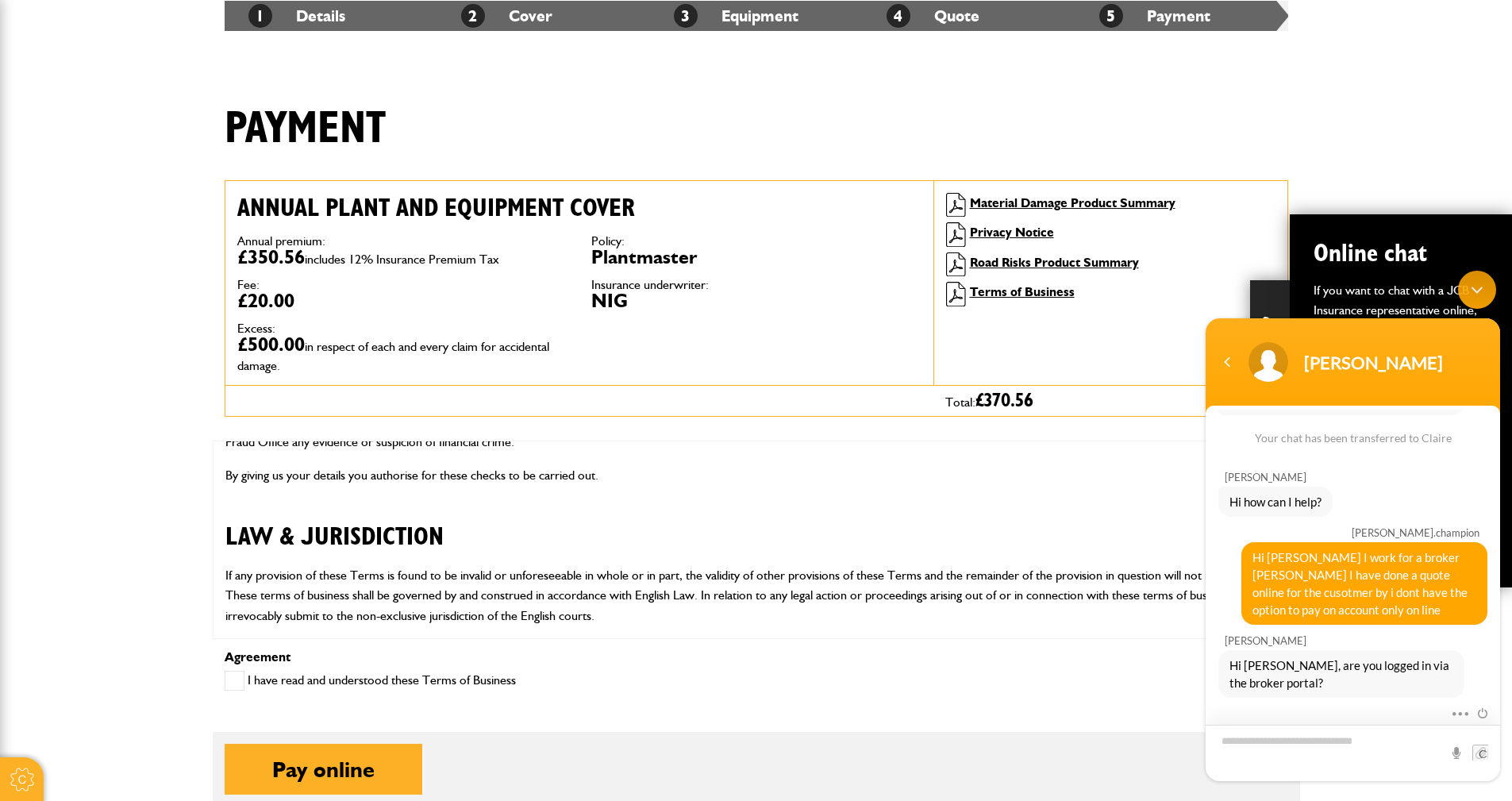
click at [1238, 744] on textarea "Type your message and hit 'Enter'" at bounding box center [1352, 753] width 295 height 57
type textarea "***"
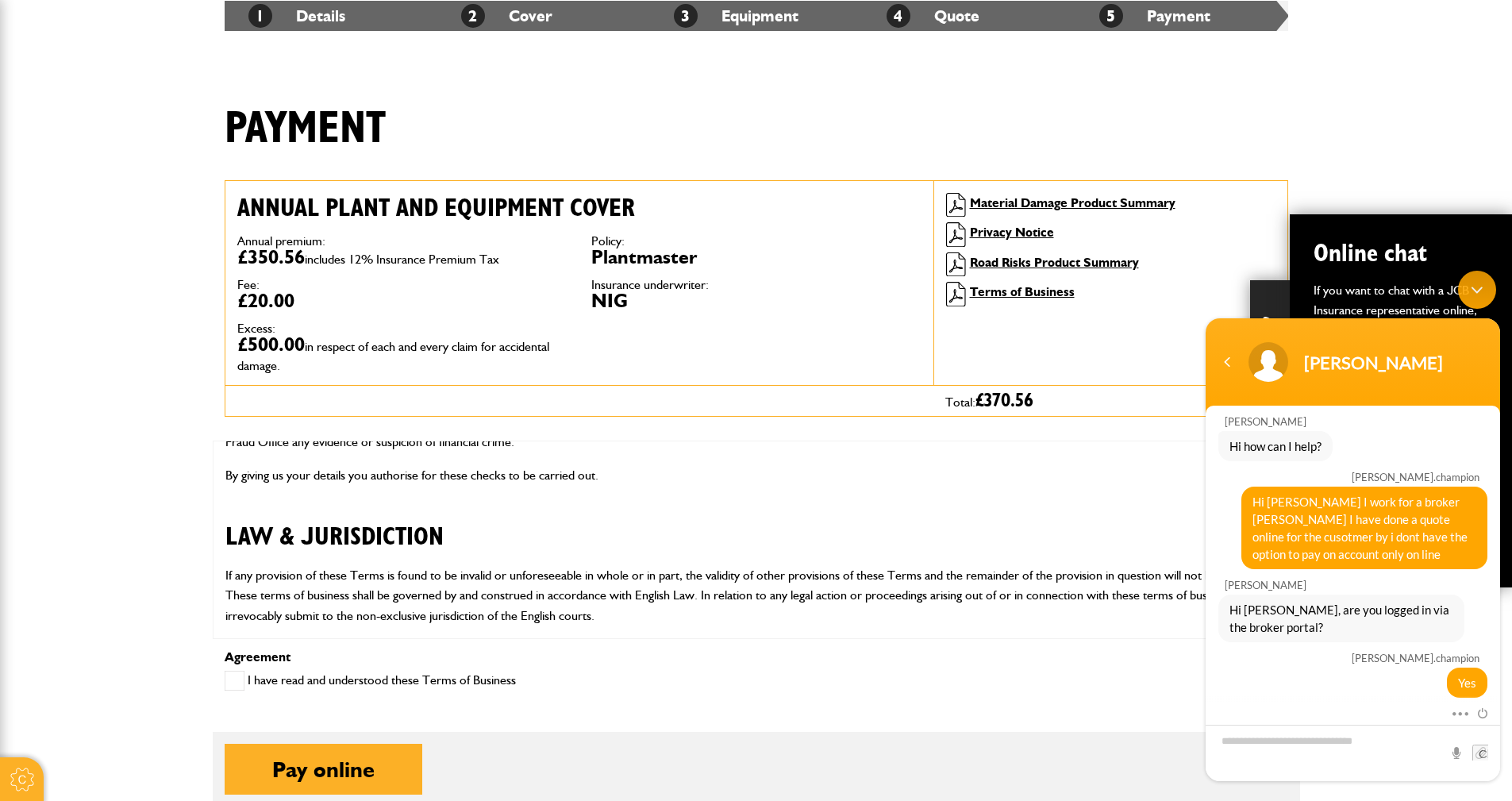
scroll to position [743, 0]
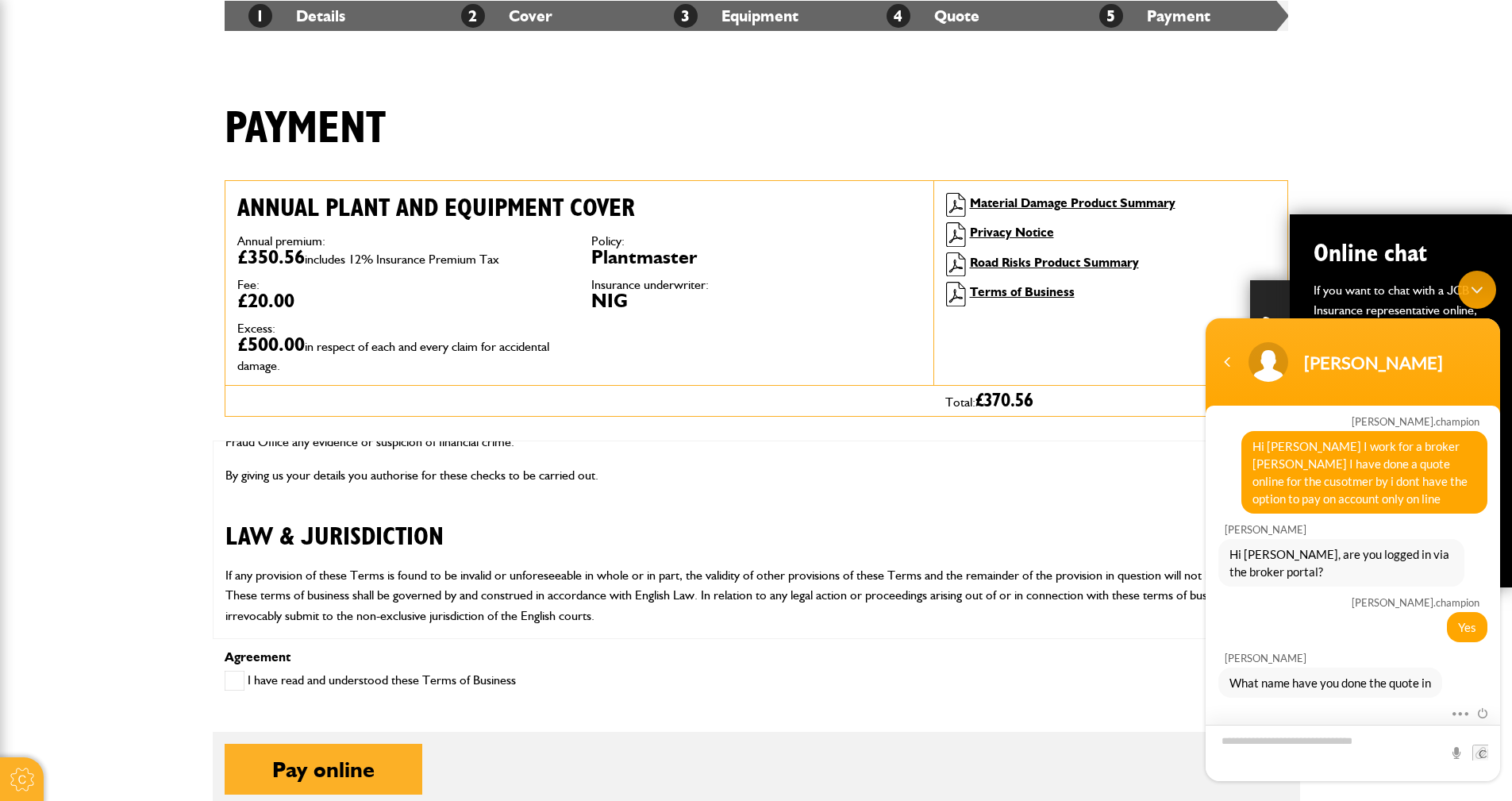
click at [1226, 745] on textarea "Type your message and hit 'Enter'" at bounding box center [1352, 753] width 295 height 57
type textarea "**********"
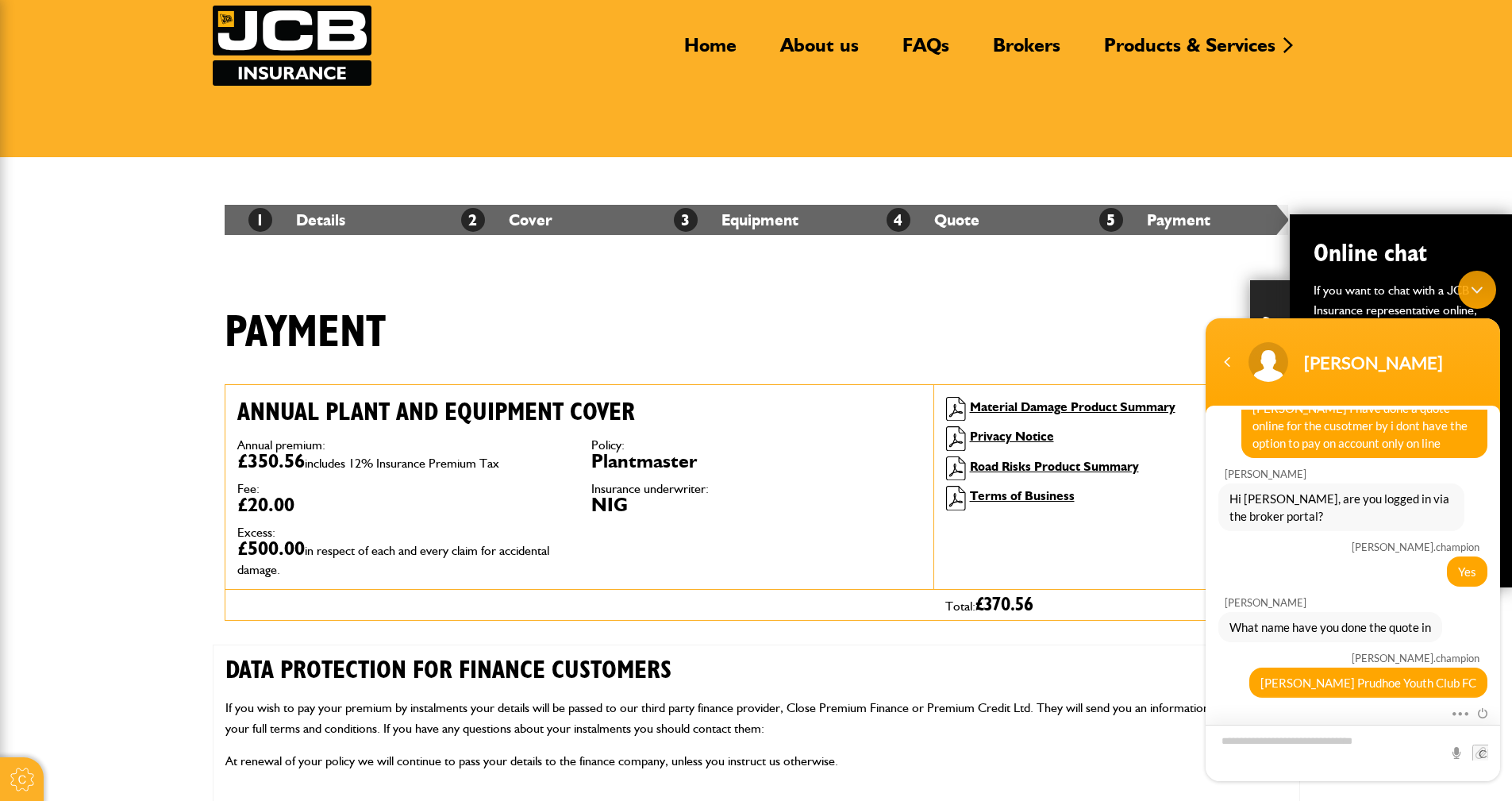
scroll to position [0, 0]
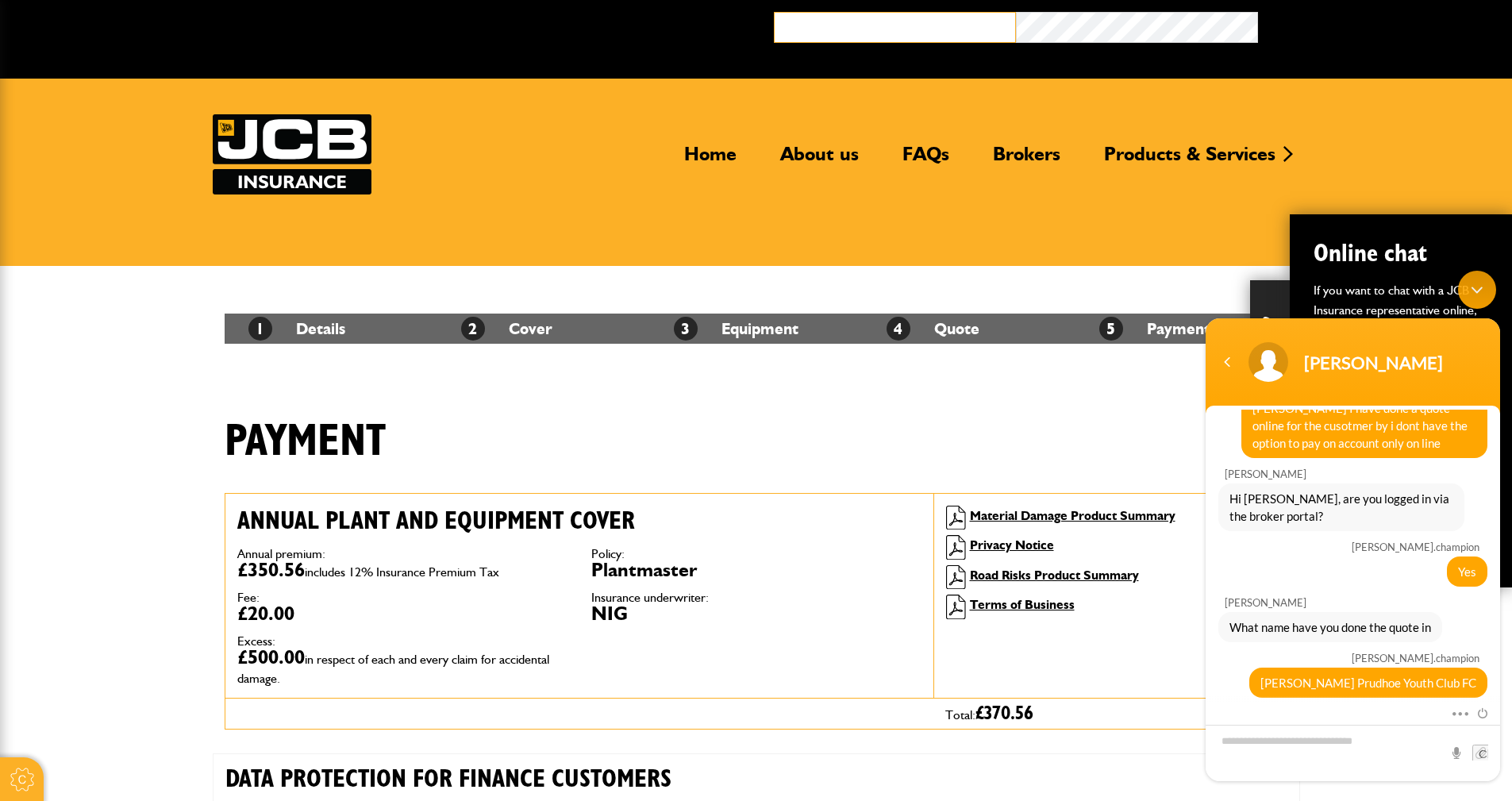
click at [798, 27] on input "email" at bounding box center [894, 27] width 242 height 31
type input "**********"
click at [1234, 746] on textarea "Type your message and hit 'Enter'" at bounding box center [1352, 753] width 295 height 57
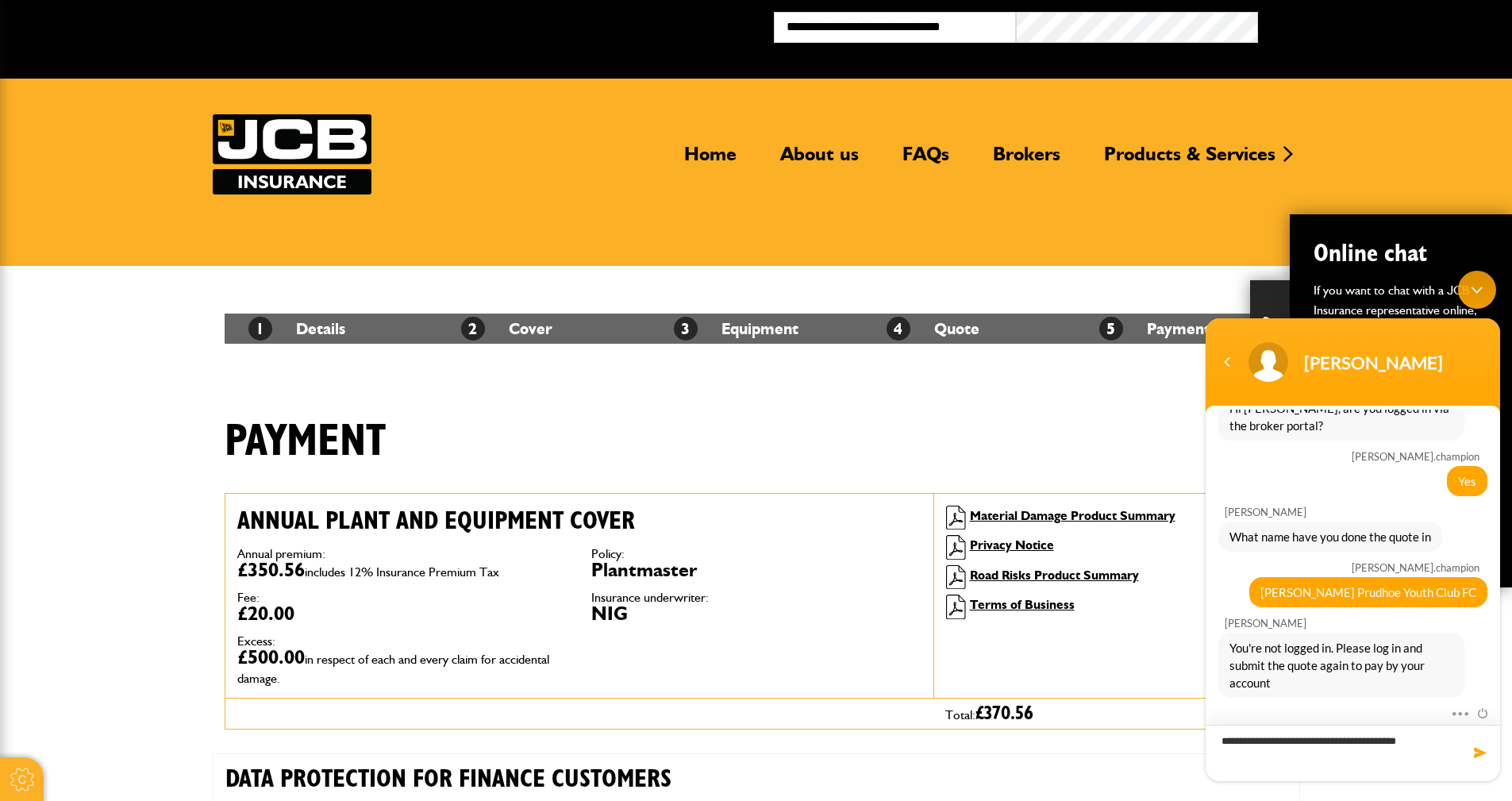
type textarea "**********"
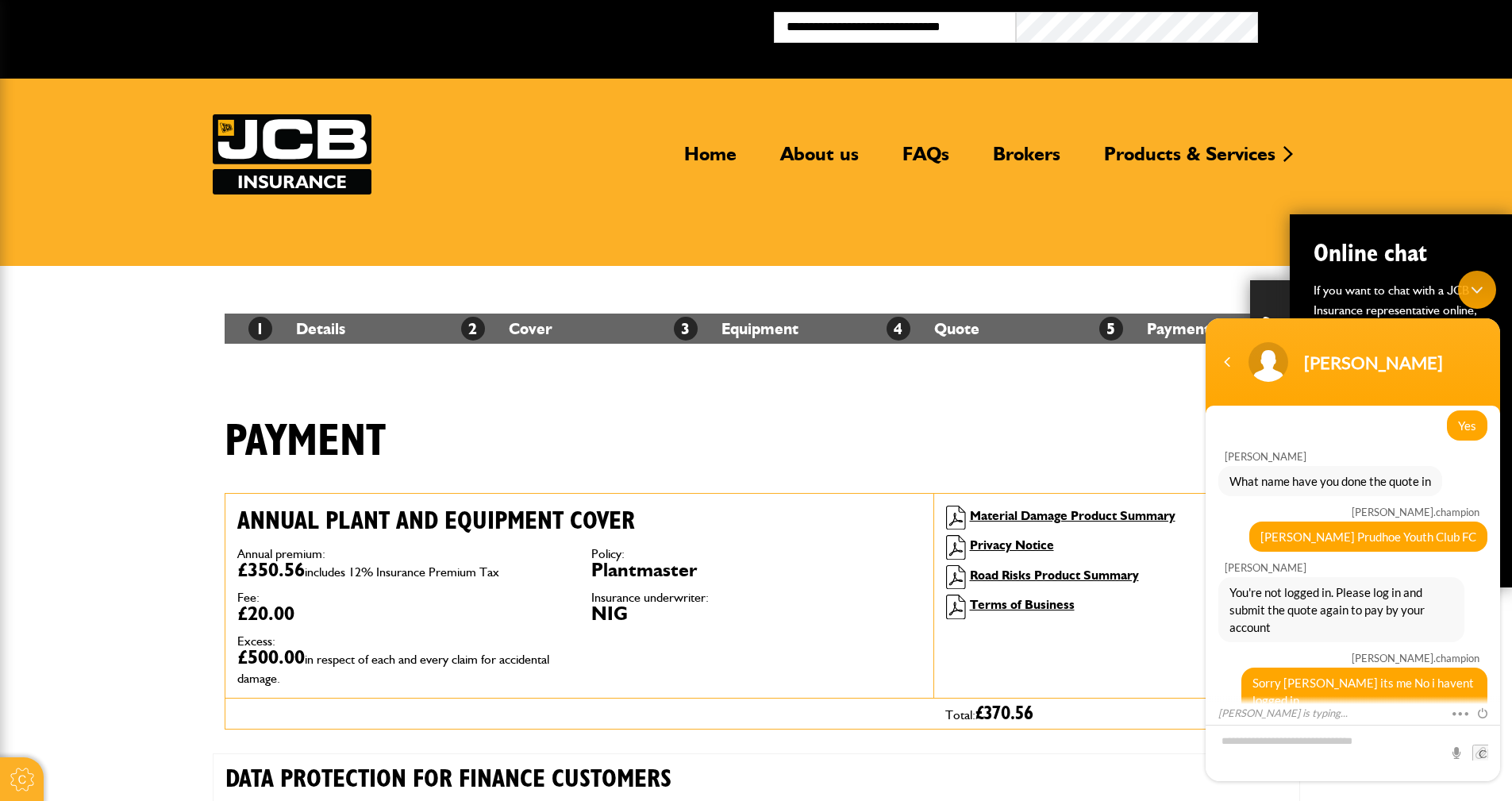
scroll to position [1000, 0]
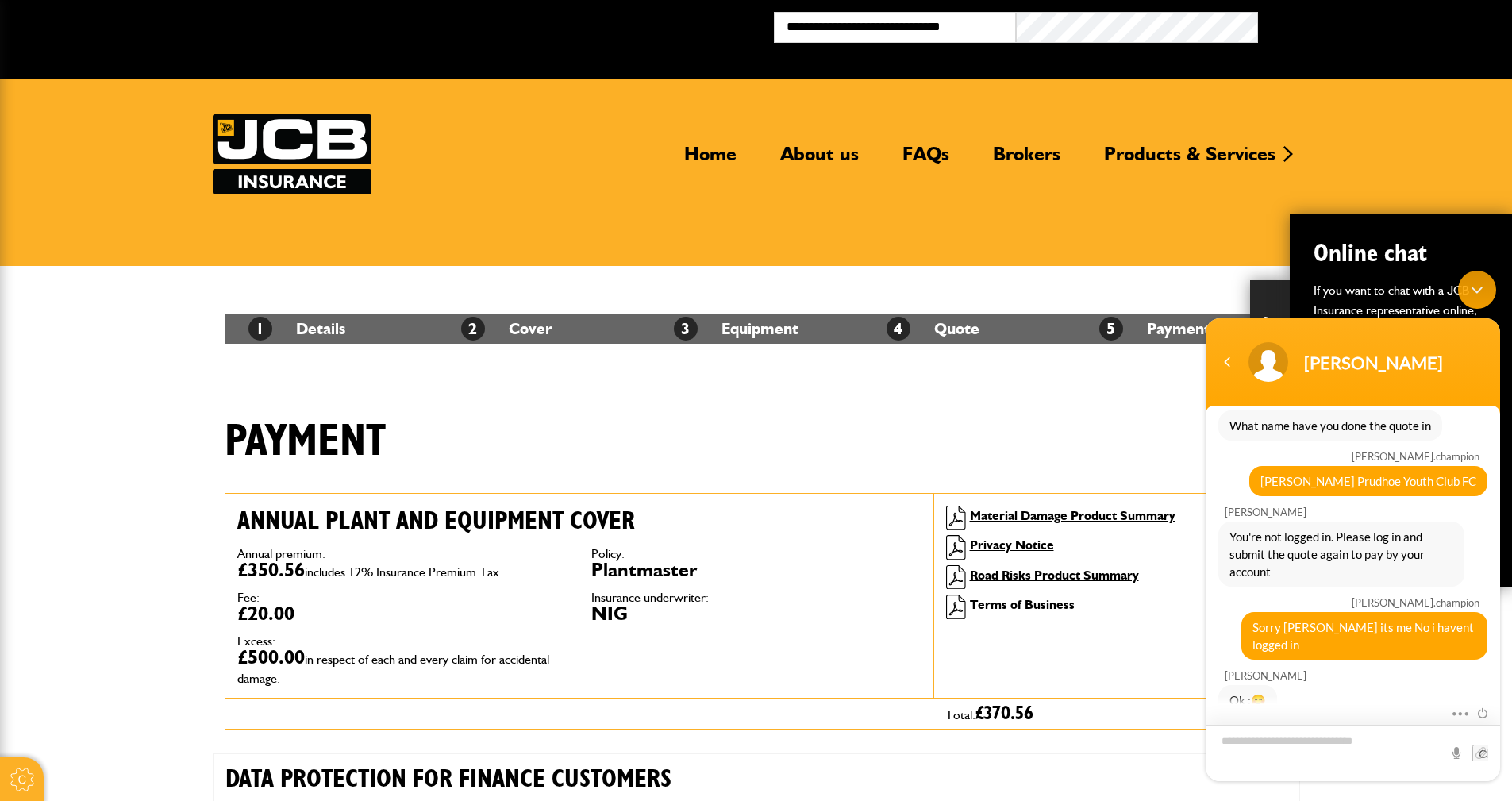
click at [1225, 361] on div "Navigation go back" at bounding box center [1227, 362] width 24 height 24
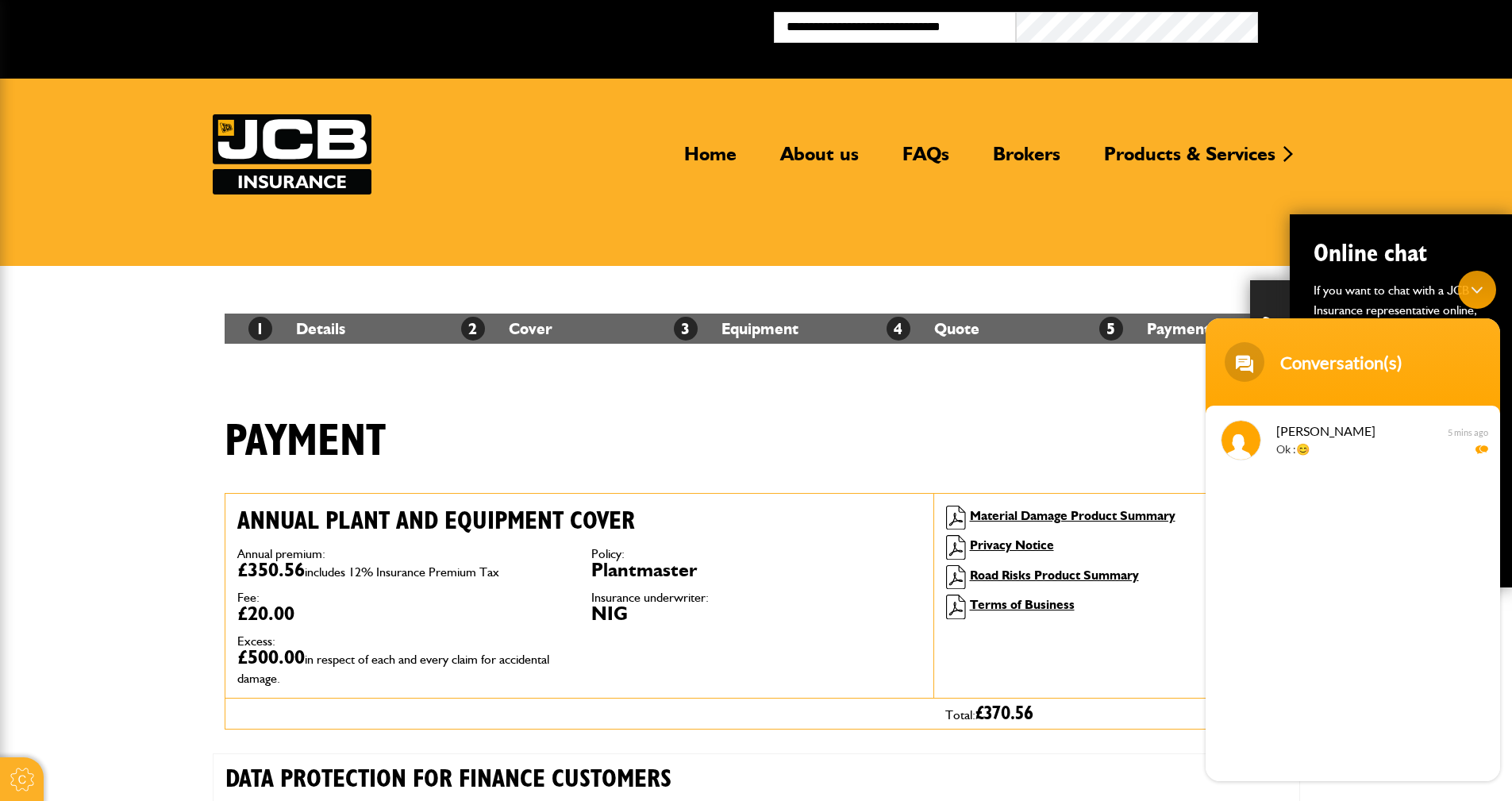
click at [1478, 286] on div "Minimize live chat window" at bounding box center [1476, 290] width 38 height 38
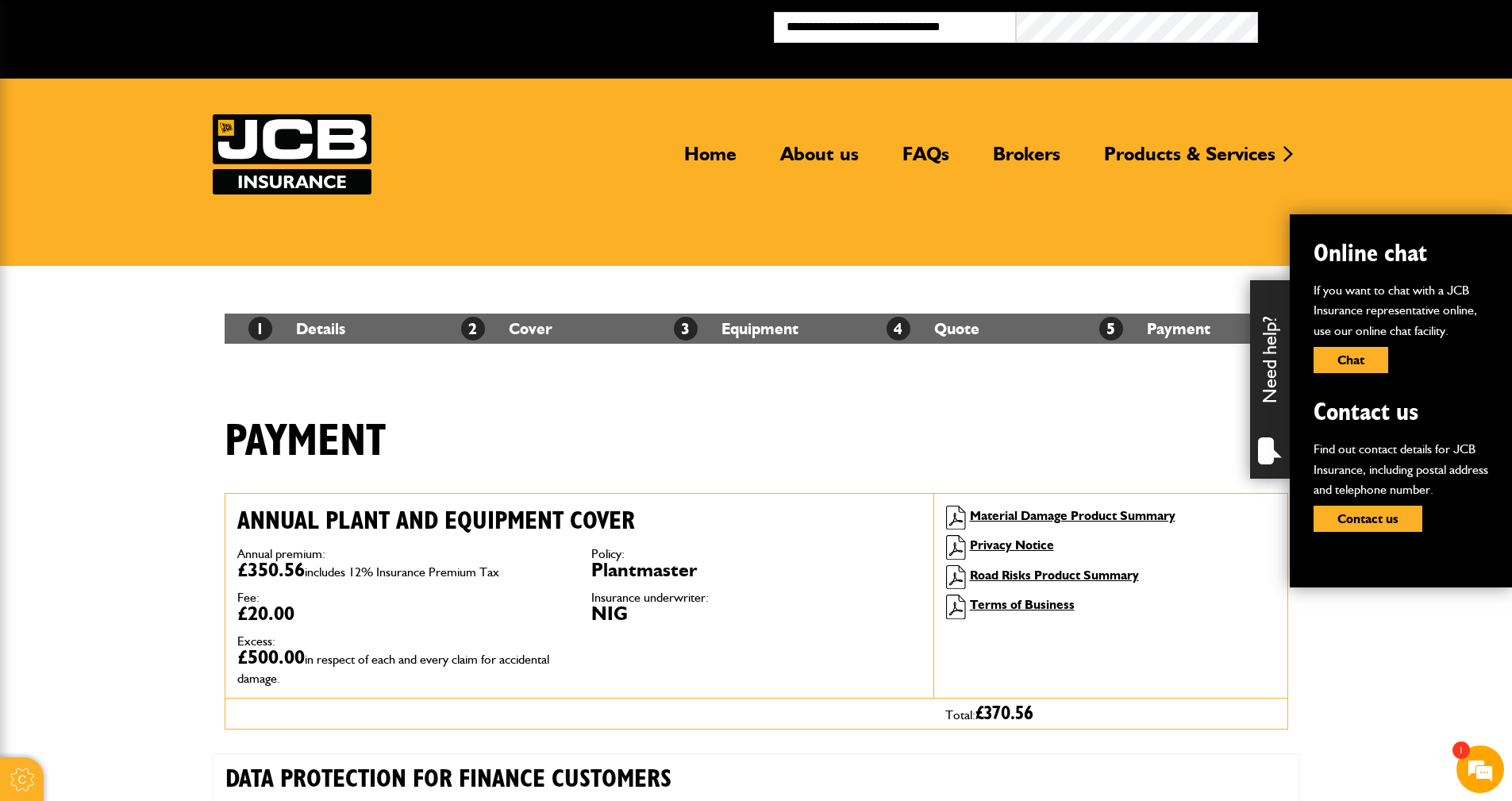
click at [1485, 121] on header "Home About us FAQs Brokers Products & Services Construction insurance Car and c…" at bounding box center [756, 172] width 1512 height 187
drag, startPoint x: 561, startPoint y: 145, endPoint x: 569, endPoint y: 149, distance: 8.9
click at [559, 145] on div "Home About us FAQs Brokers Products & Services Construction insurance Car and c…" at bounding box center [756, 154] width 1087 height 80
click at [706, 155] on link "Home" at bounding box center [710, 161] width 77 height 36
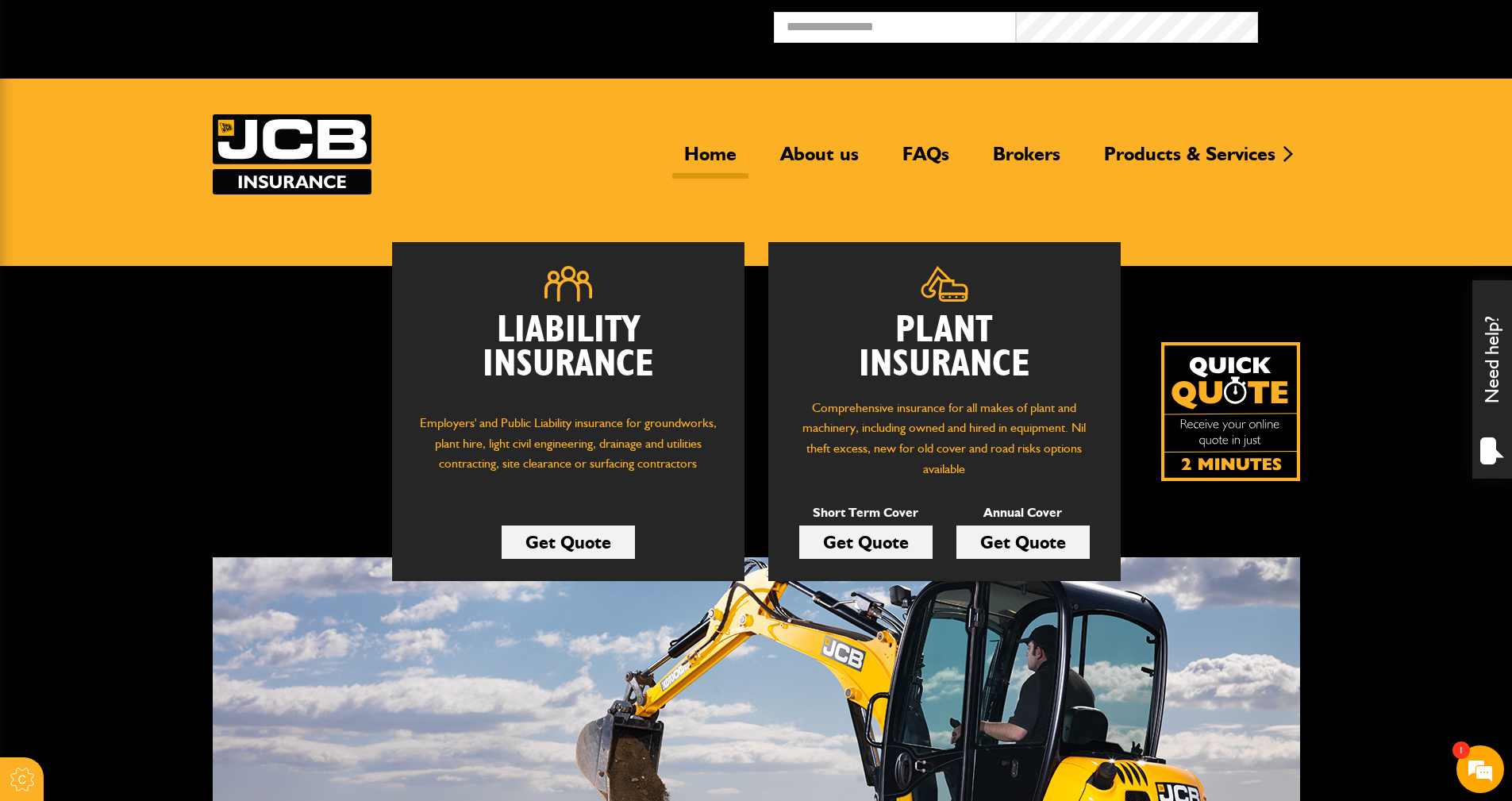
click at [546, 172] on div "Home About us FAQs Brokers Products & Services Construction insurance Car and c…" at bounding box center [756, 154] width 1087 height 80
click at [714, 156] on link "Home" at bounding box center [710, 161] width 77 height 36
click at [1006, 150] on link "Brokers" at bounding box center [1026, 161] width 91 height 36
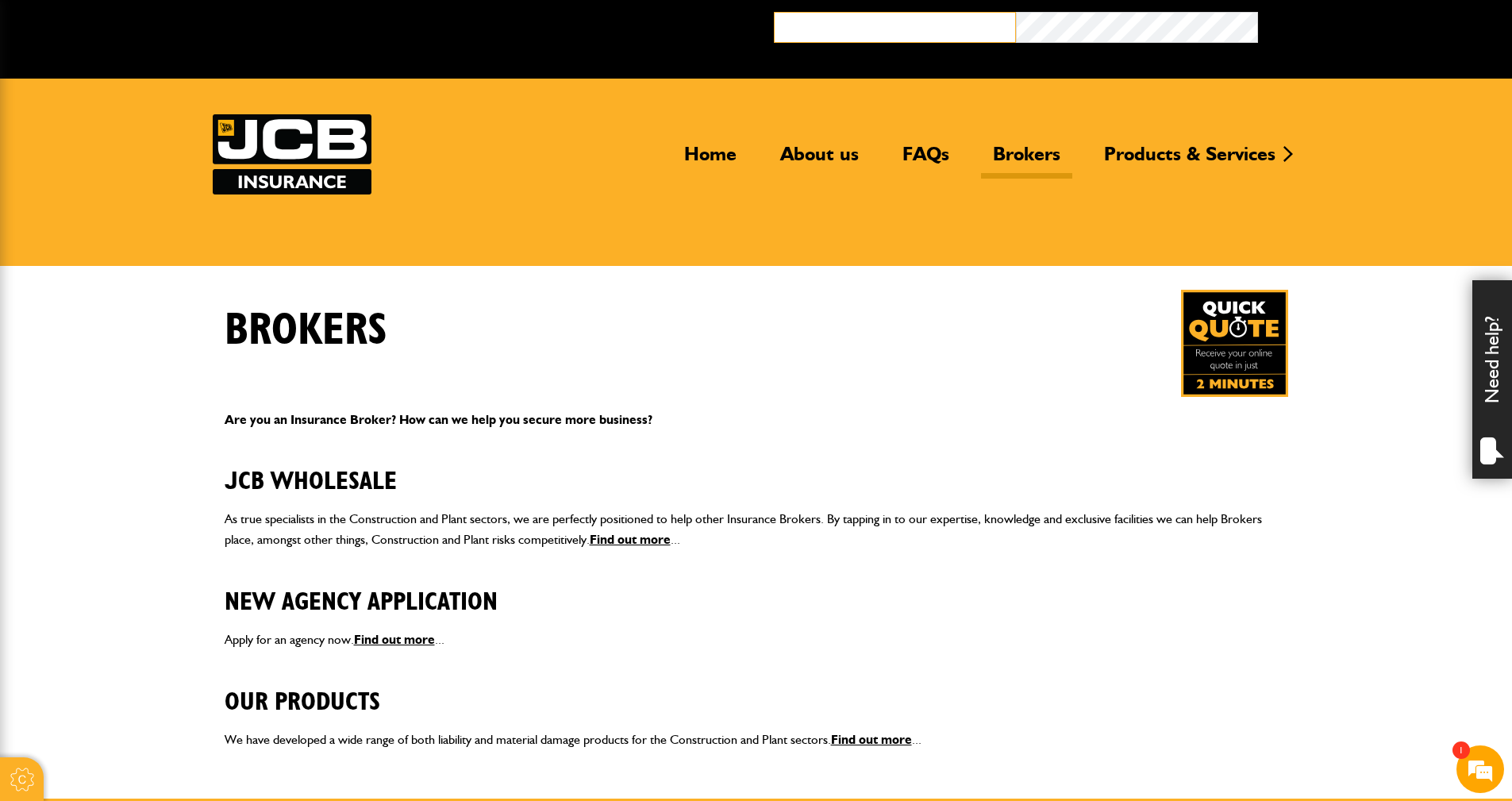
click at [792, 33] on input "email" at bounding box center [894, 27] width 242 height 31
type input "**********"
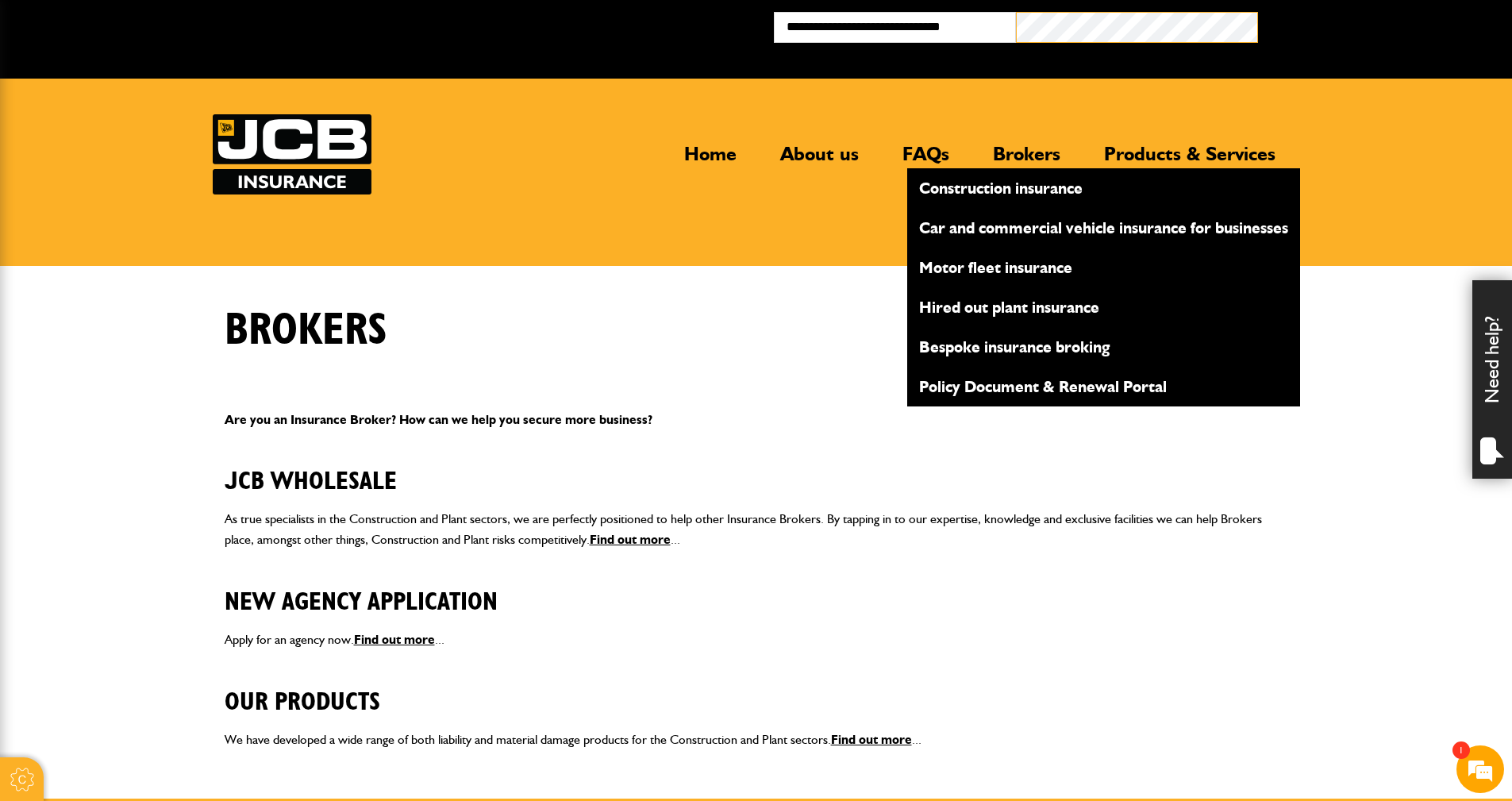
click at [1258, 12] on button "Broker Login" at bounding box center [1378, 24] width 242 height 25
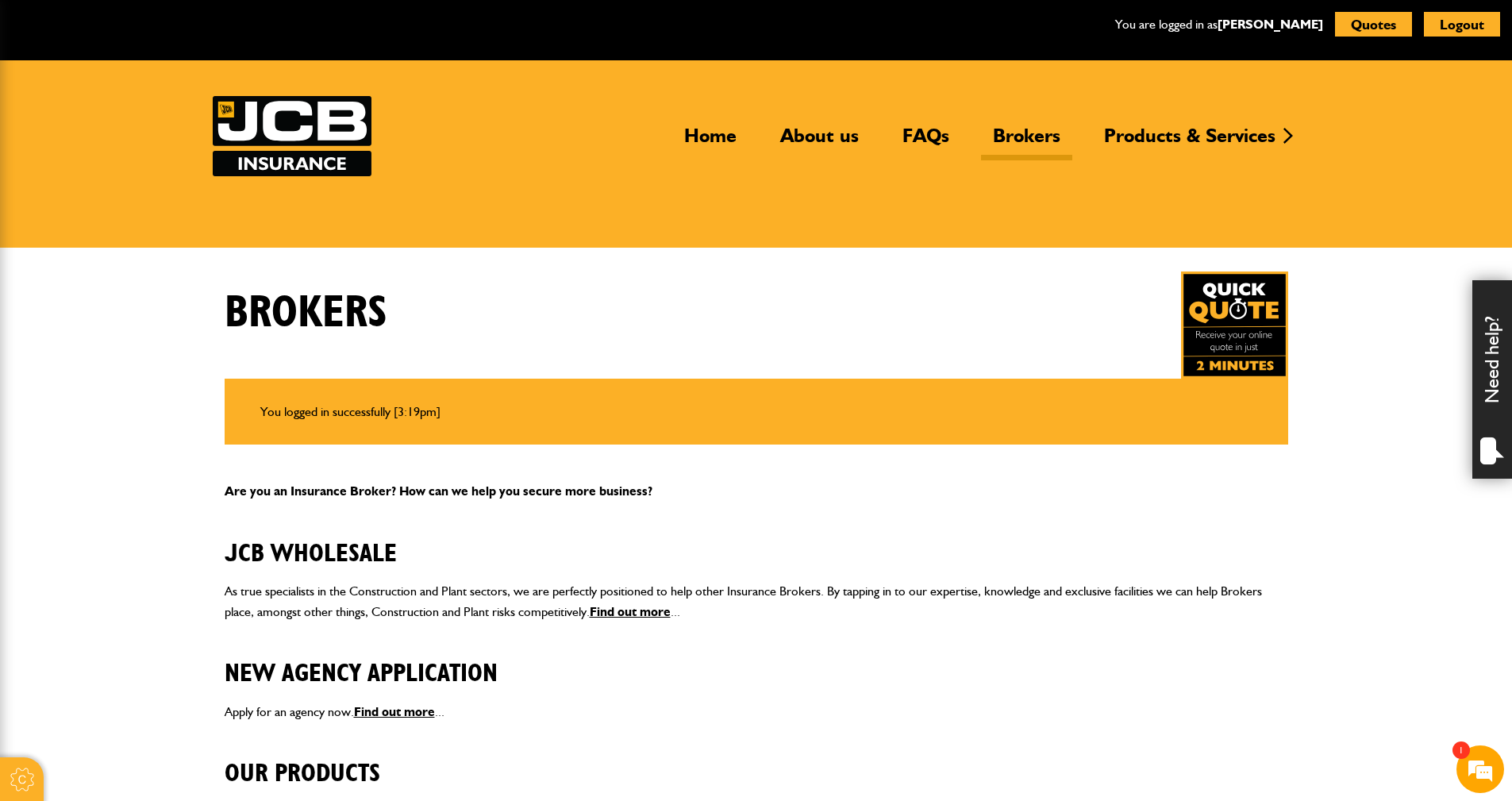
click at [468, 353] on div "Brokers" at bounding box center [756, 325] width 1087 height 107
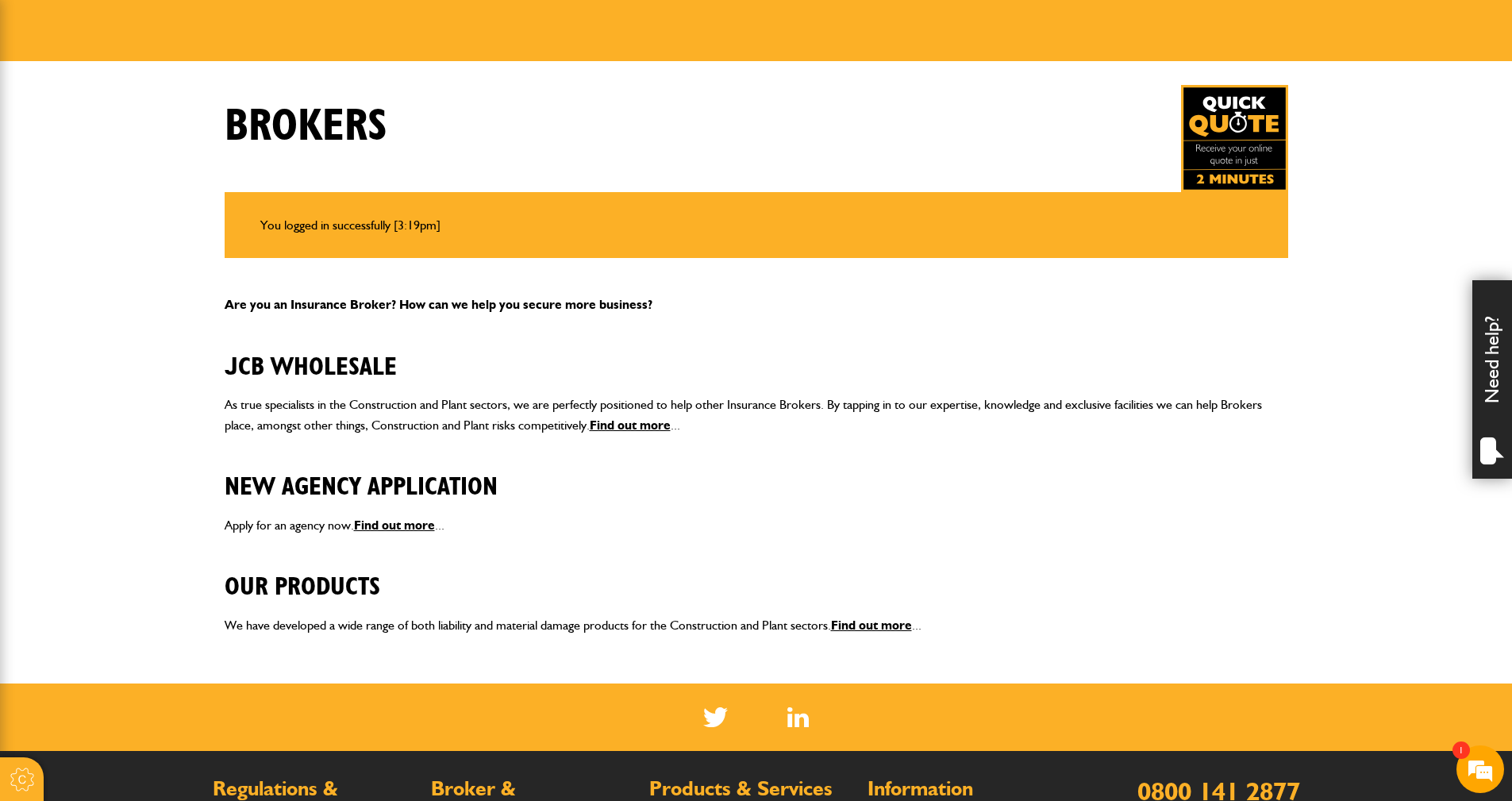
scroll to position [159, 0]
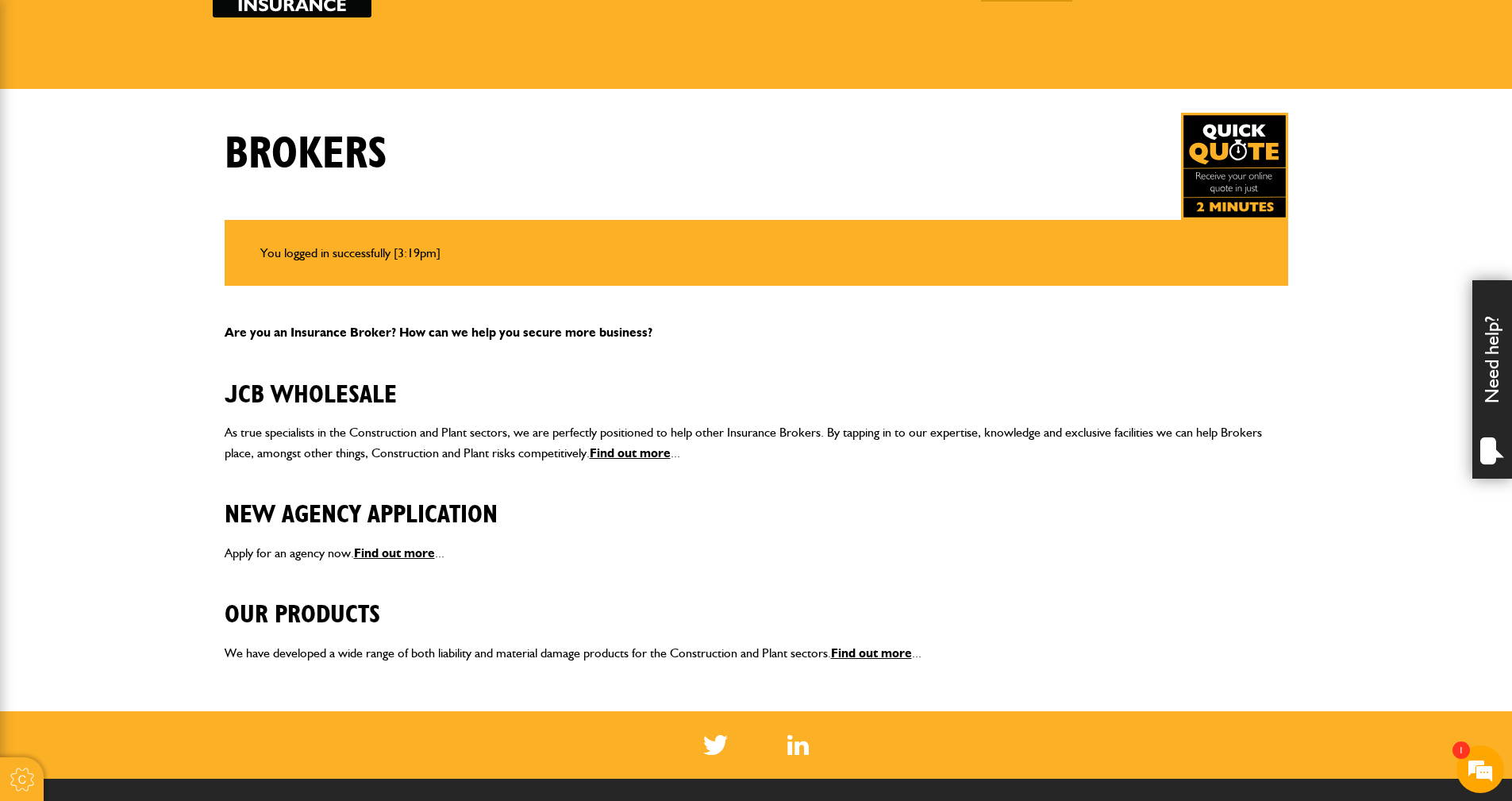
drag, startPoint x: 1239, startPoint y: 177, endPoint x: 1225, endPoint y: 183, distance: 15.2
click at [1238, 177] on img at bounding box center [1234, 166] width 107 height 107
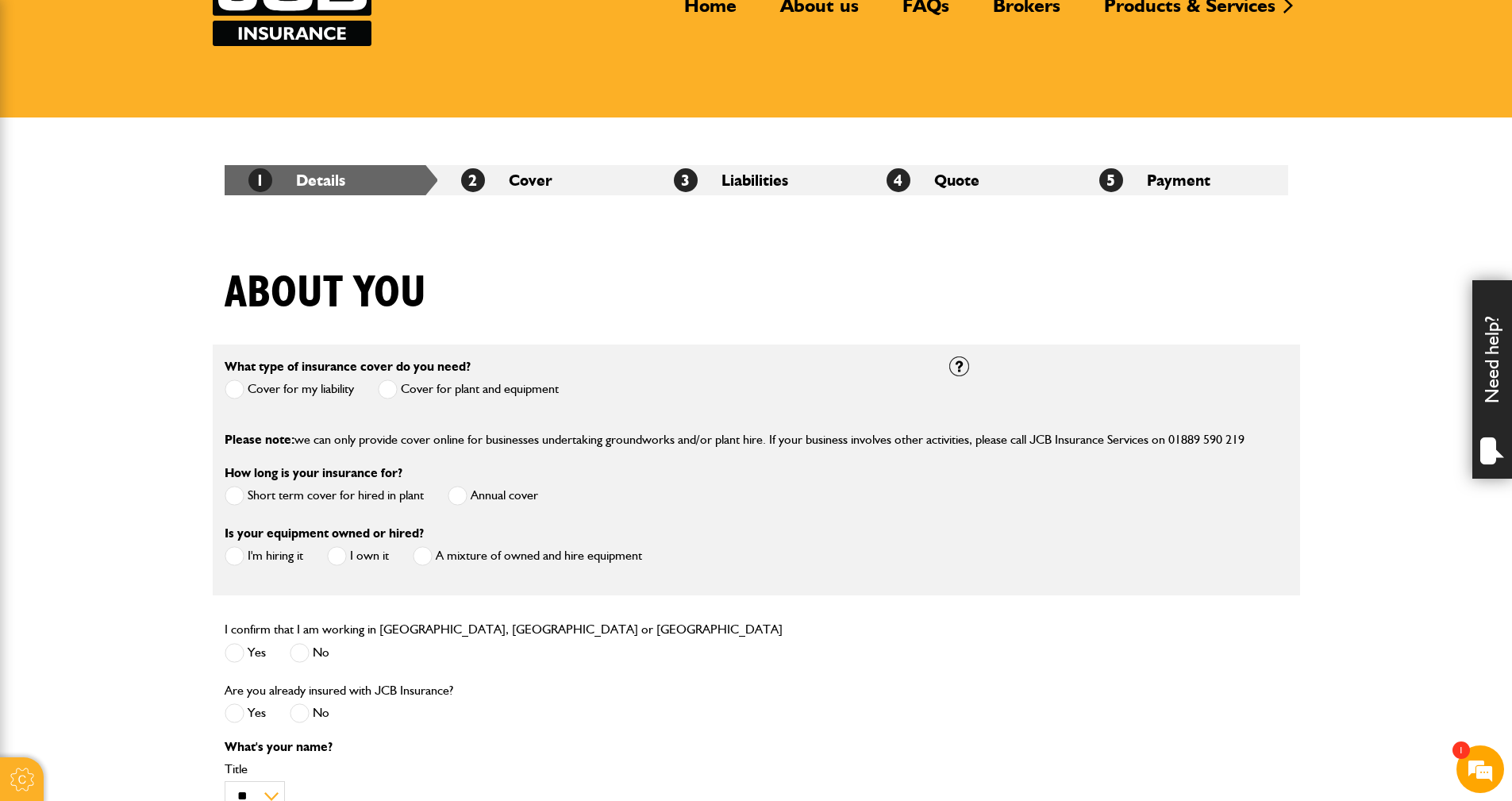
scroll to position [238, 0]
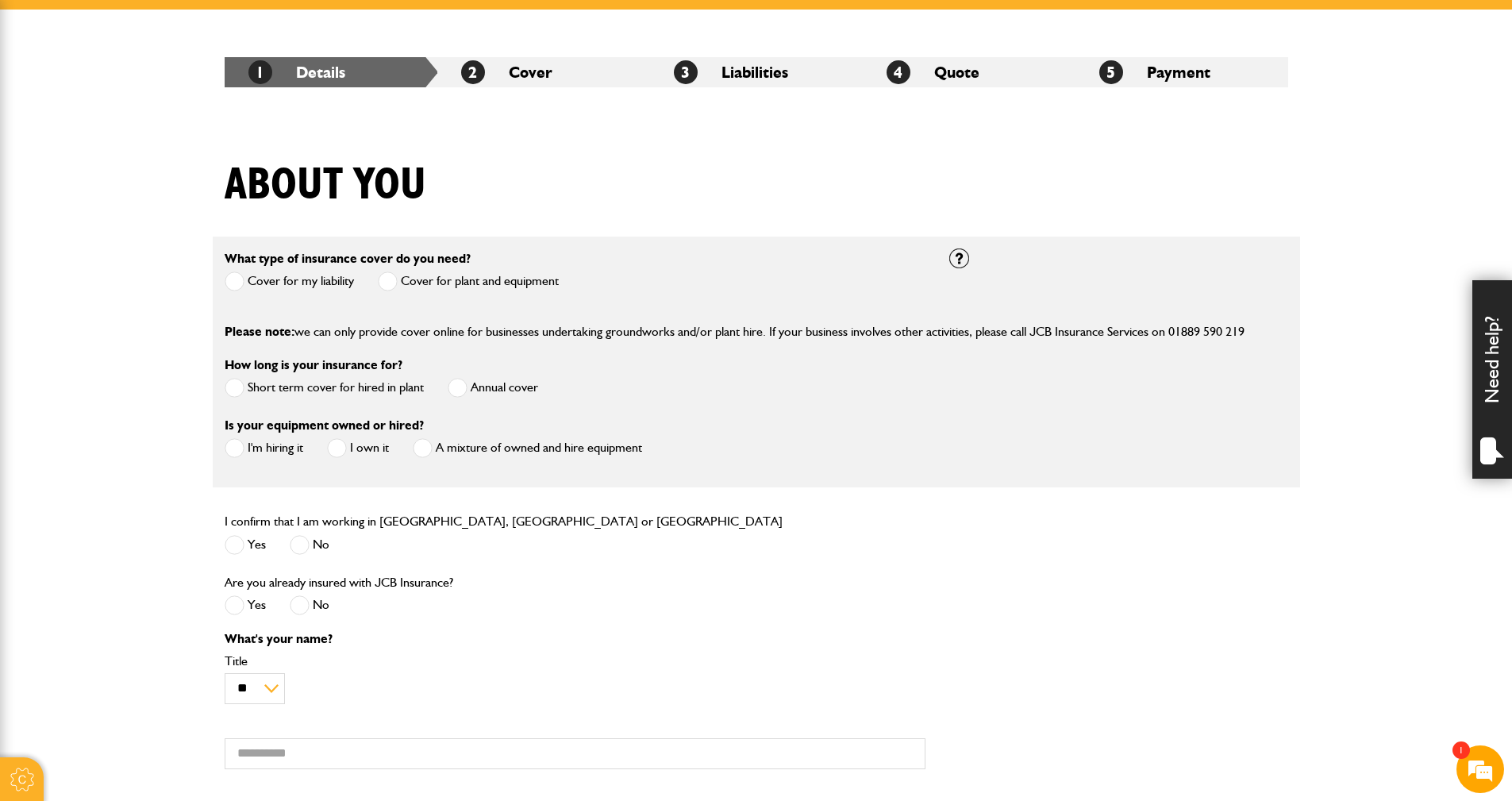
click at [394, 284] on span at bounding box center [388, 282] width 20 height 20
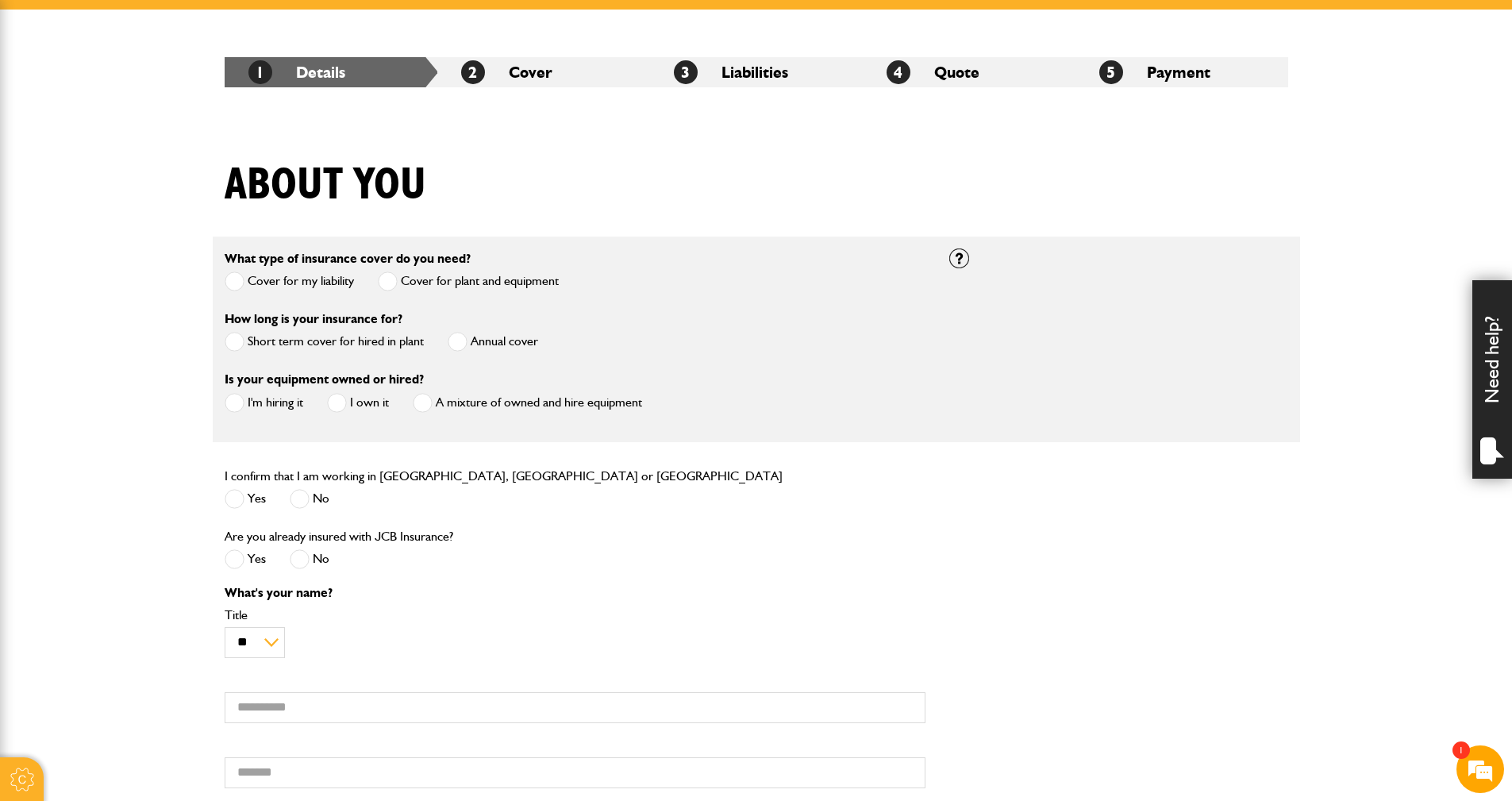
drag, startPoint x: 455, startPoint y: 343, endPoint x: 442, endPoint y: 359, distance: 20.6
click at [451, 348] on span at bounding box center [458, 342] width 20 height 20
click at [339, 401] on span at bounding box center [337, 403] width 20 height 20
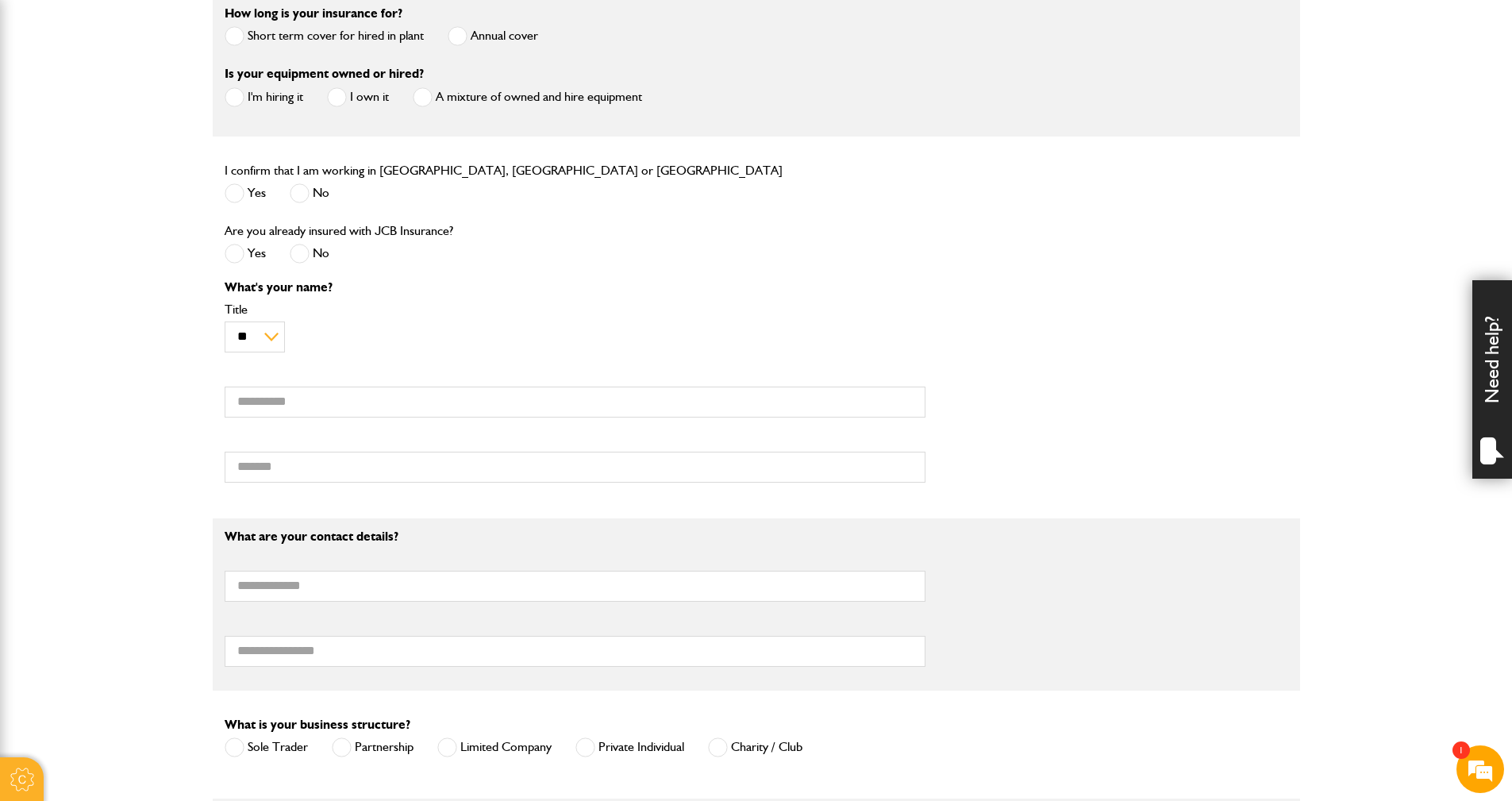
scroll to position [556, 0]
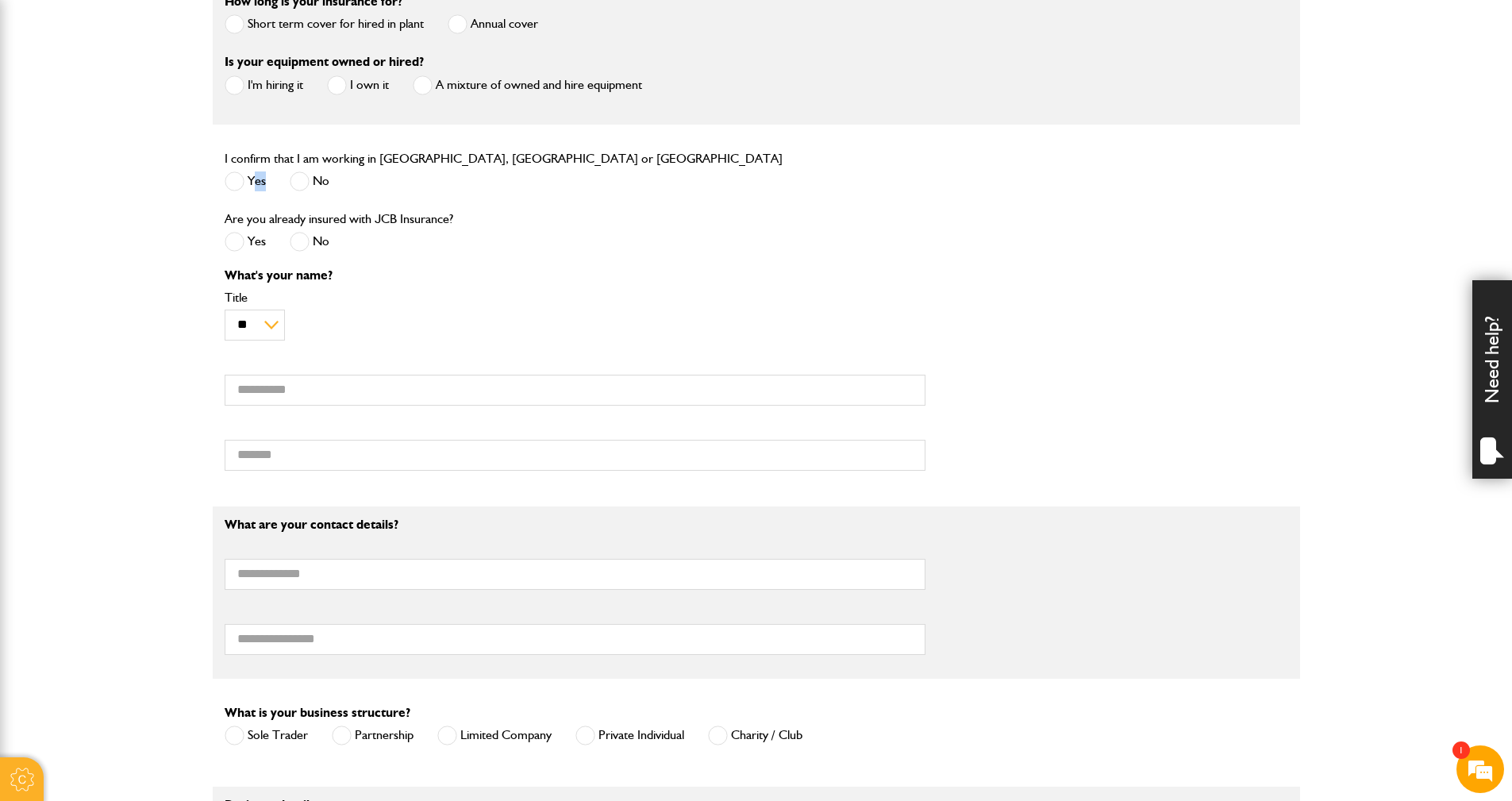
drag, startPoint x: 305, startPoint y: 185, endPoint x: 254, endPoint y: 184, distance: 51.0
click at [254, 184] on div "Yes No" at bounding box center [503, 183] width 558 height 26
drag, startPoint x: 254, startPoint y: 184, endPoint x: 238, endPoint y: 183, distance: 16.0
click at [243, 183] on label "Yes" at bounding box center [244, 182] width 41 height 20
click at [236, 184] on span at bounding box center [234, 182] width 20 height 20
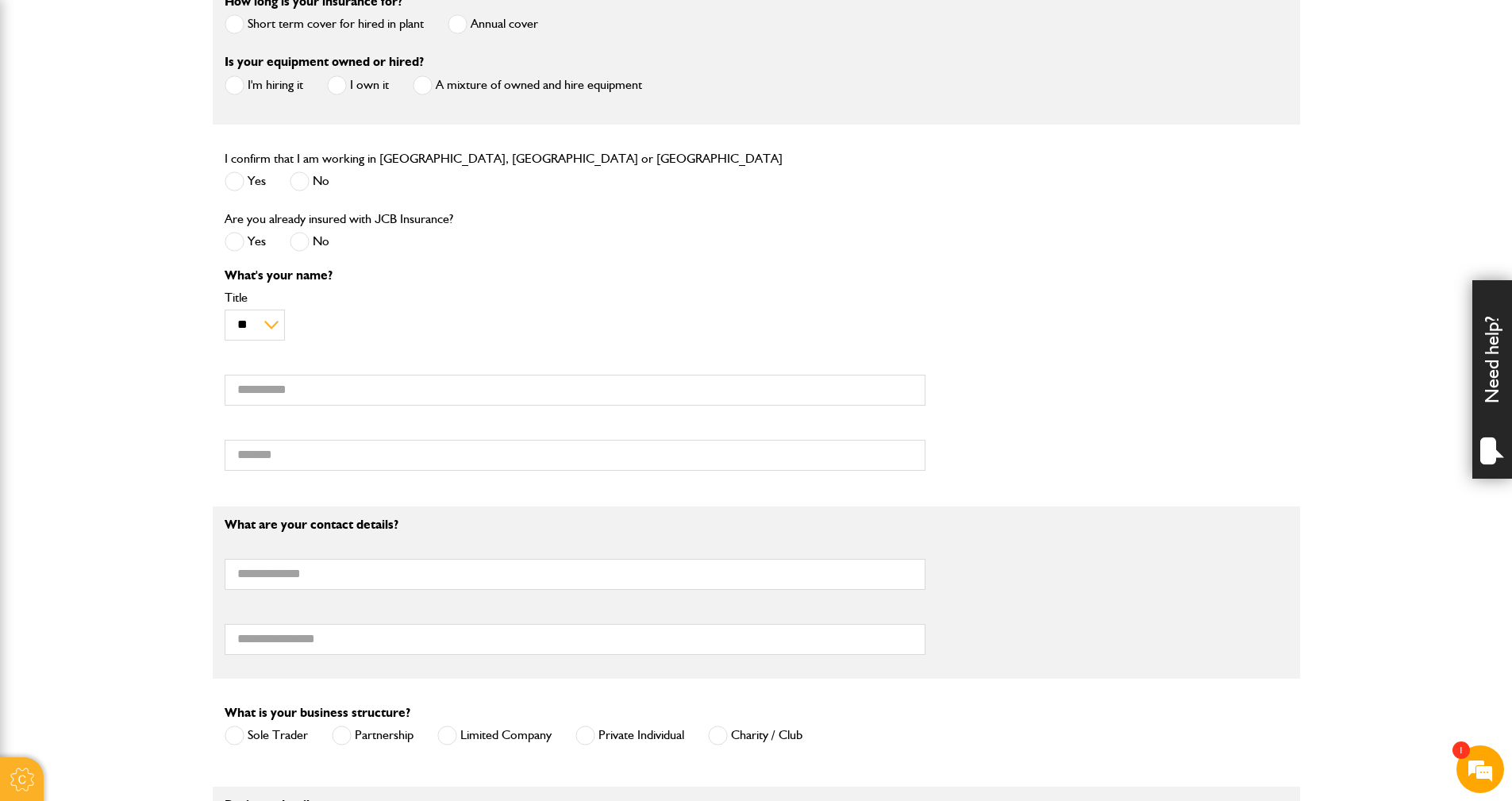
scroll to position [0, 0]
click at [300, 244] on span at bounding box center [300, 242] width 20 height 20
drag, startPoint x: 240, startPoint y: 390, endPoint x: 252, endPoint y: 397, distance: 13.9
click at [240, 391] on input "First name" at bounding box center [575, 390] width 700 height 31
type input "******"
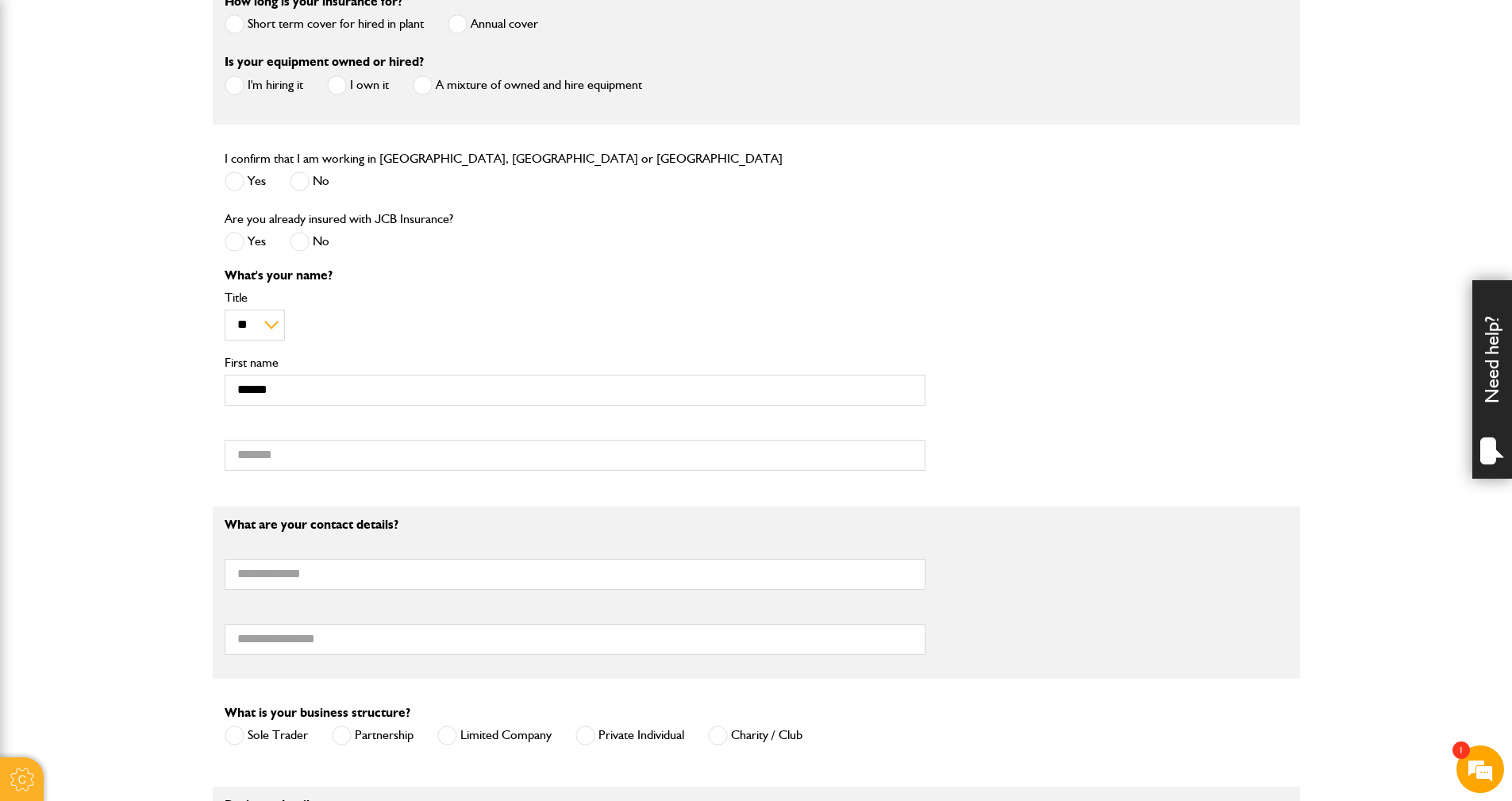
type input "******"
type input "**********"
type input "********"
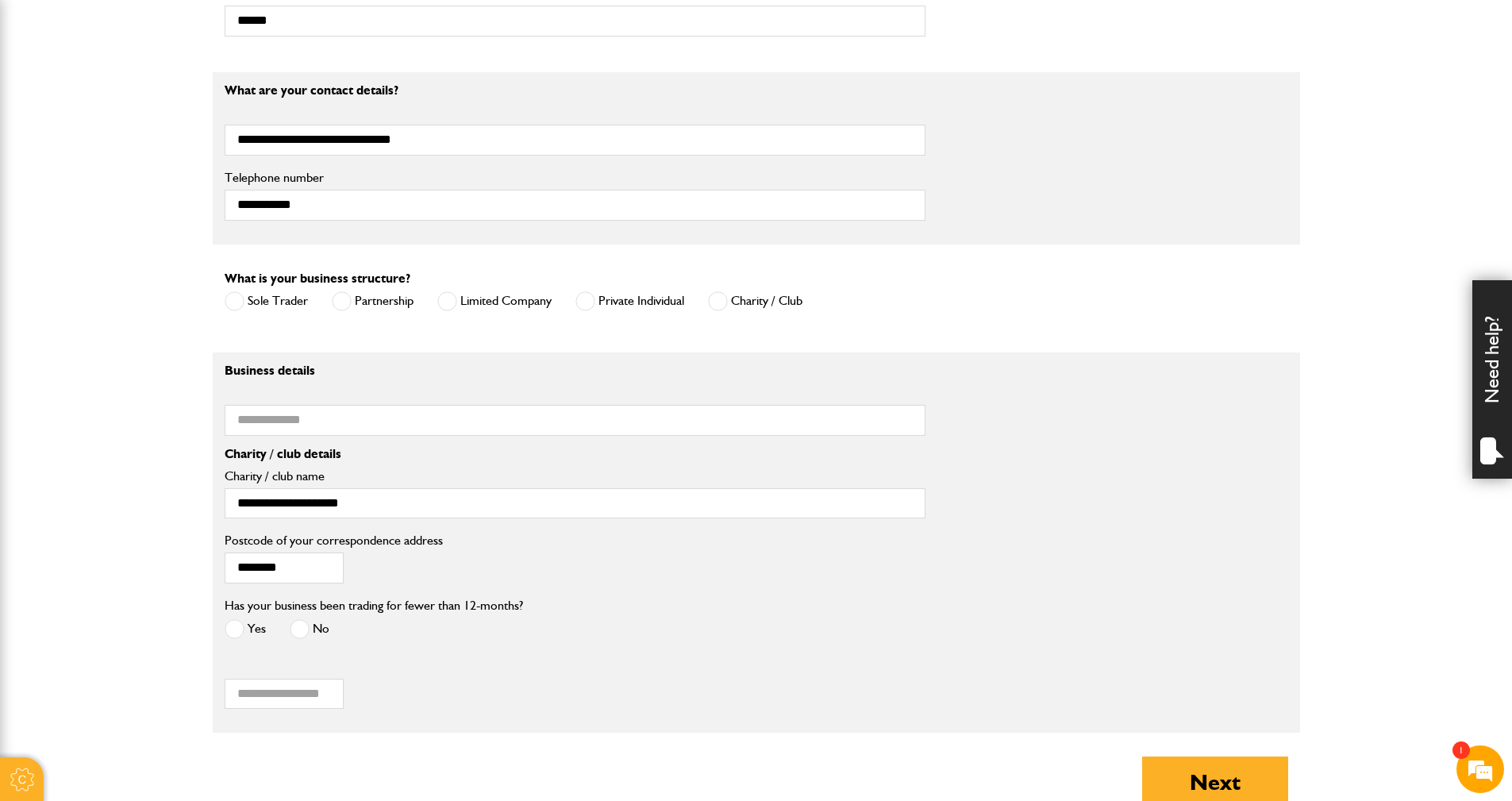
scroll to position [1032, 0]
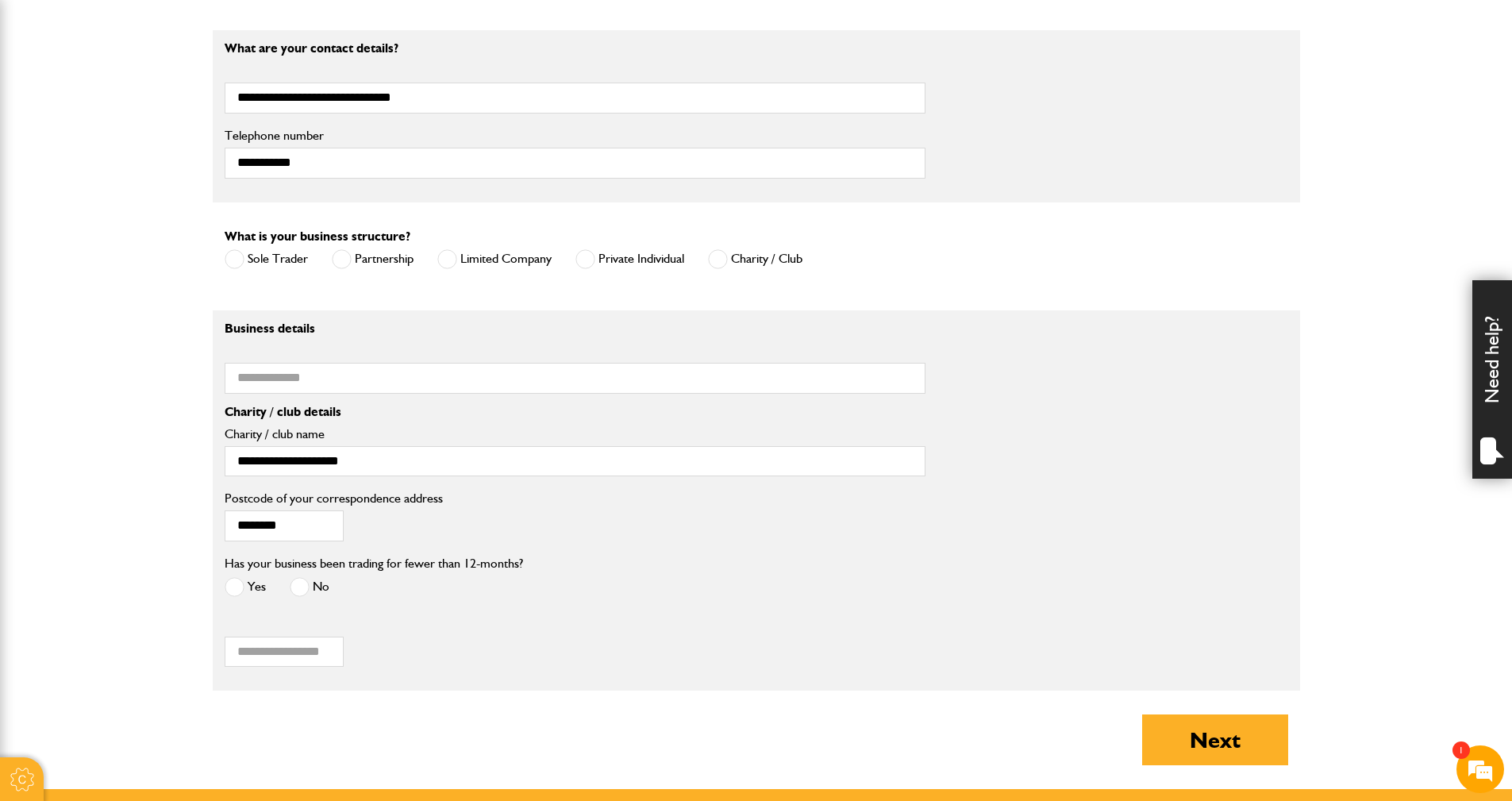
click at [721, 264] on span at bounding box center [718, 259] width 20 height 20
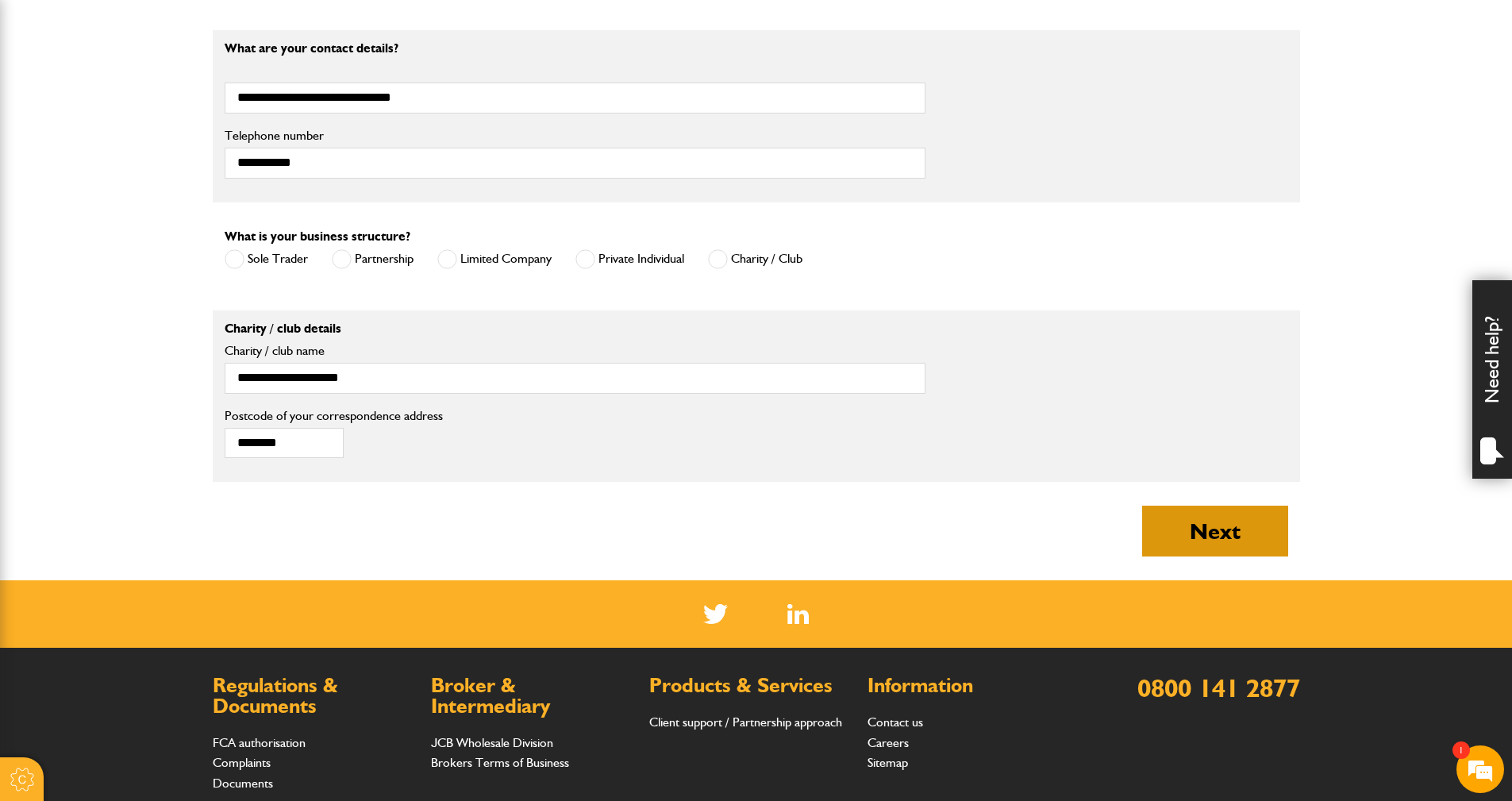
click at [1234, 524] on button "Next" at bounding box center [1215, 531] width 146 height 51
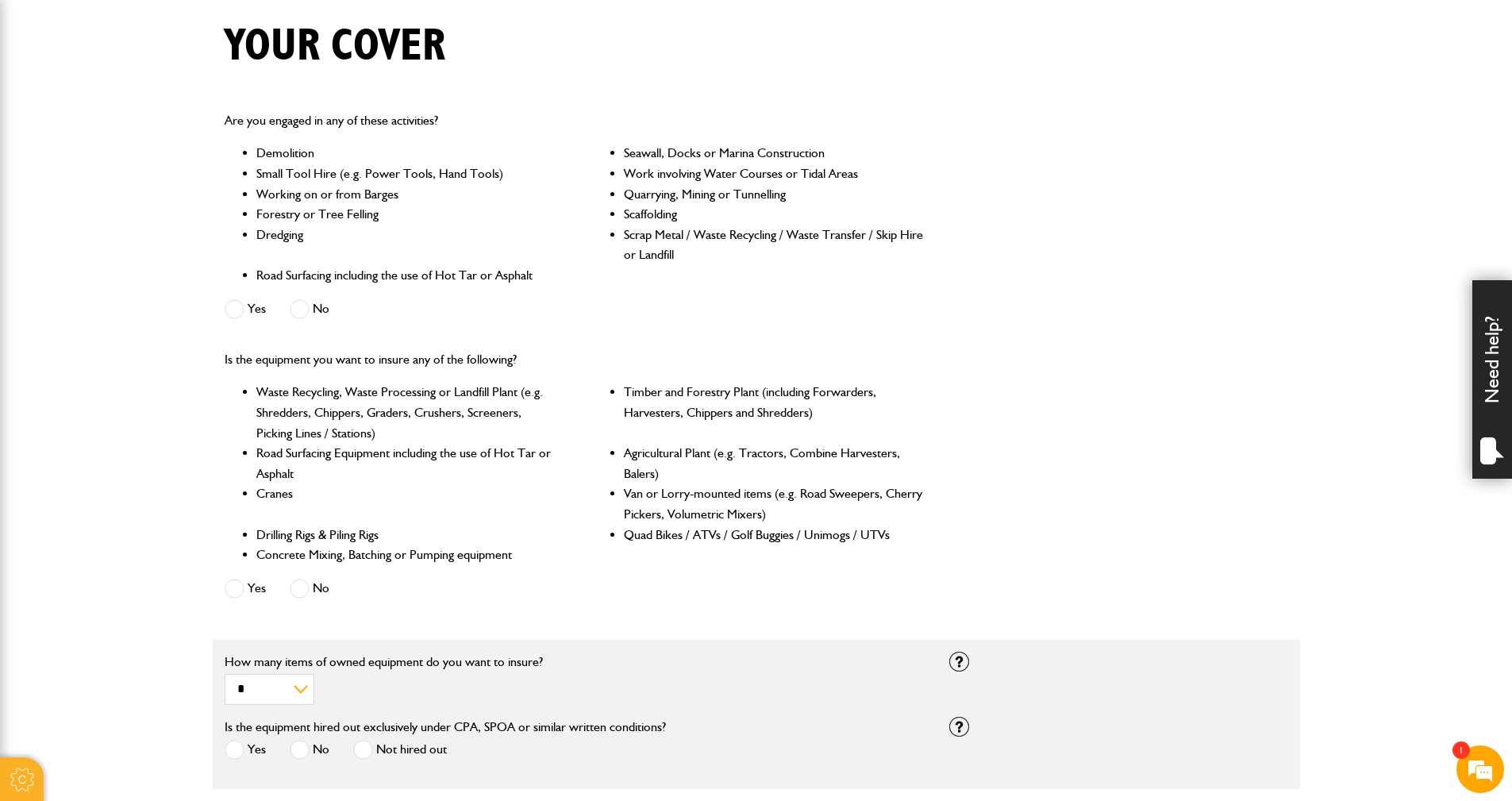
scroll to position [397, 0]
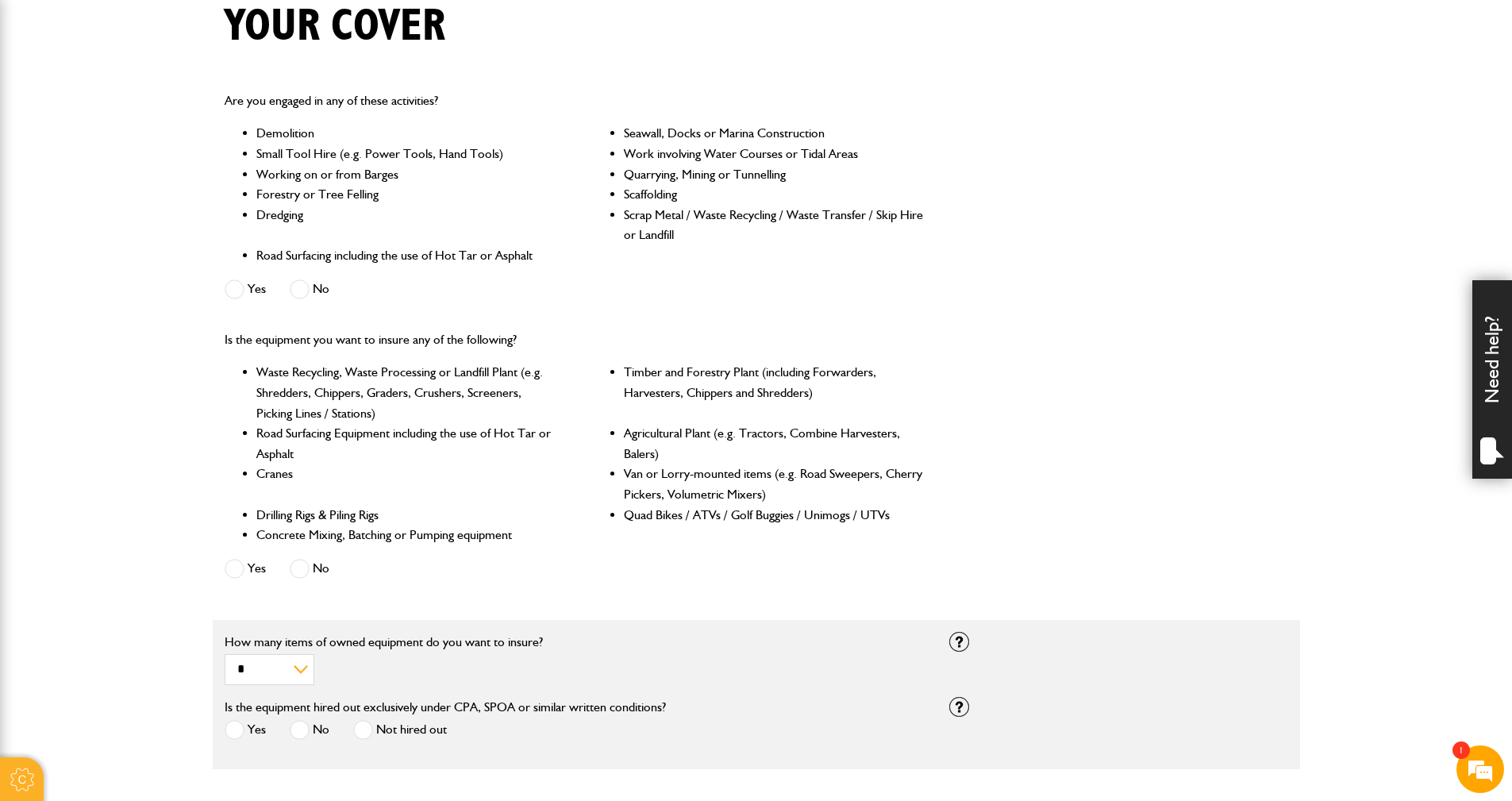
click at [295, 286] on span at bounding box center [300, 289] width 20 height 20
click at [298, 568] on span at bounding box center [300, 569] width 20 height 20
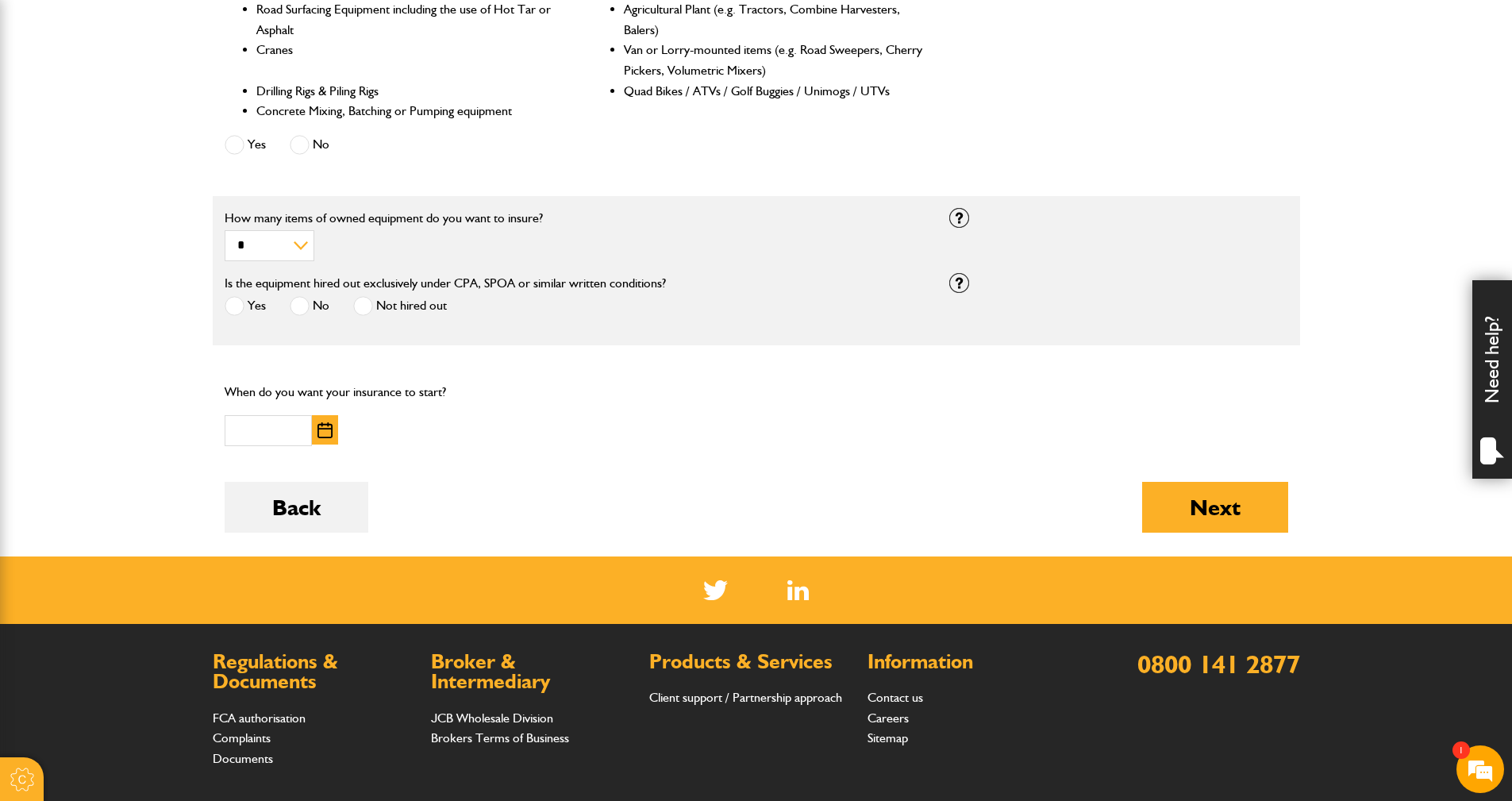
scroll to position [794, 0]
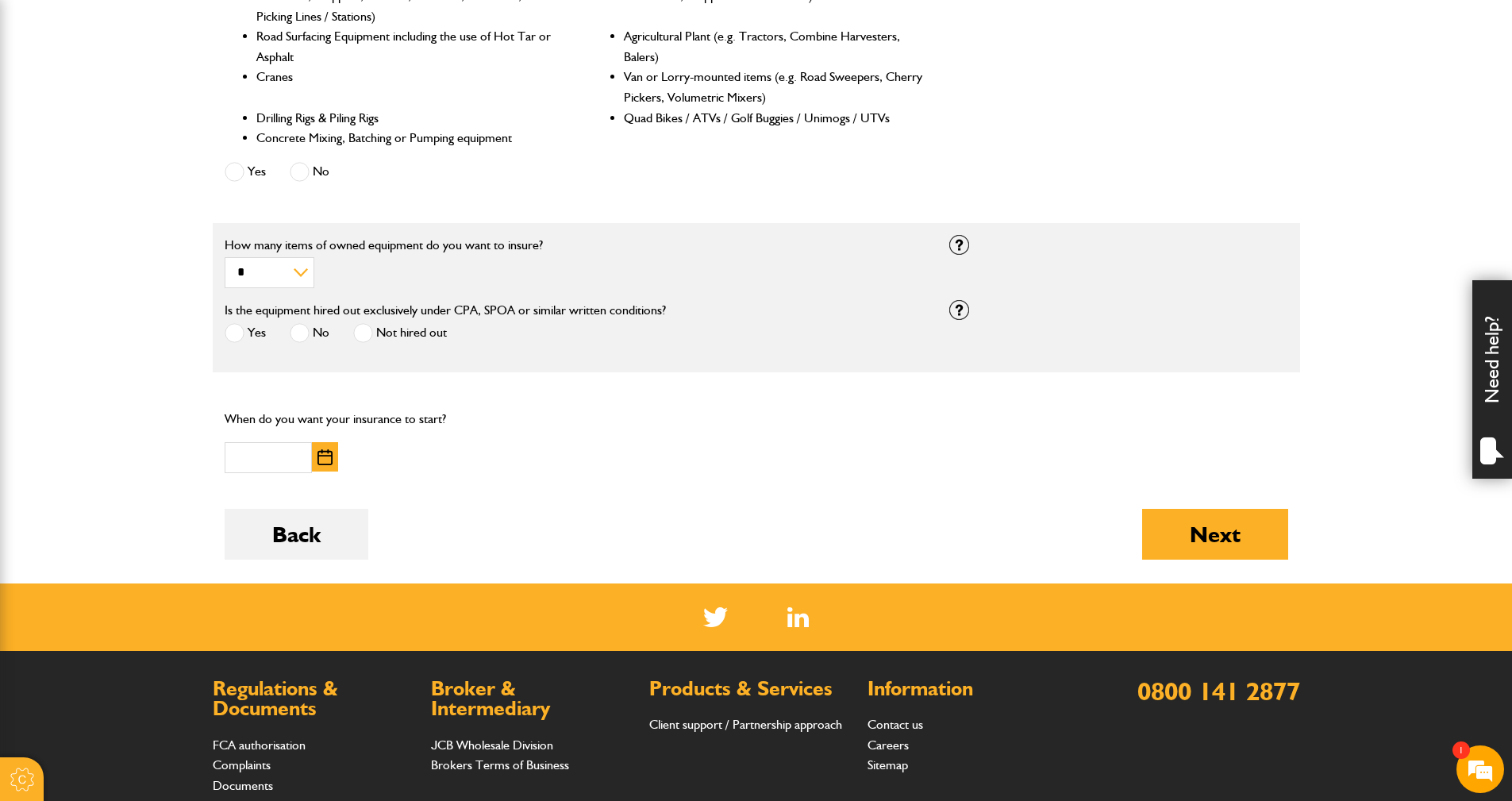
click at [357, 336] on span at bounding box center [363, 333] width 20 height 20
click at [243, 457] on input "text" at bounding box center [268, 458] width 88 height 31
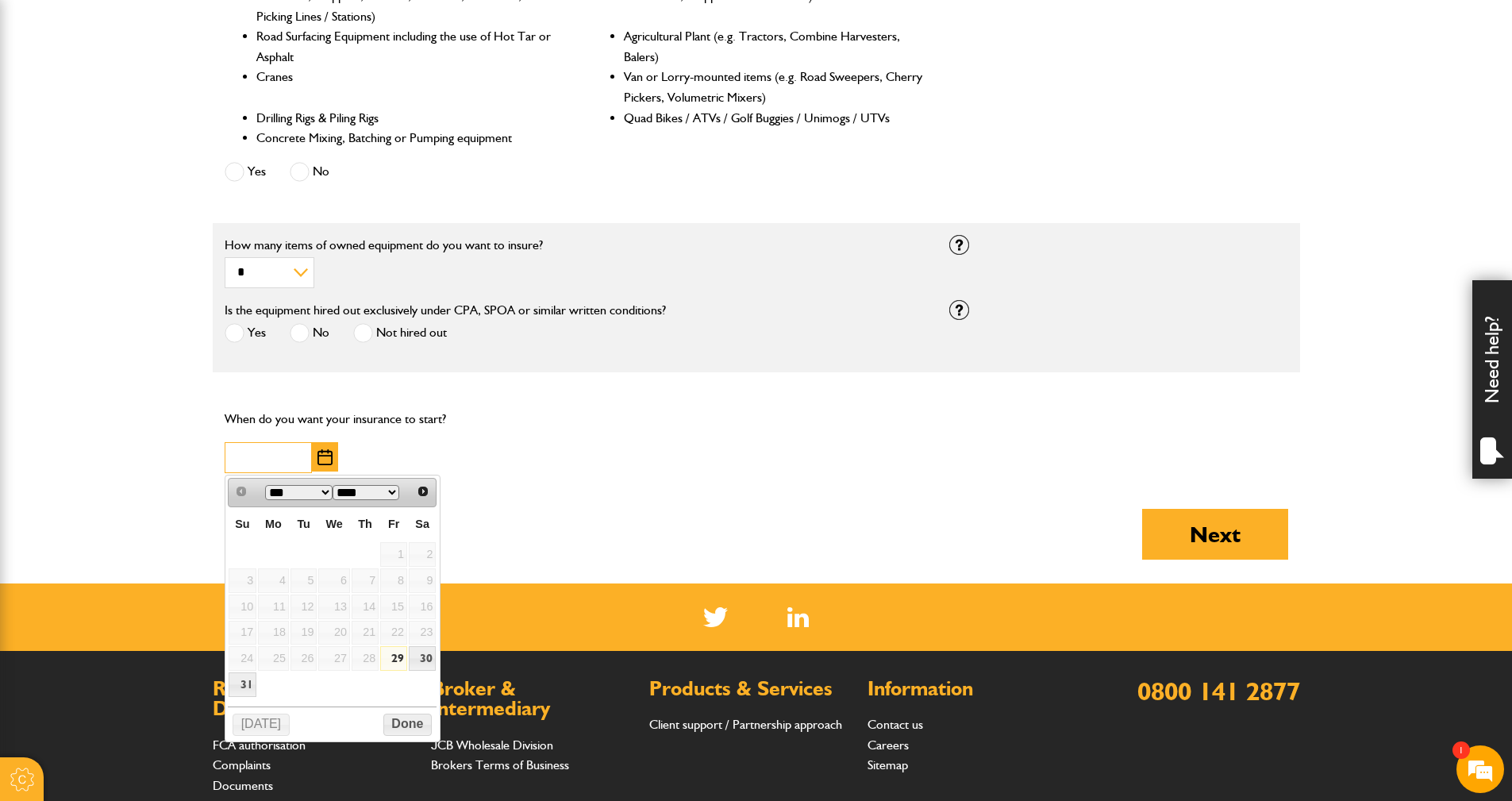
type input "**********"
click at [397, 657] on link "29" at bounding box center [394, 658] width 27 height 25
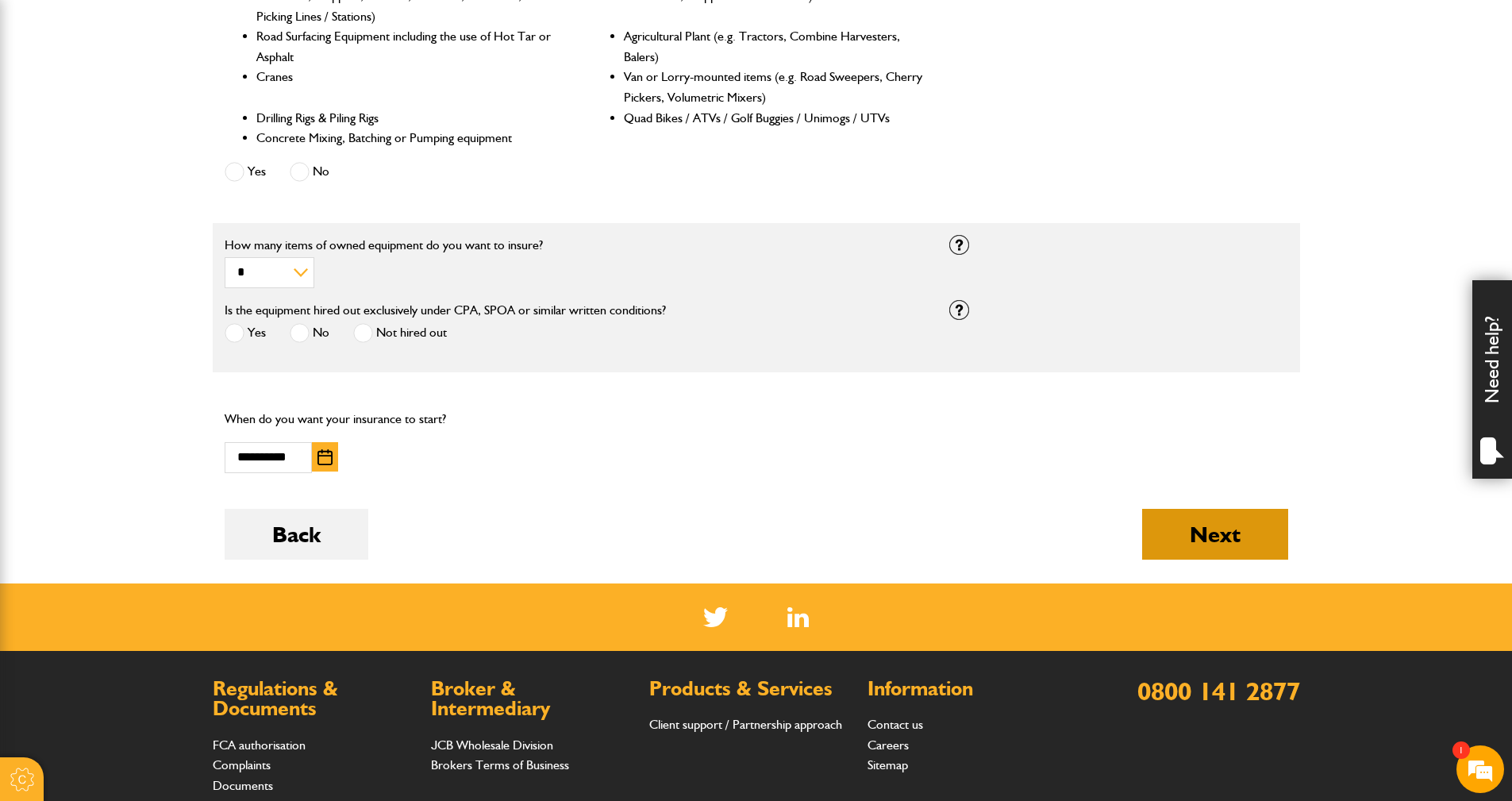
click at [1237, 534] on button "Next" at bounding box center [1215, 535] width 146 height 51
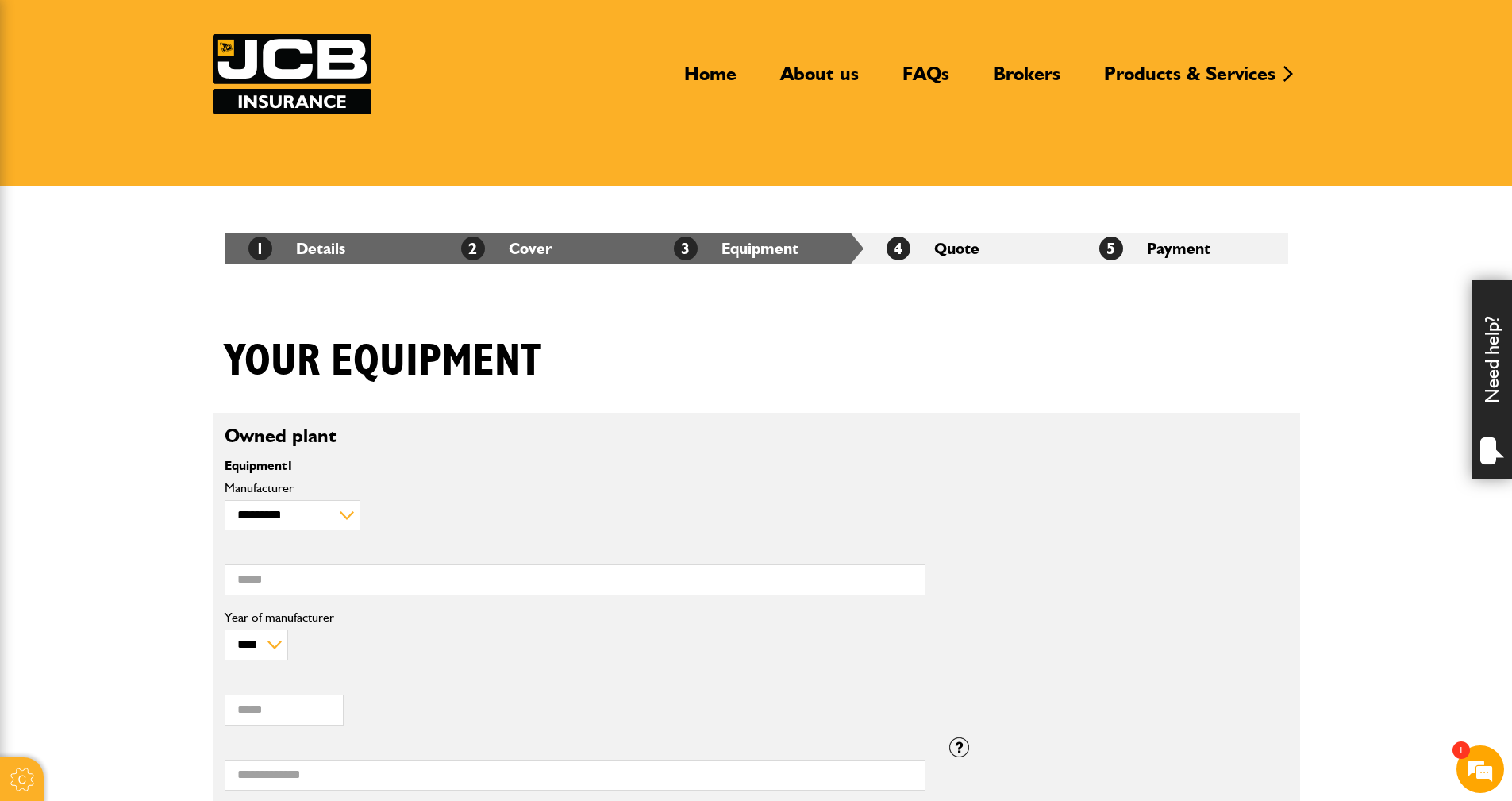
scroll to position [397, 0]
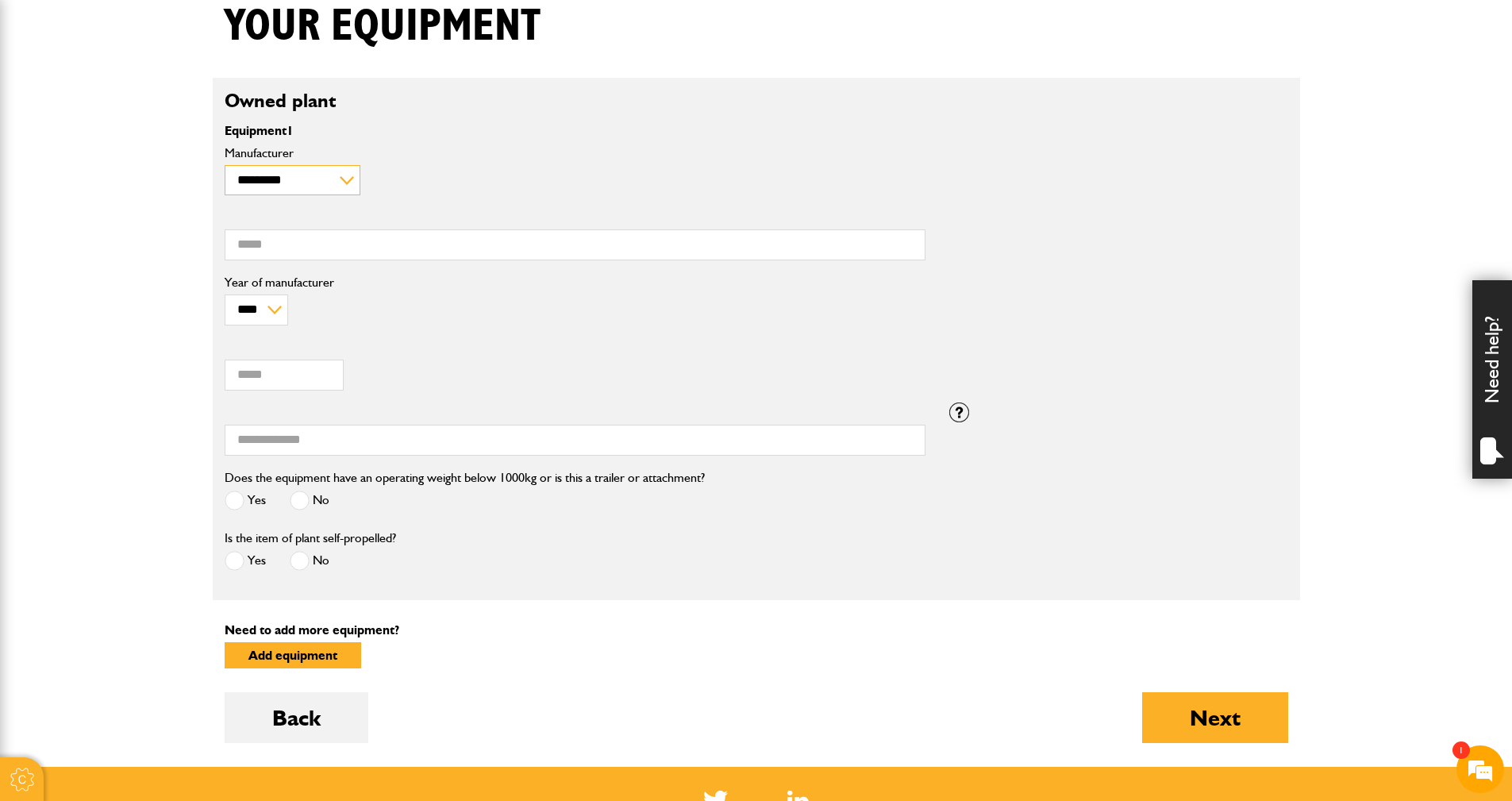
click at [336, 172] on select "**********" at bounding box center [292, 181] width 136 height 31
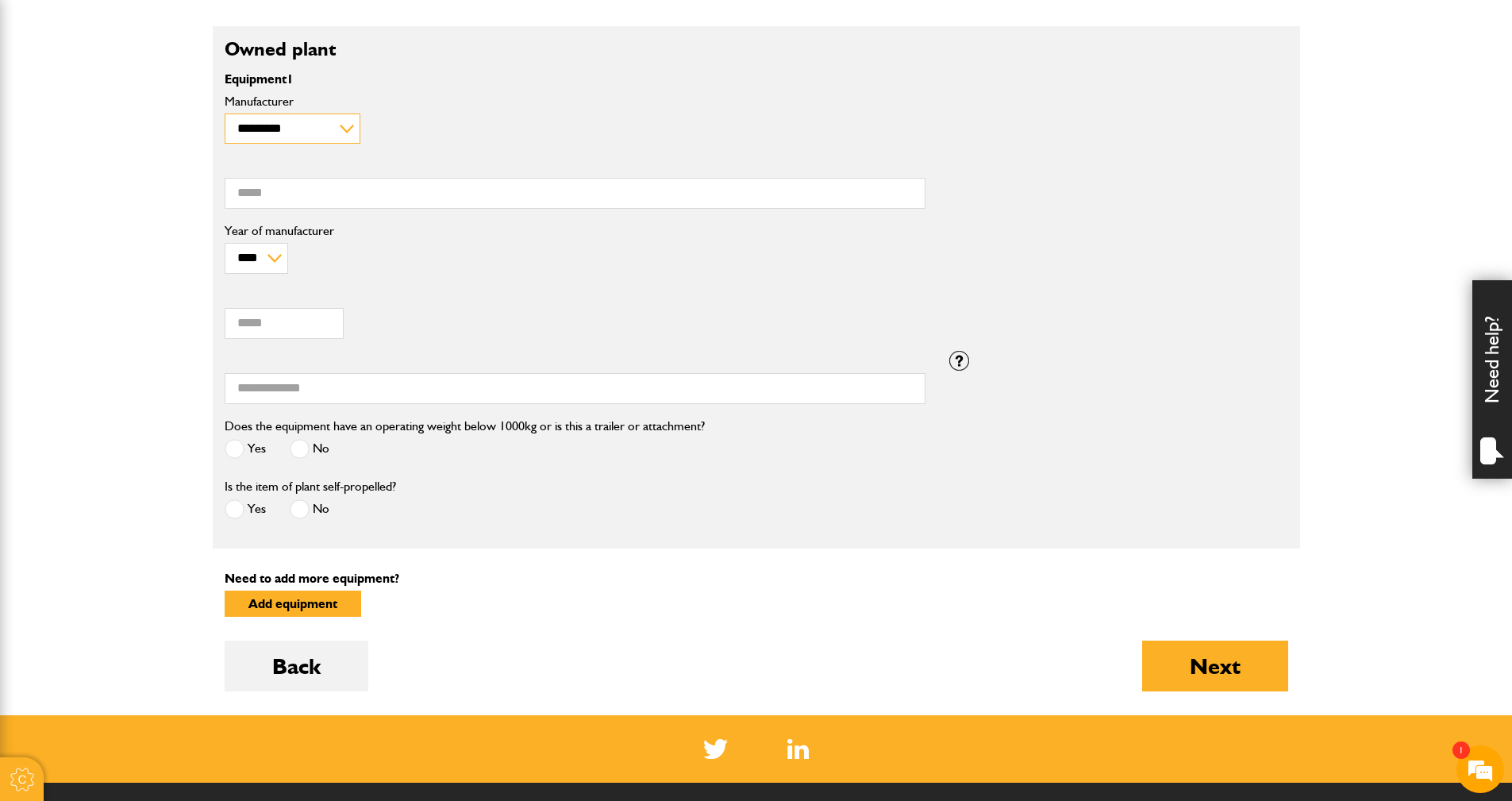
scroll to position [476, 0]
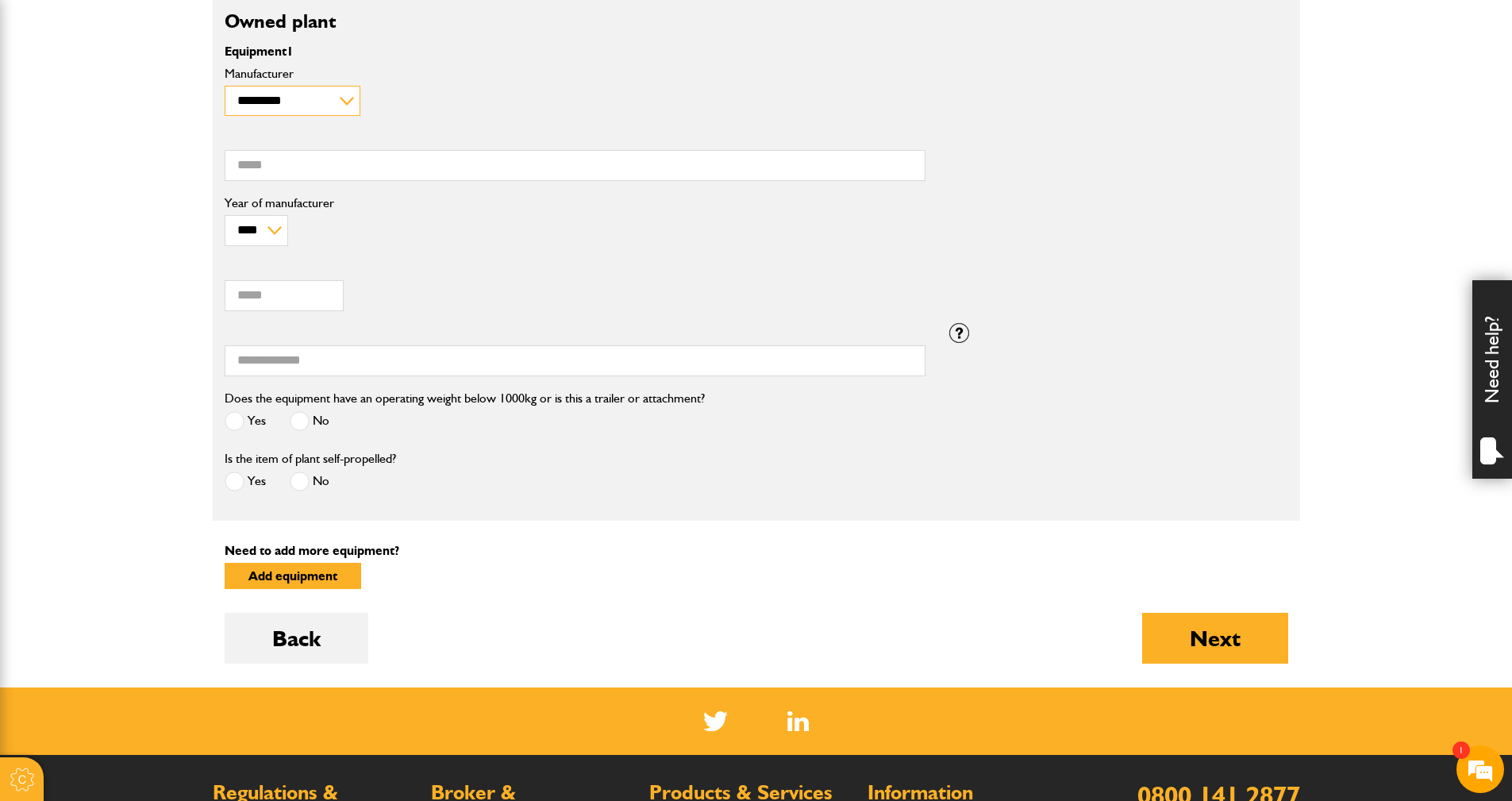
click at [323, 101] on select "**********" at bounding box center [292, 101] width 136 height 31
select select "**"
click at [224, 86] on select "**********" at bounding box center [292, 101] width 136 height 31
click at [273, 161] on input "Model" at bounding box center [575, 165] width 700 height 31
type input "****"
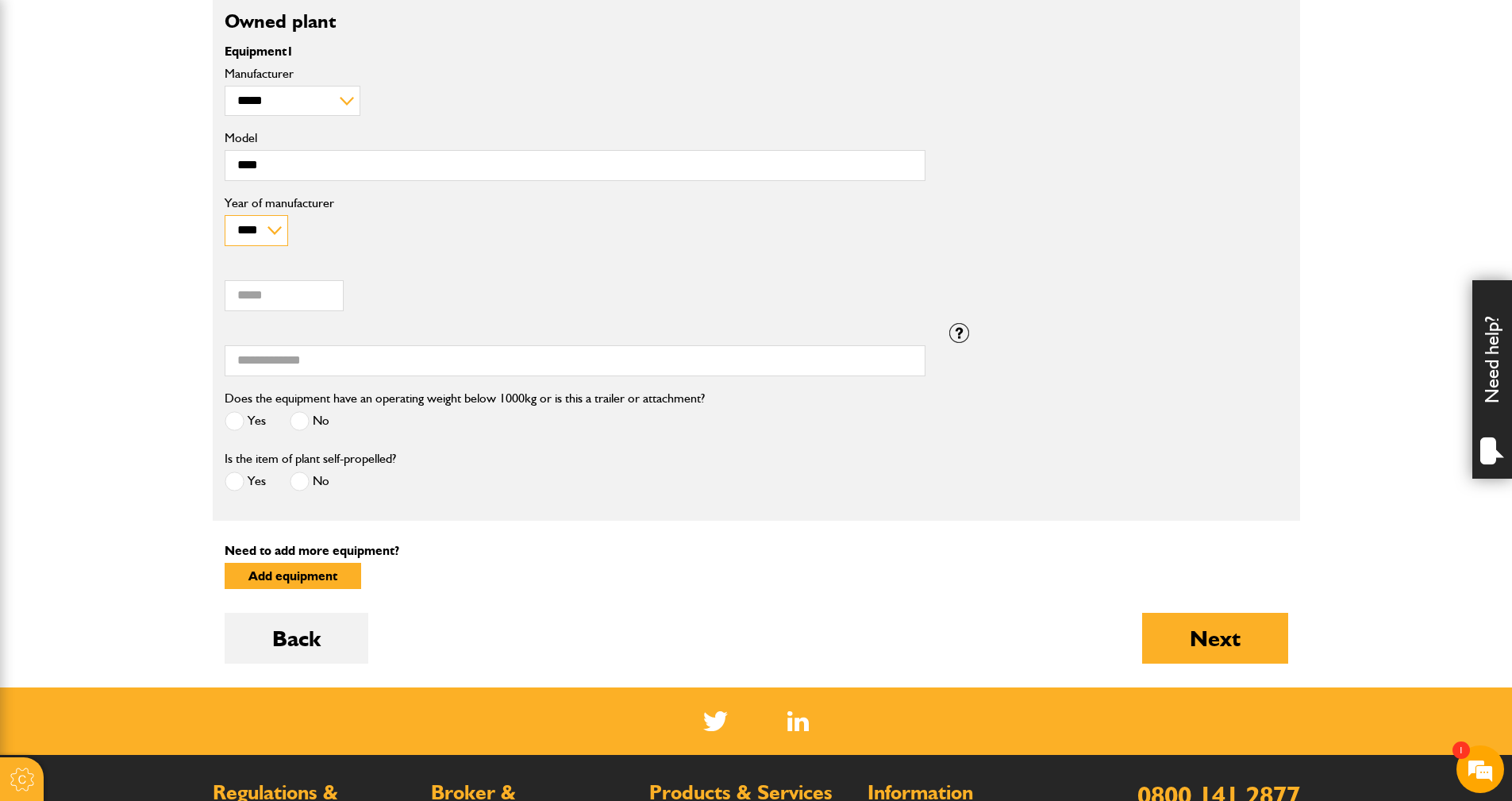
type input "*****"
type input "**********"
click at [239, 421] on span at bounding box center [234, 421] width 20 height 20
click at [233, 480] on span at bounding box center [234, 482] width 20 height 20
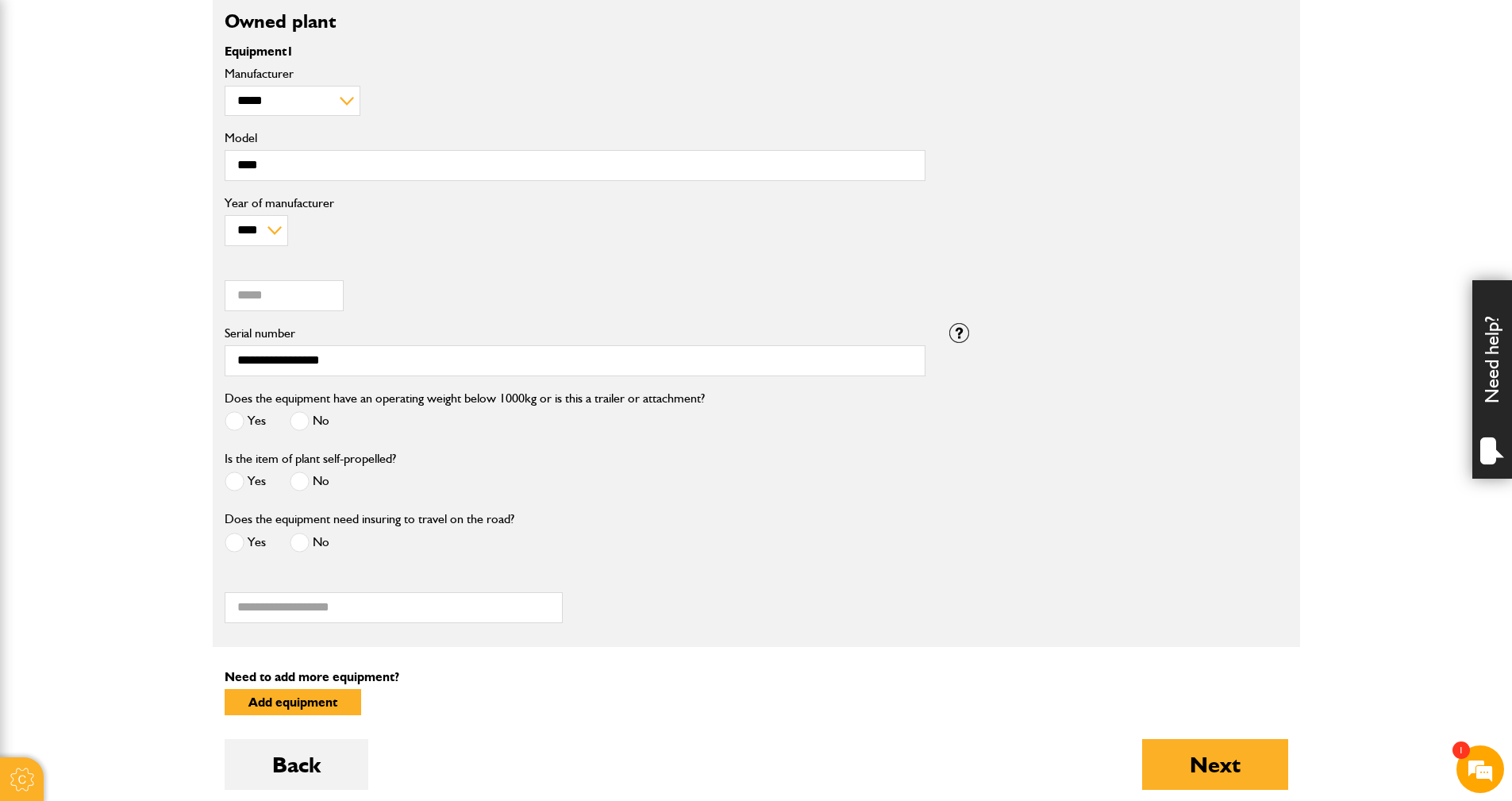
scroll to position [602, 0]
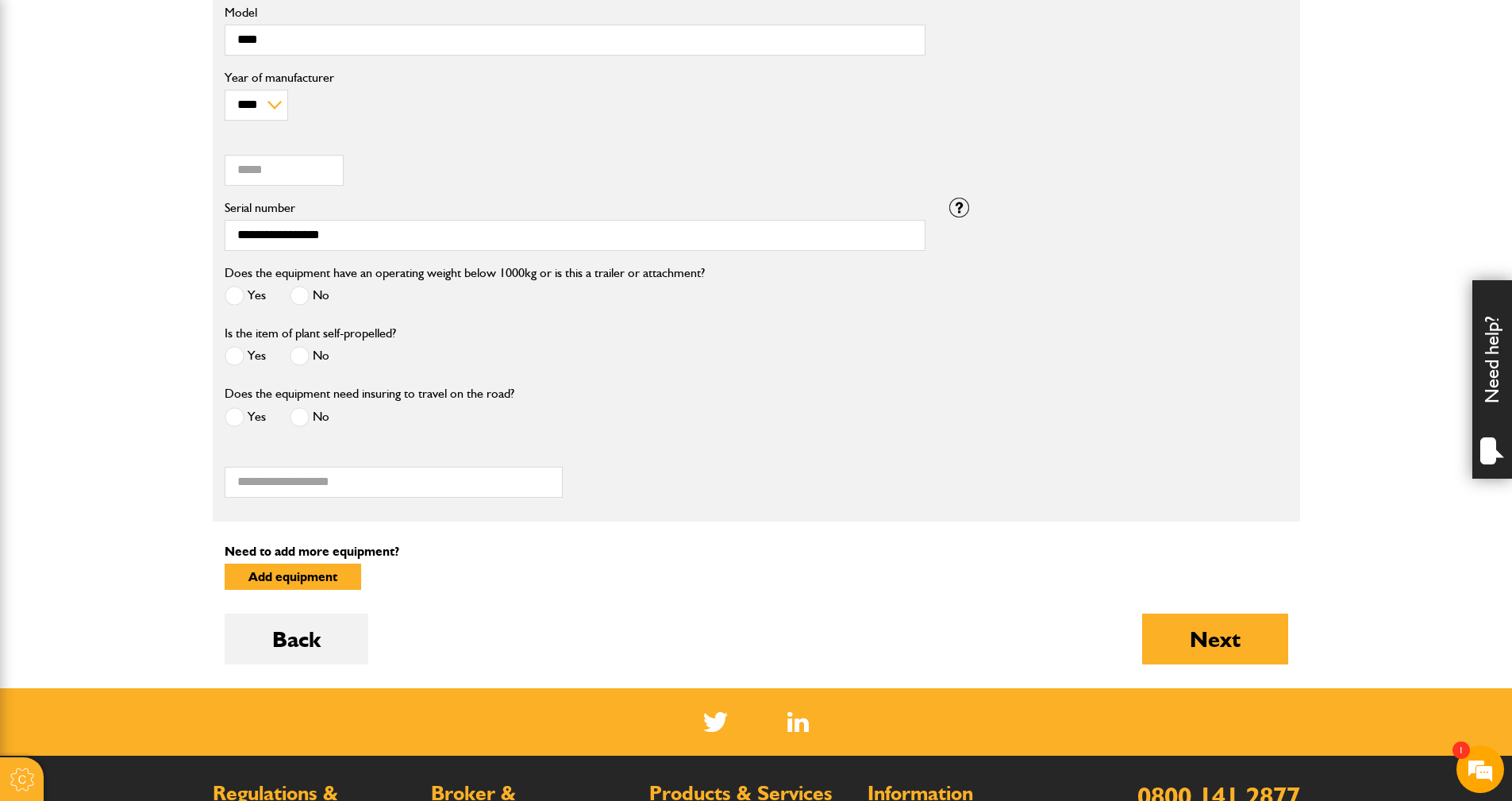
click at [303, 418] on span at bounding box center [300, 417] width 20 height 20
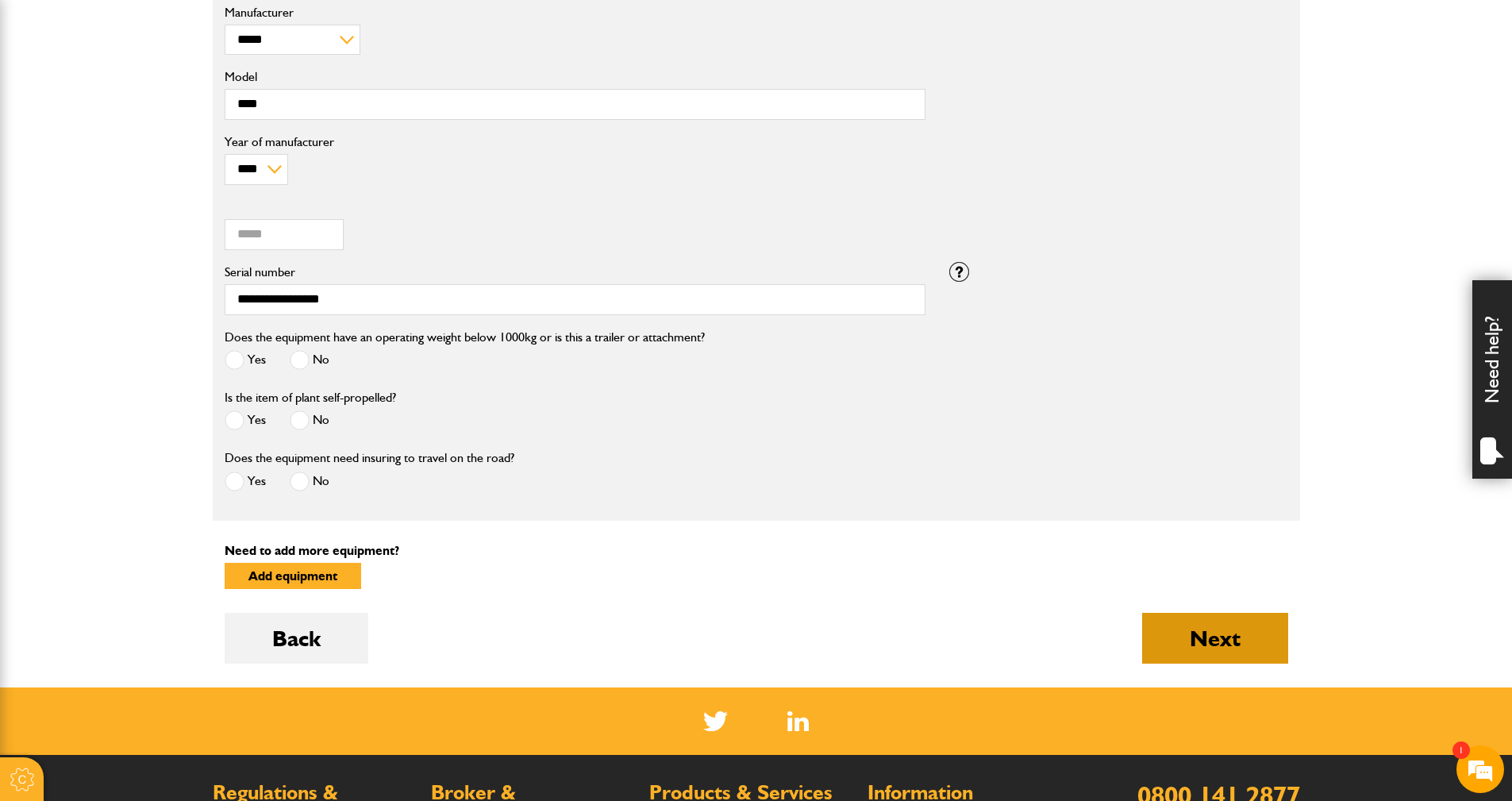
click at [1189, 641] on button "Next" at bounding box center [1215, 639] width 146 height 51
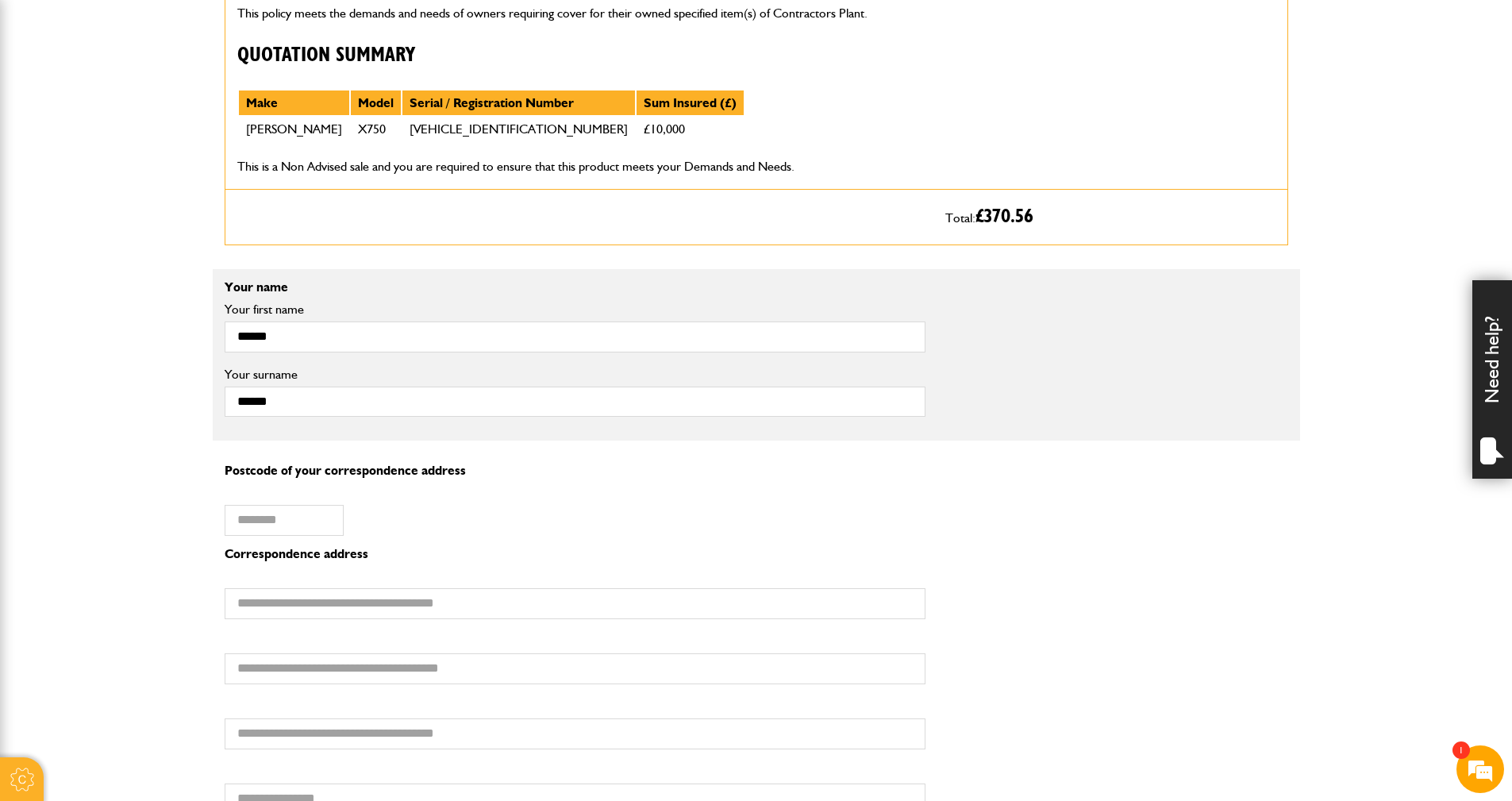
scroll to position [794, 0]
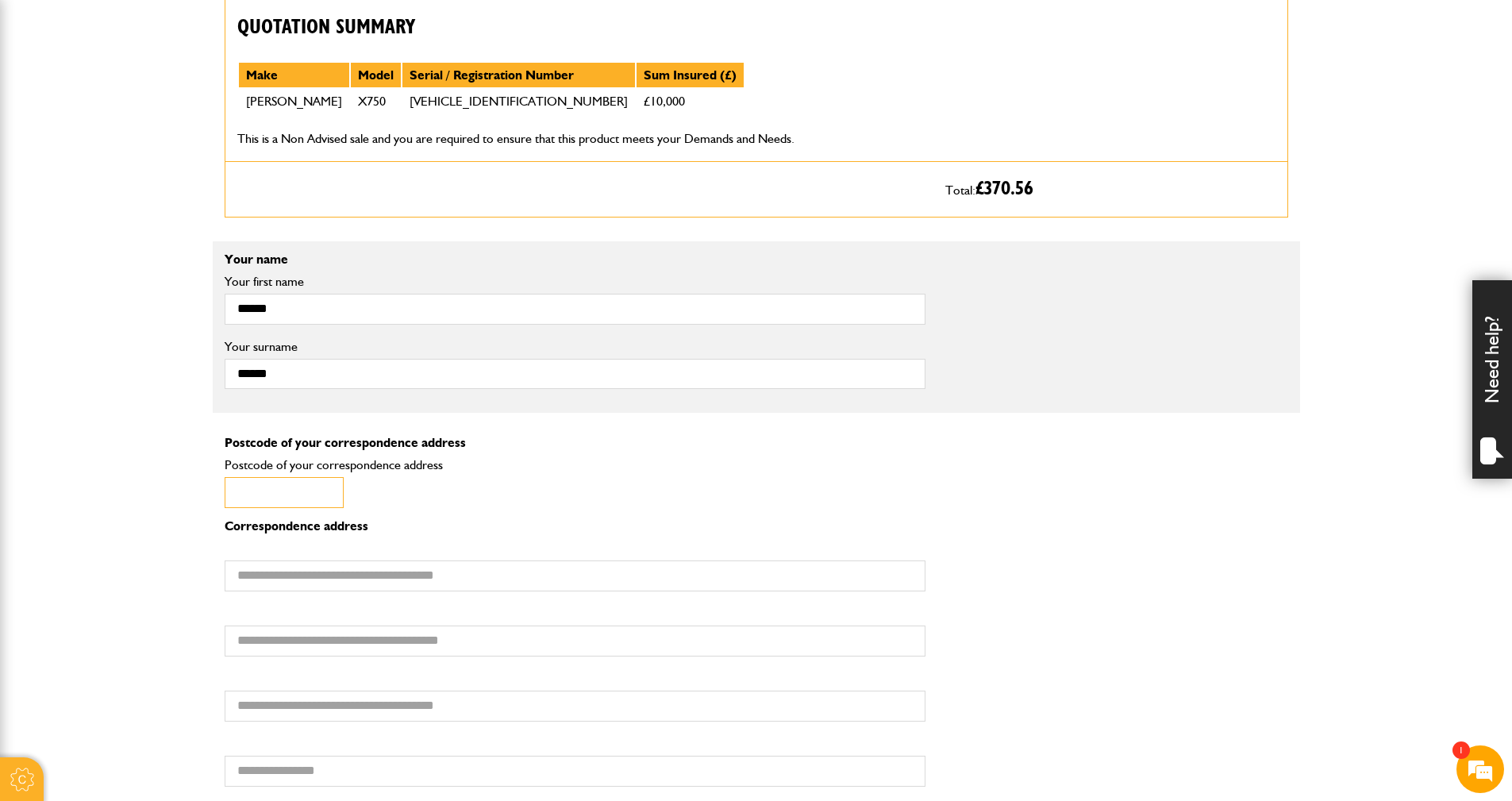
click at [226, 488] on input "Postcode of your correspondence address" at bounding box center [284, 493] width 119 height 31
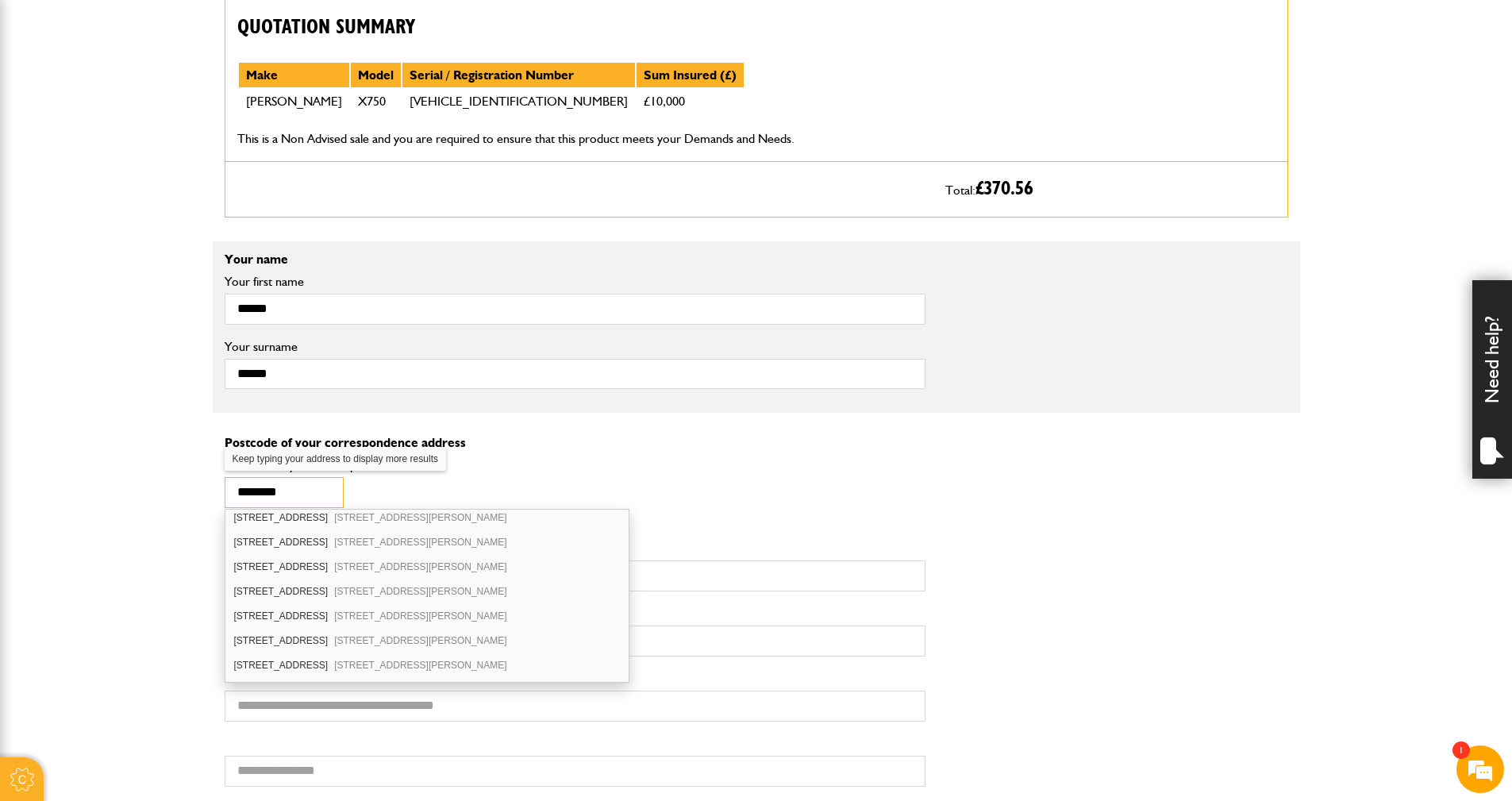
scroll to position [159, 0]
click at [272, 584] on div "[STREET_ADDRESS][PERSON_NAME]" at bounding box center [427, 584] width 403 height 25
type input "********"
type input "**********"
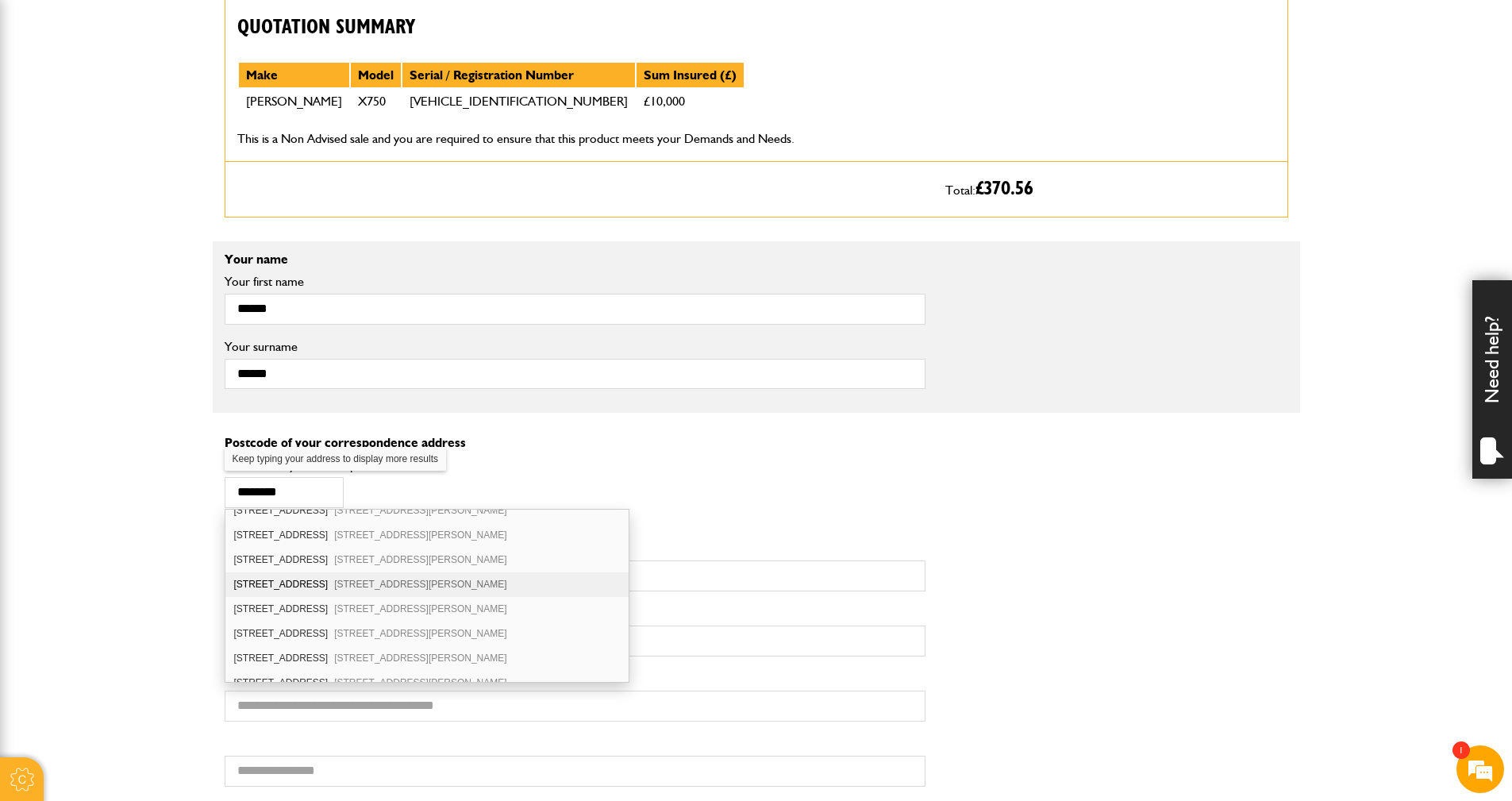
type input "*******"
type input "**********"
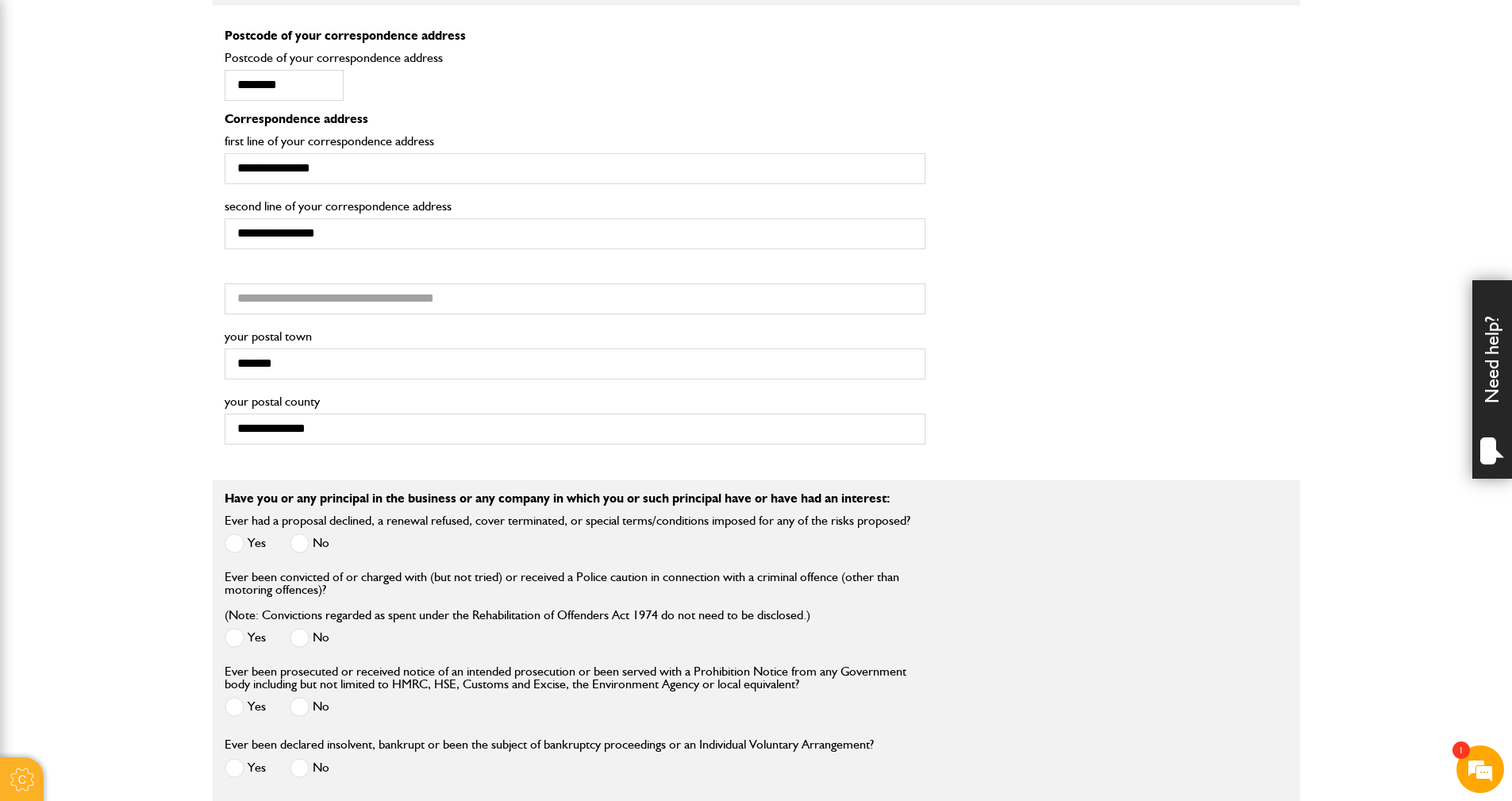
scroll to position [1349, 0]
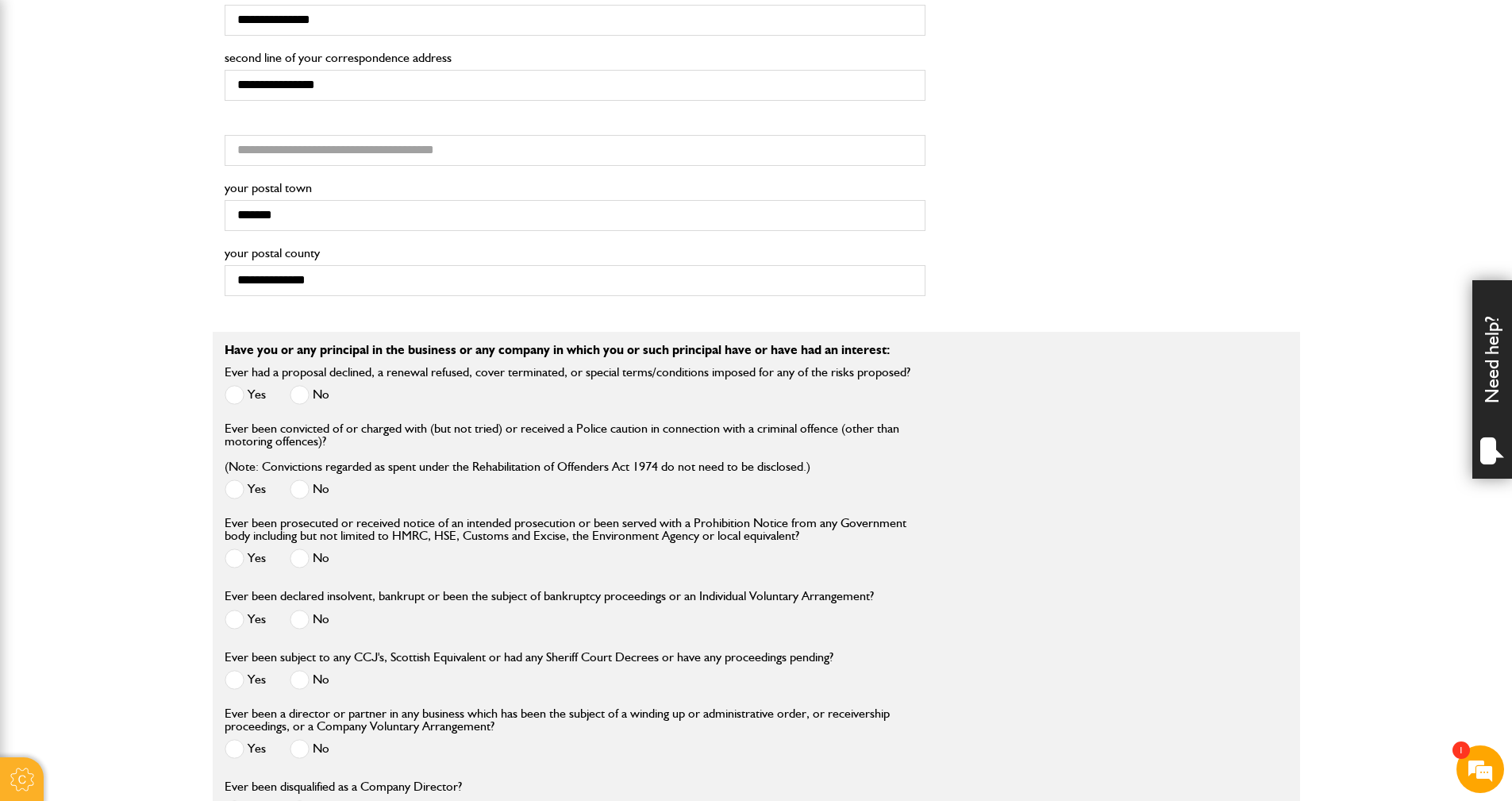
click at [305, 395] on span at bounding box center [300, 395] width 20 height 20
click at [300, 491] on span at bounding box center [300, 490] width 20 height 20
drag, startPoint x: 302, startPoint y: 566, endPoint x: 295, endPoint y: 593, distance: 27.9
click at [301, 566] on span at bounding box center [300, 558] width 20 height 20
click at [295, 620] on span at bounding box center [300, 619] width 20 height 20
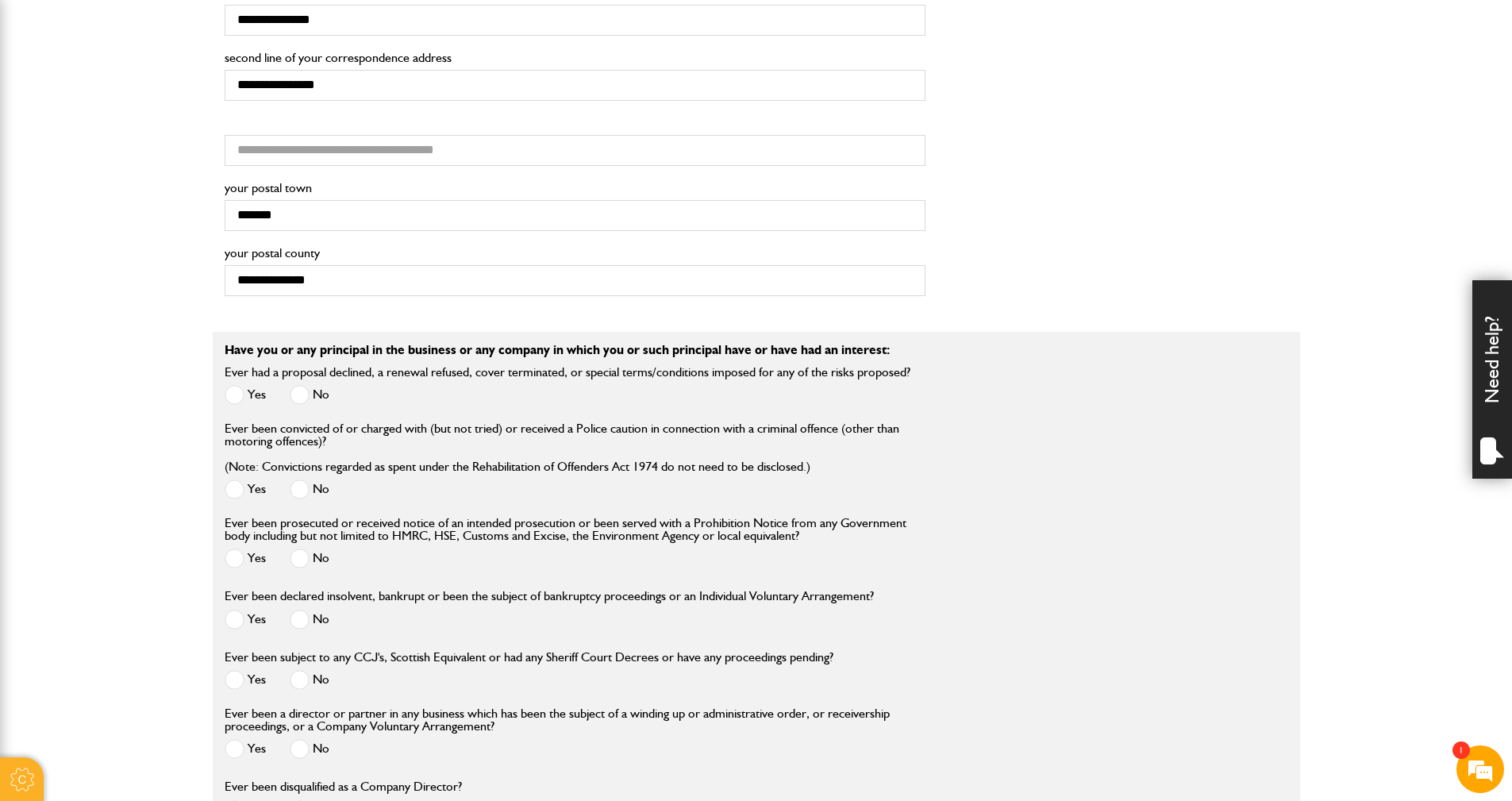
click at [300, 695] on div "No" at bounding box center [310, 681] width 40 height 26
click at [302, 680] on span at bounding box center [300, 680] width 20 height 20
drag, startPoint x: 300, startPoint y: 733, endPoint x: 299, endPoint y: 747, distance: 14.0
click at [299, 747] on div "Ever been a director or partner in any business which has been the subject of a…" at bounding box center [575, 735] width 700 height 57
click at [303, 751] on span at bounding box center [300, 749] width 20 height 20
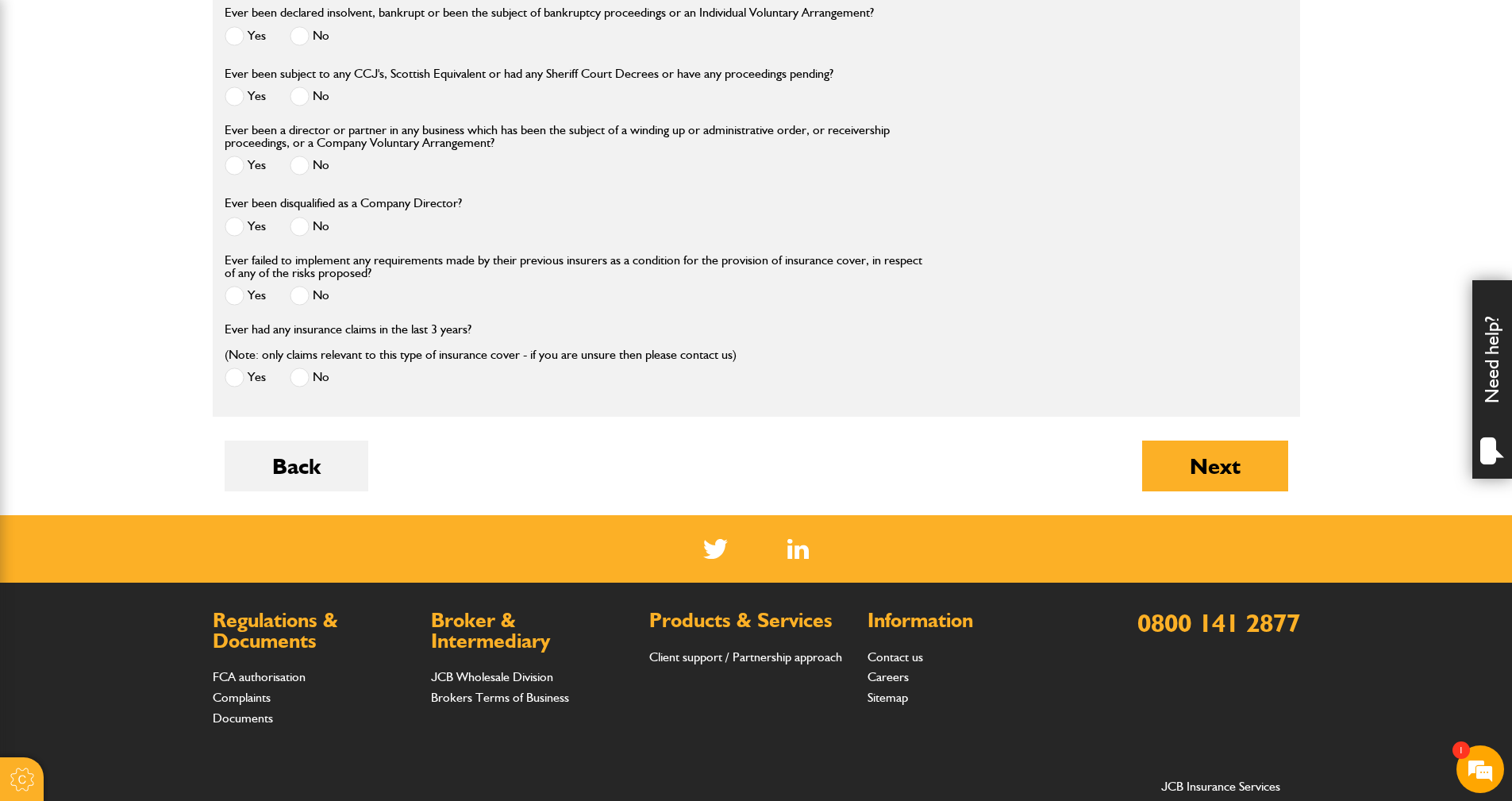
scroll to position [1905, 0]
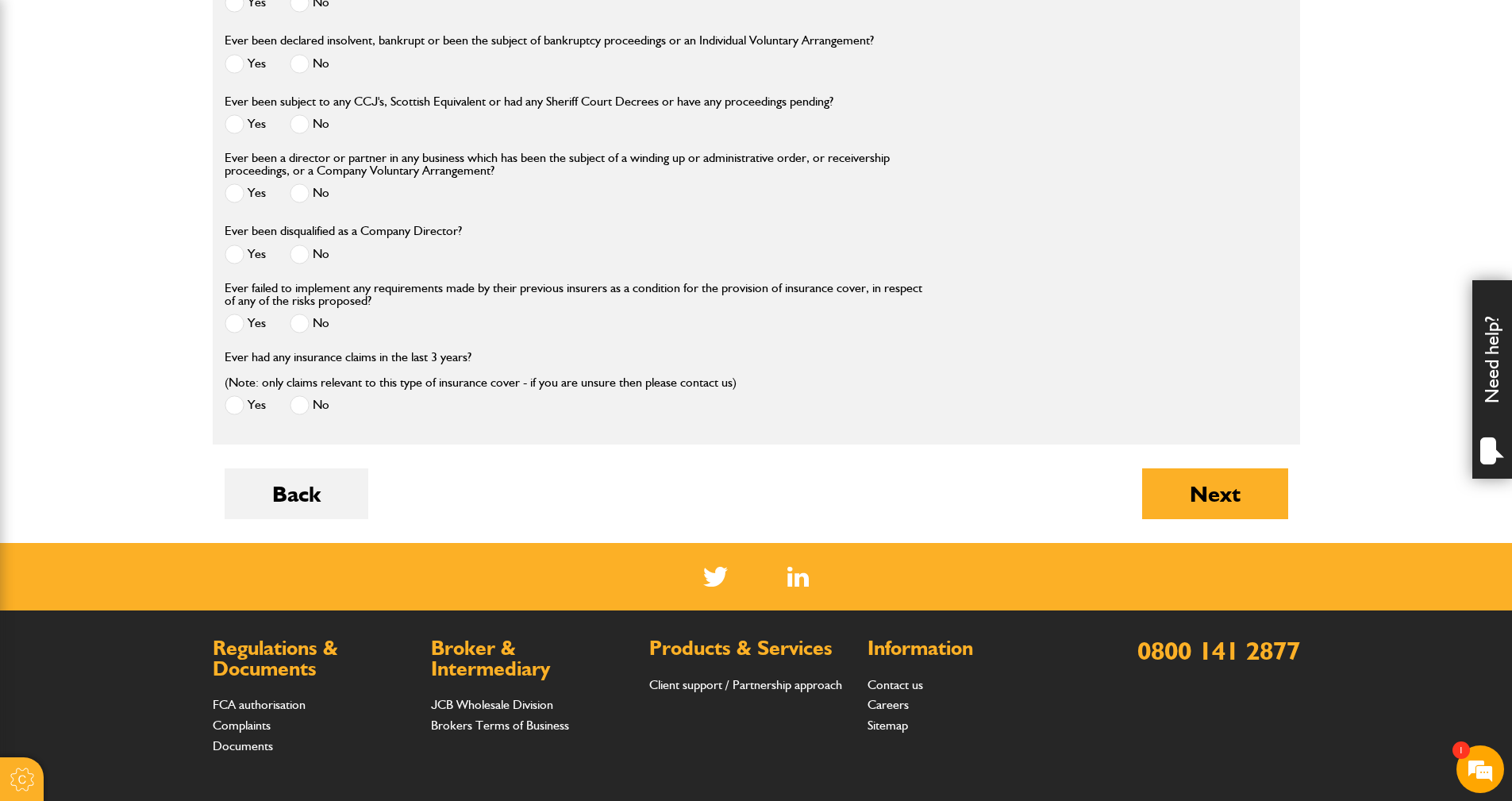
drag, startPoint x: 302, startPoint y: 264, endPoint x: 306, endPoint y: 282, distance: 18.4
click at [302, 264] on span at bounding box center [300, 255] width 20 height 20
click at [302, 325] on span at bounding box center [300, 324] width 20 height 20
click at [297, 413] on span at bounding box center [300, 405] width 20 height 20
click at [1207, 499] on button "Next" at bounding box center [1215, 494] width 146 height 51
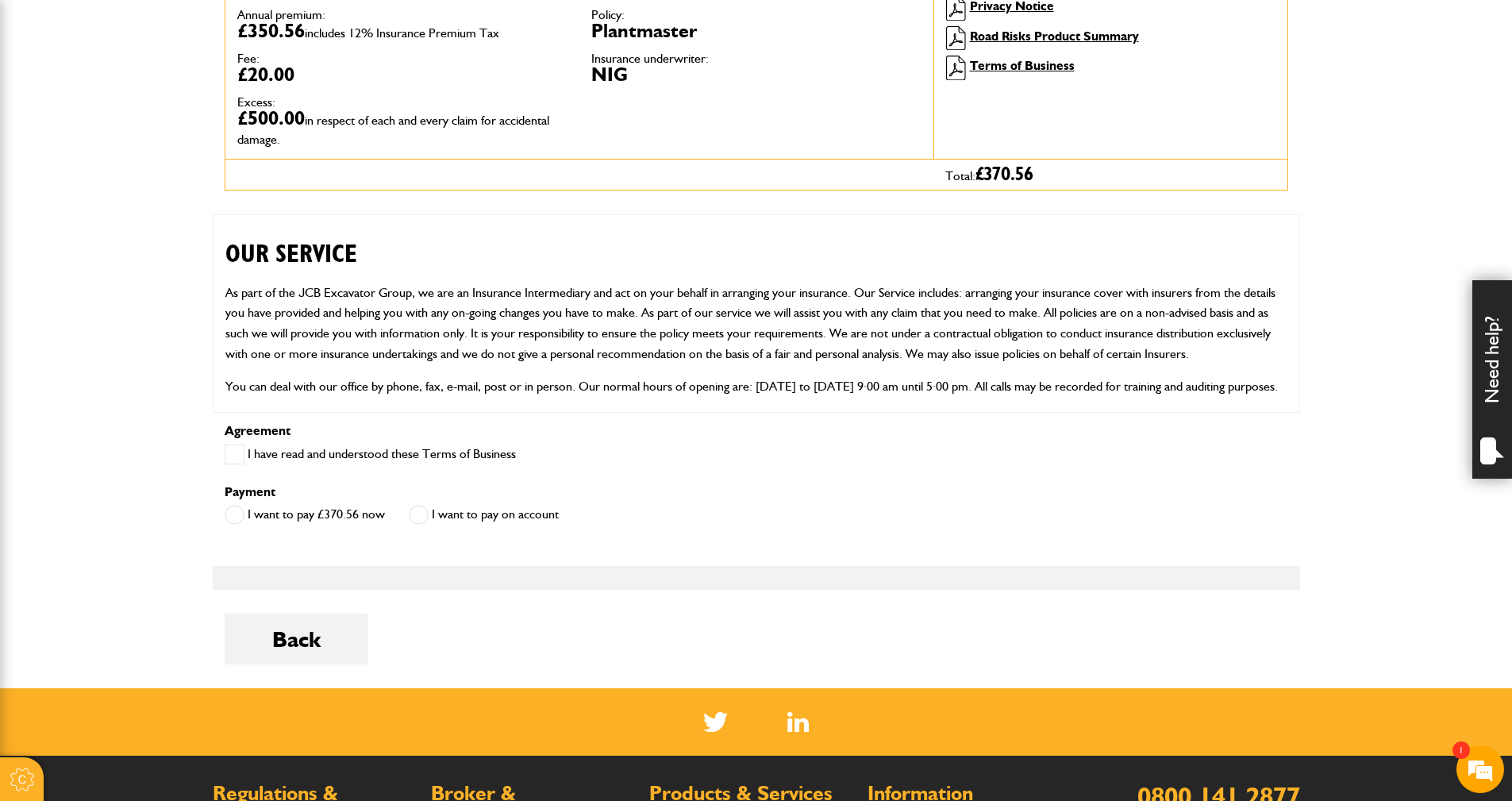
scroll to position [556, 0]
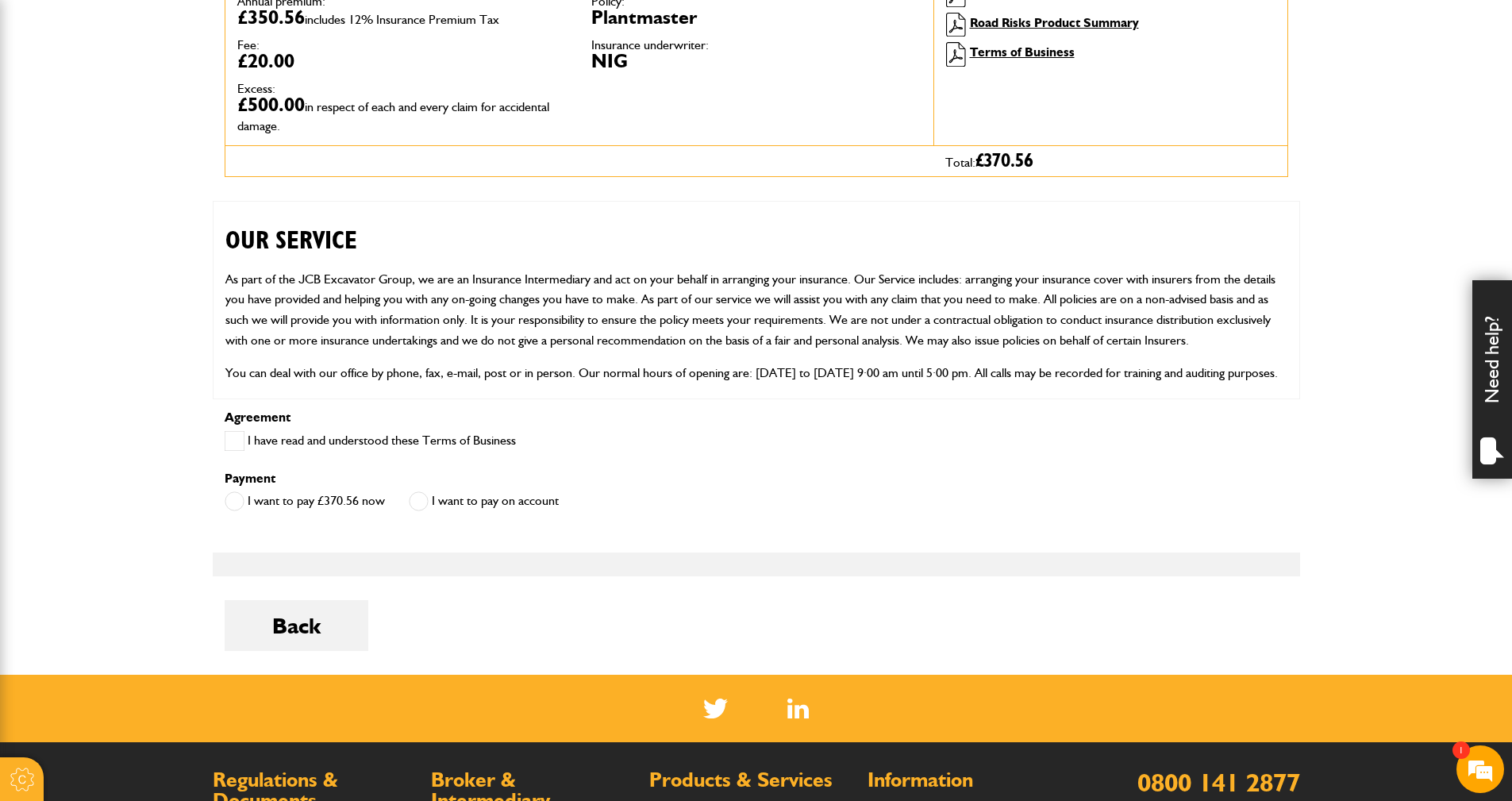
click at [237, 440] on span at bounding box center [234, 441] width 20 height 20
click at [418, 505] on span at bounding box center [419, 502] width 20 height 20
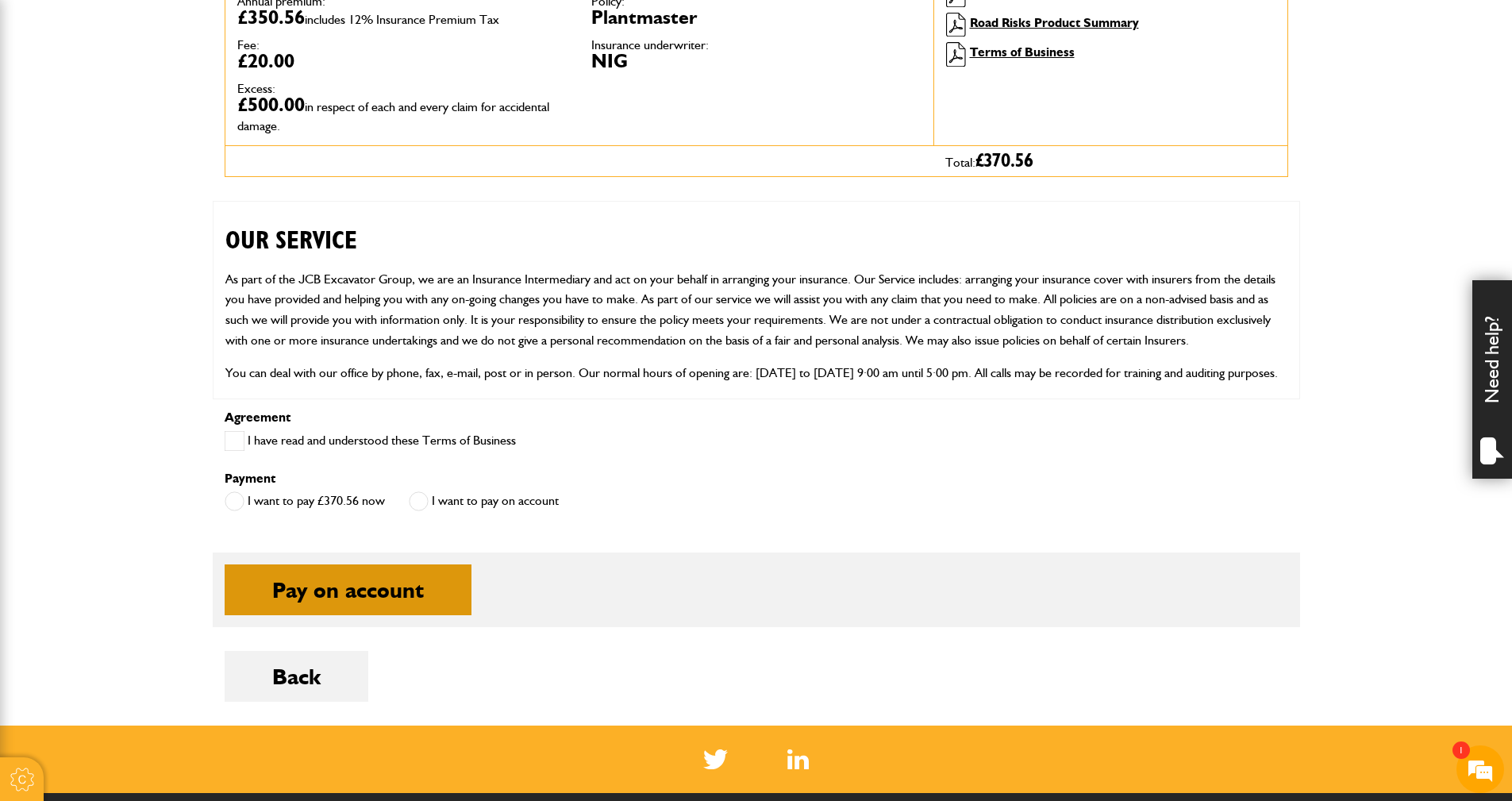
click at [379, 598] on button "Pay on account" at bounding box center [347, 590] width 247 height 51
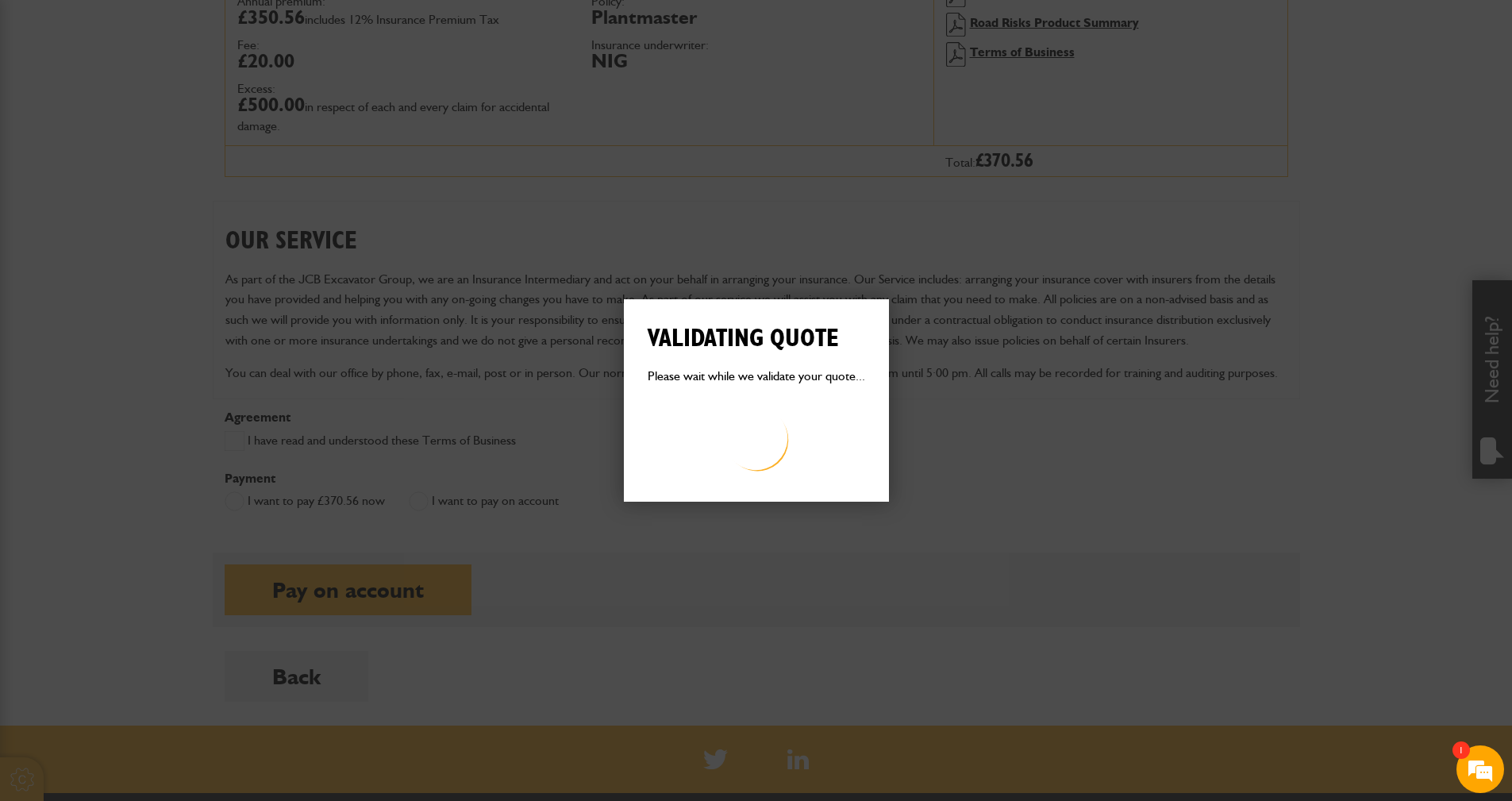
scroll to position [0, 0]
